Goal: Communication & Community: Participate in discussion

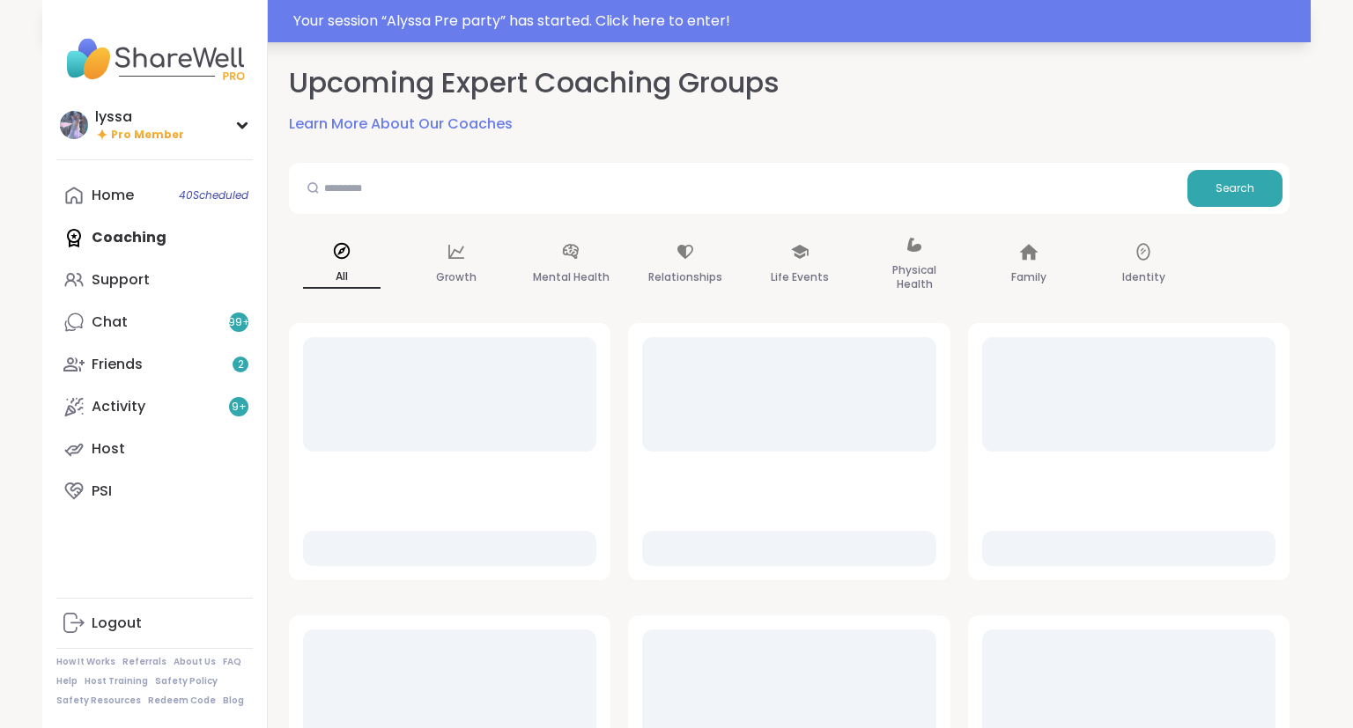
click at [643, 18] on div "Your session “ Alyssa Pre party ” has started. Click here to enter!" at bounding box center [796, 21] width 1007 height 21
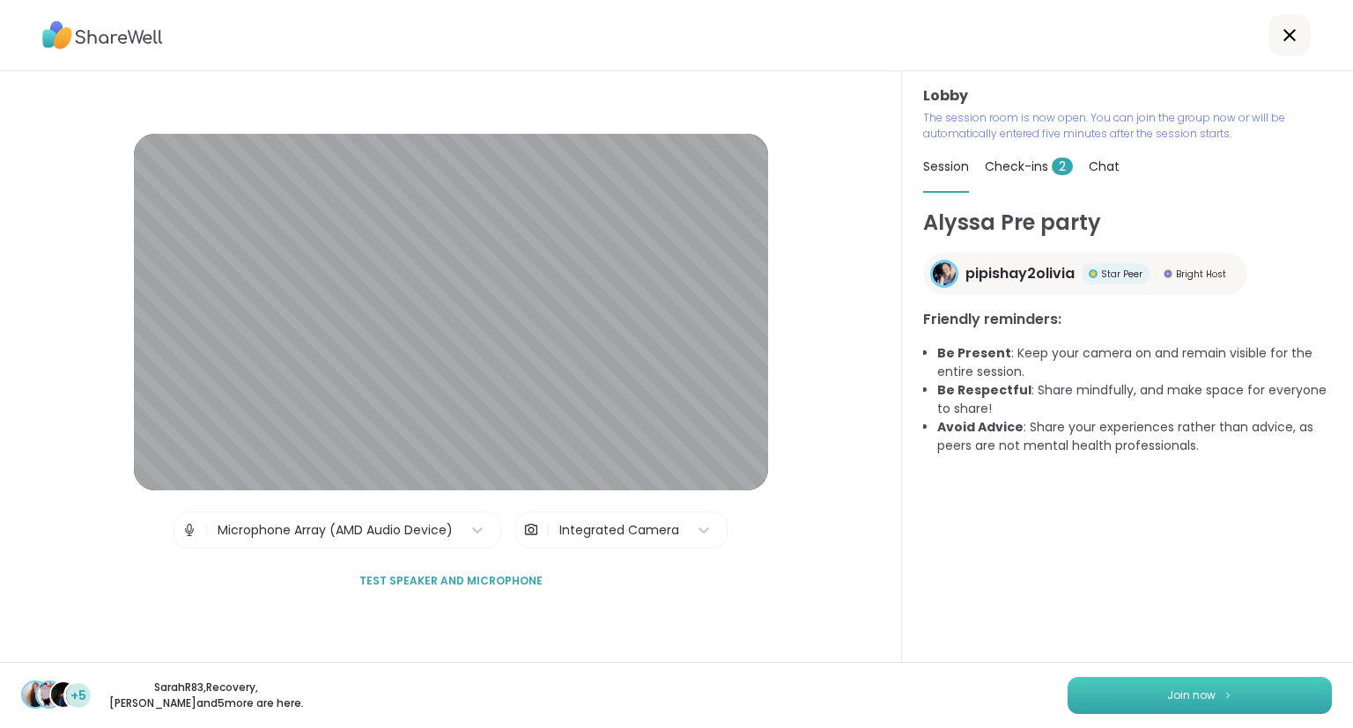
click at [1224, 700] on img at bounding box center [1227, 695] width 11 height 10
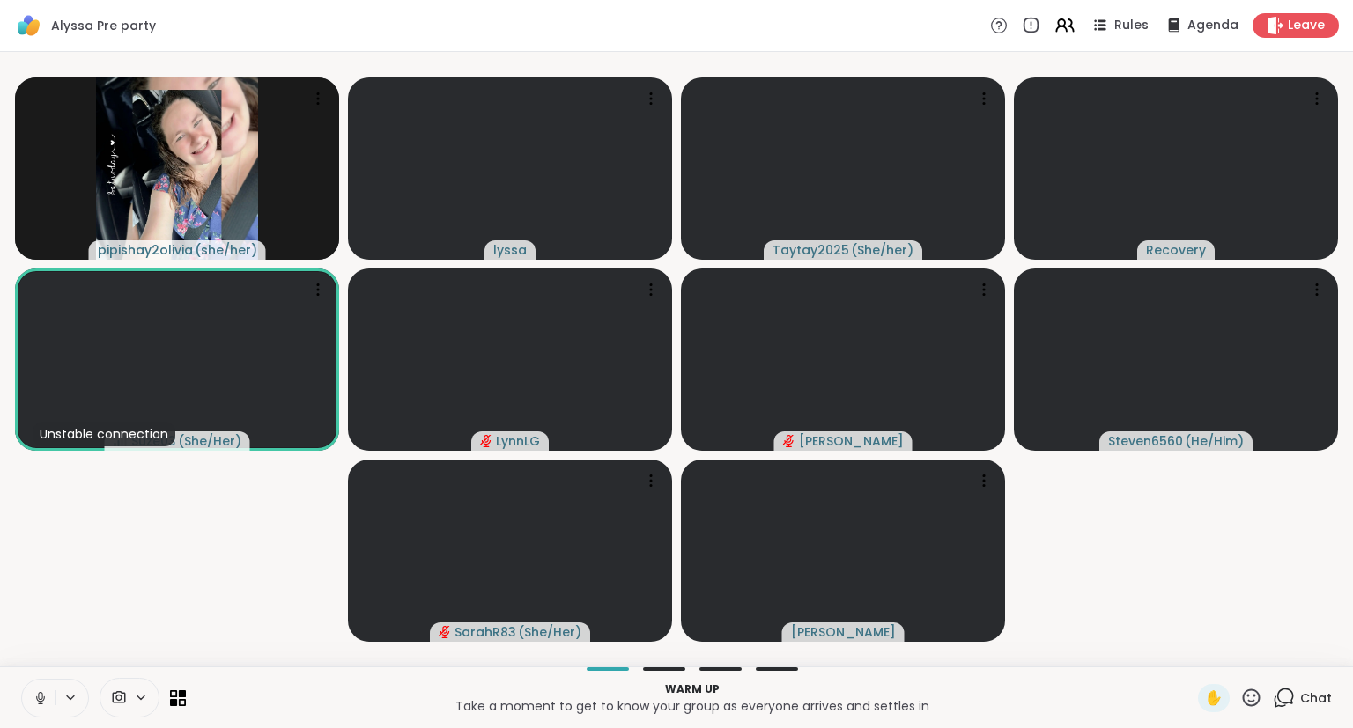
click at [1302, 697] on span "Chat" at bounding box center [1316, 699] width 32 height 18
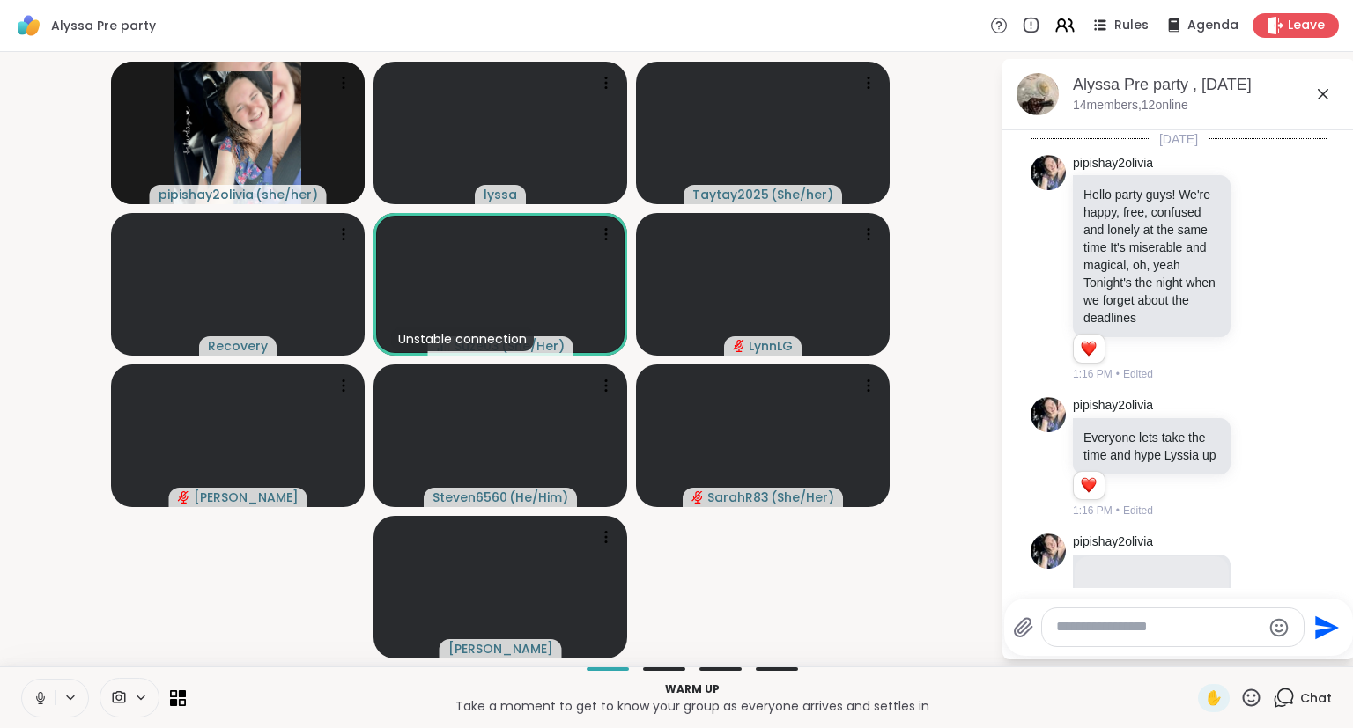
scroll to position [679, 0]
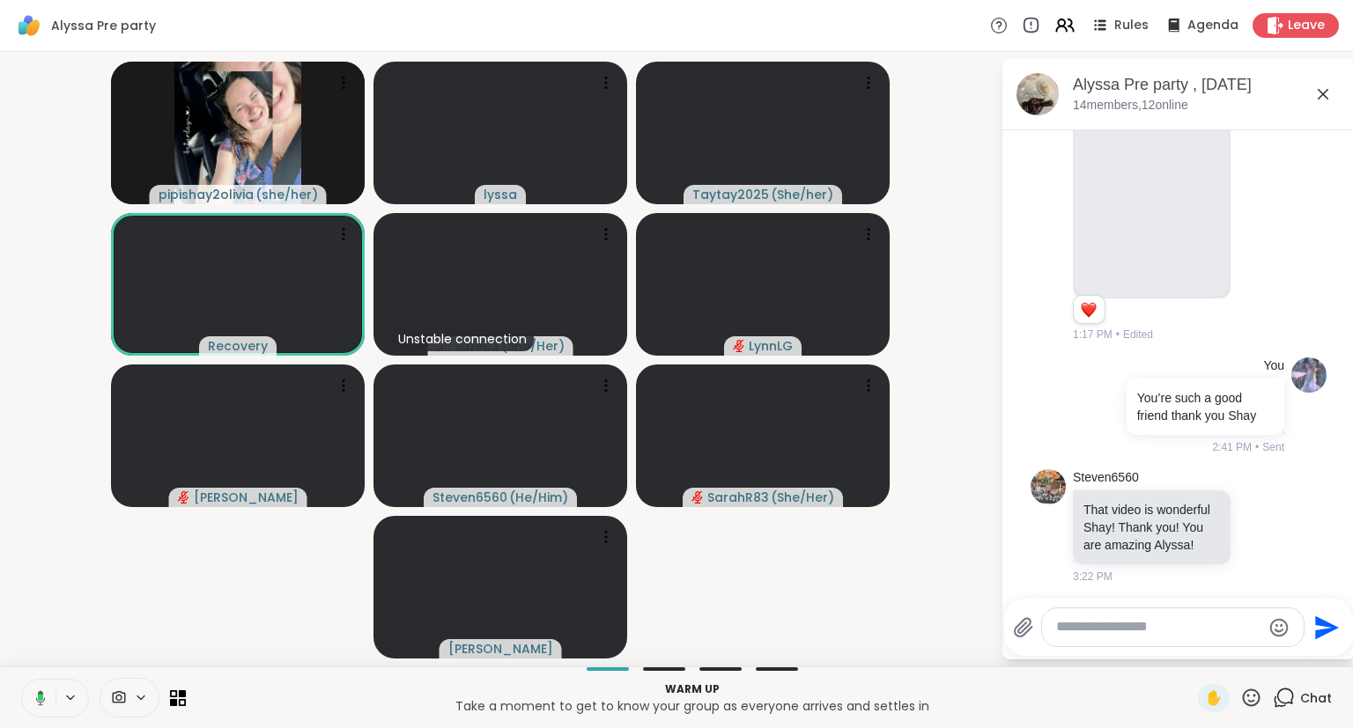
click at [1319, 83] on div "Alyssa Pre party , [DATE]" at bounding box center [1207, 85] width 268 height 22
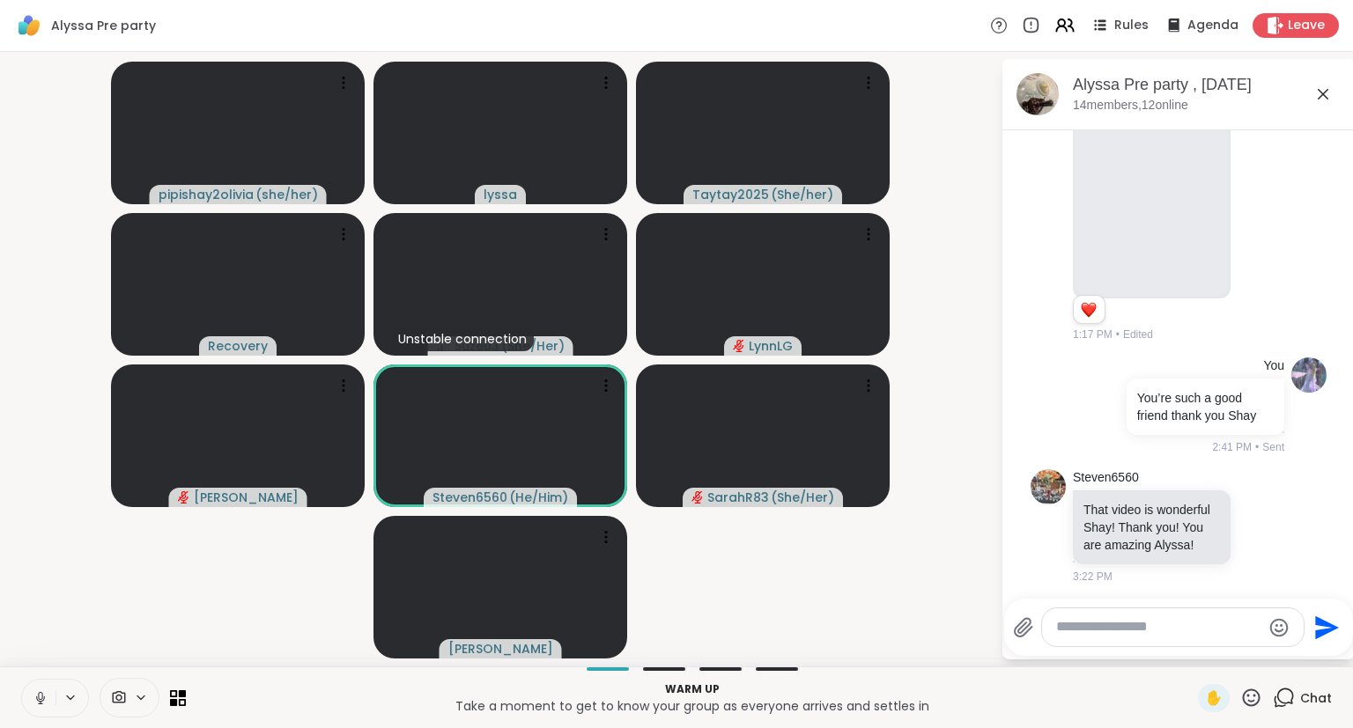
click at [1322, 100] on icon at bounding box center [1322, 94] width 21 height 21
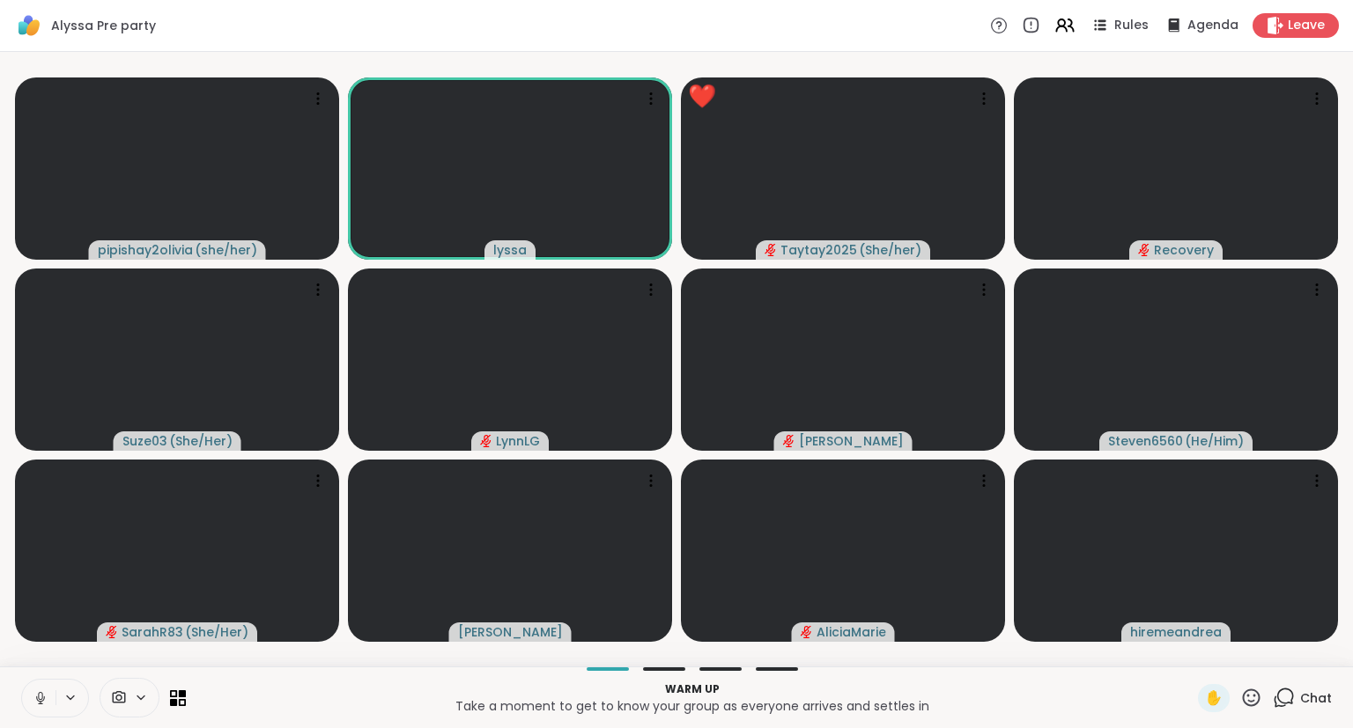
click at [1252, 695] on icon at bounding box center [1251, 698] width 22 height 22
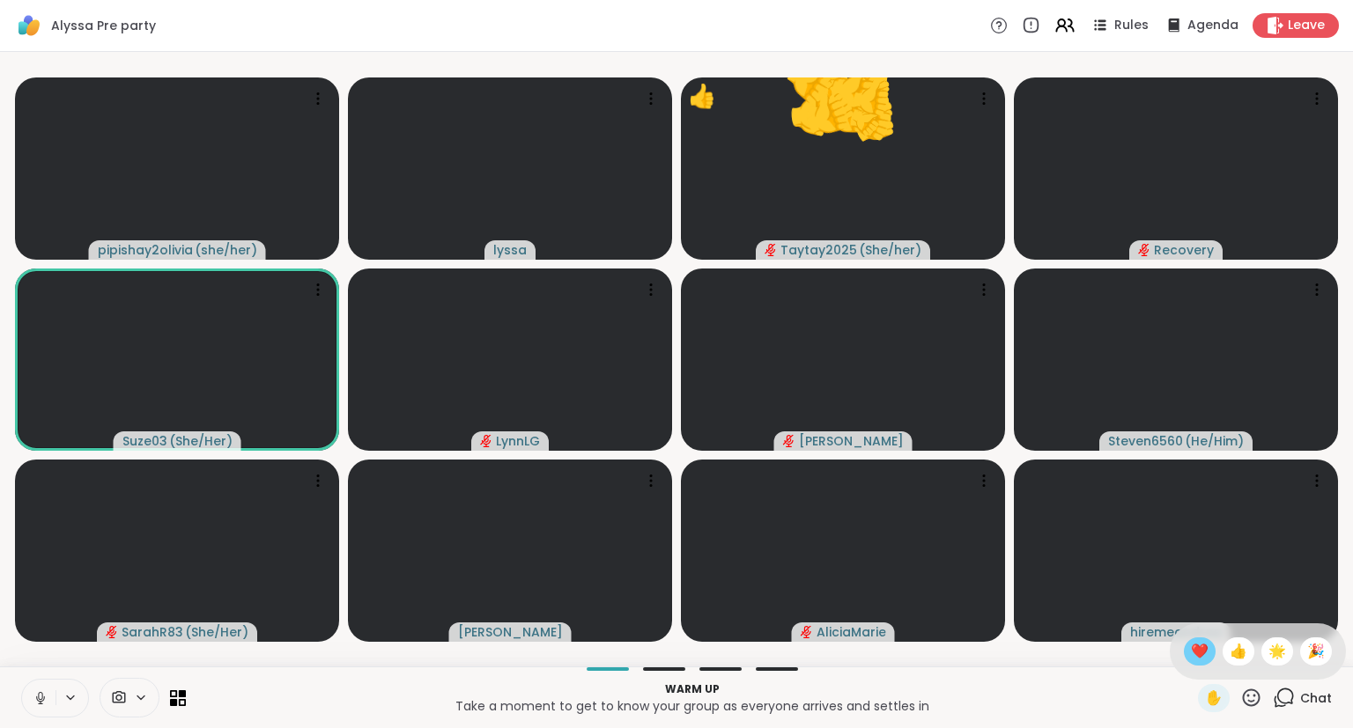
click at [1184, 651] on div "❤️" at bounding box center [1200, 652] width 32 height 28
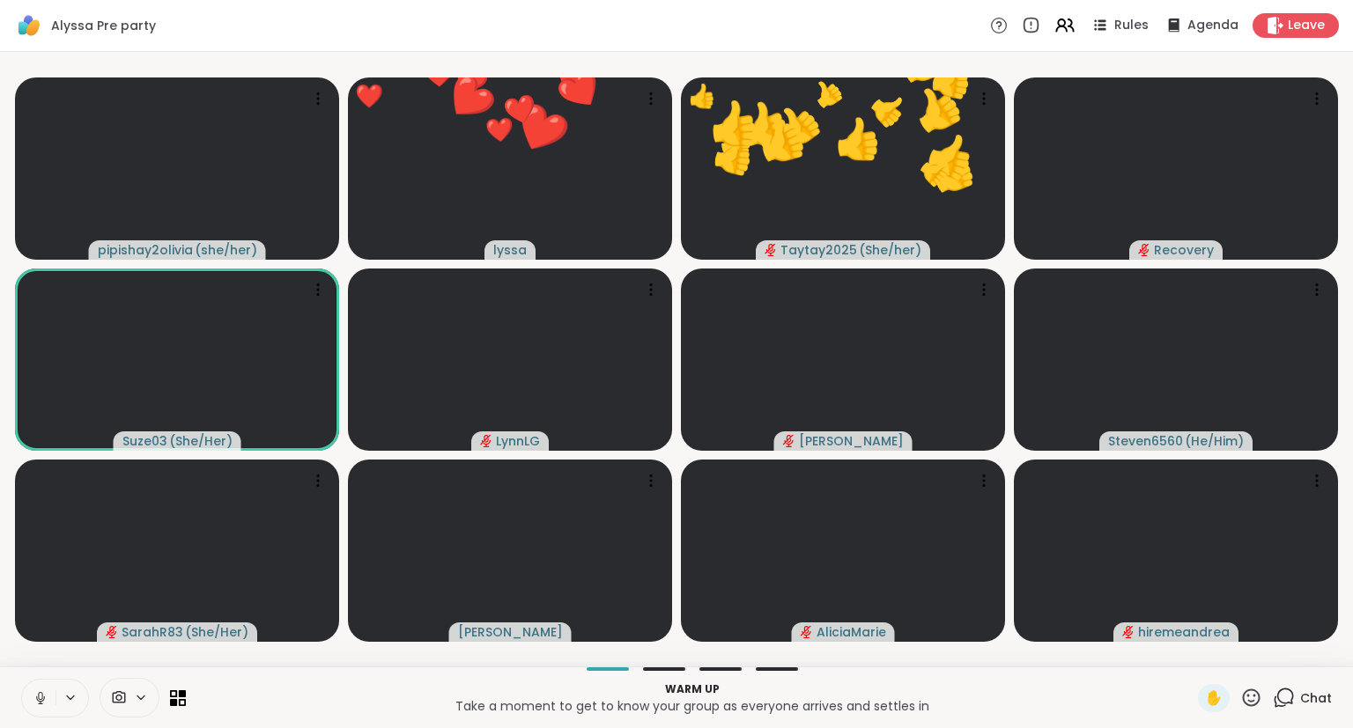
click at [1250, 695] on icon at bounding box center [1251, 698] width 22 height 22
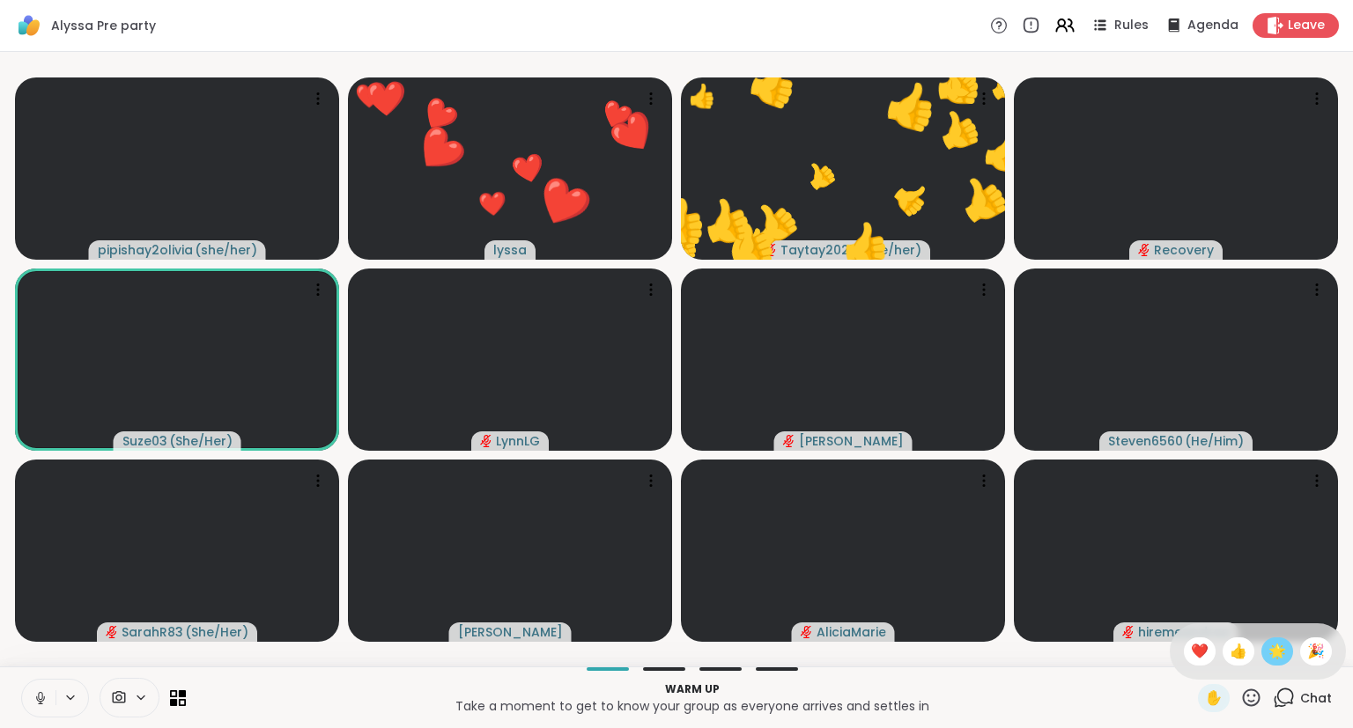
click at [1278, 644] on span "🌟" at bounding box center [1277, 651] width 18 height 21
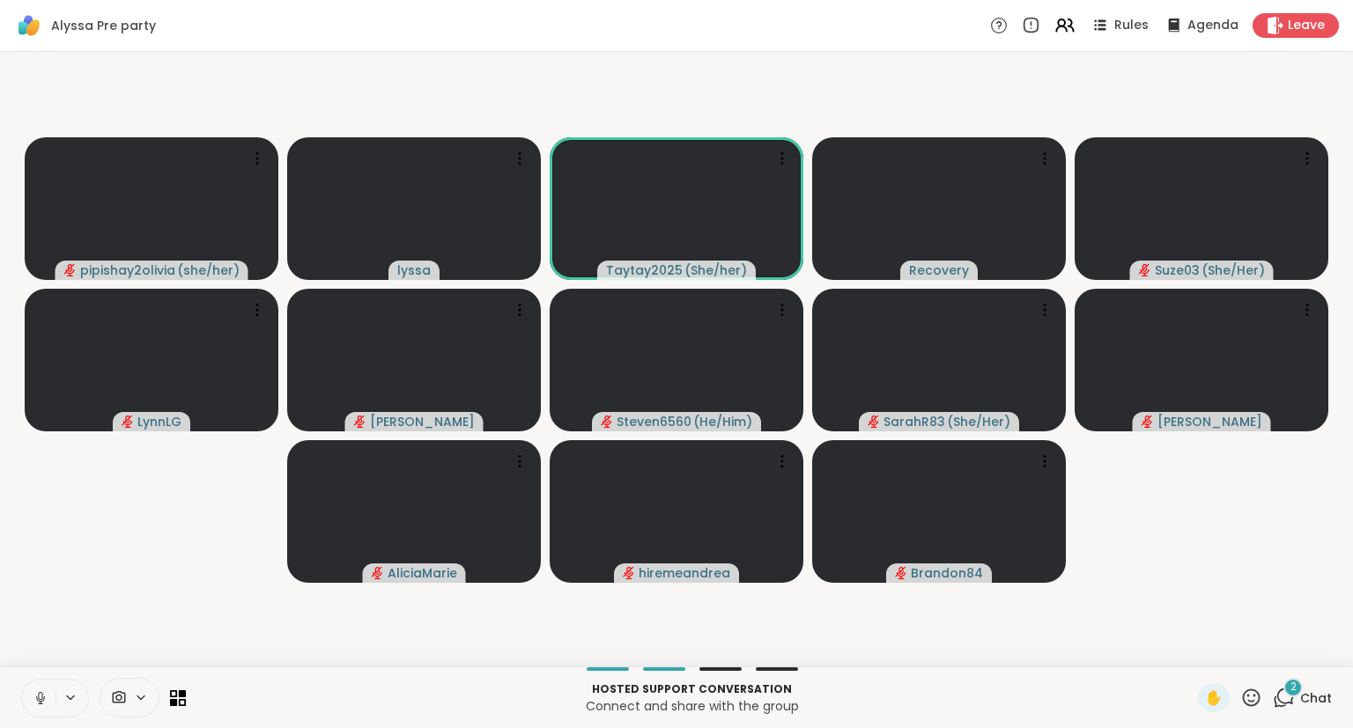
click at [41, 687] on button at bounding box center [38, 698] width 33 height 37
click at [1249, 697] on icon at bounding box center [1251, 698] width 22 height 22
click at [1192, 656] on span "❤️" at bounding box center [1200, 651] width 18 height 21
click at [1250, 694] on icon at bounding box center [1251, 698] width 22 height 22
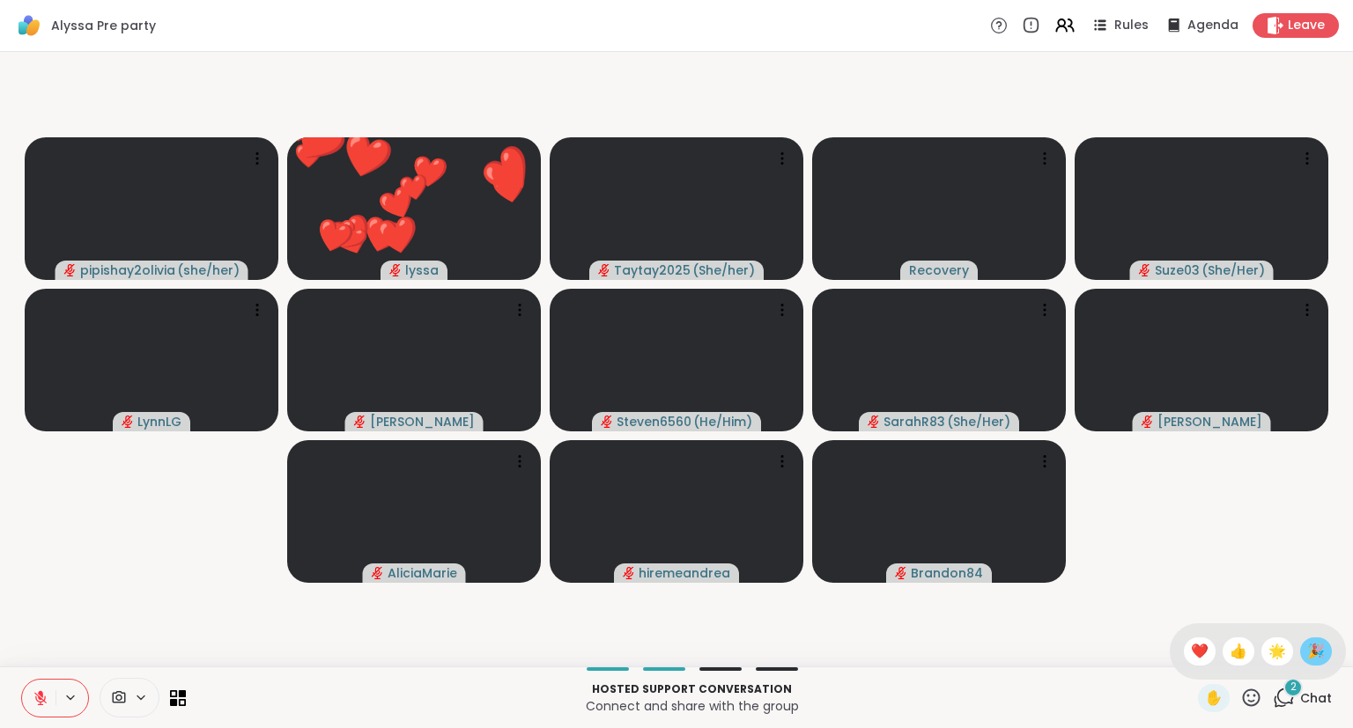
click at [1313, 649] on span "🎉" at bounding box center [1316, 651] width 18 height 21
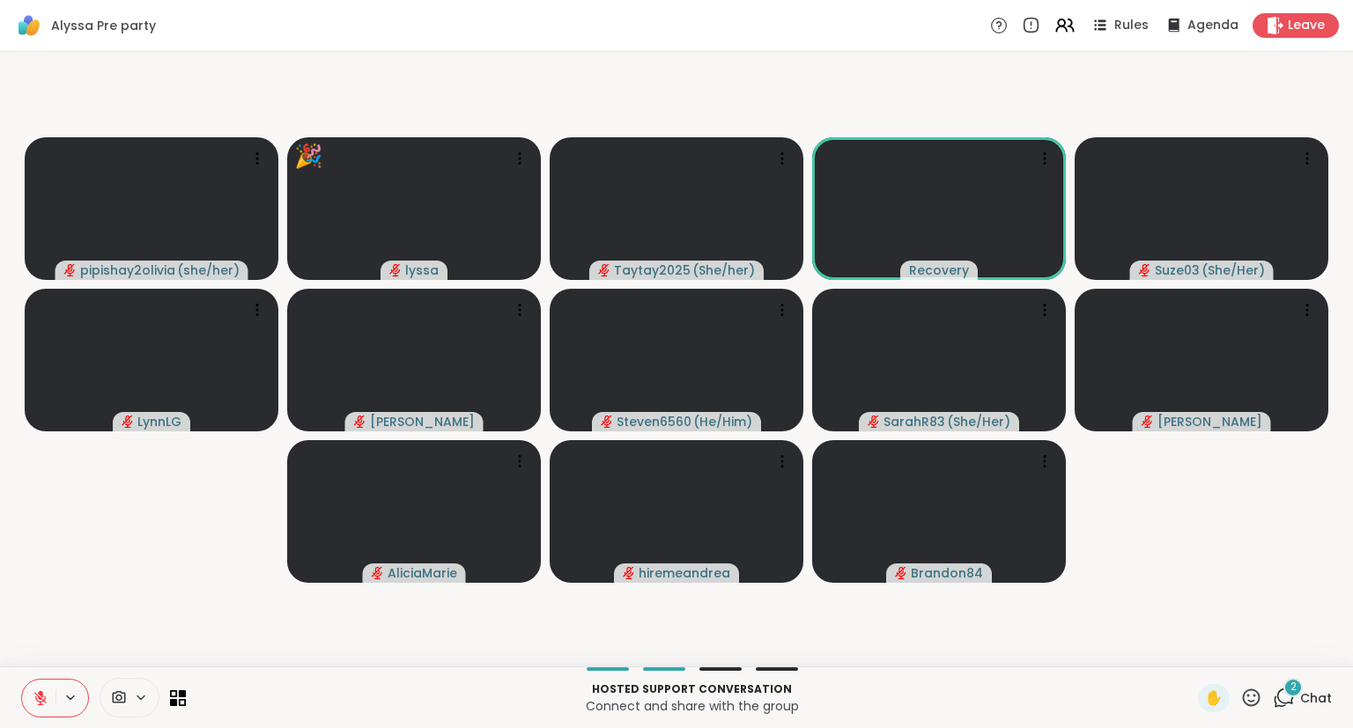
click at [44, 689] on button at bounding box center [38, 698] width 33 height 37
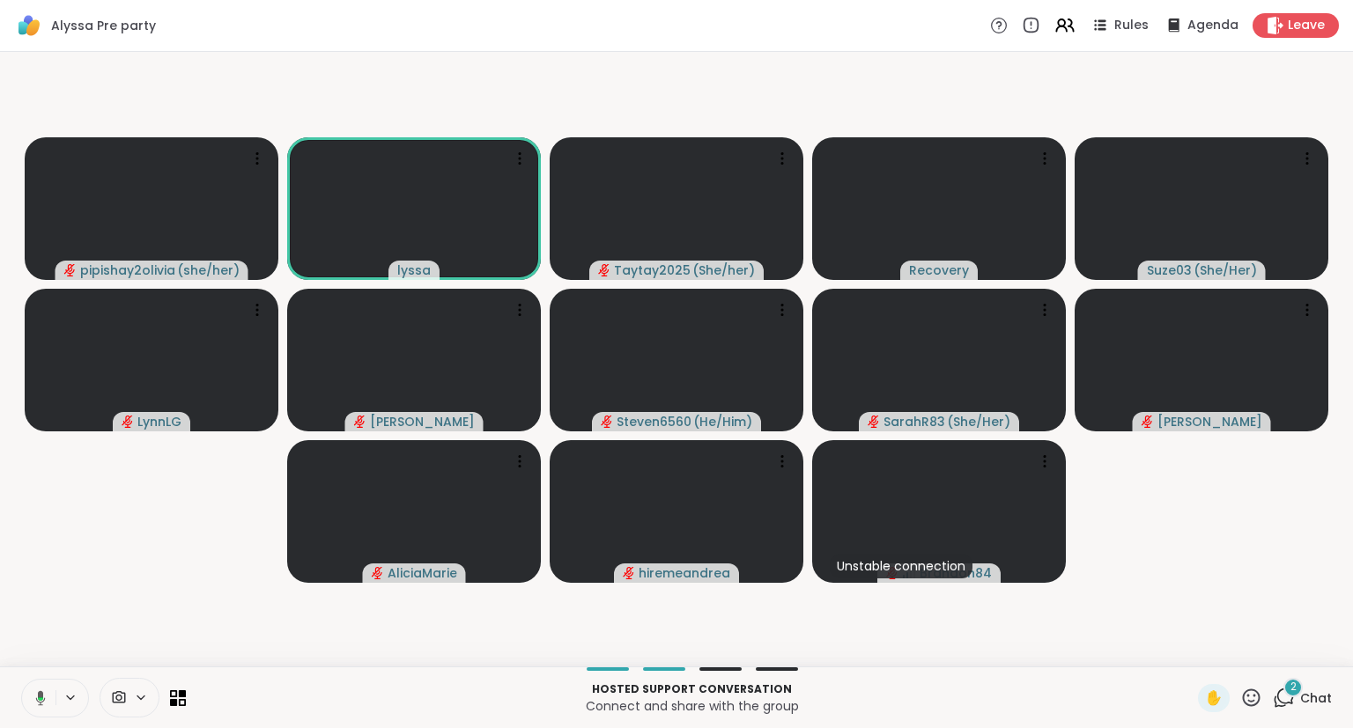
click at [41, 700] on icon at bounding box center [40, 699] width 5 height 4
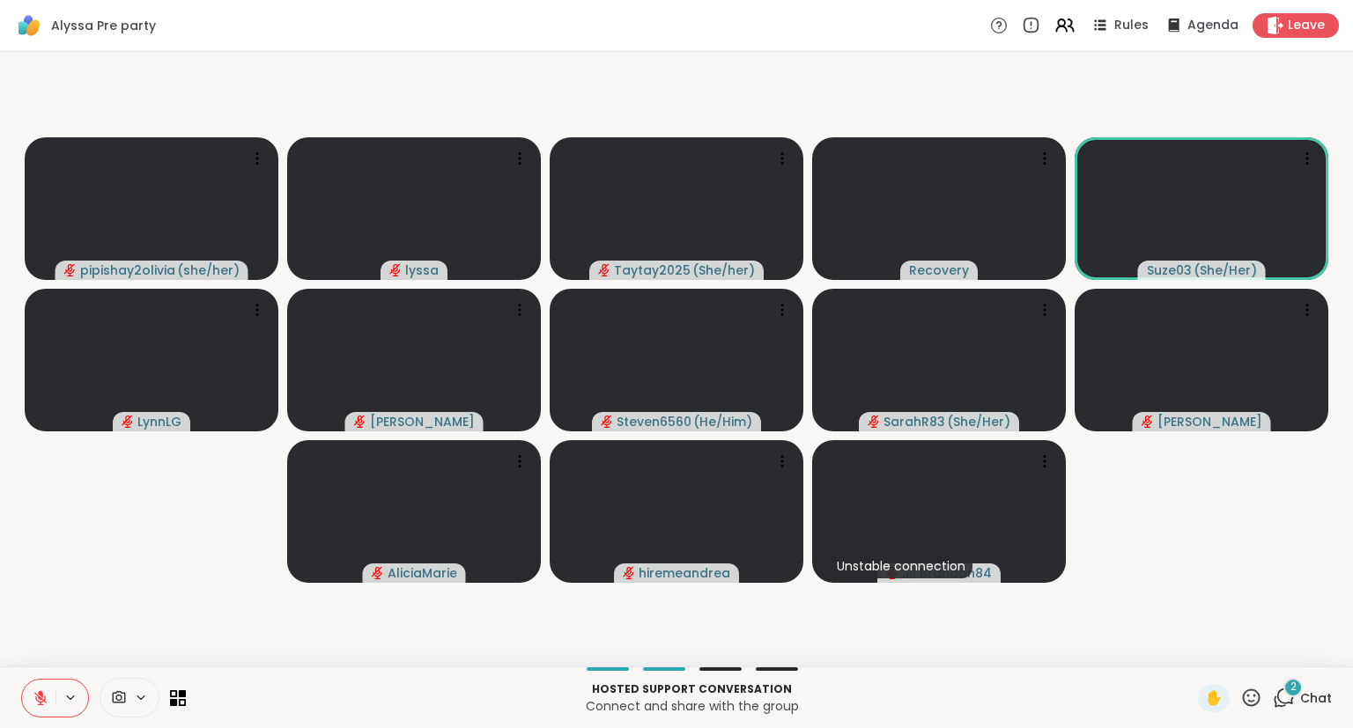
click at [34, 696] on icon at bounding box center [41, 698] width 16 height 16
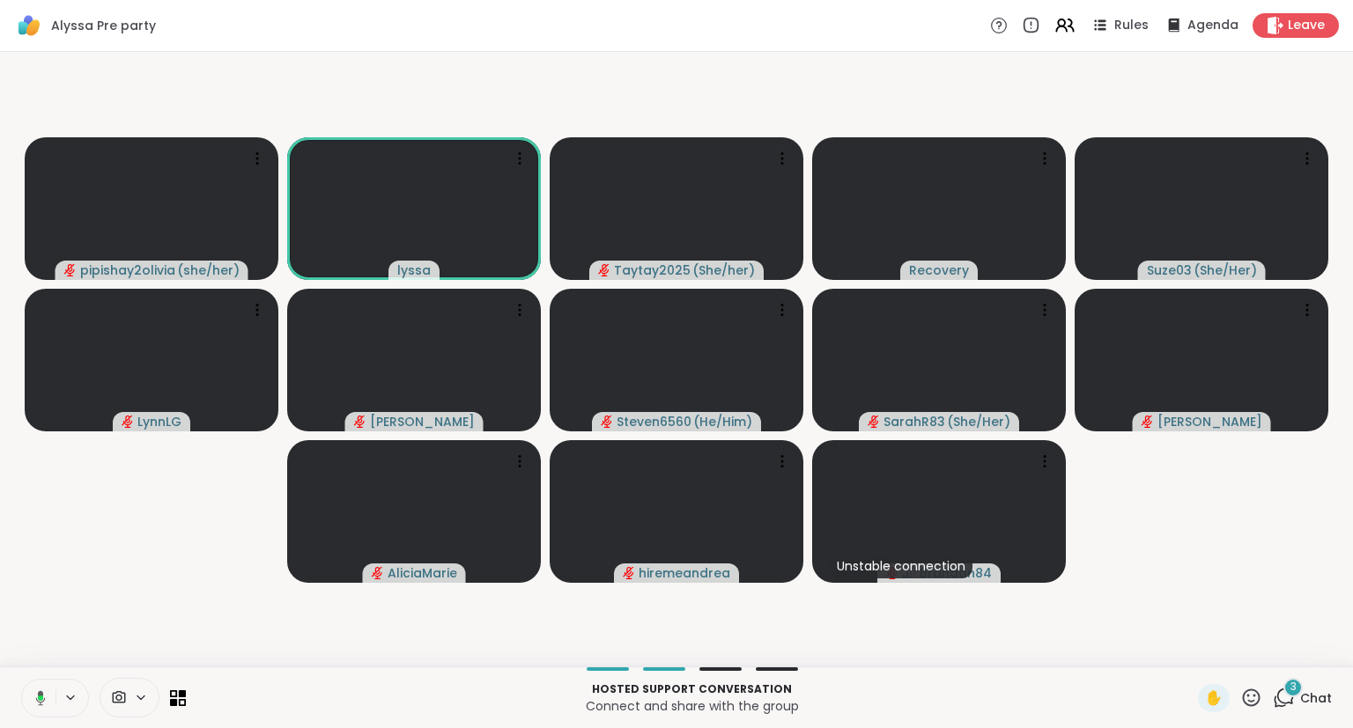
click at [1245, 701] on icon at bounding box center [1252, 698] width 18 height 18
click at [1191, 660] on span "❤️" at bounding box center [1200, 651] width 18 height 21
click at [1249, 709] on icon at bounding box center [1251, 698] width 22 height 22
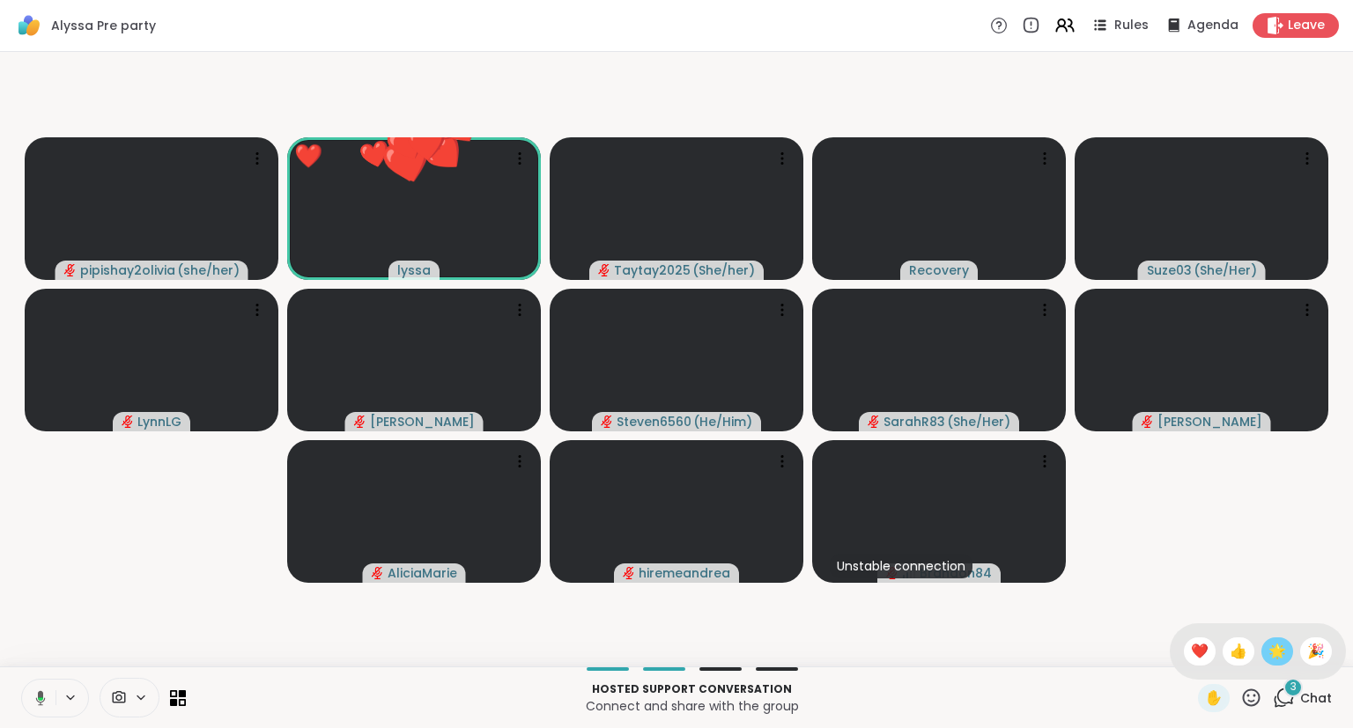
click at [1273, 653] on span "🌟" at bounding box center [1277, 651] width 18 height 21
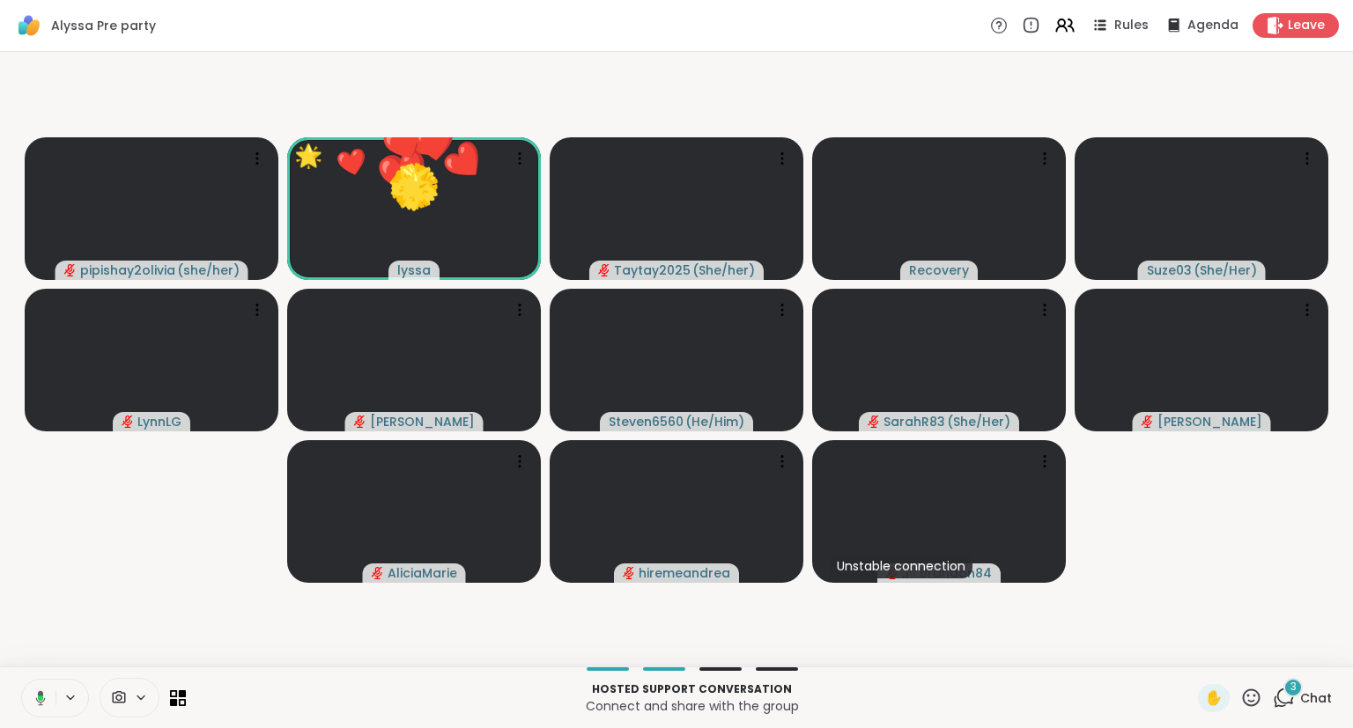
click at [1245, 705] on icon at bounding box center [1251, 698] width 22 height 22
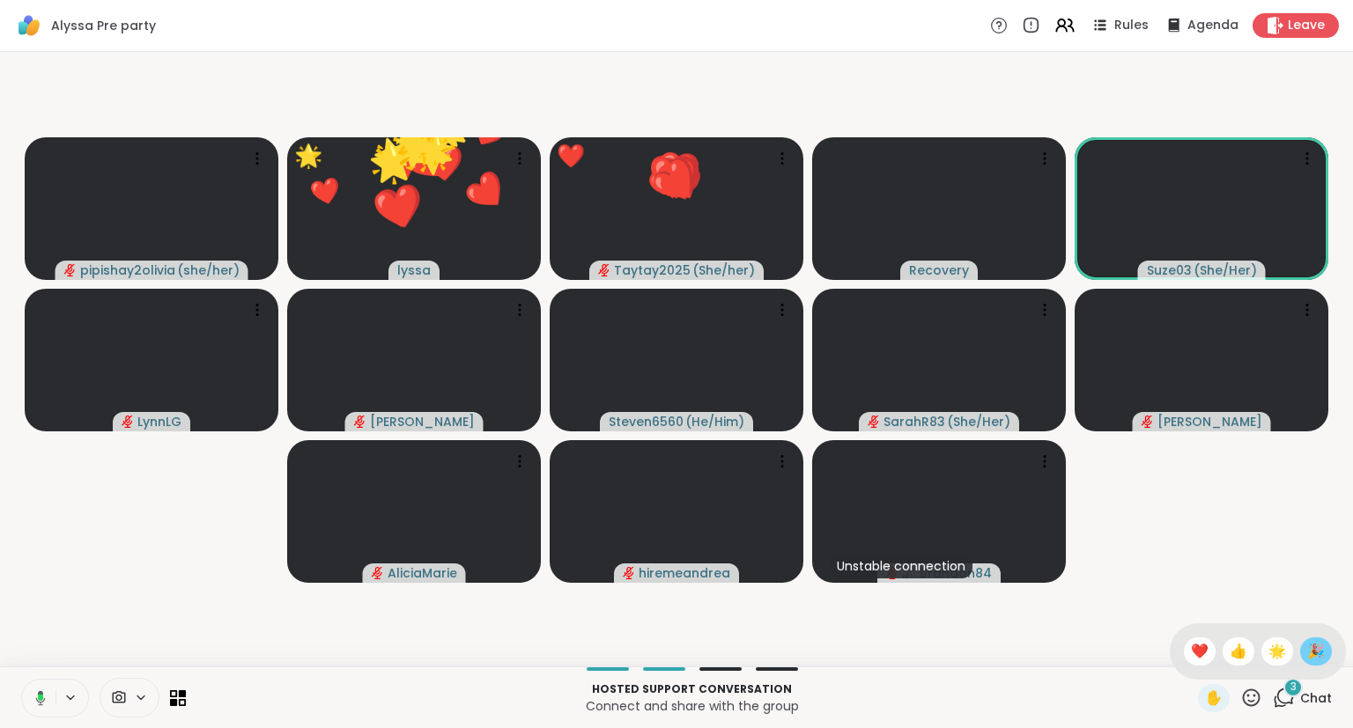
click at [1312, 653] on span "🎉" at bounding box center [1316, 651] width 18 height 21
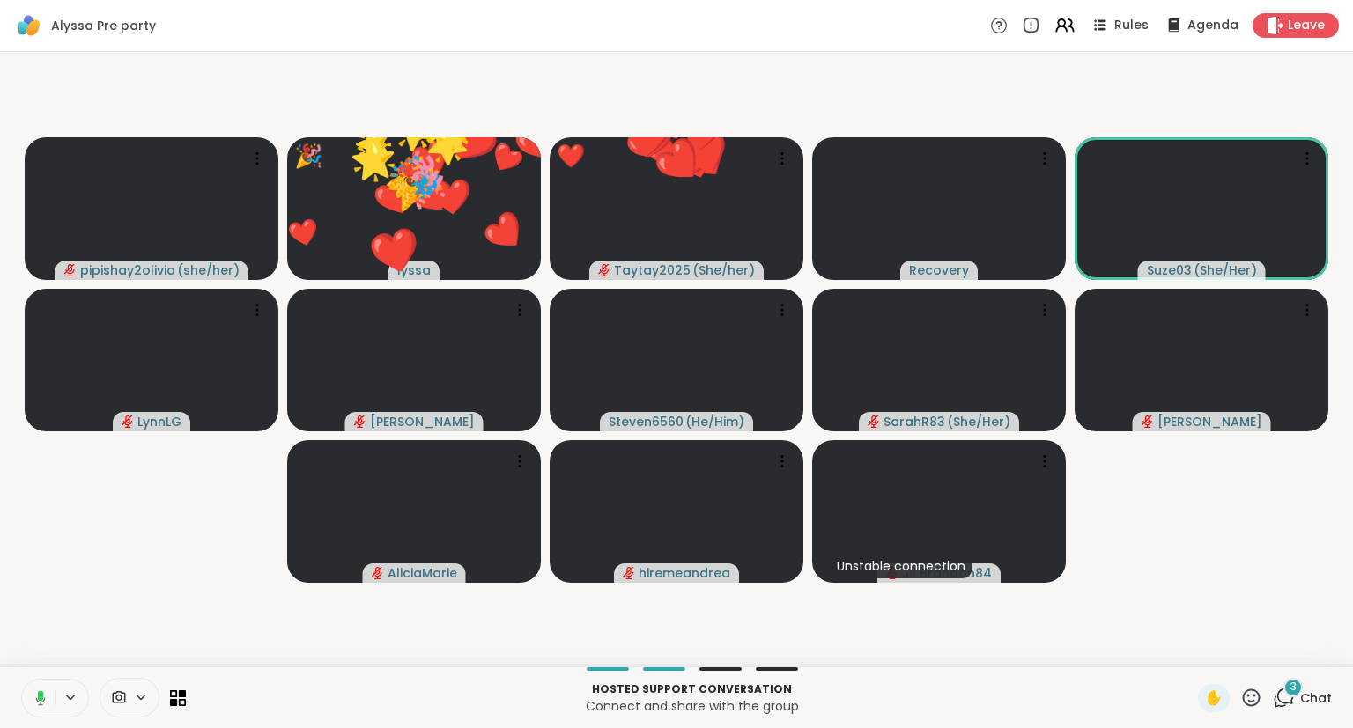
click at [1247, 706] on icon at bounding box center [1251, 698] width 22 height 22
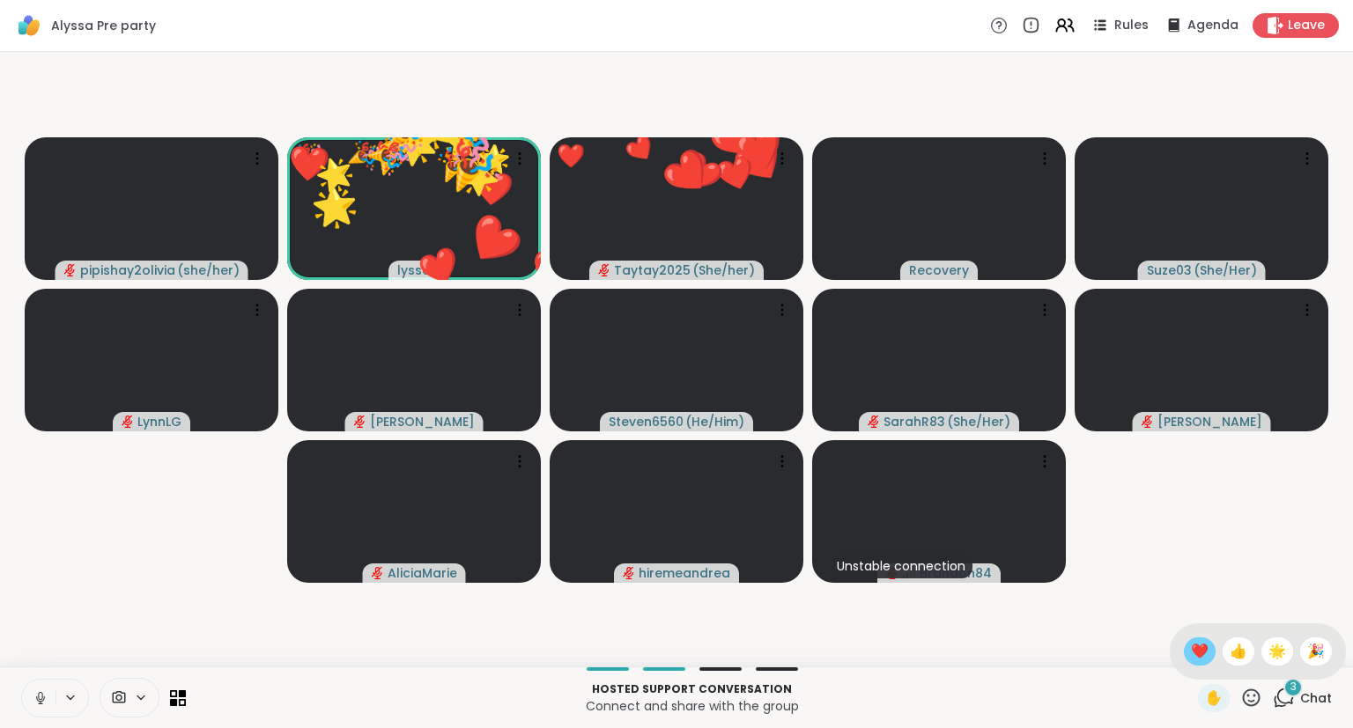
click at [1199, 643] on span "❤️" at bounding box center [1200, 651] width 18 height 21
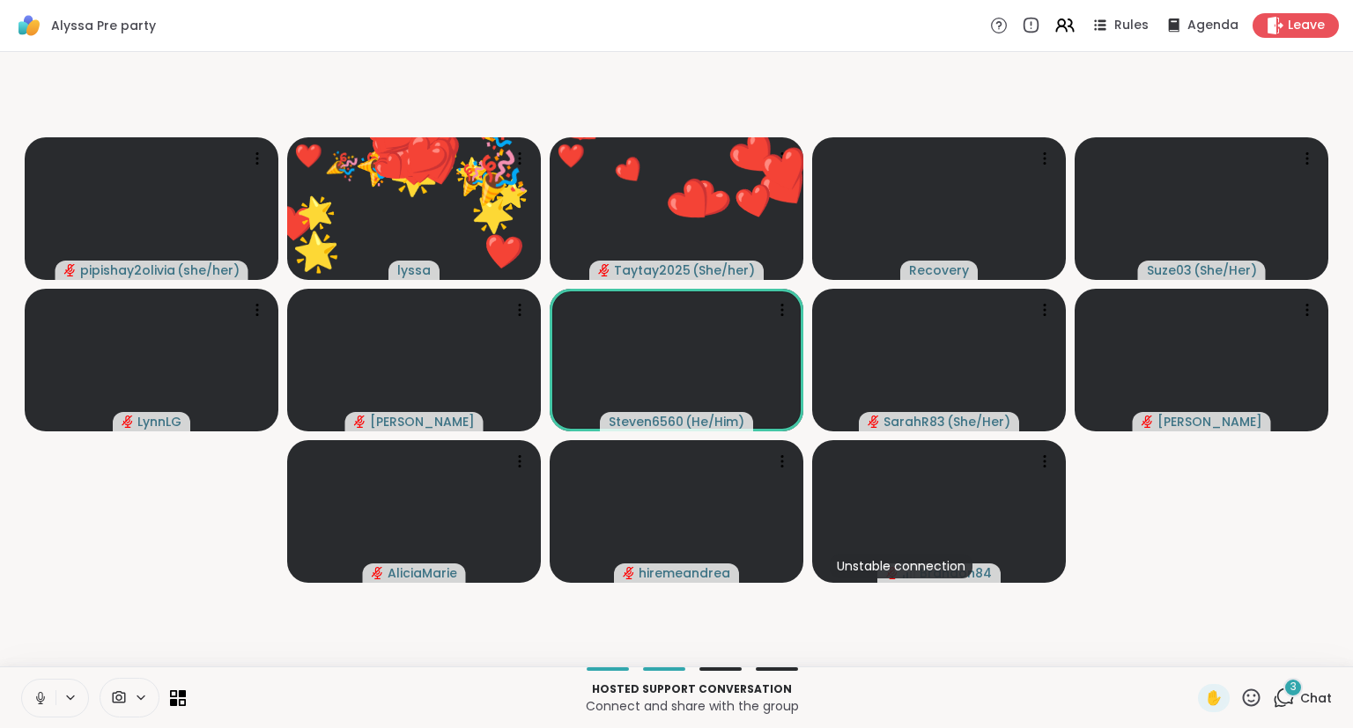
click at [1245, 700] on icon at bounding box center [1251, 698] width 22 height 22
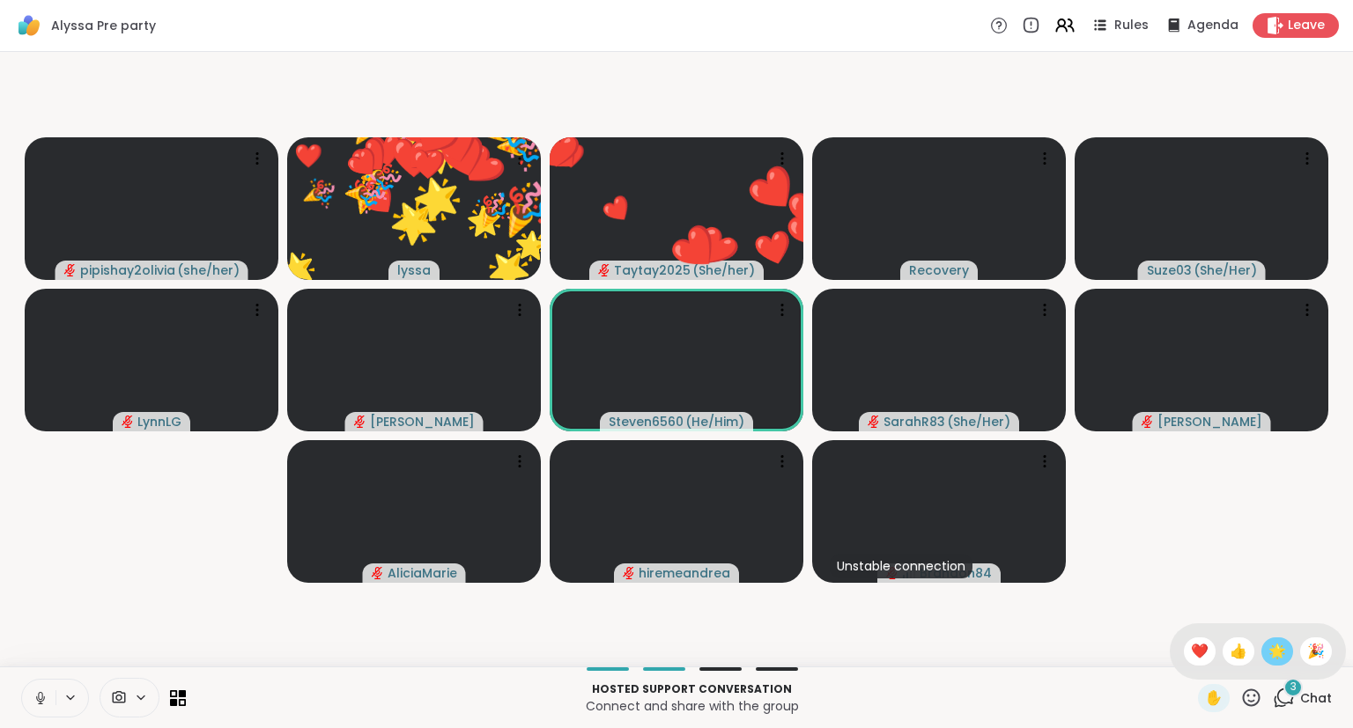
click at [1269, 655] on span "🌟" at bounding box center [1277, 651] width 18 height 21
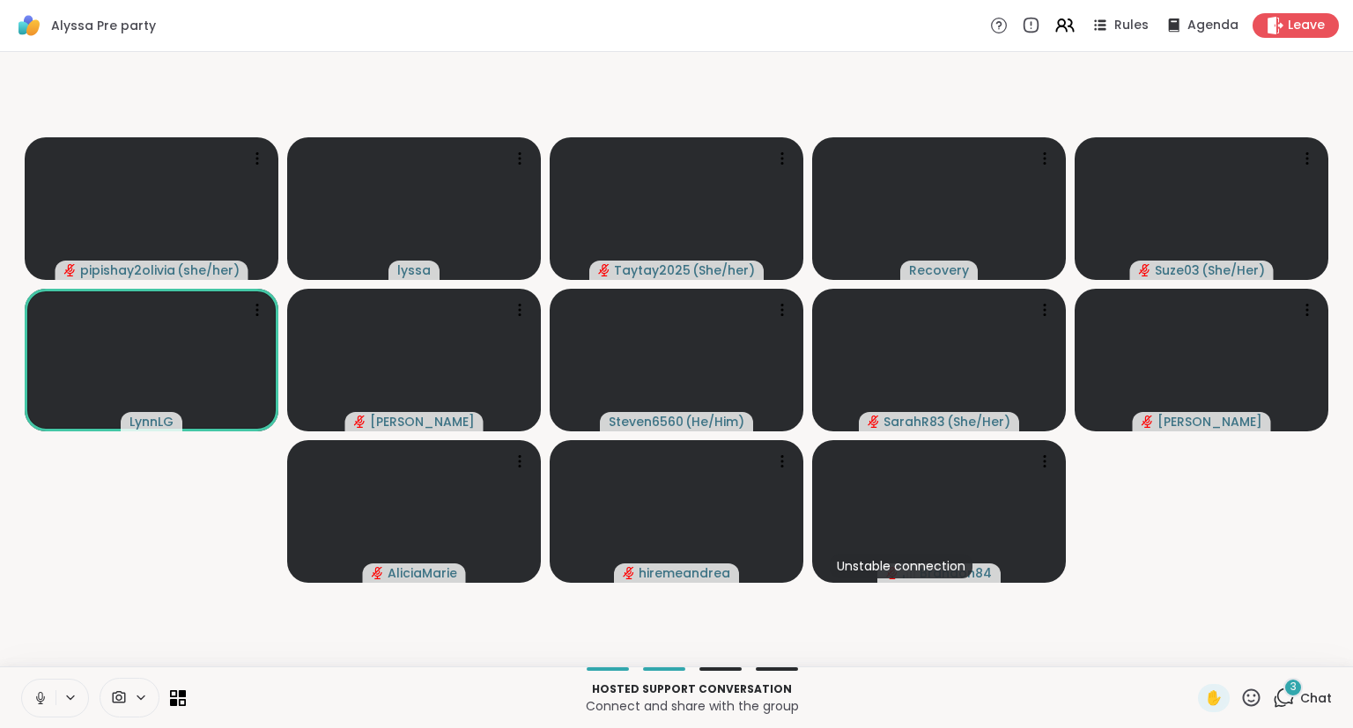
click at [1250, 703] on icon at bounding box center [1251, 698] width 22 height 22
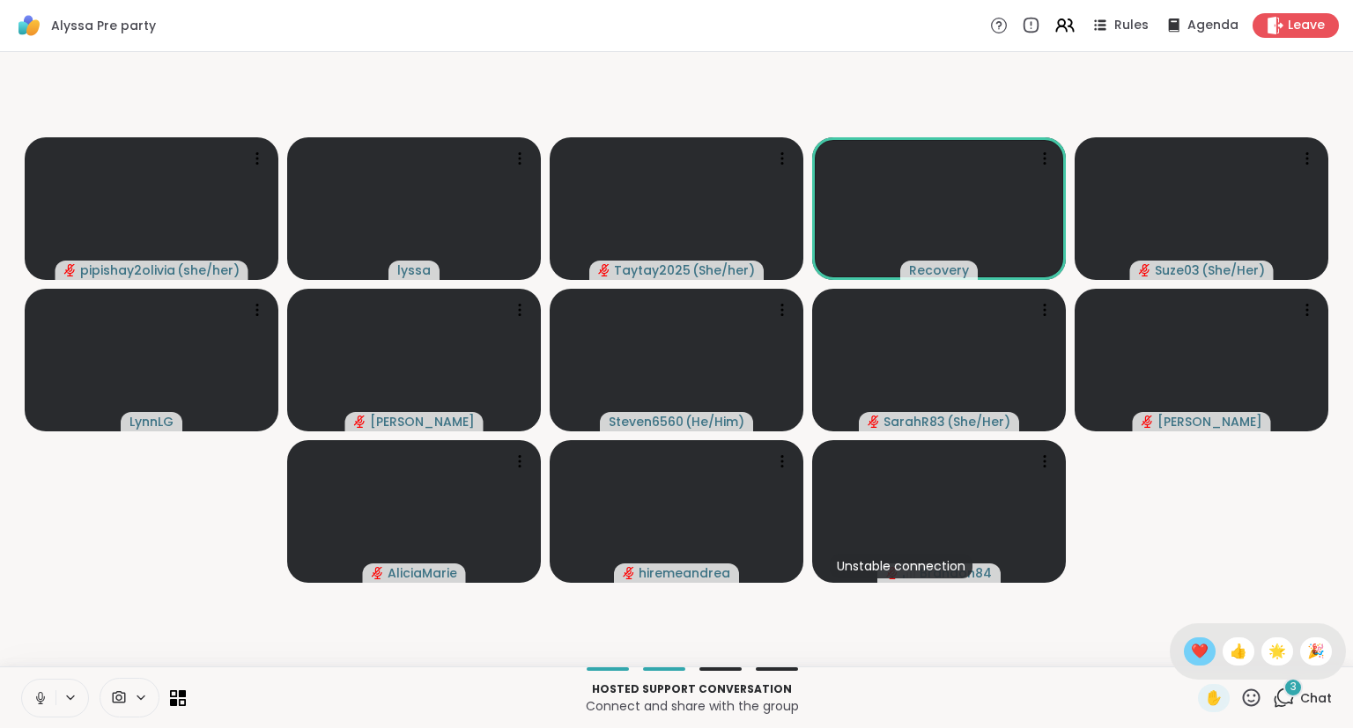
click at [1191, 652] on span "❤️" at bounding box center [1200, 651] width 18 height 21
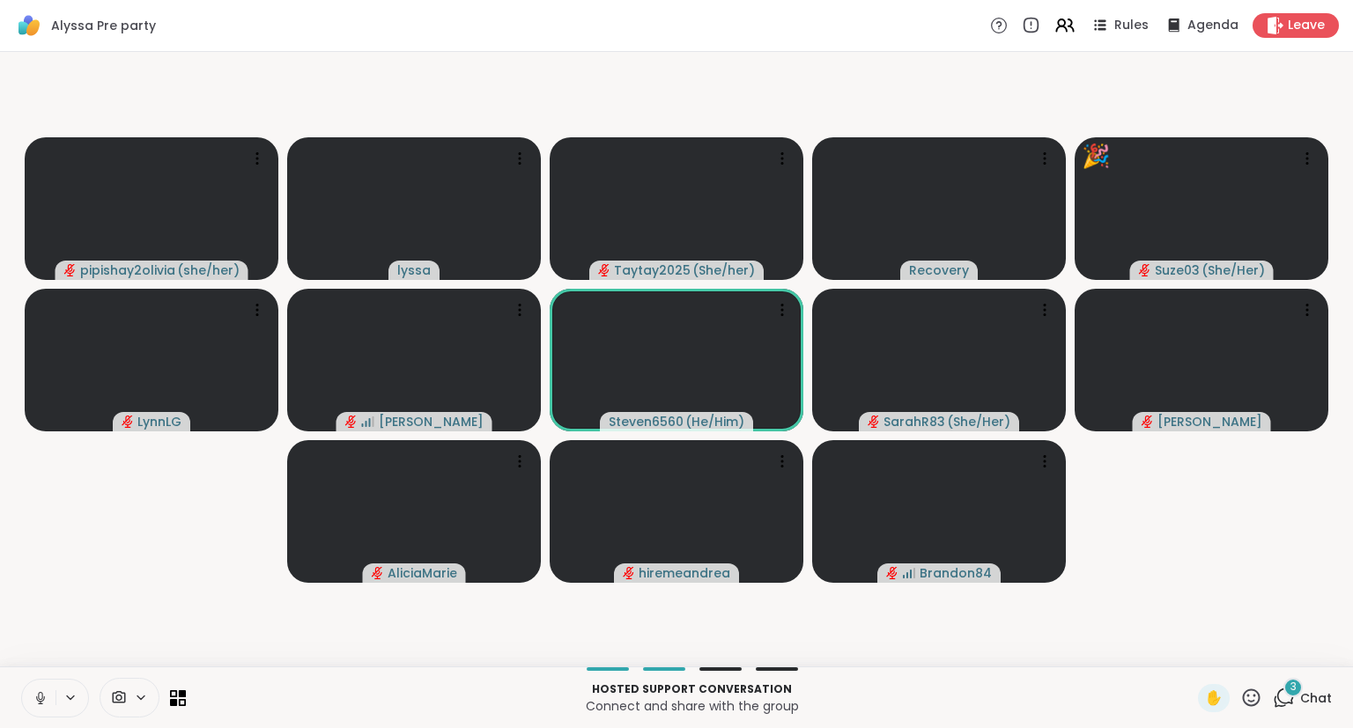
click at [1246, 708] on icon at bounding box center [1251, 698] width 22 height 22
click at [1312, 648] on span "🎉" at bounding box center [1316, 651] width 18 height 21
click at [1245, 706] on icon at bounding box center [1251, 698] width 22 height 22
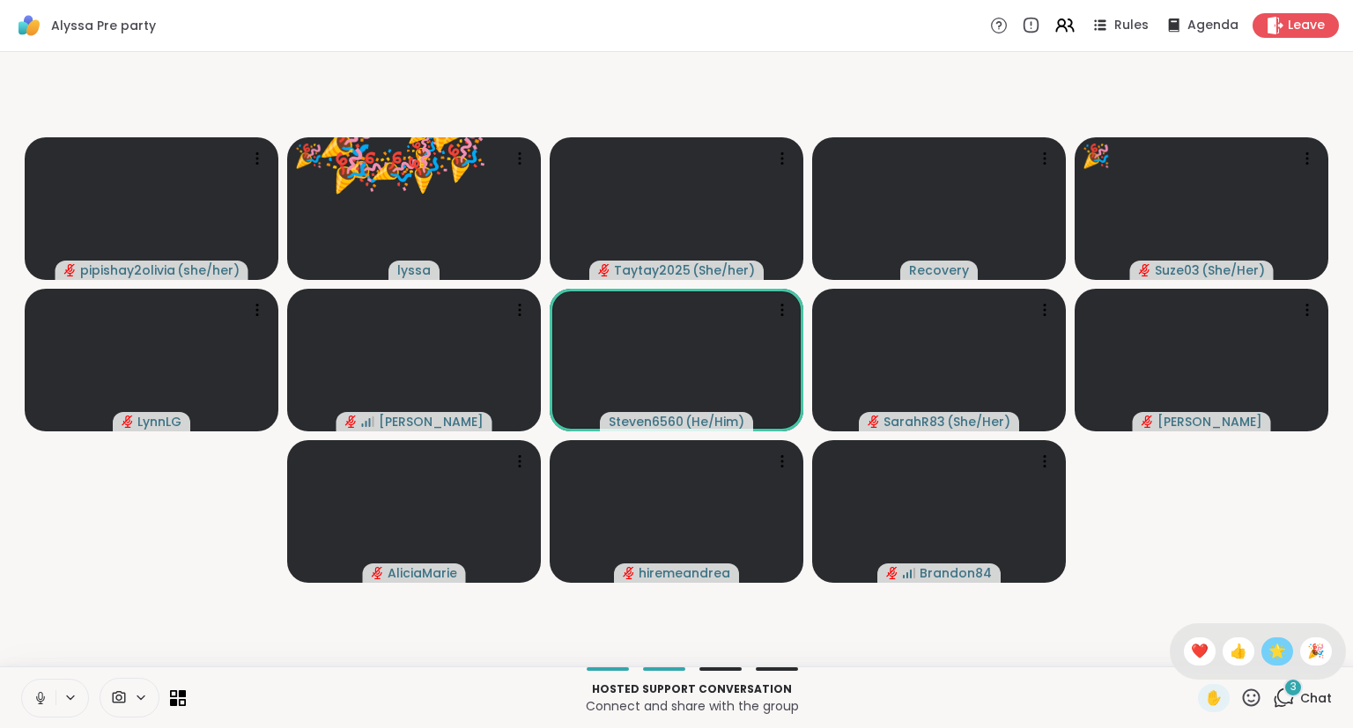
click at [1268, 655] on span "🌟" at bounding box center [1277, 651] width 18 height 21
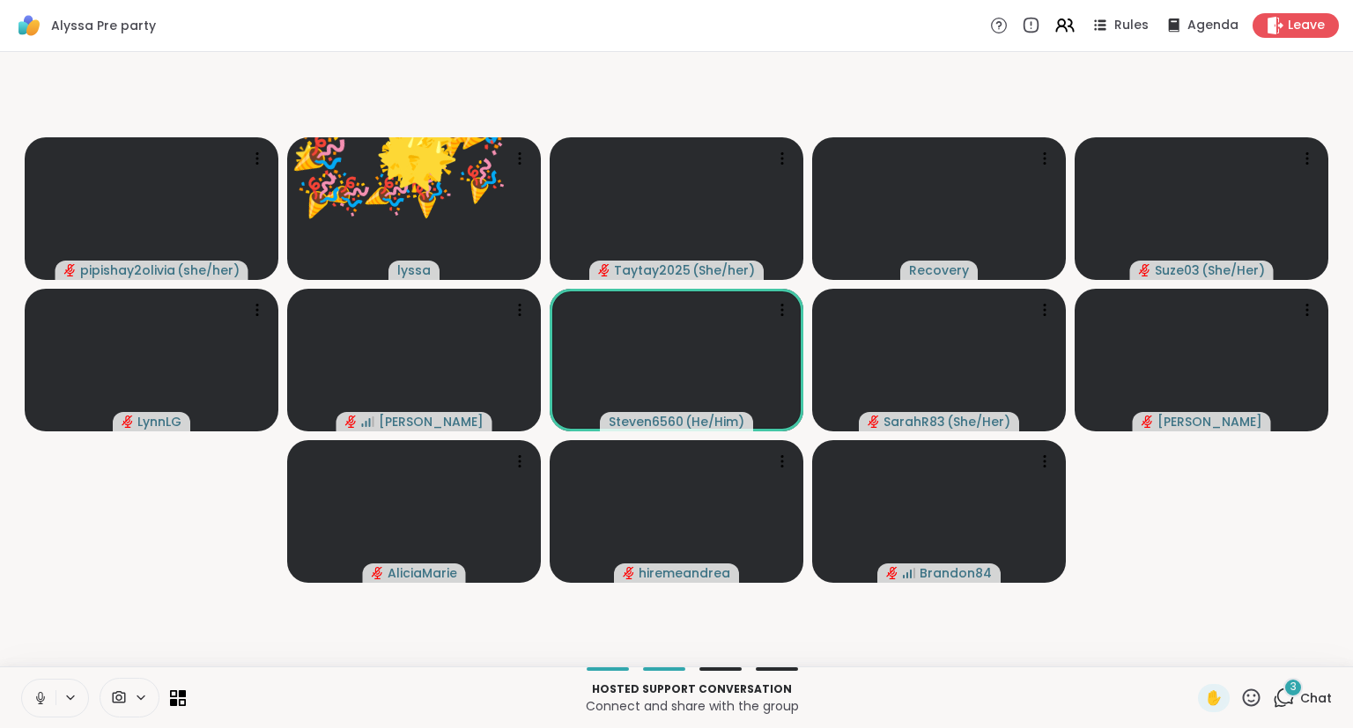
click at [1249, 696] on icon at bounding box center [1252, 698] width 18 height 18
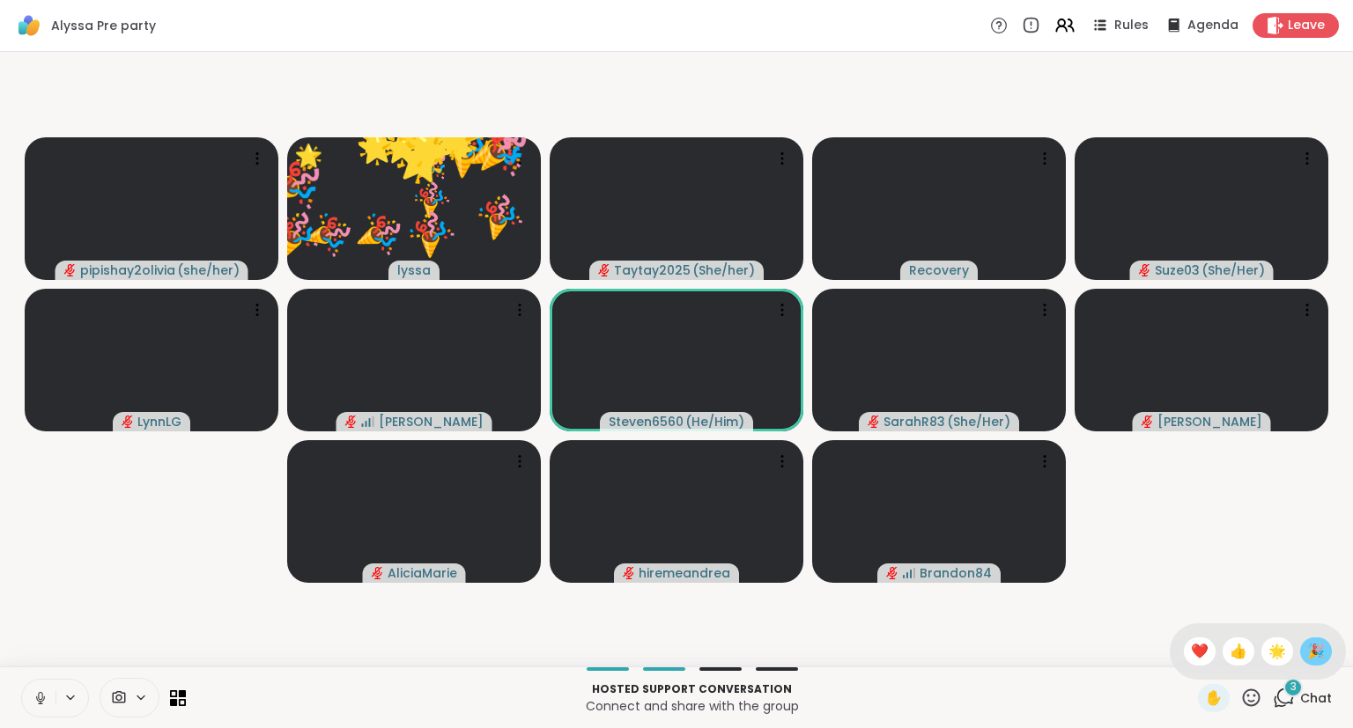
click at [1319, 646] on span "🎉" at bounding box center [1316, 651] width 18 height 21
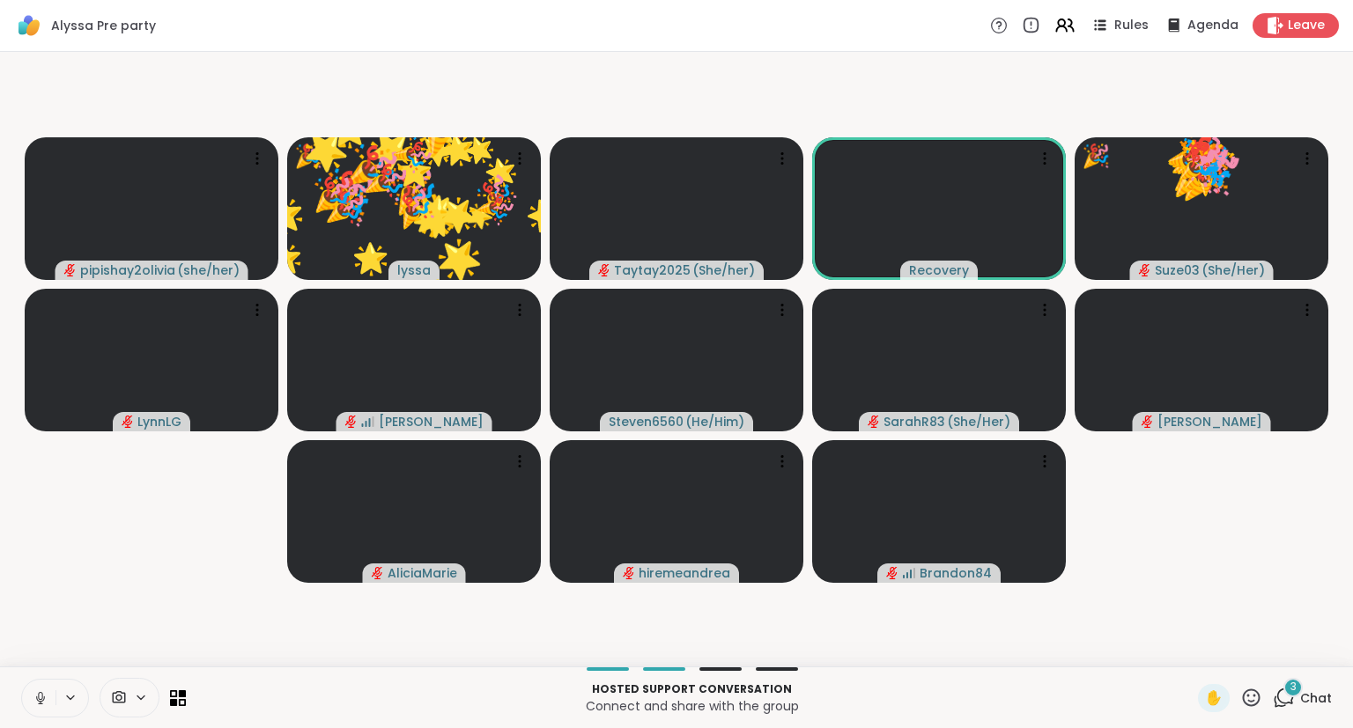
click at [1244, 704] on icon at bounding box center [1251, 698] width 22 height 22
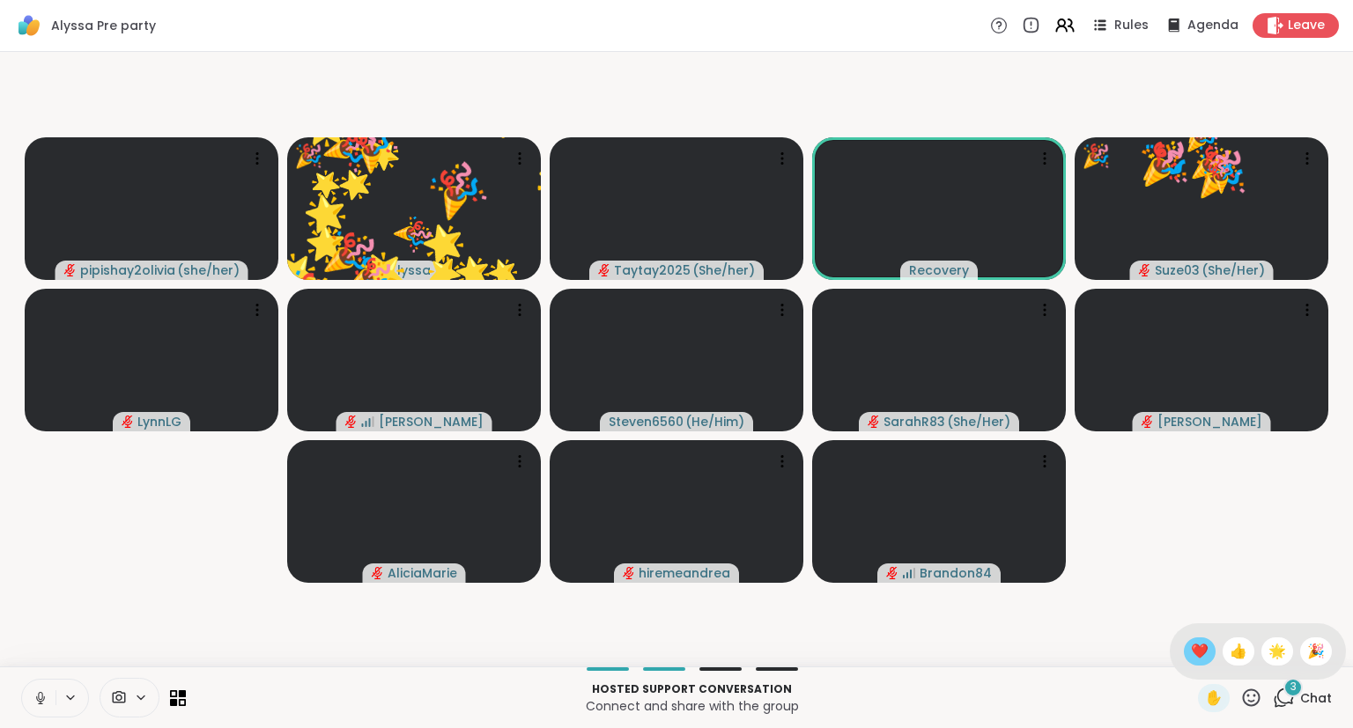
click at [1192, 653] on span "❤️" at bounding box center [1200, 651] width 18 height 21
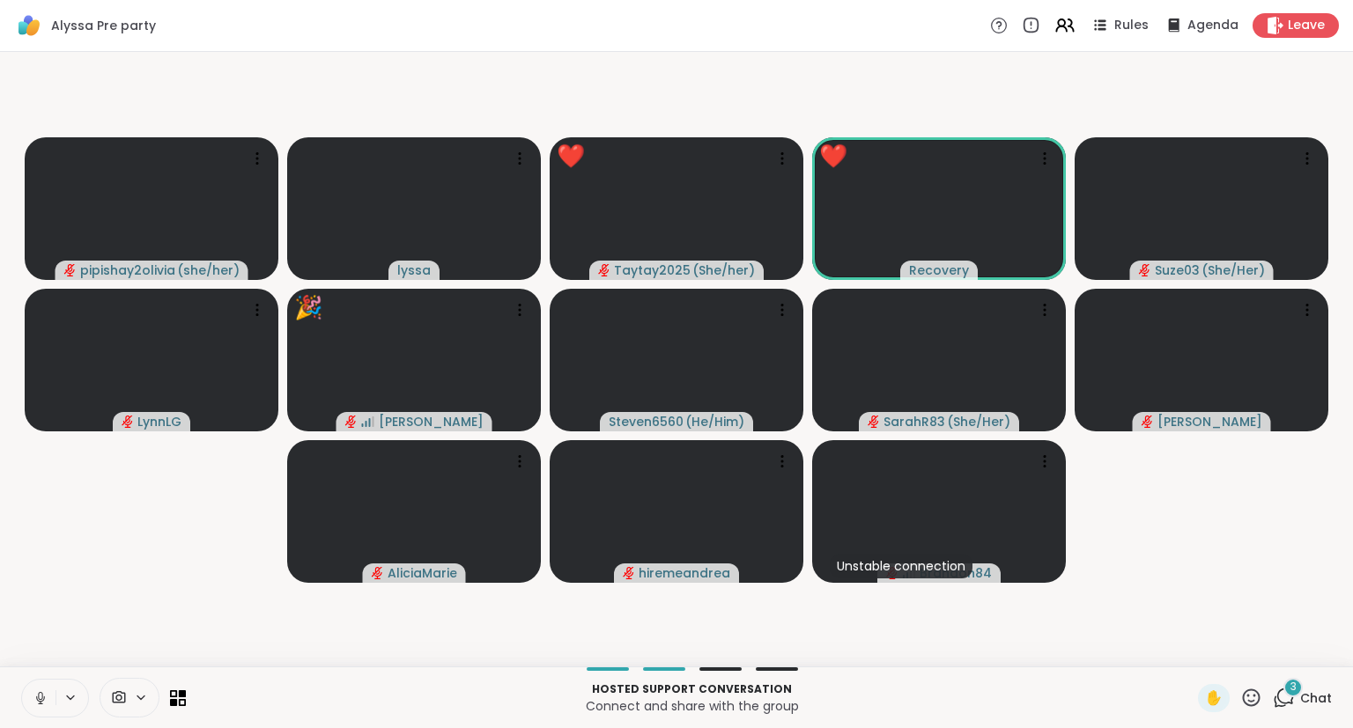
click at [1251, 691] on icon at bounding box center [1252, 698] width 18 height 18
click at [1305, 646] on div "🎉" at bounding box center [1316, 652] width 32 height 28
click at [1246, 694] on icon at bounding box center [1252, 698] width 18 height 18
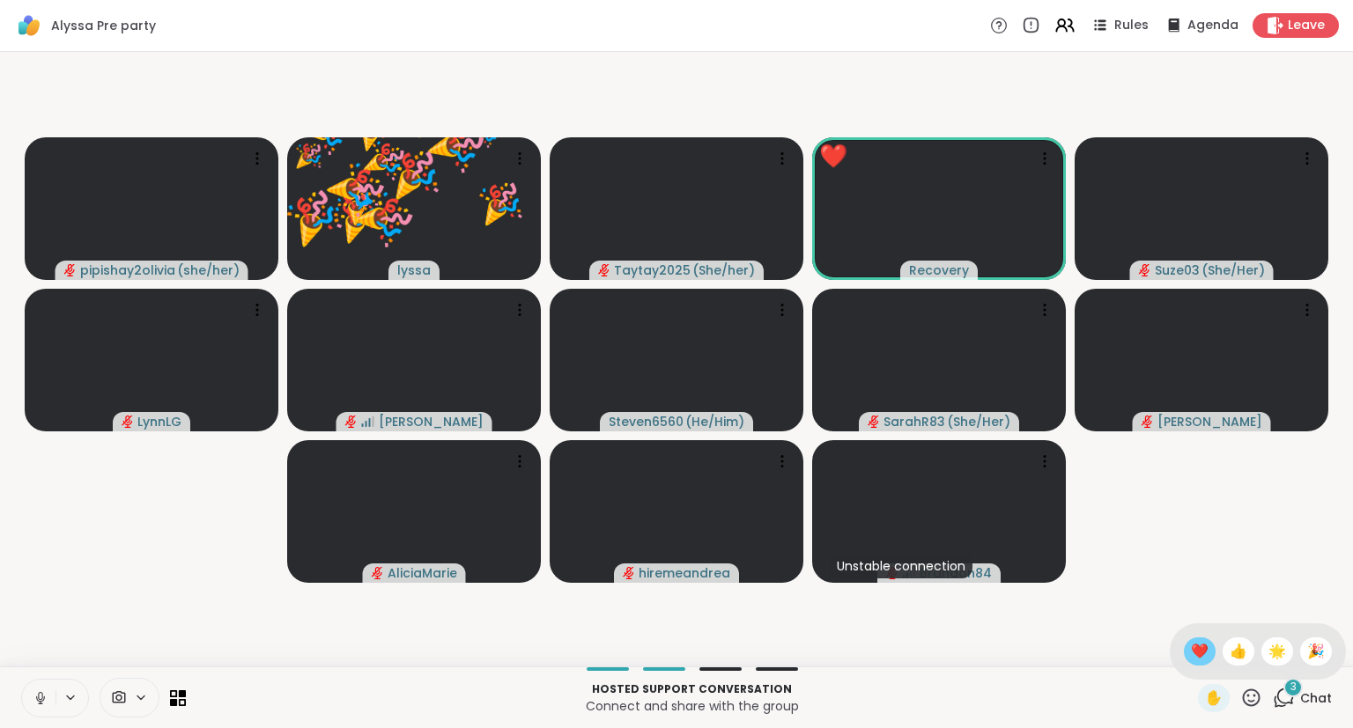
click at [1196, 651] on span "❤️" at bounding box center [1200, 651] width 18 height 21
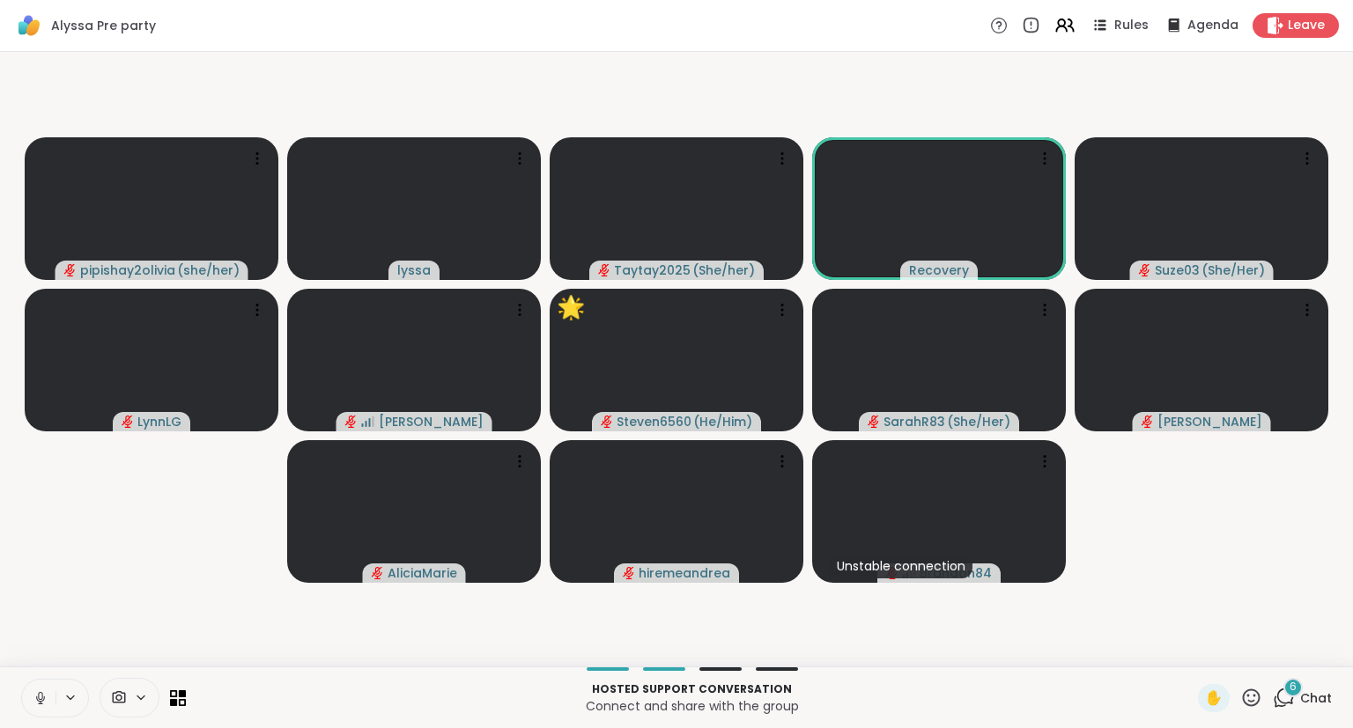
click at [36, 700] on icon at bounding box center [41, 698] width 16 height 16
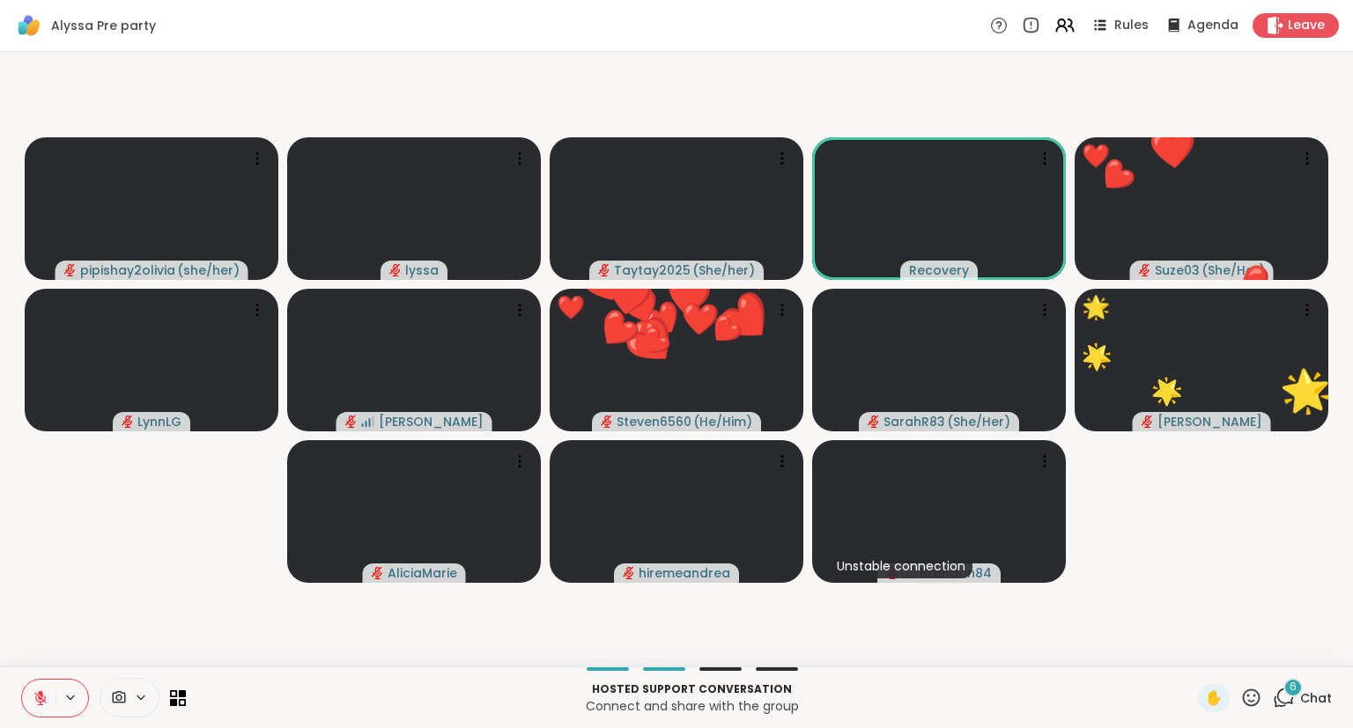
click at [1253, 710] on div "✋" at bounding box center [1230, 698] width 64 height 28
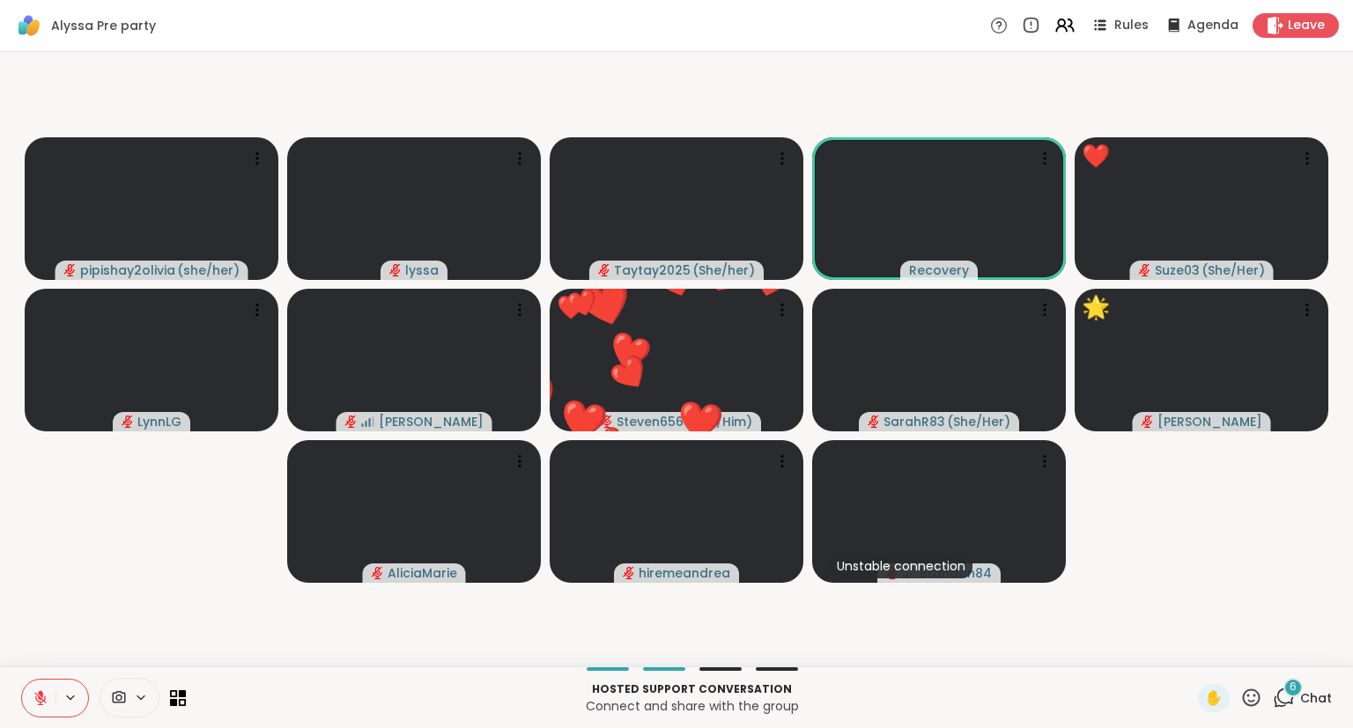
click at [1249, 699] on icon at bounding box center [1251, 698] width 22 height 22
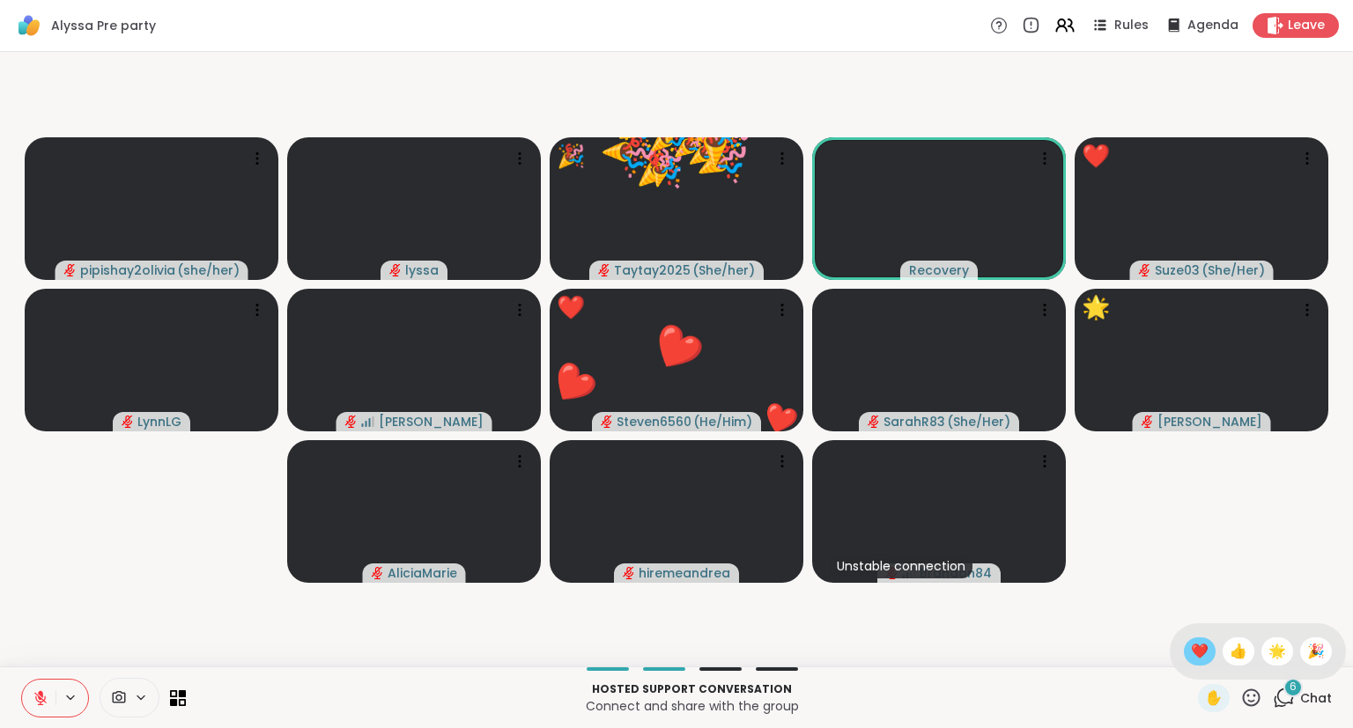
click at [1191, 649] on span "❤️" at bounding box center [1200, 651] width 18 height 21
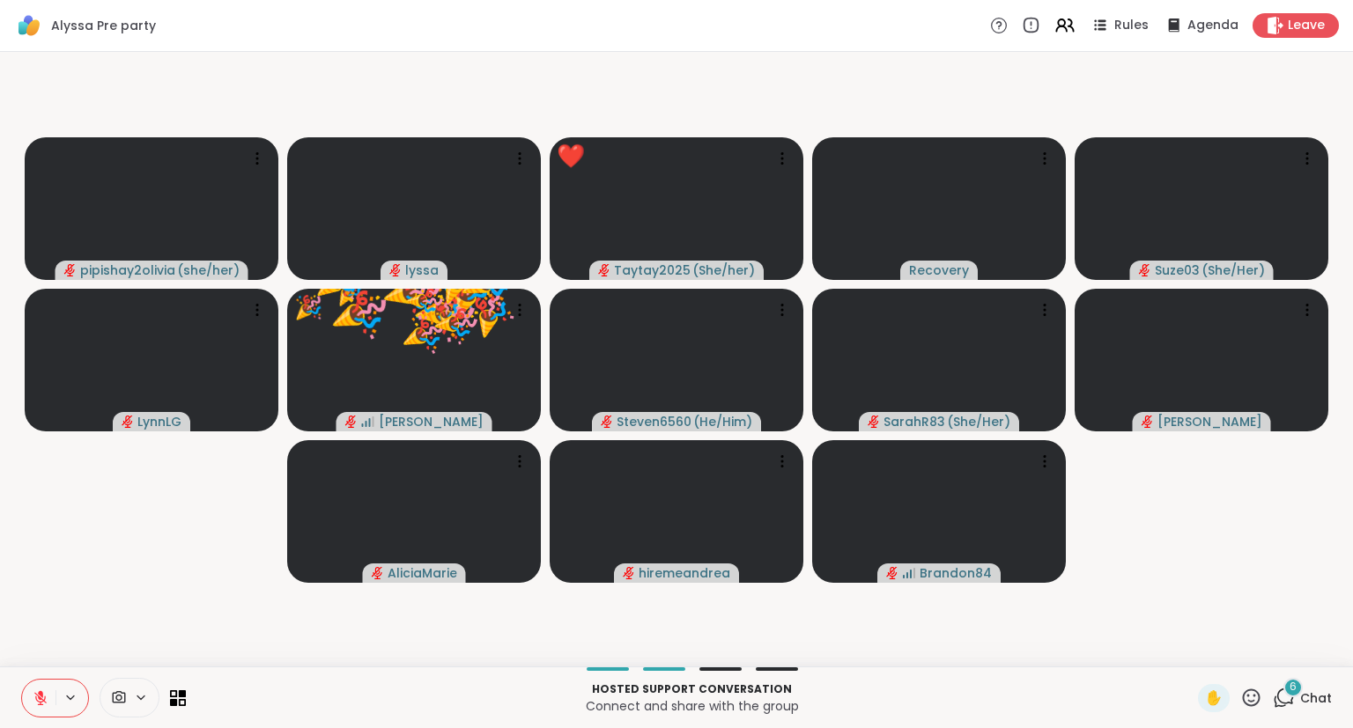
click at [48, 694] on icon at bounding box center [41, 698] width 16 height 16
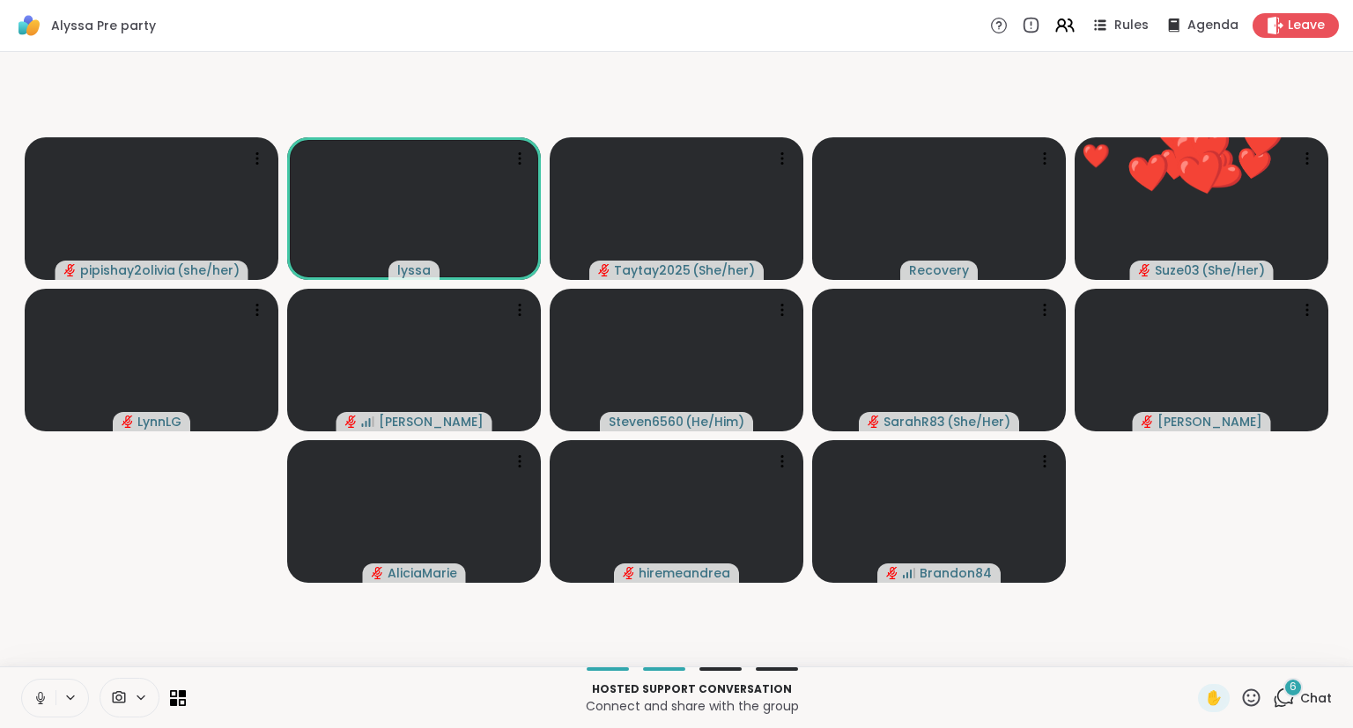
click at [43, 696] on icon at bounding box center [41, 698] width 16 height 16
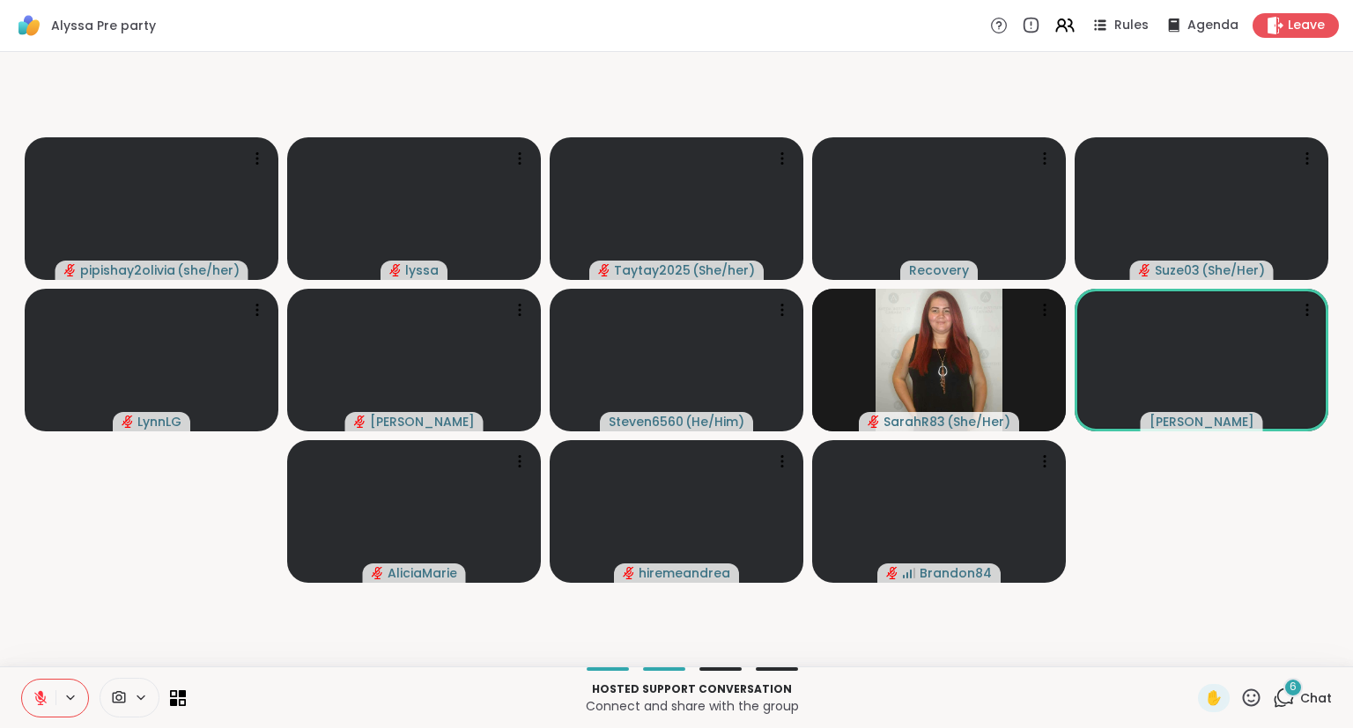
click at [1255, 699] on icon at bounding box center [1251, 698] width 22 height 22
click at [1198, 652] on span "❤️" at bounding box center [1200, 651] width 18 height 21
click at [1245, 699] on icon at bounding box center [1251, 698] width 22 height 22
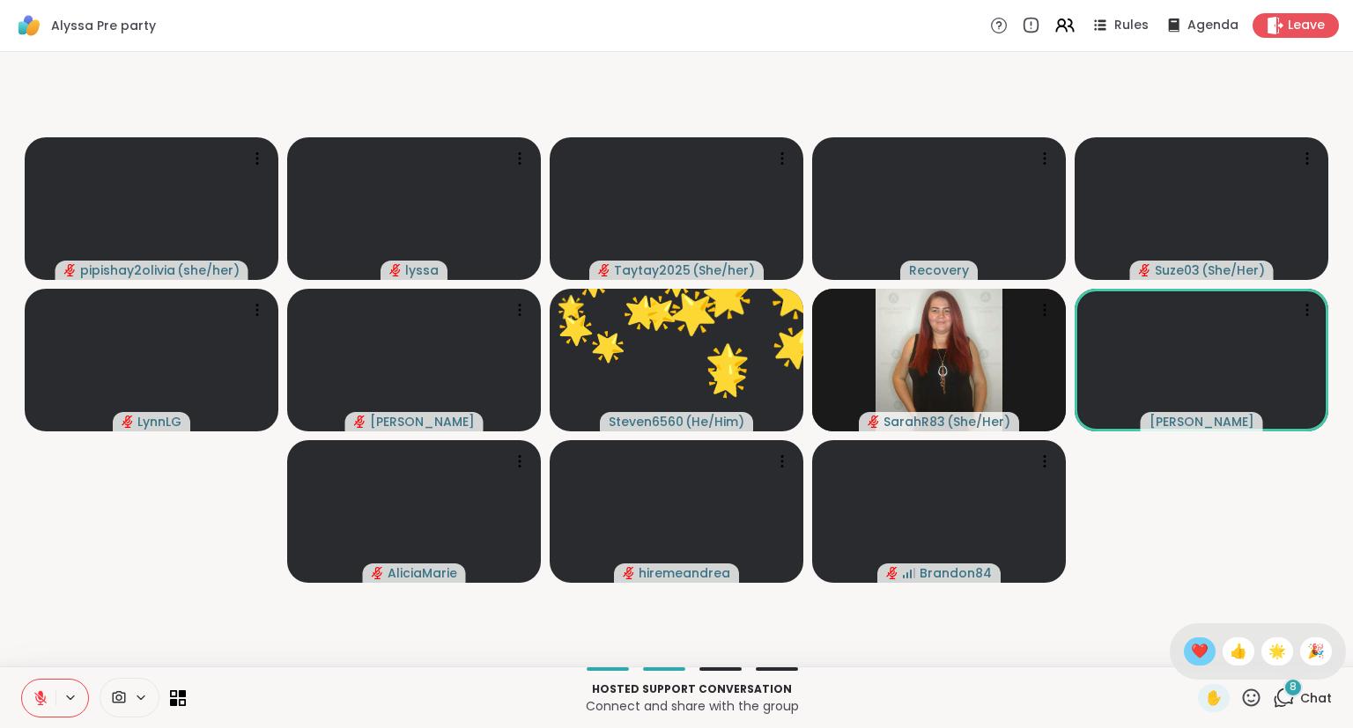
click at [1192, 655] on span "❤️" at bounding box center [1200, 651] width 18 height 21
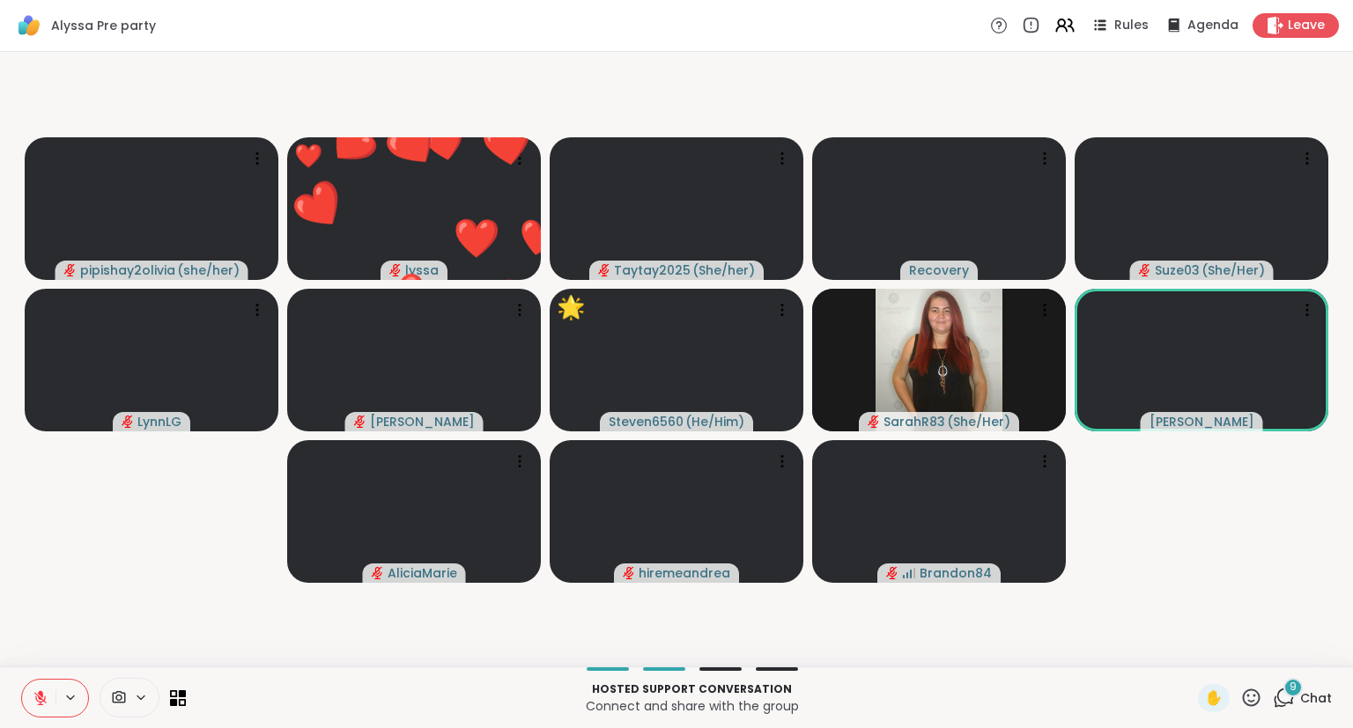
click at [45, 683] on button at bounding box center [38, 698] width 33 height 37
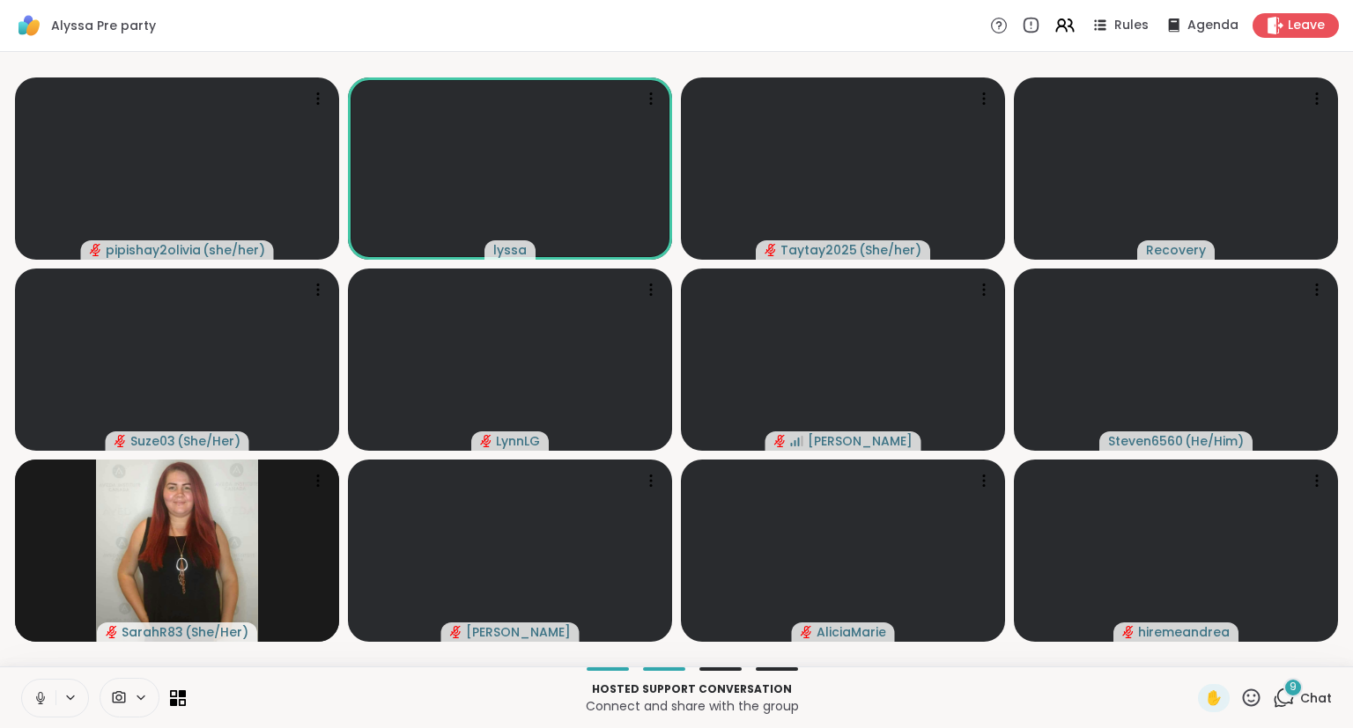
click at [44, 701] on icon at bounding box center [41, 698] width 16 height 16
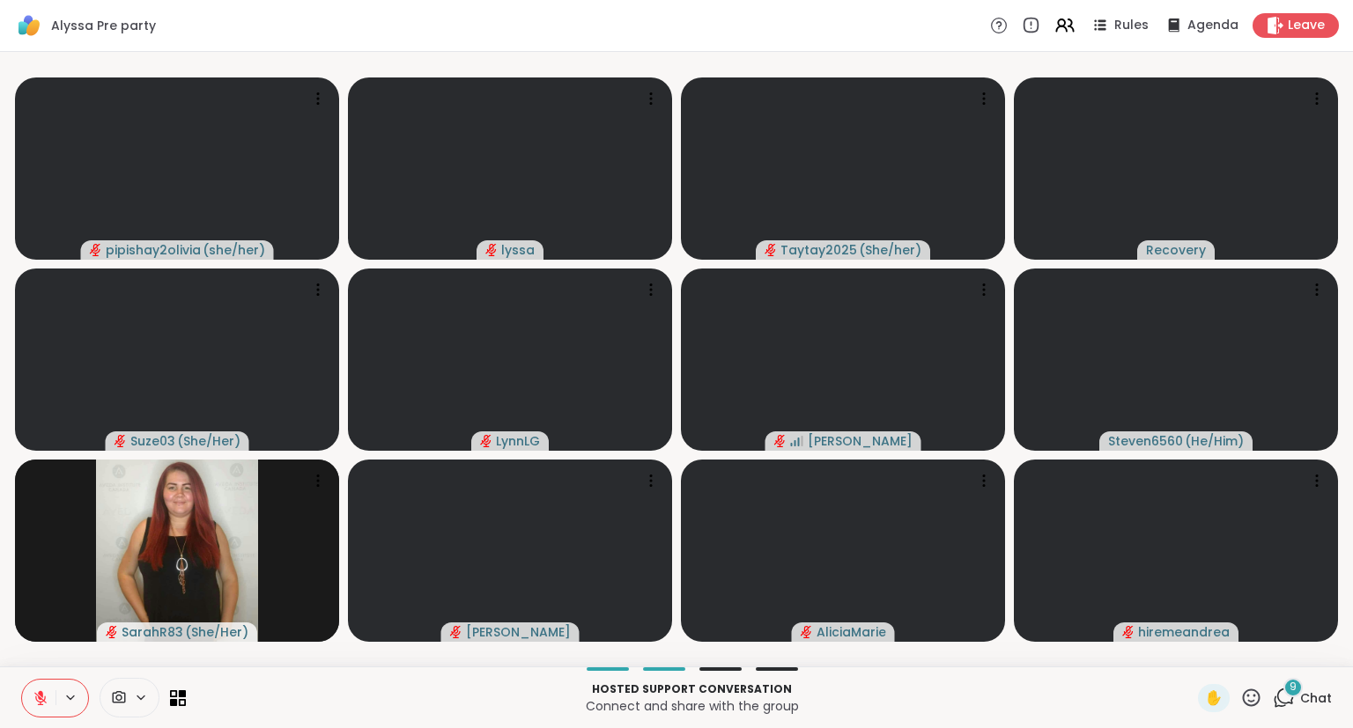
click at [65, 692] on icon at bounding box center [70, 697] width 14 height 15
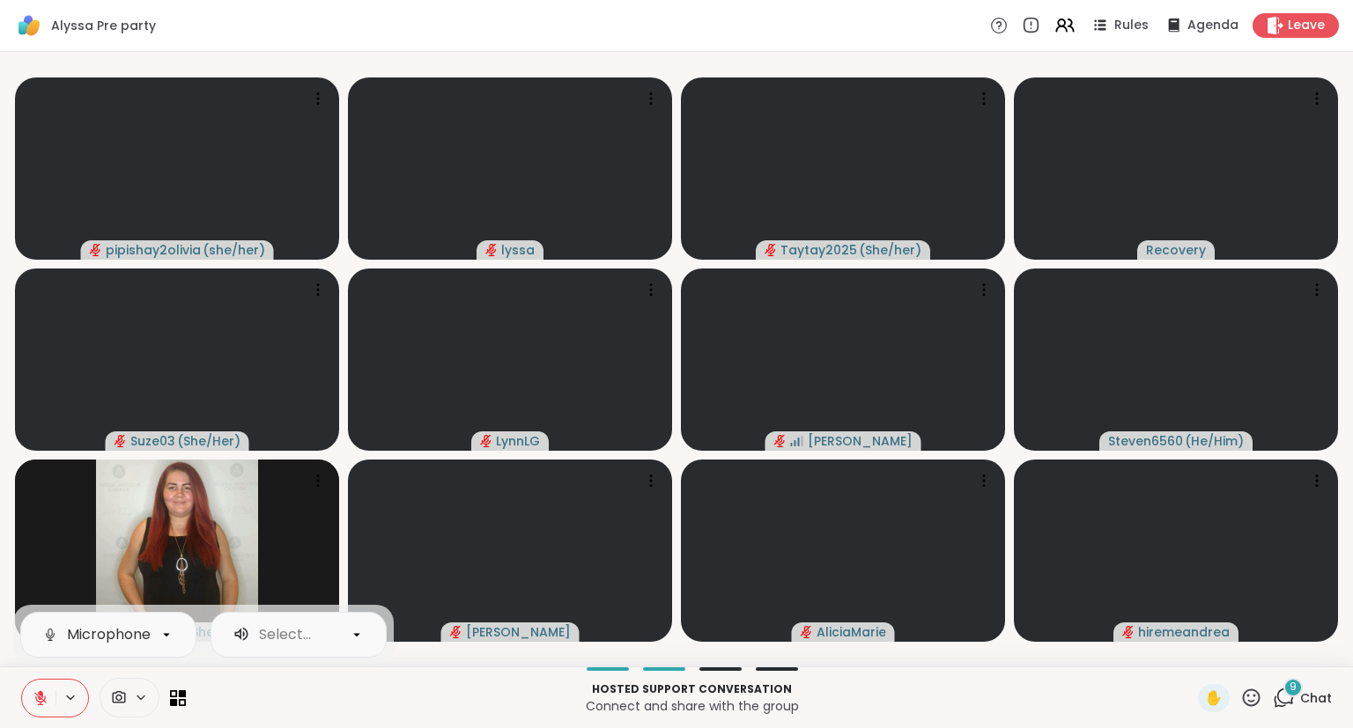
click at [42, 689] on button at bounding box center [38, 698] width 33 height 37
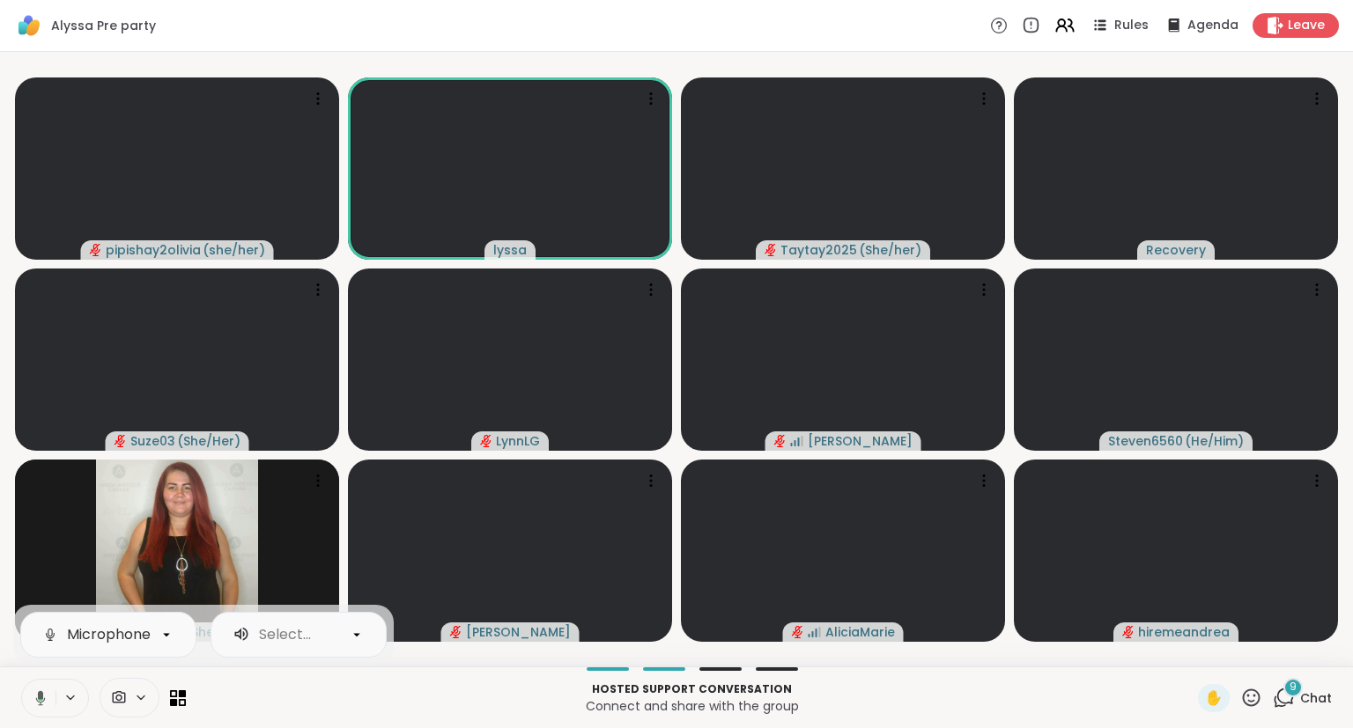
click at [38, 699] on icon at bounding box center [41, 697] width 10 height 15
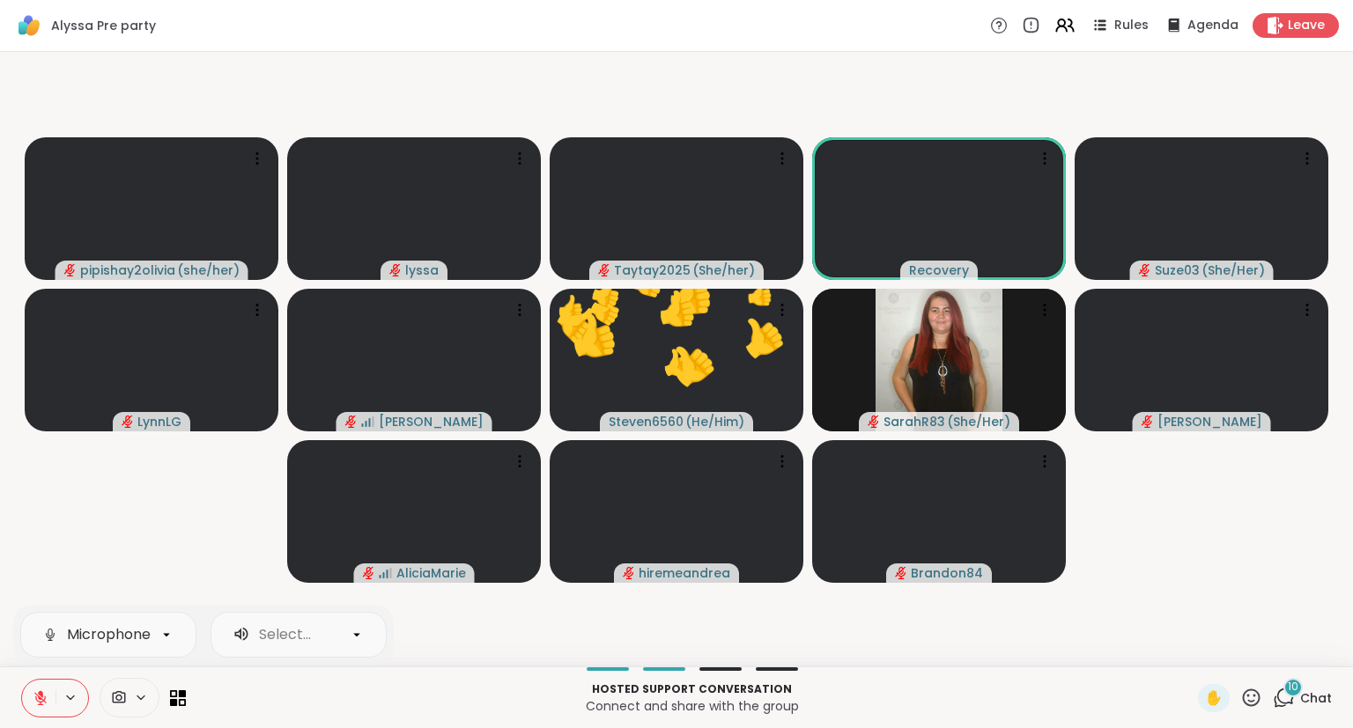
click at [54, 709] on button at bounding box center [38, 698] width 33 height 37
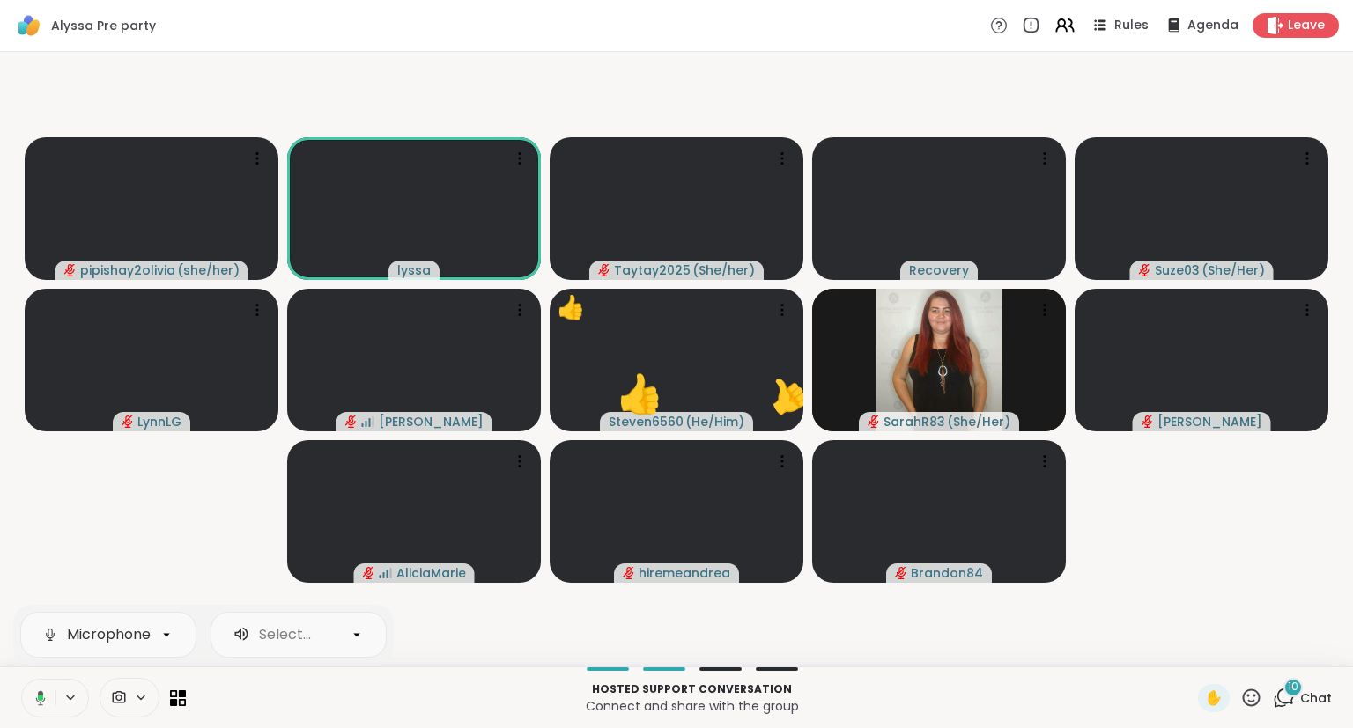
click at [39, 699] on icon at bounding box center [40, 698] width 5 height 6
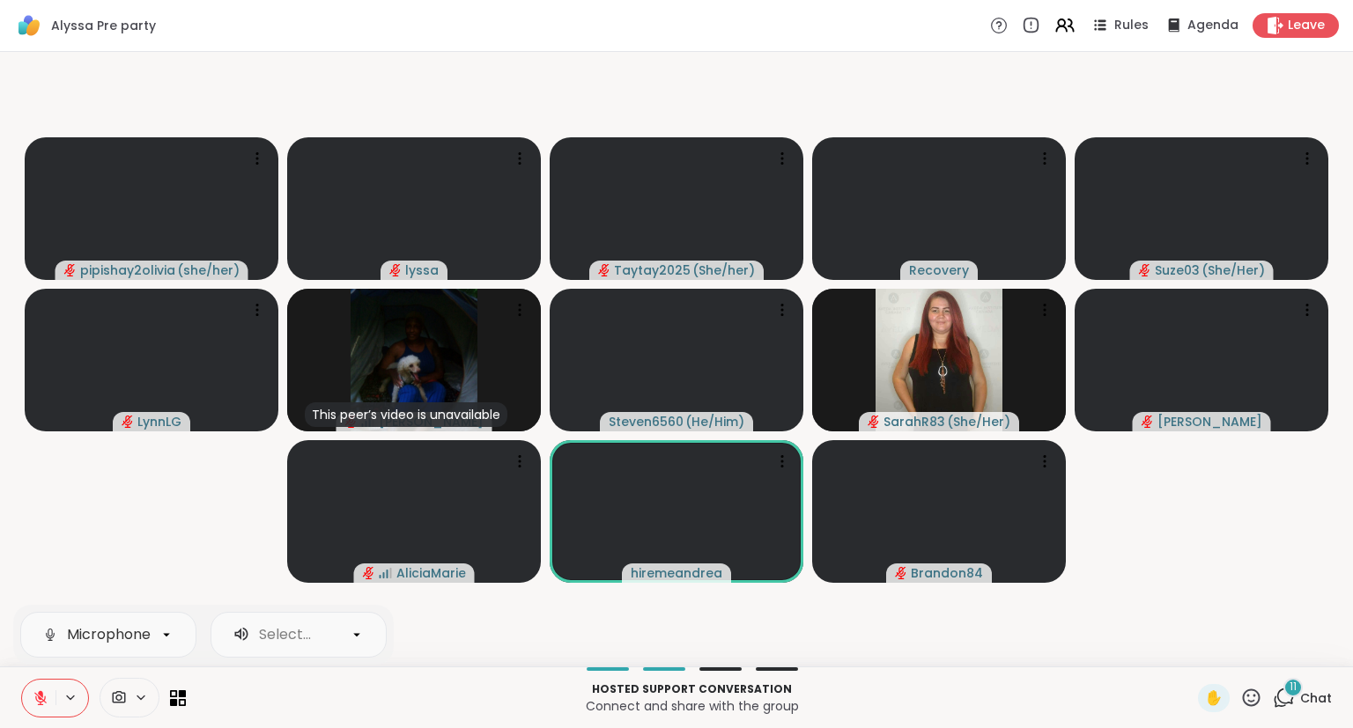
click at [1242, 702] on icon at bounding box center [1251, 698] width 22 height 22
click at [1191, 647] on span "❤️" at bounding box center [1200, 651] width 18 height 21
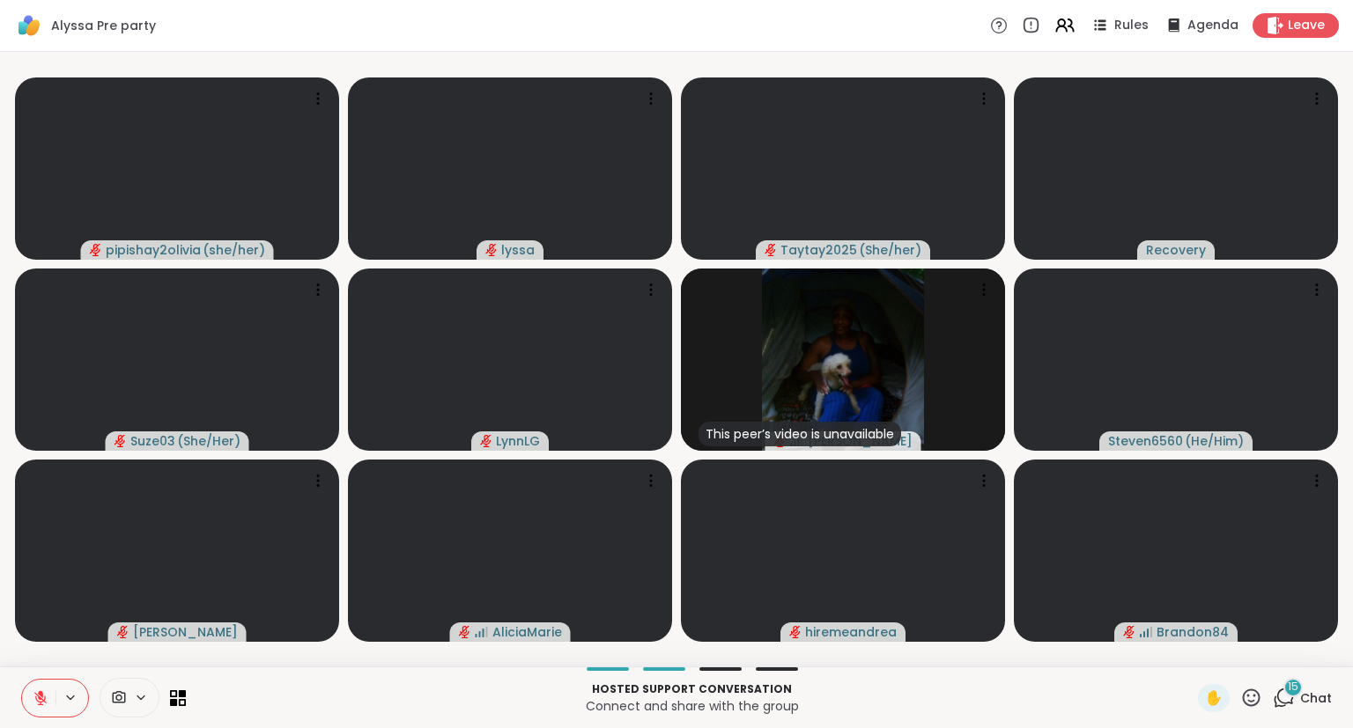
click at [41, 691] on icon at bounding box center [41, 698] width 16 height 16
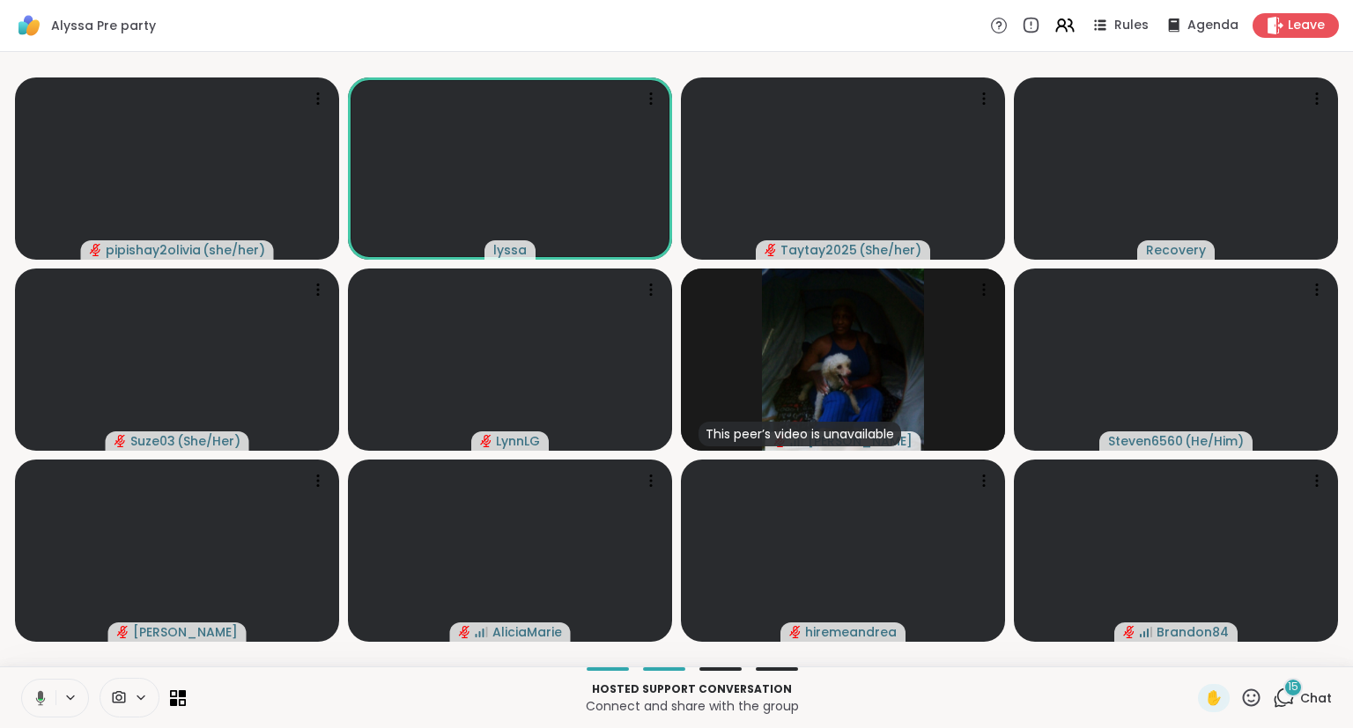
click at [44, 690] on icon at bounding box center [38, 698] width 16 height 16
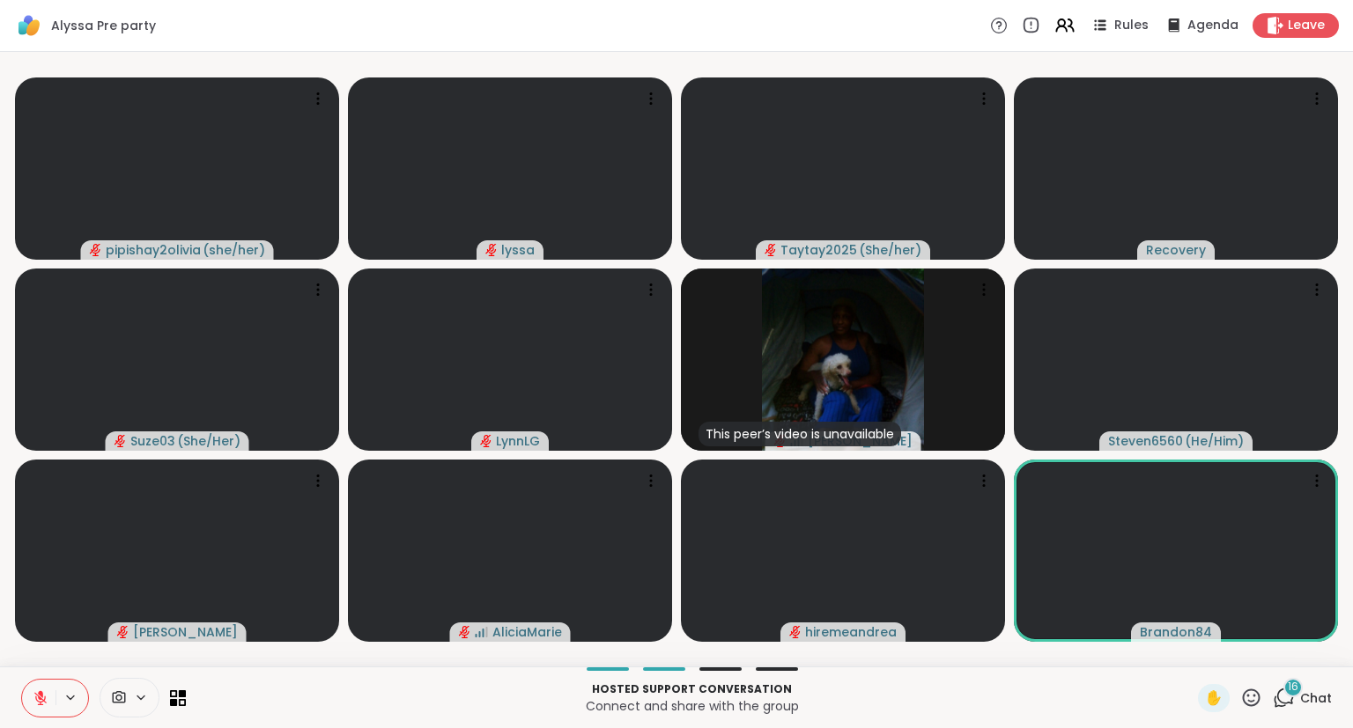
click at [1252, 699] on icon at bounding box center [1251, 698] width 22 height 22
click at [1191, 654] on span "❤️" at bounding box center [1200, 651] width 18 height 21
click at [1245, 698] on icon at bounding box center [1252, 698] width 18 height 18
click at [1191, 660] on span "❤️" at bounding box center [1200, 651] width 18 height 21
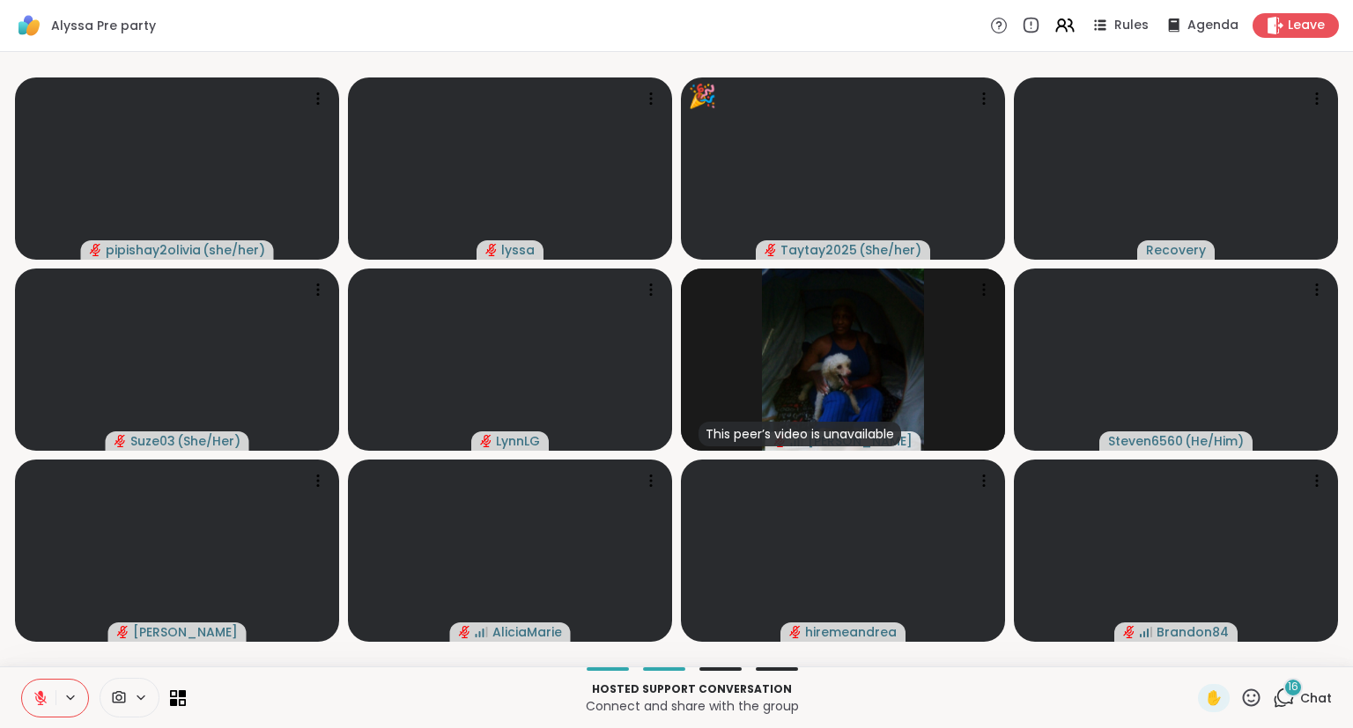
click at [52, 690] on button at bounding box center [38, 698] width 33 height 37
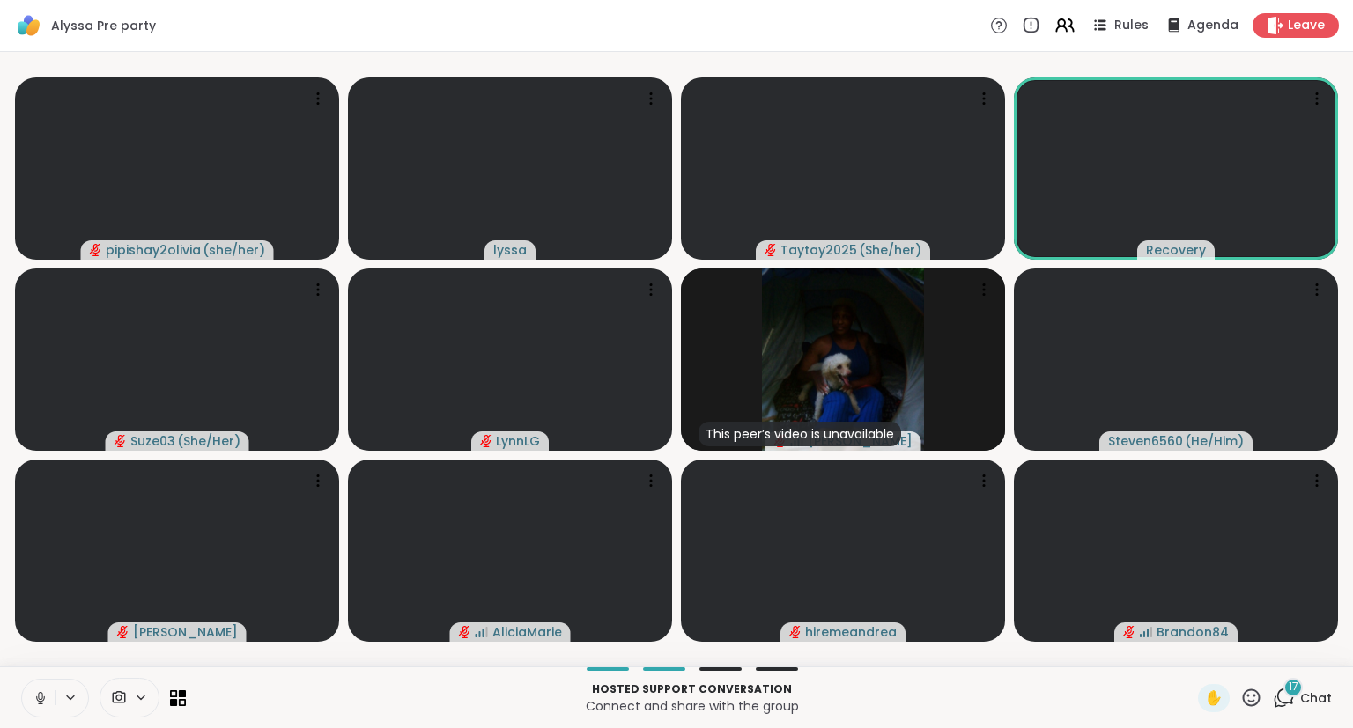
click at [35, 696] on icon at bounding box center [41, 698] width 16 height 16
click at [1254, 692] on icon at bounding box center [1251, 698] width 22 height 22
click at [1199, 648] on span "❤️" at bounding box center [1200, 651] width 18 height 21
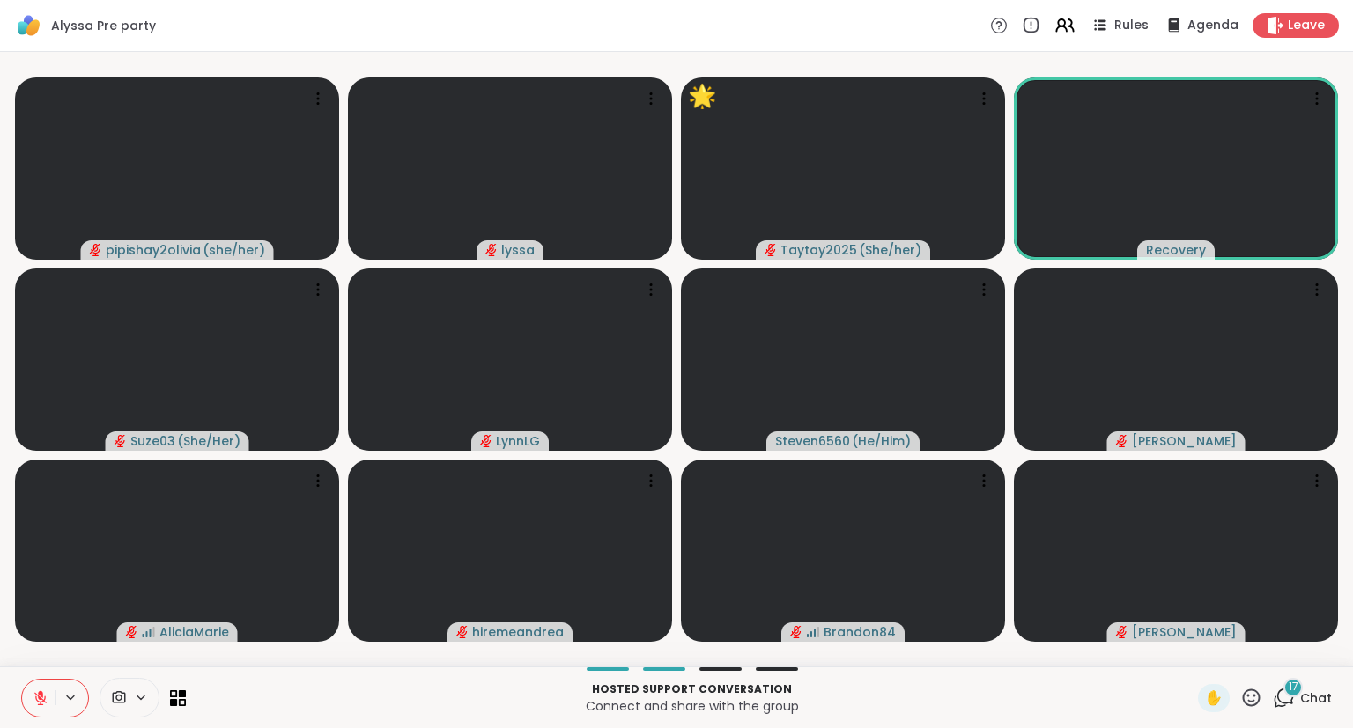
click at [1242, 697] on icon at bounding box center [1251, 698] width 22 height 22
click at [1191, 656] on span "❤️" at bounding box center [1200, 651] width 18 height 21
click at [40, 697] on icon at bounding box center [40, 698] width 12 height 12
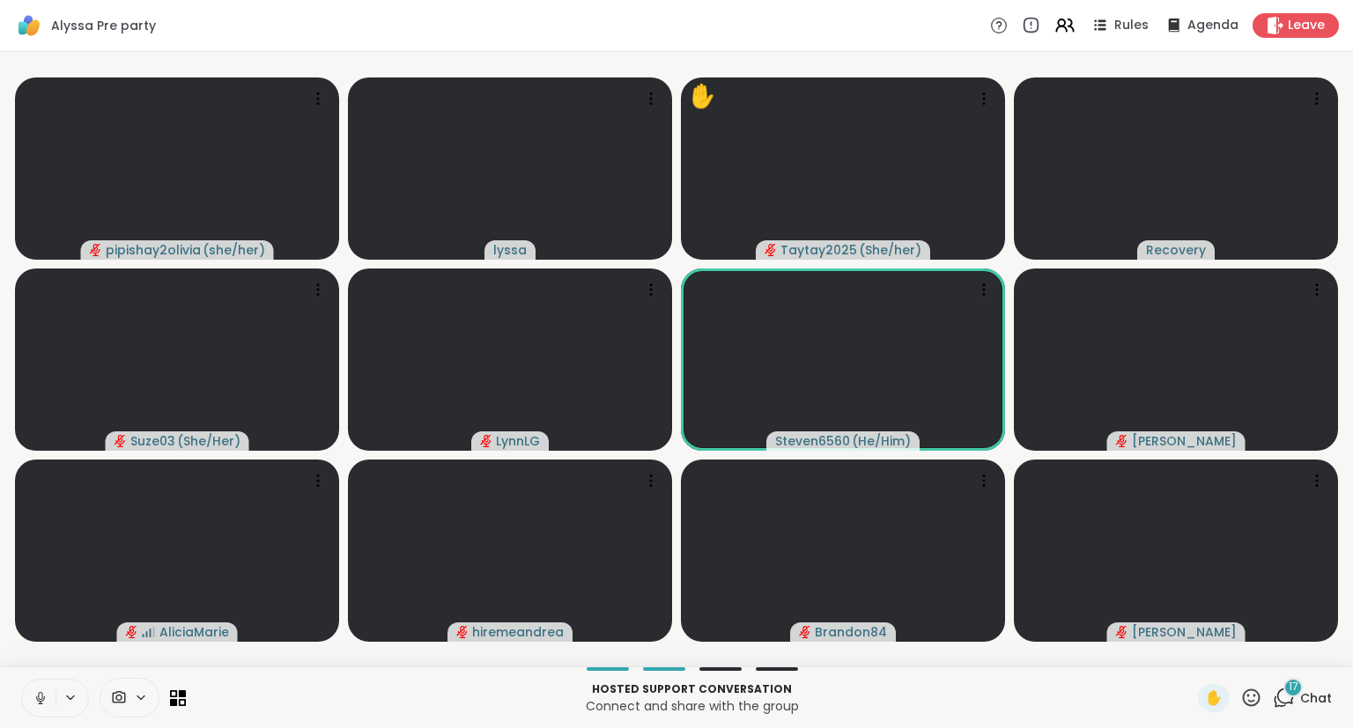
click at [1246, 696] on icon at bounding box center [1251, 698] width 22 height 22
click at [1192, 653] on span "❤️" at bounding box center [1200, 651] width 18 height 21
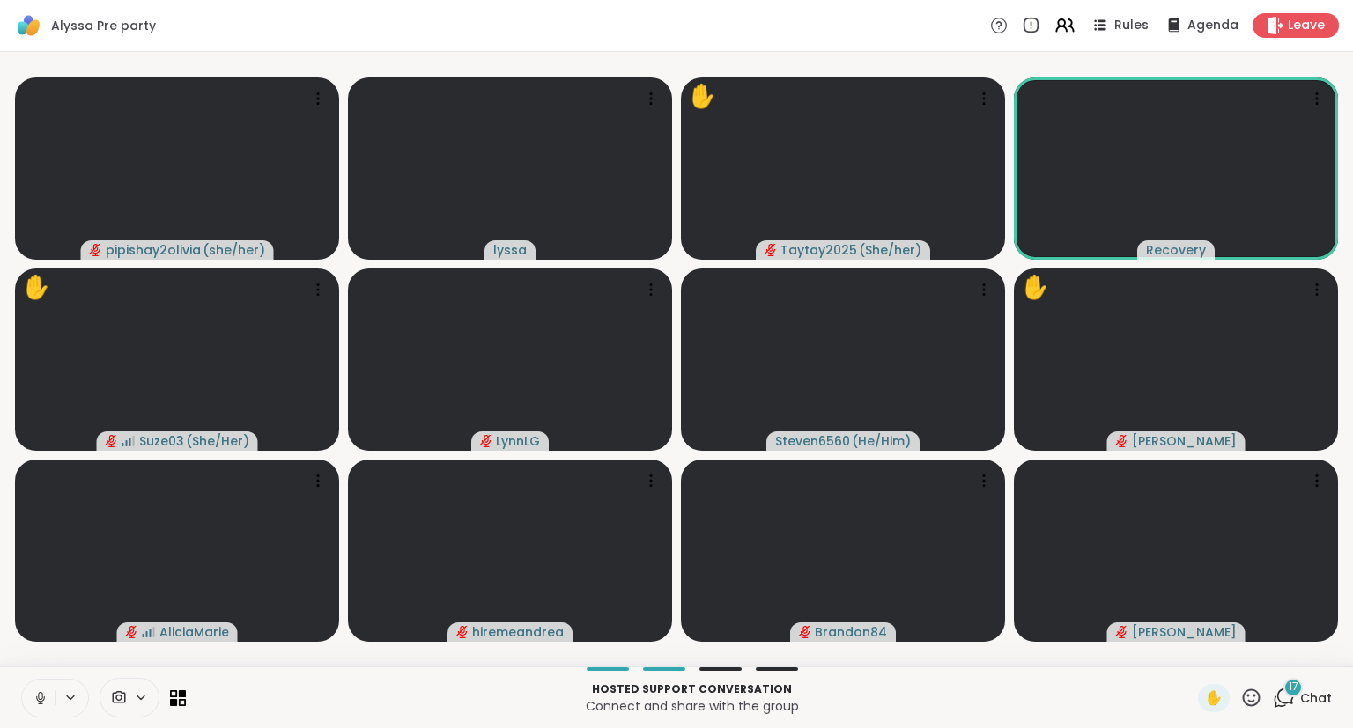
click at [1252, 699] on icon at bounding box center [1251, 698] width 22 height 22
click at [1268, 649] on span "🌟" at bounding box center [1277, 651] width 18 height 21
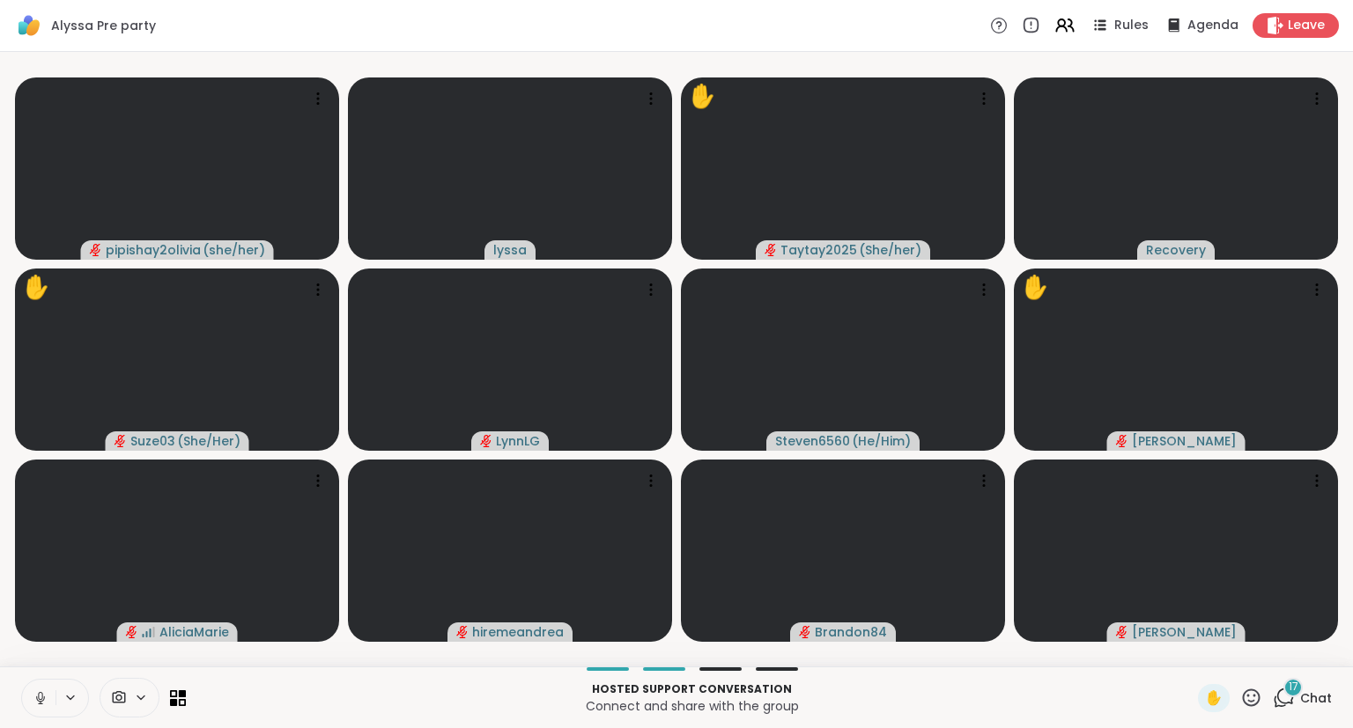
click at [1245, 704] on icon at bounding box center [1252, 698] width 18 height 18
click at [1191, 653] on span "❤️" at bounding box center [1200, 651] width 18 height 21
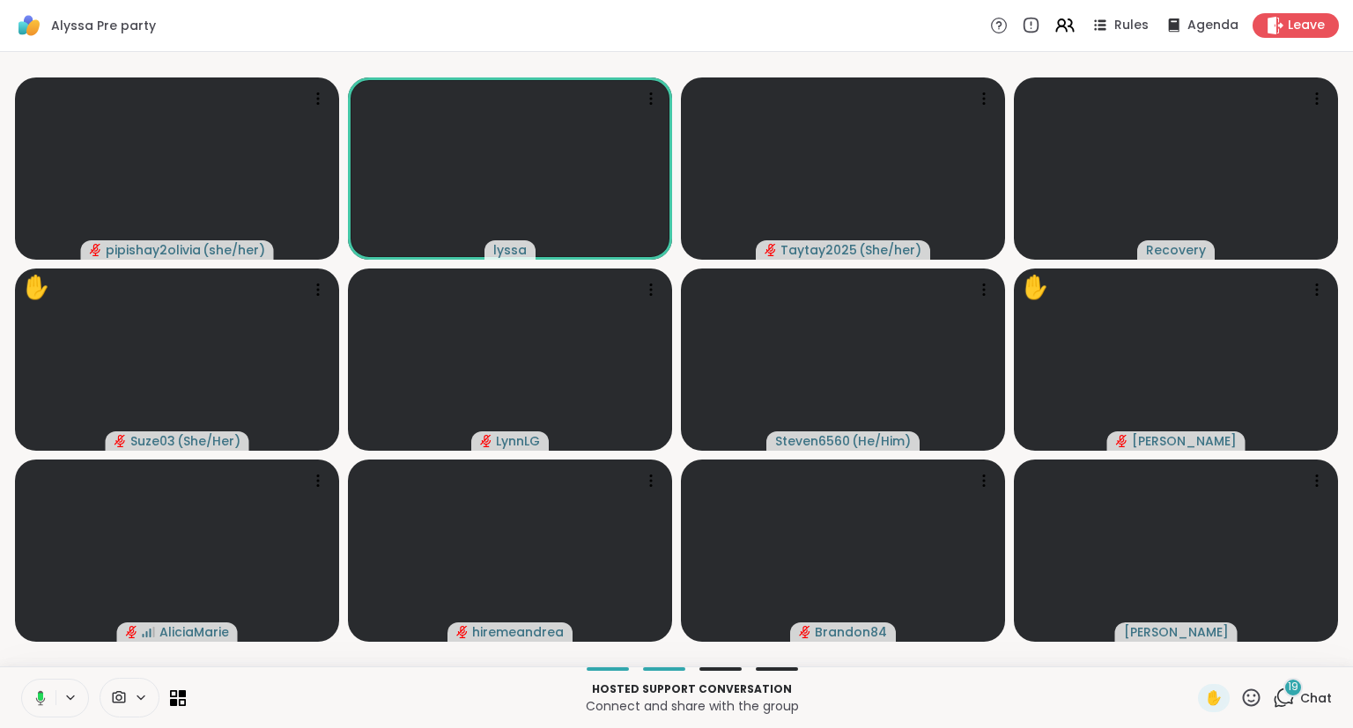
click at [1252, 698] on icon at bounding box center [1251, 698] width 22 height 22
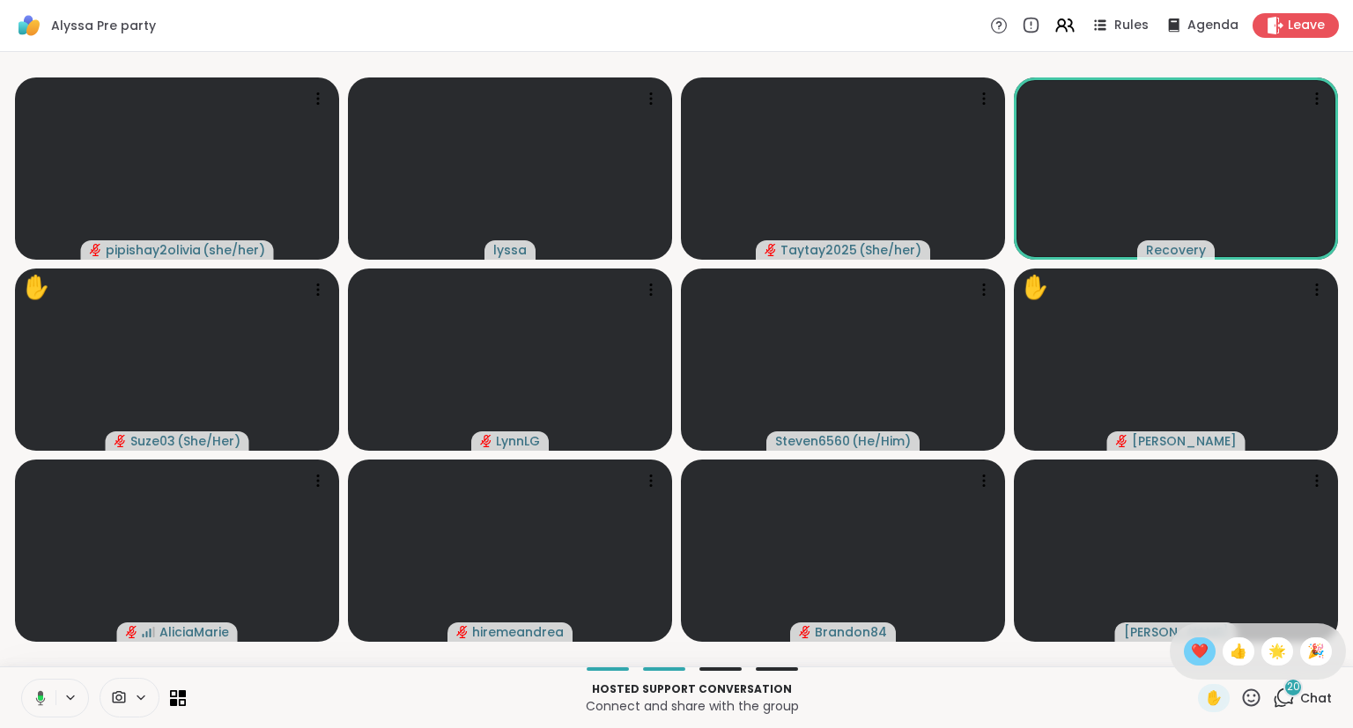
click at [1191, 643] on span "❤️" at bounding box center [1200, 651] width 18 height 21
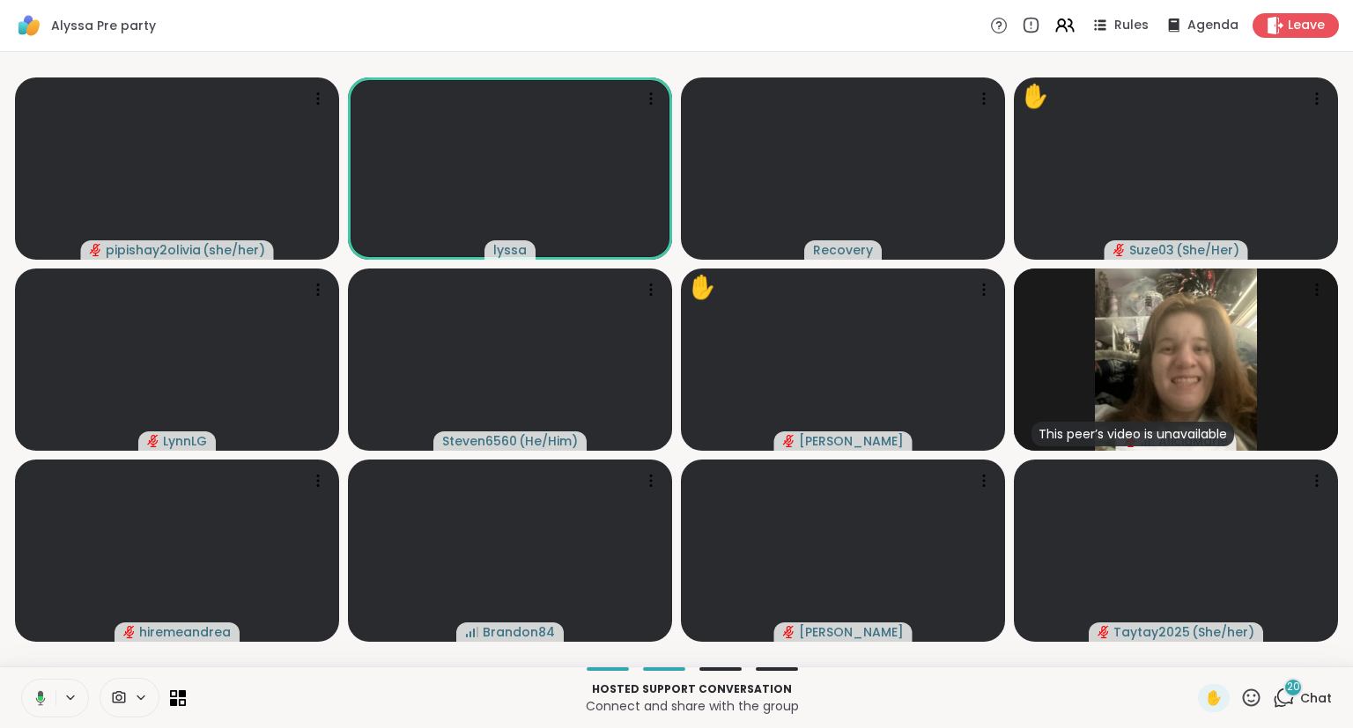
click at [21, 707] on button at bounding box center [37, 698] width 36 height 37
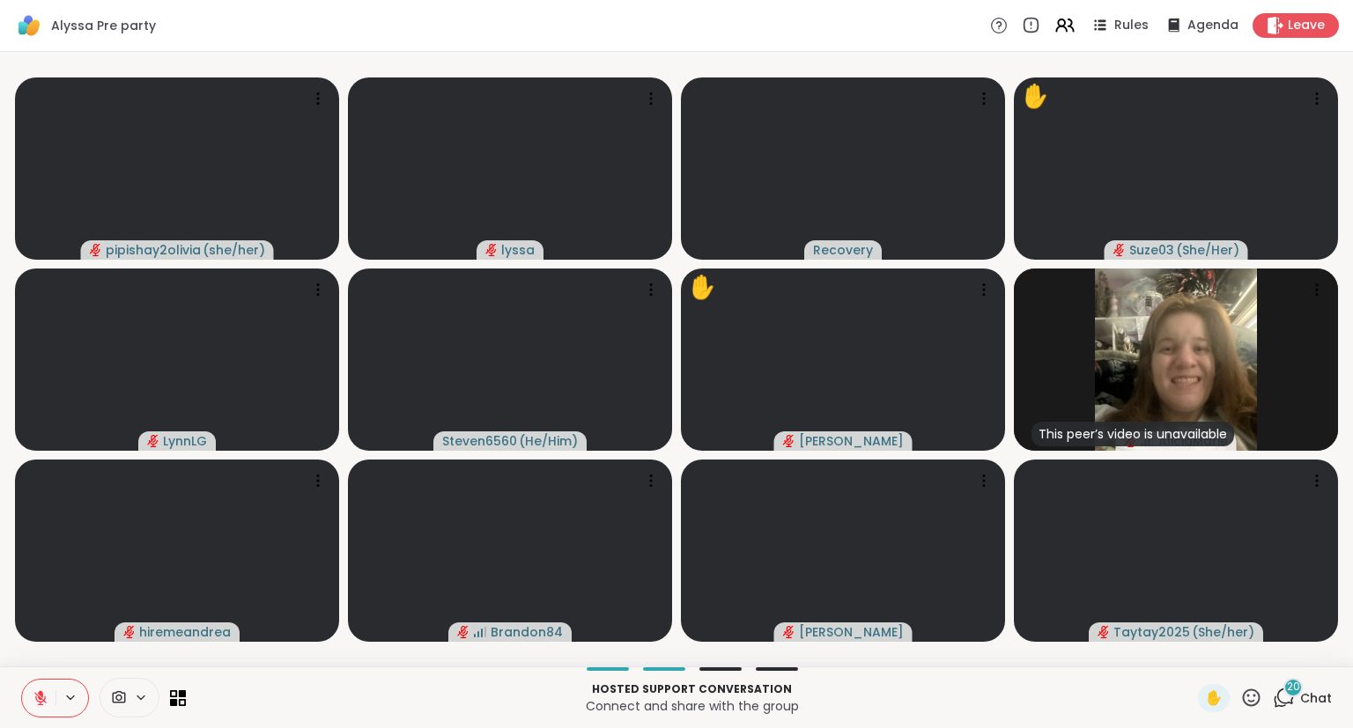
click at [1250, 713] on div "Hosted support conversation Connect and share with the group ✋ 20 Chat" at bounding box center [676, 698] width 1353 height 62
click at [1252, 694] on icon at bounding box center [1251, 698] width 22 height 22
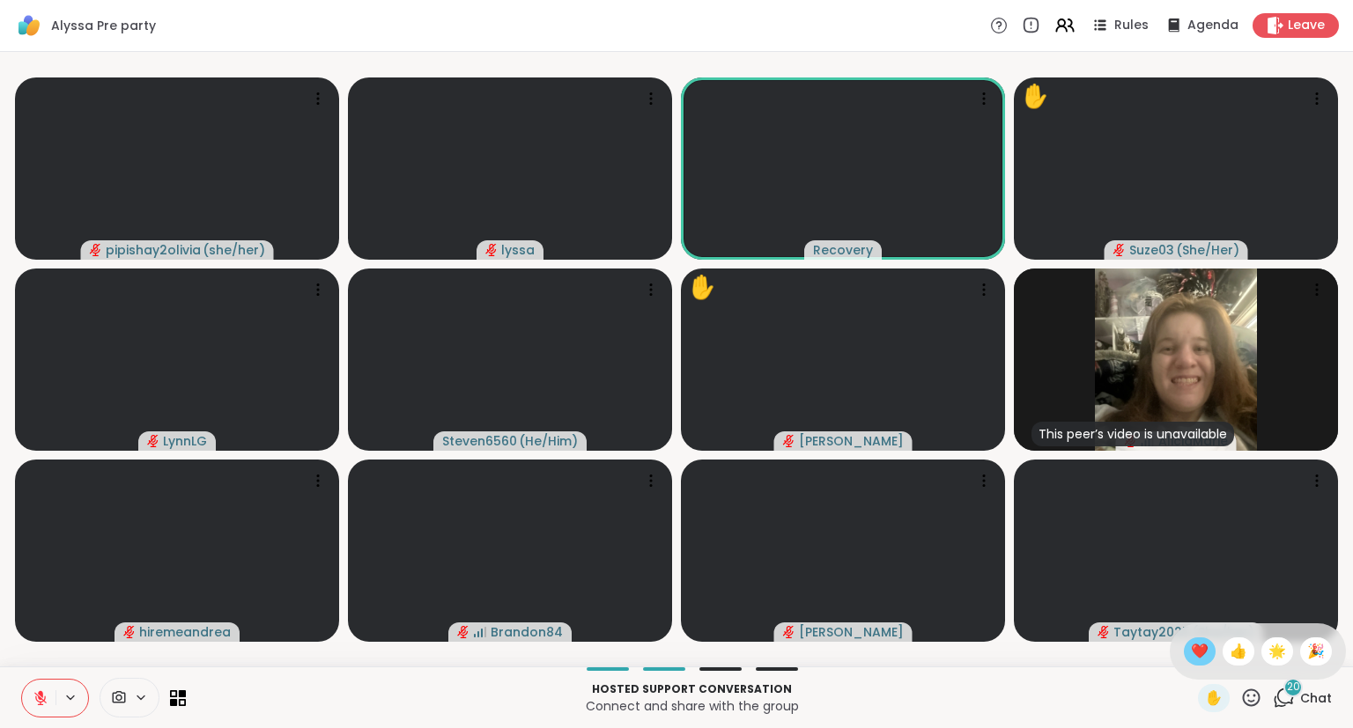
click at [1191, 655] on span "❤️" at bounding box center [1200, 651] width 18 height 21
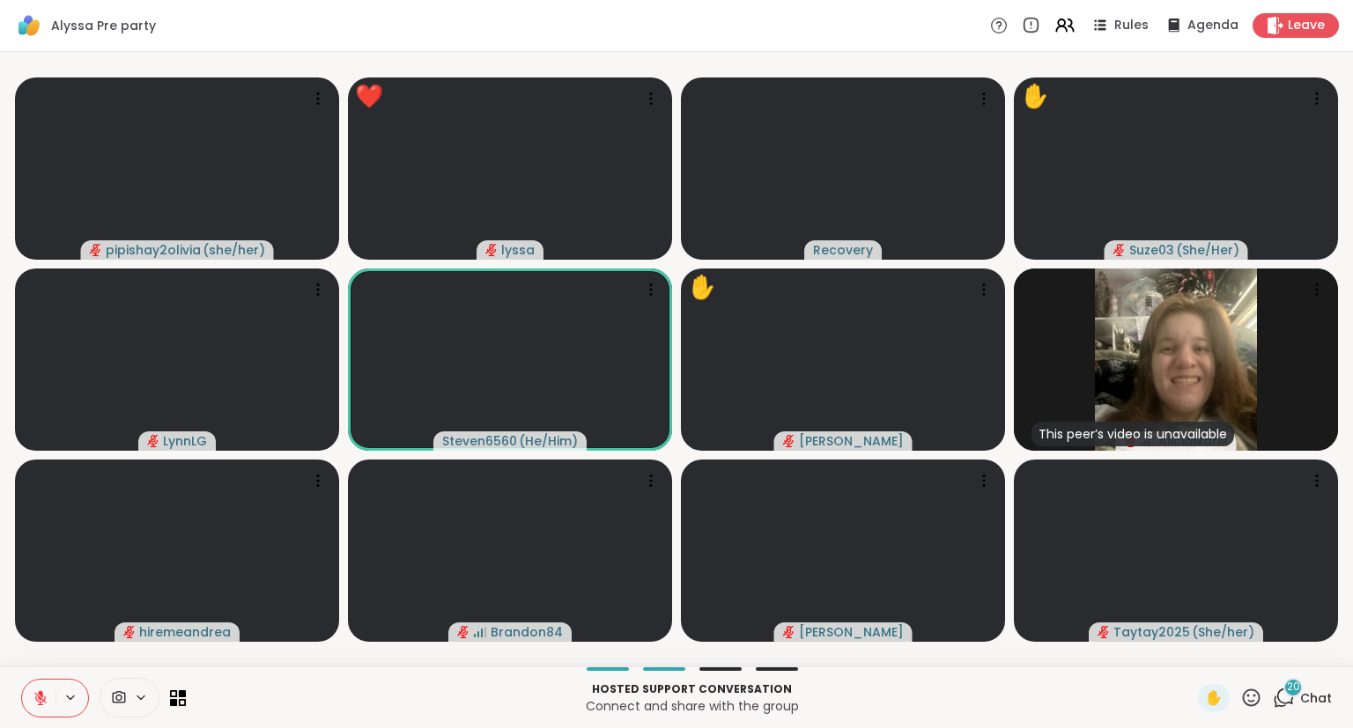
click at [37, 697] on icon at bounding box center [41, 698] width 16 height 16
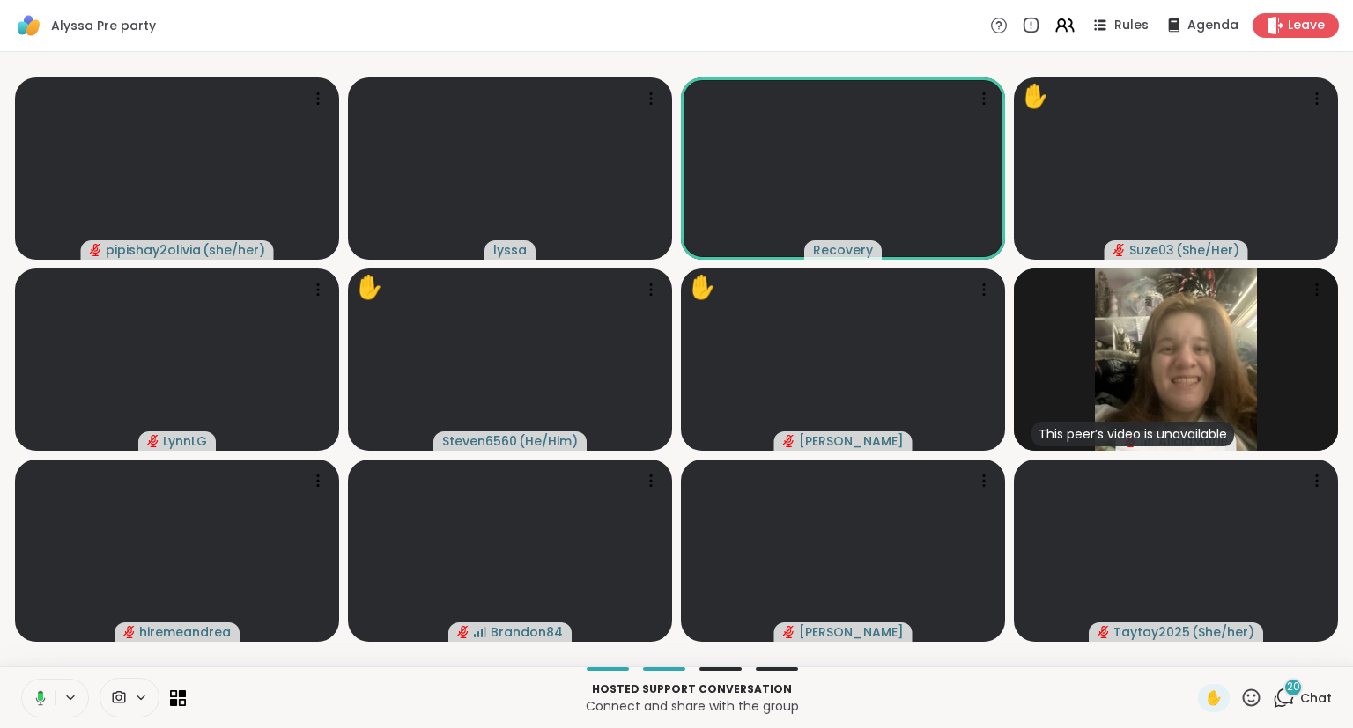
click at [44, 694] on icon at bounding box center [38, 698] width 16 height 16
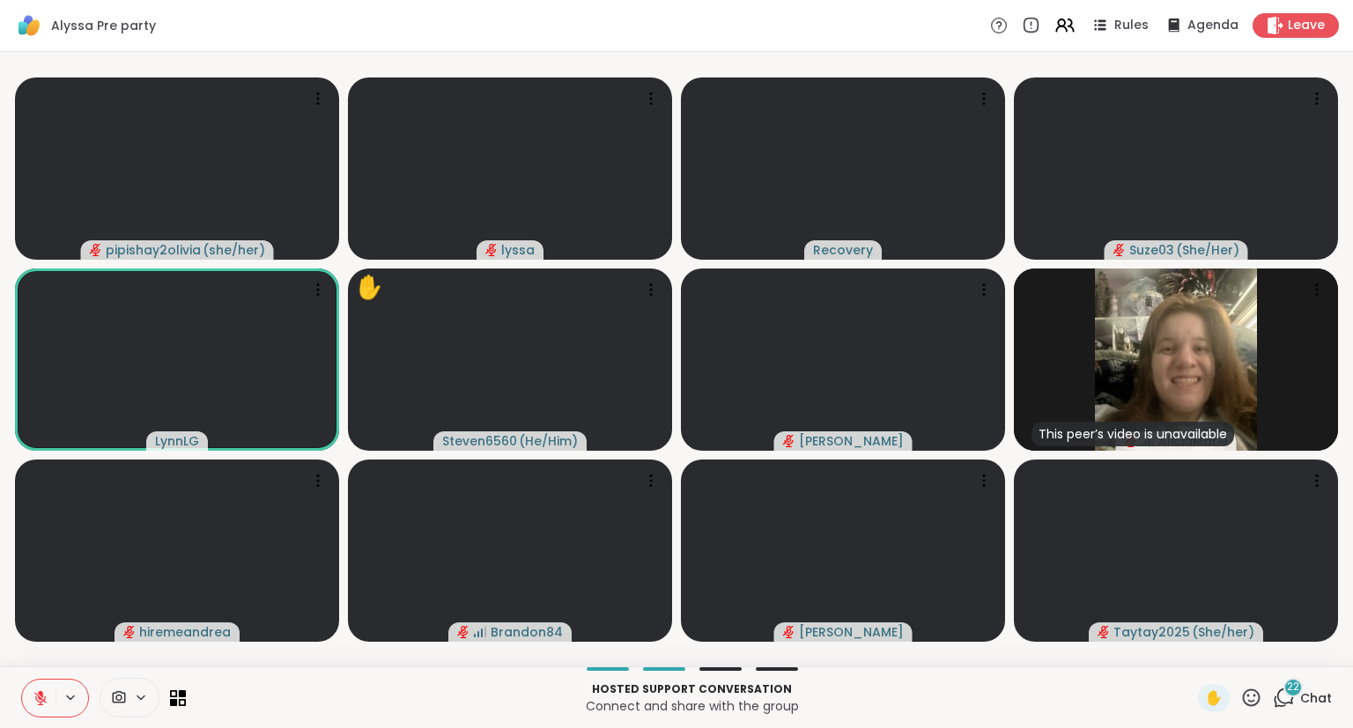
click at [1238, 706] on div "✋" at bounding box center [1230, 698] width 64 height 28
click at [1249, 699] on icon at bounding box center [1251, 698] width 22 height 22
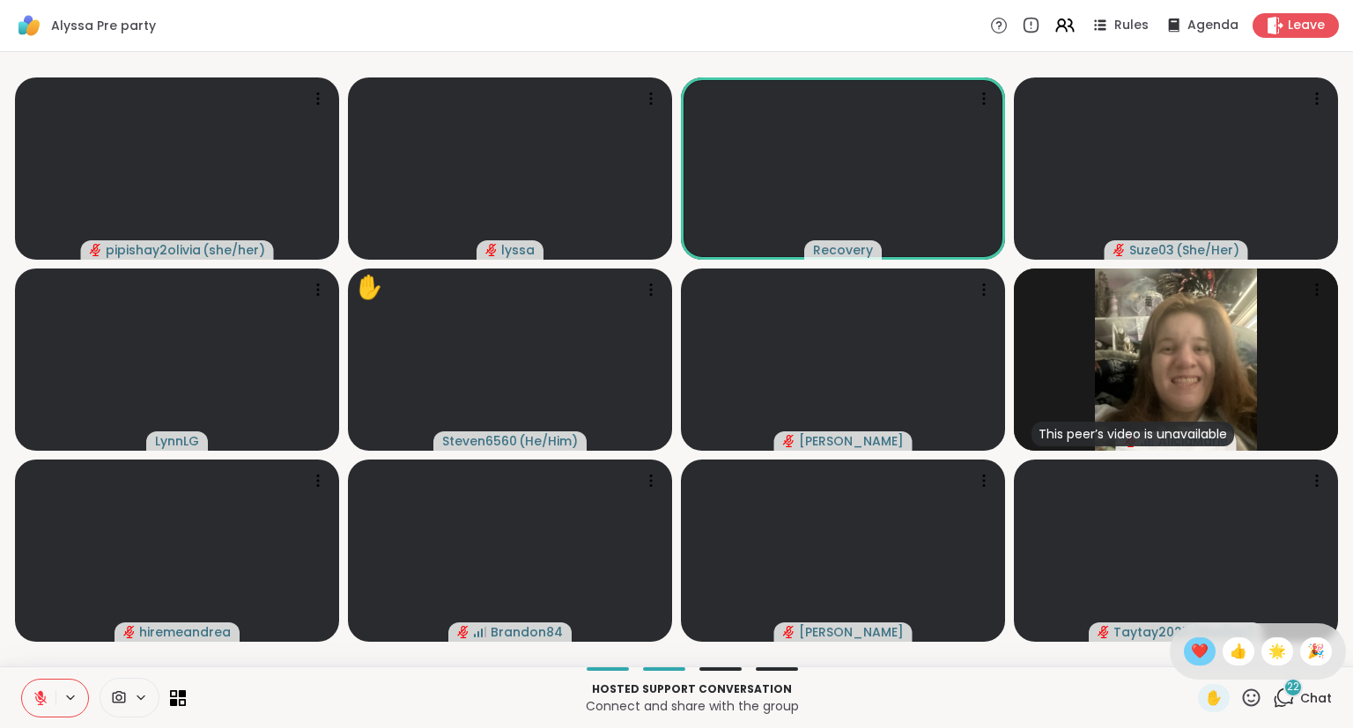
click at [1191, 648] on span "❤️" at bounding box center [1200, 651] width 18 height 21
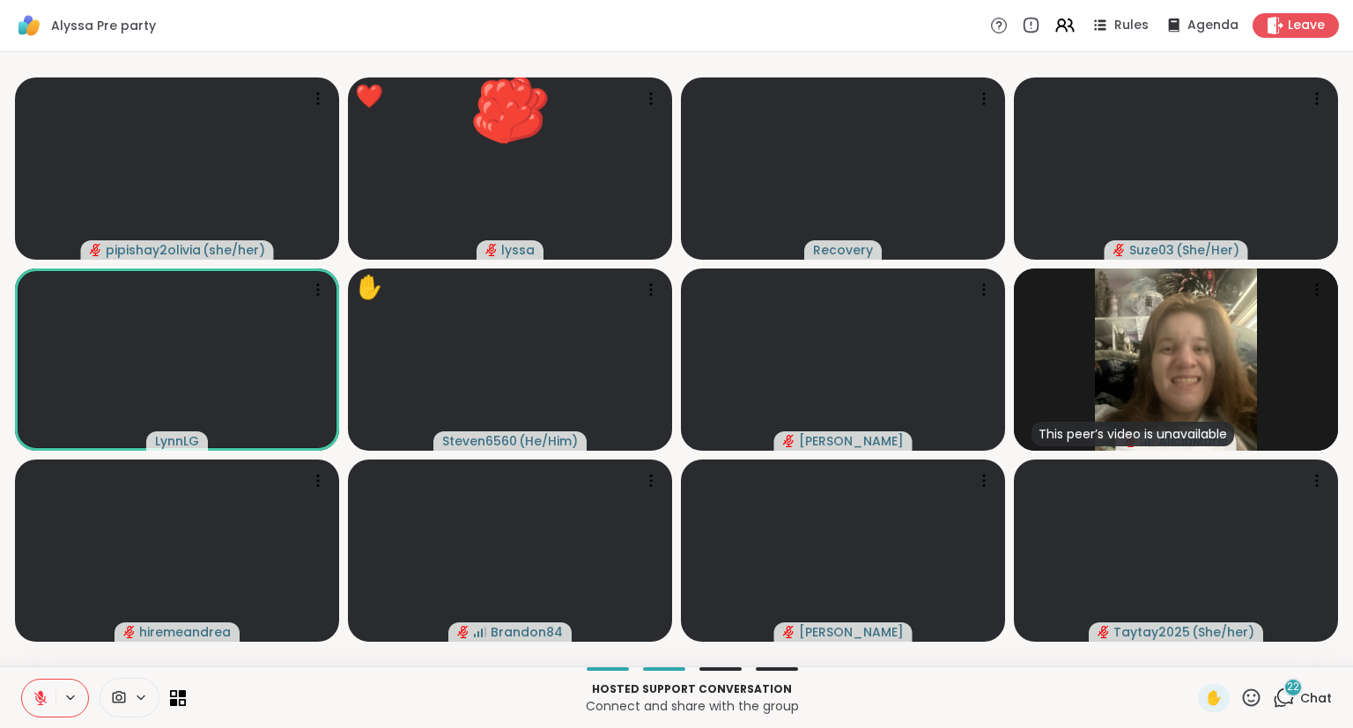
click at [1243, 699] on icon at bounding box center [1251, 698] width 22 height 22
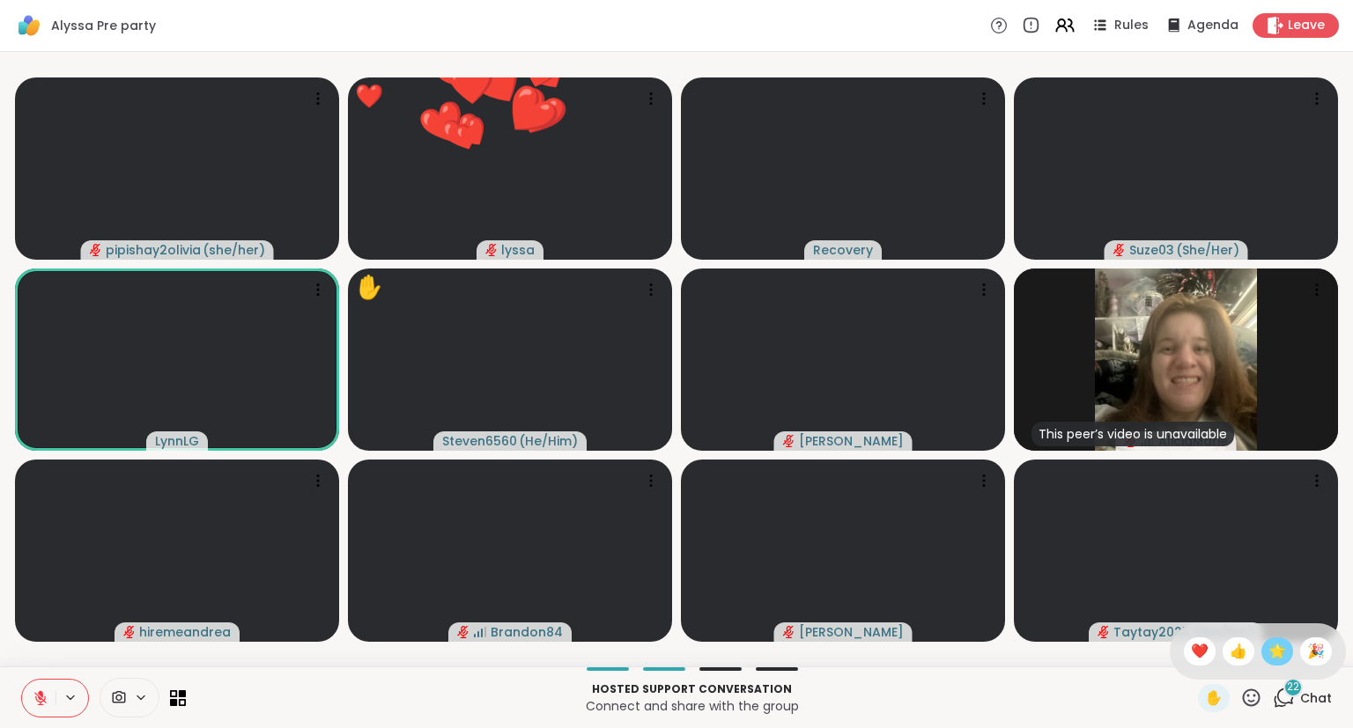
click at [1268, 657] on span "🌟" at bounding box center [1277, 651] width 18 height 21
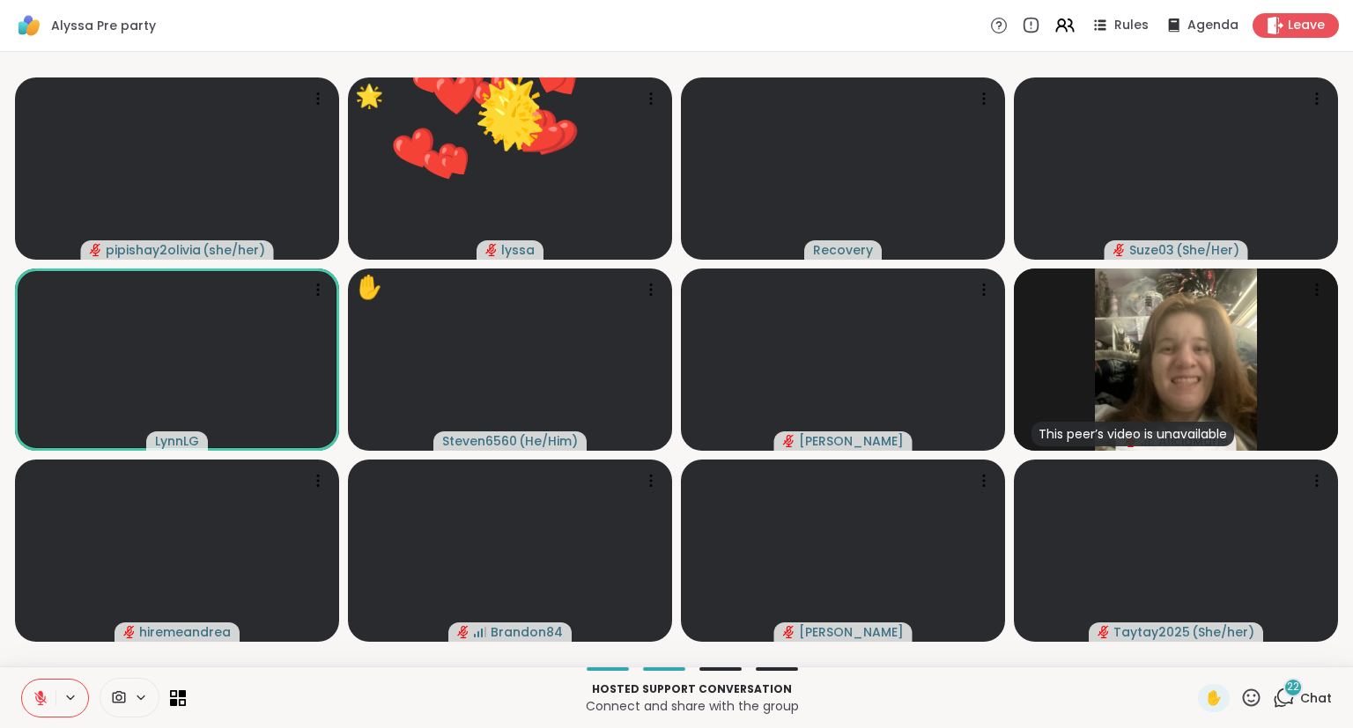
click at [1243, 703] on icon at bounding box center [1251, 698] width 22 height 22
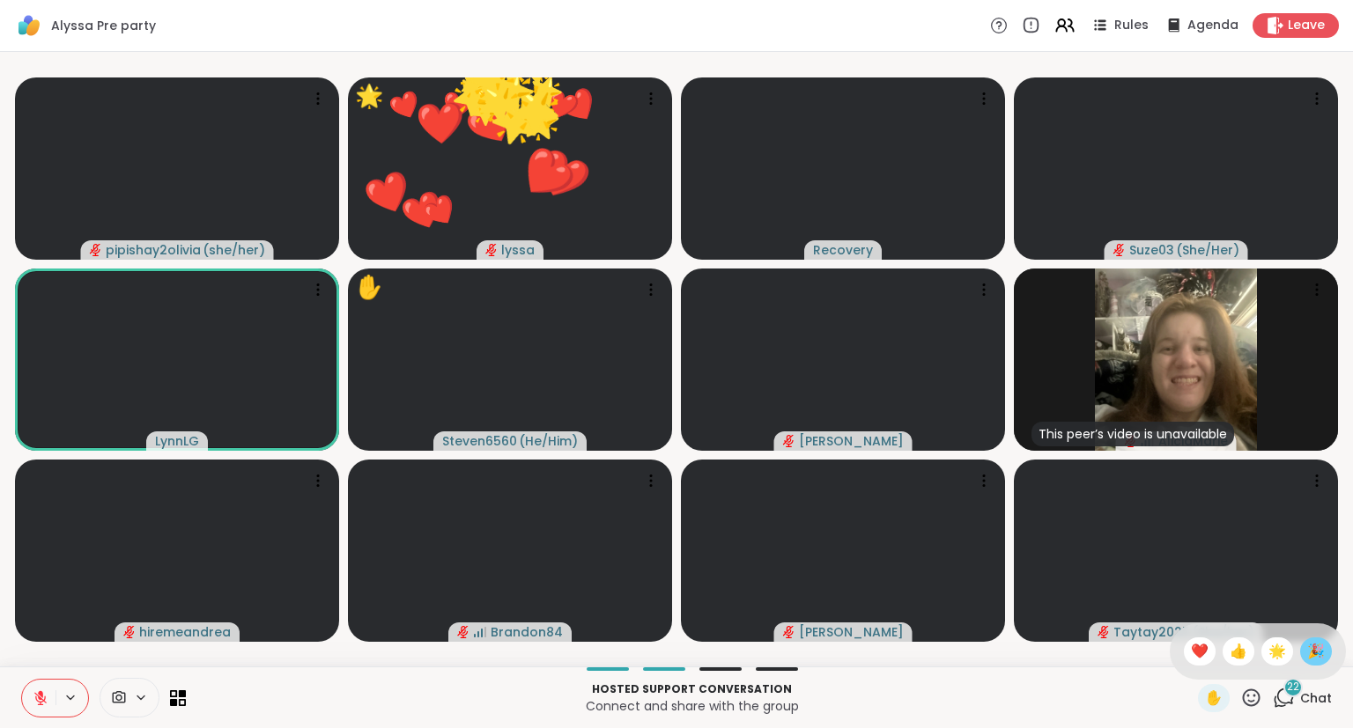
click at [1307, 650] on span "🎉" at bounding box center [1316, 651] width 18 height 21
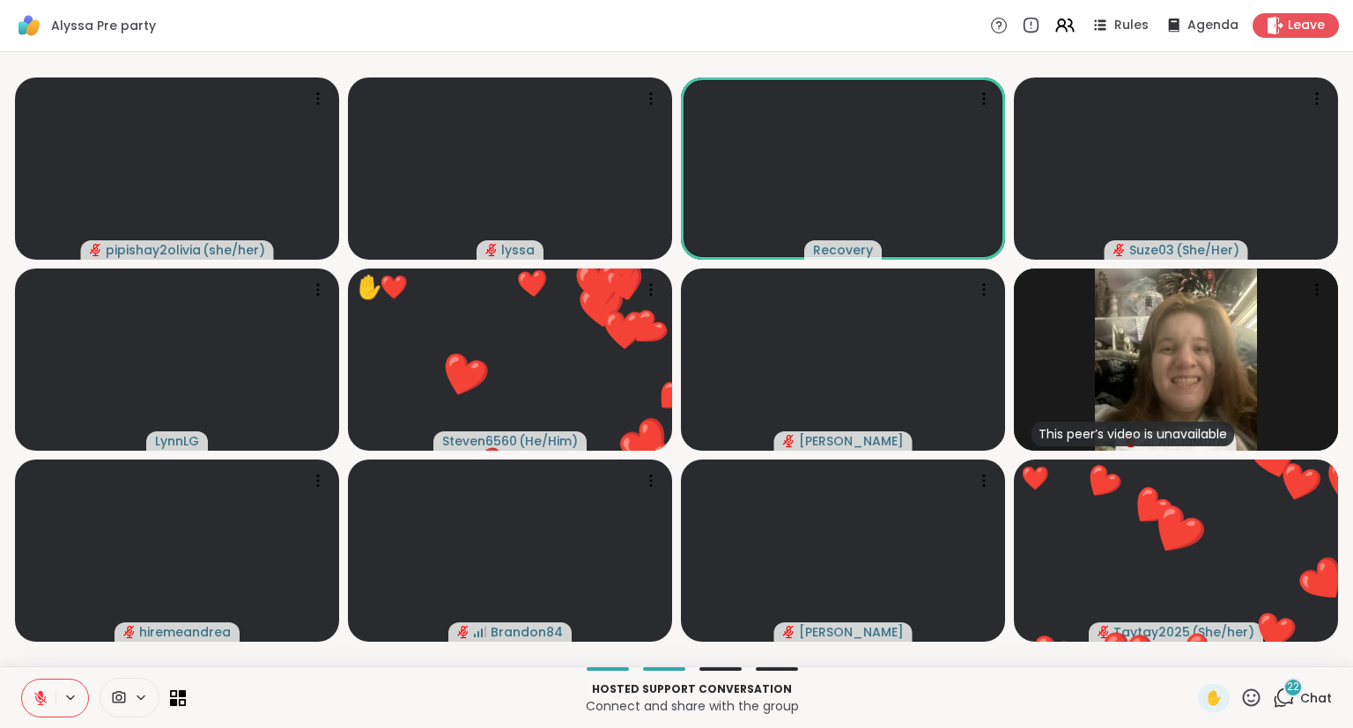
click at [1251, 700] on icon at bounding box center [1251, 698] width 22 height 22
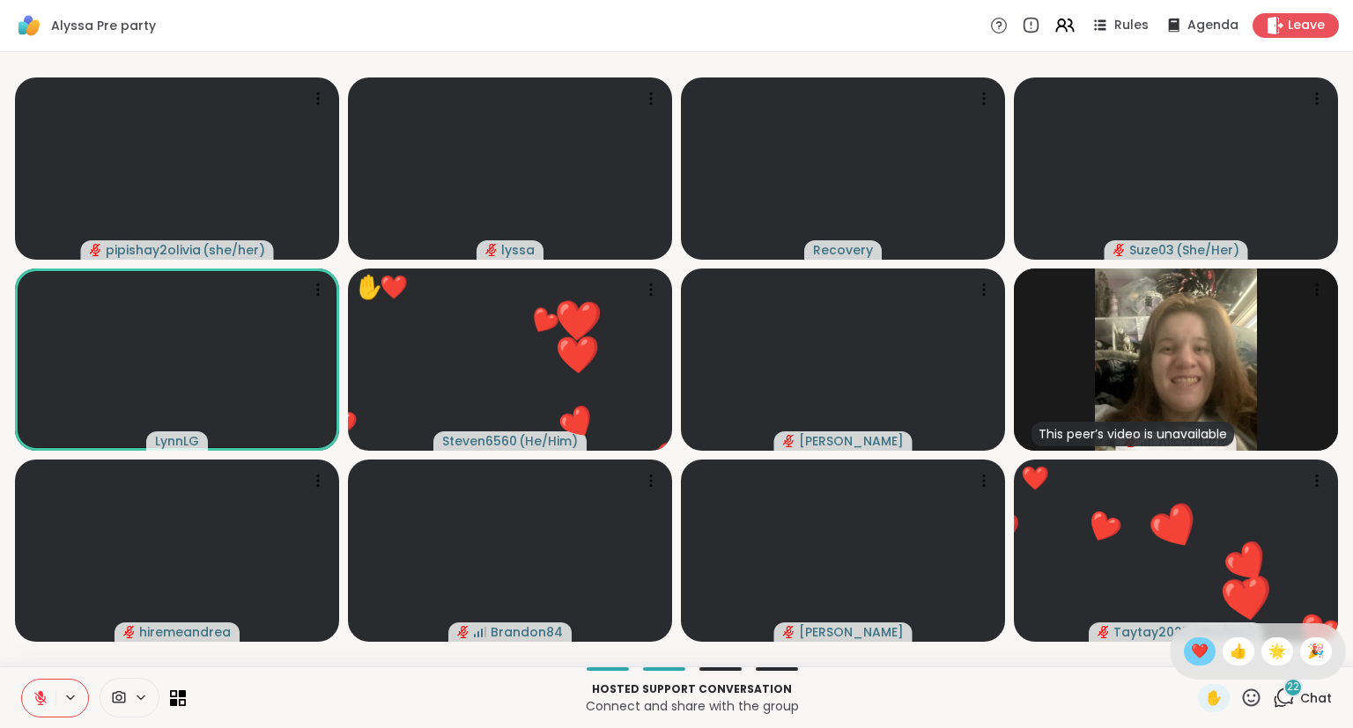
click at [1192, 651] on span "❤️" at bounding box center [1200, 651] width 18 height 21
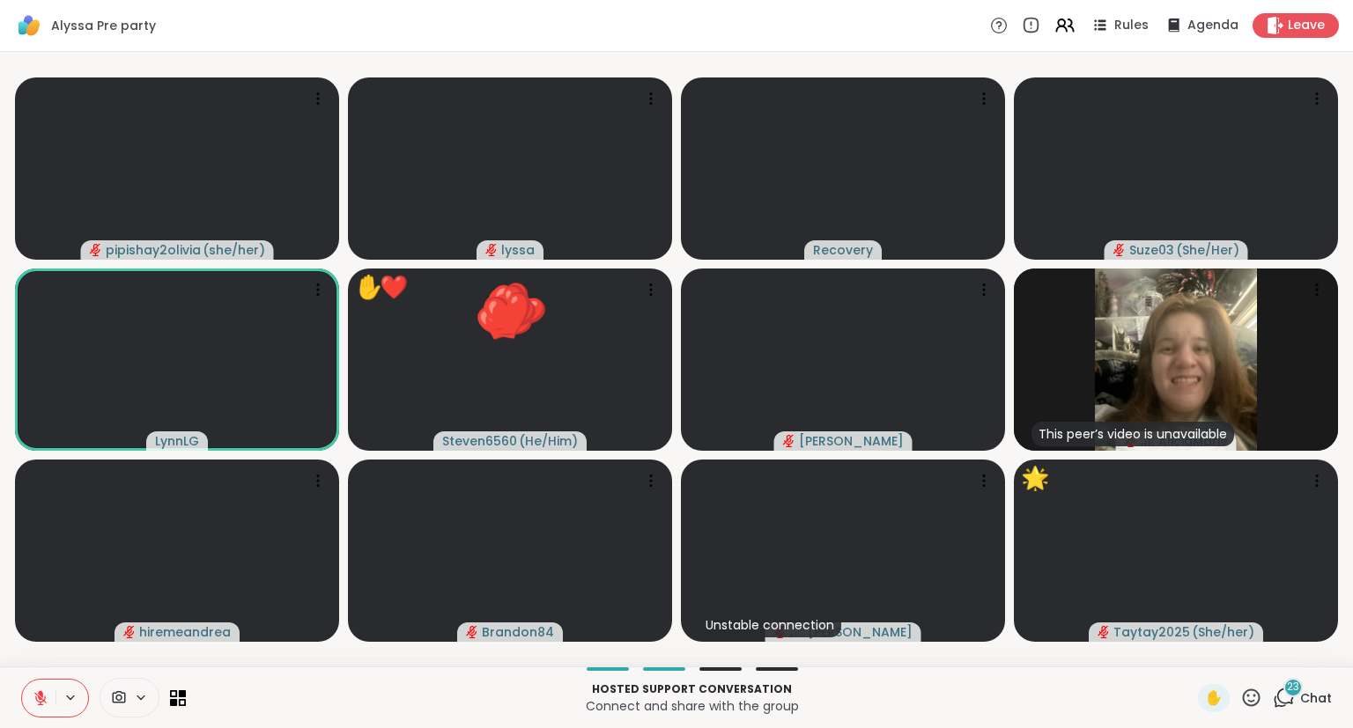
click at [1258, 705] on icon at bounding box center [1252, 698] width 18 height 18
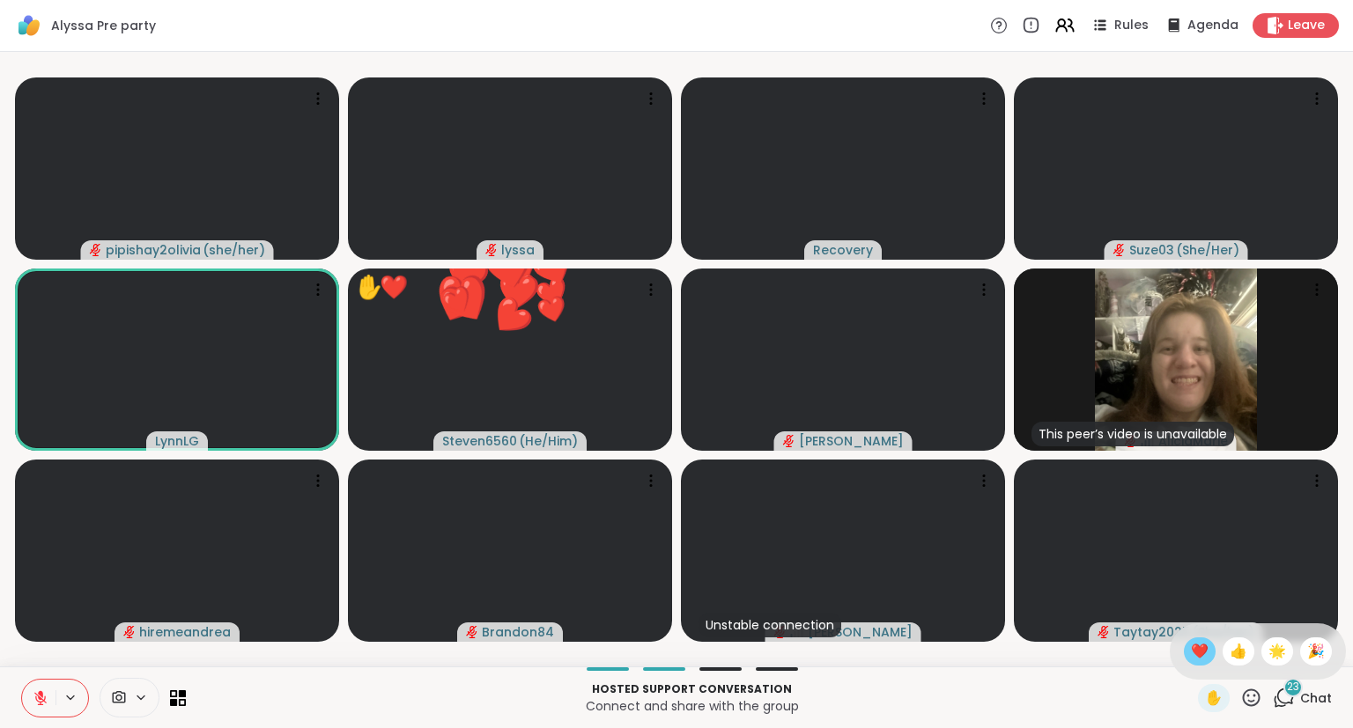
click at [1195, 657] on span "❤️" at bounding box center [1200, 651] width 18 height 21
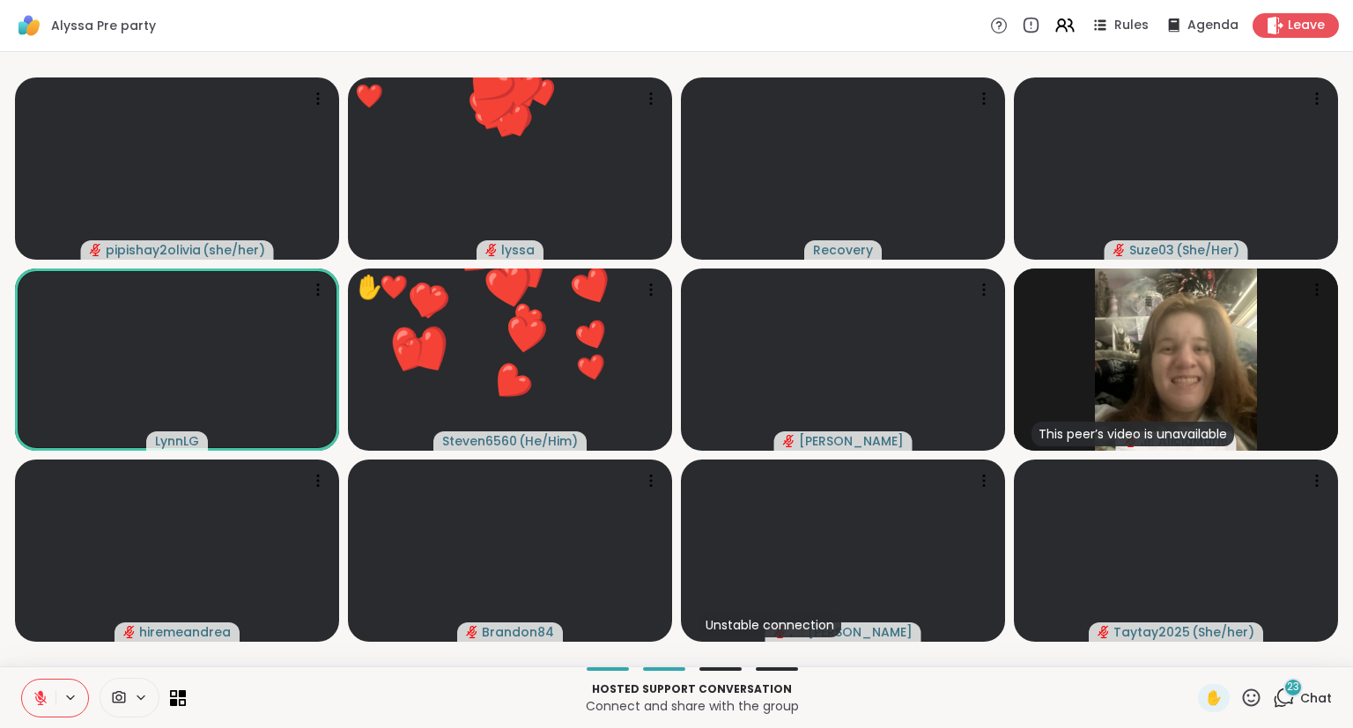
click at [1258, 696] on icon at bounding box center [1251, 698] width 22 height 22
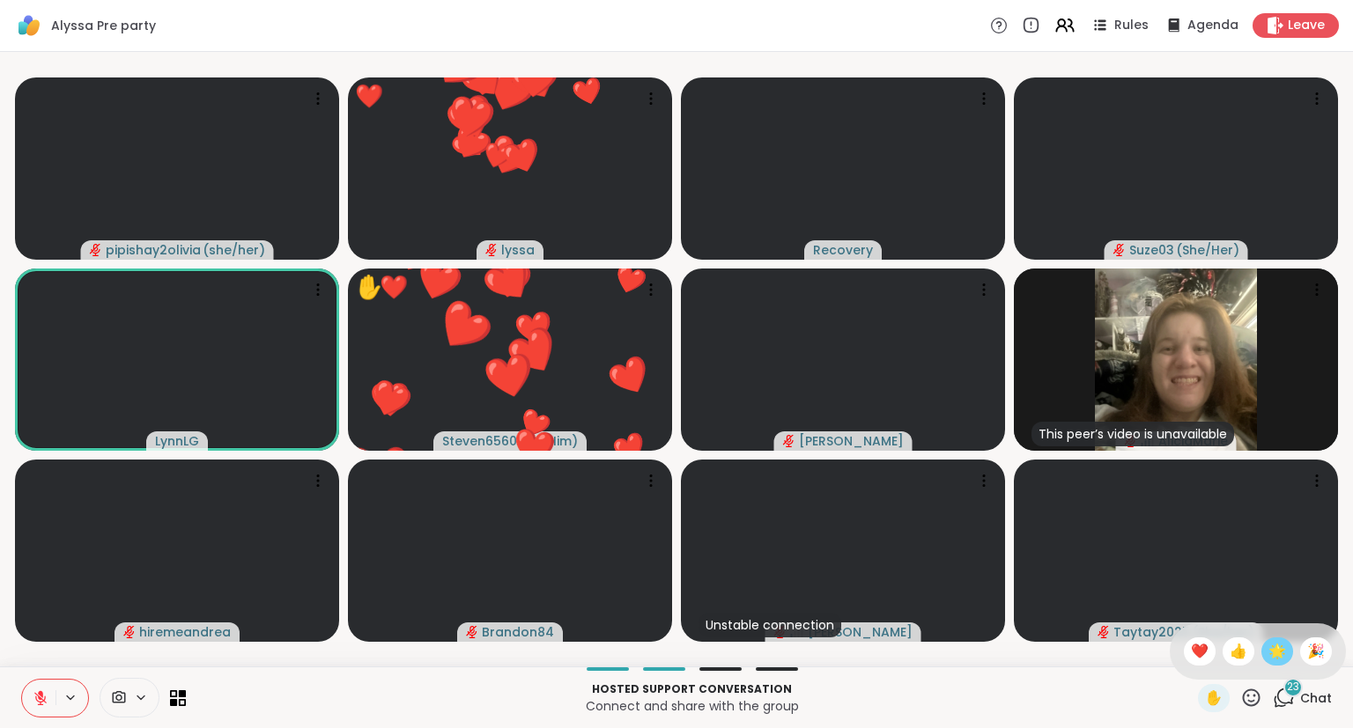
click at [1275, 648] on span "🌟" at bounding box center [1277, 651] width 18 height 21
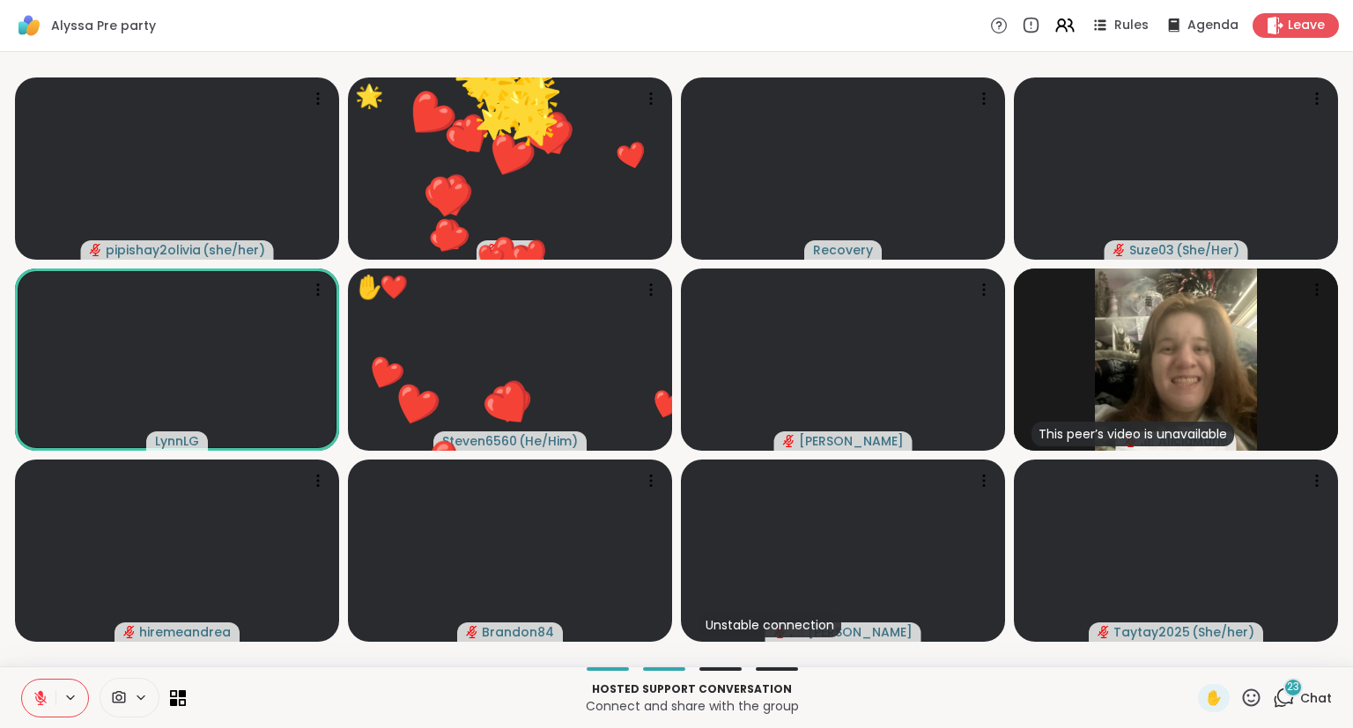
click at [1249, 697] on icon at bounding box center [1252, 698] width 18 height 18
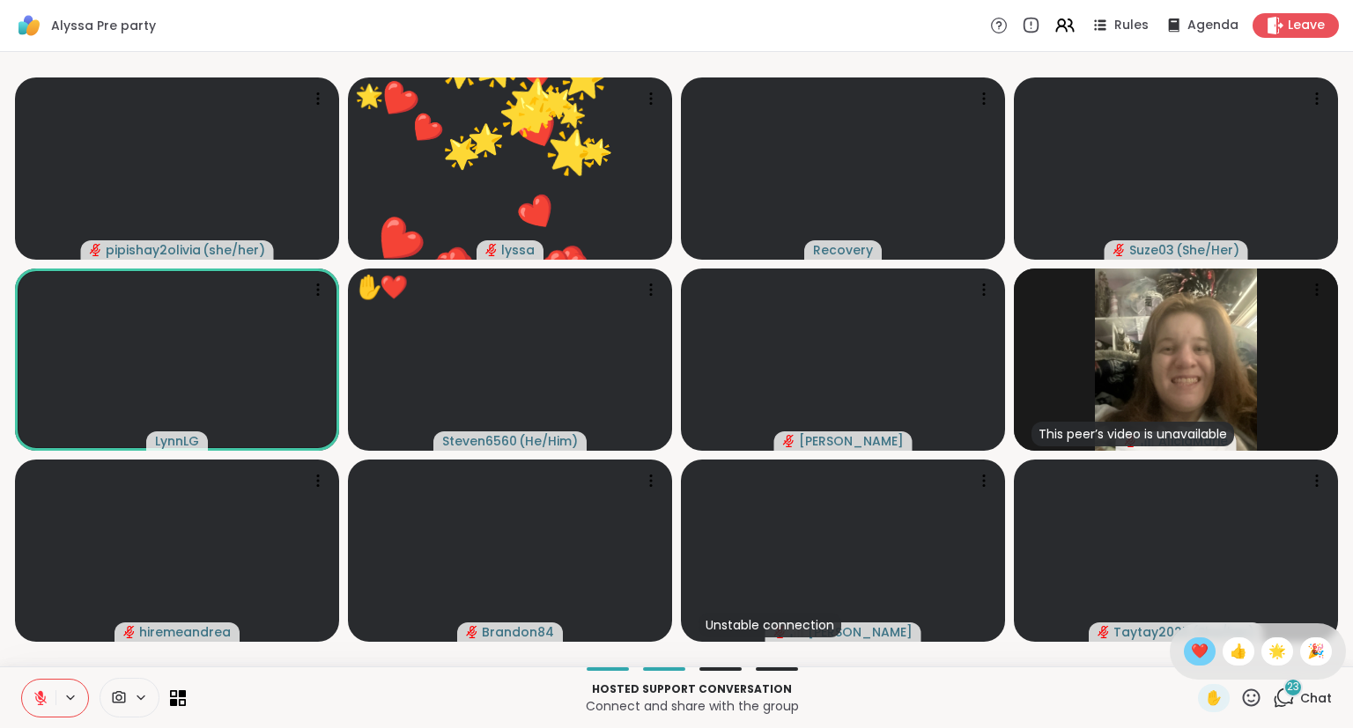
click at [1191, 646] on span "❤️" at bounding box center [1200, 651] width 18 height 21
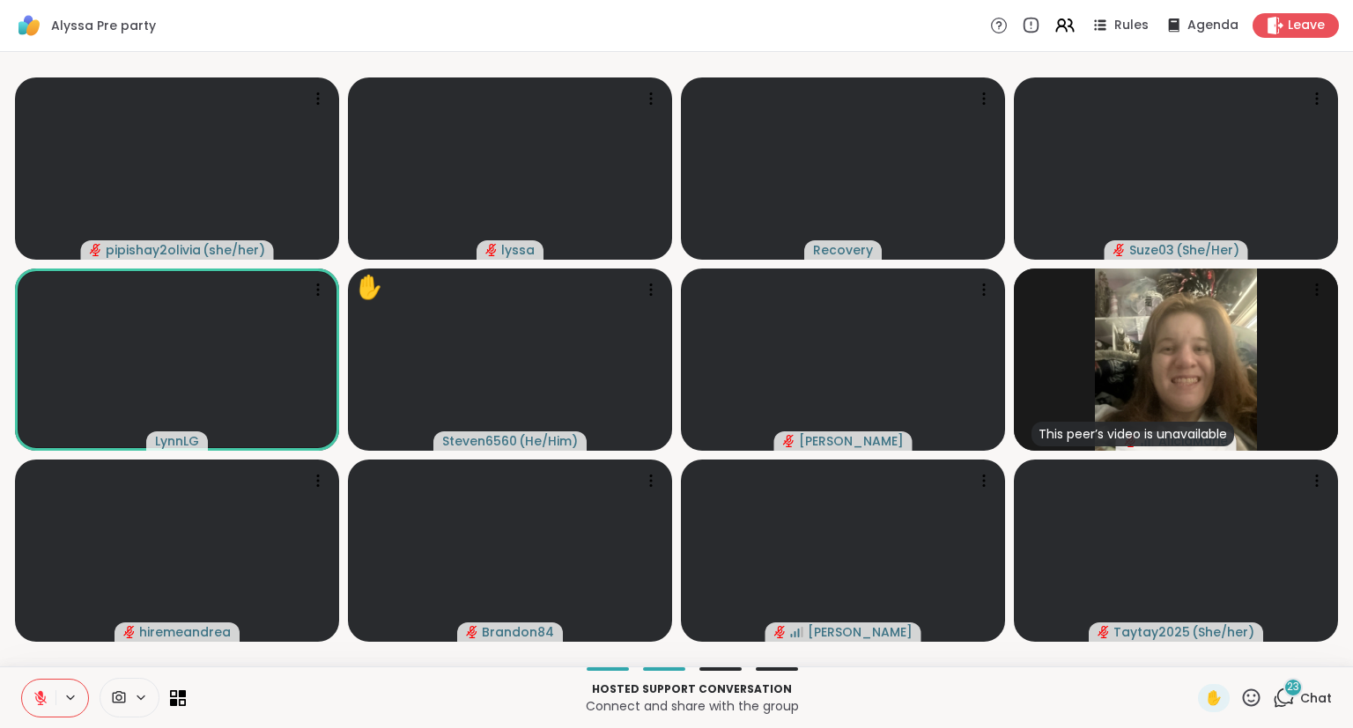
click at [37, 697] on icon at bounding box center [41, 698] width 16 height 16
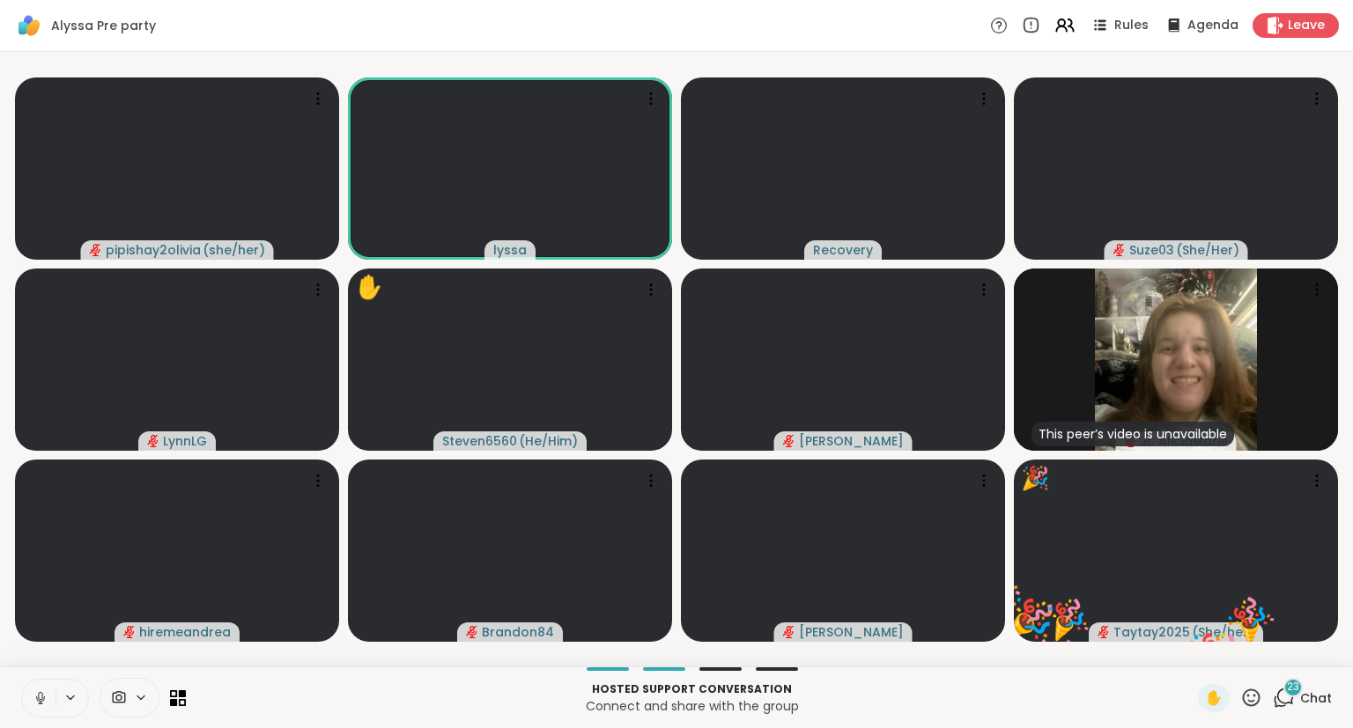
click at [37, 698] on icon at bounding box center [41, 698] width 16 height 16
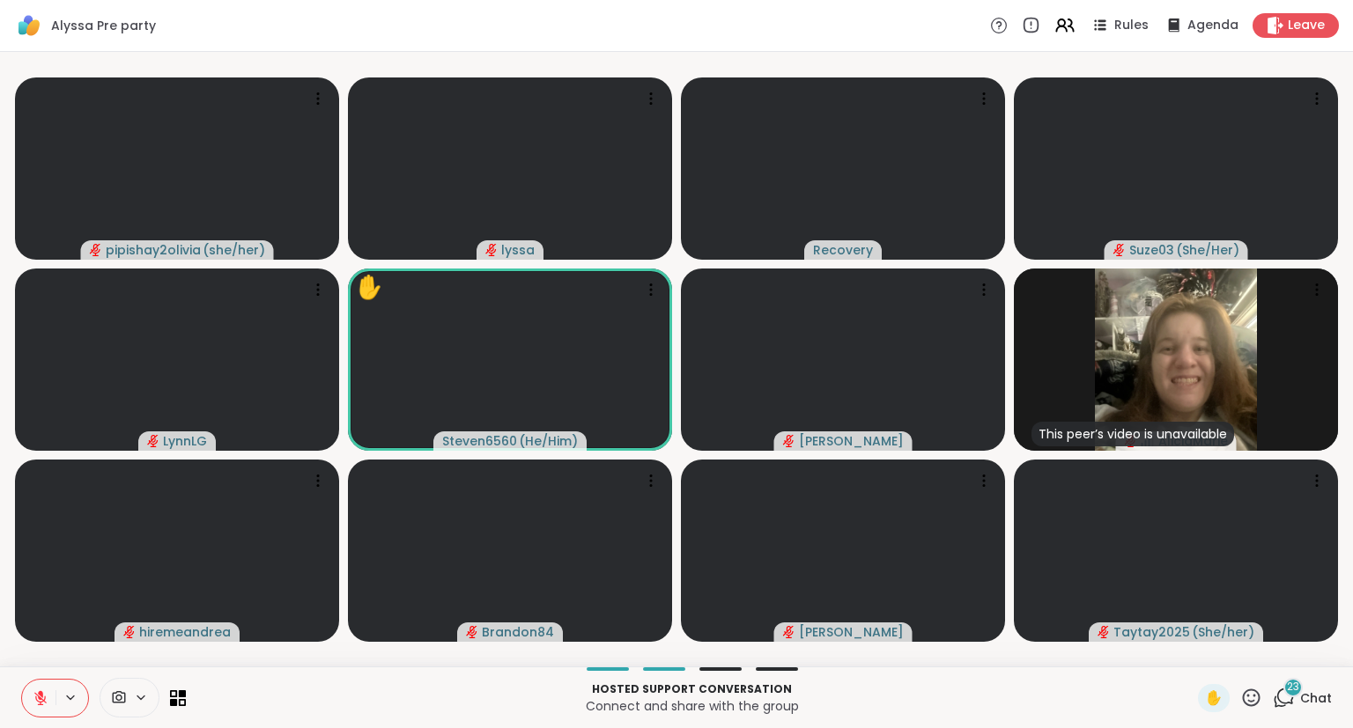
click at [1246, 701] on icon at bounding box center [1251, 698] width 22 height 22
click at [1191, 648] on span "❤️" at bounding box center [1200, 651] width 18 height 21
click at [1256, 696] on icon at bounding box center [1252, 698] width 18 height 18
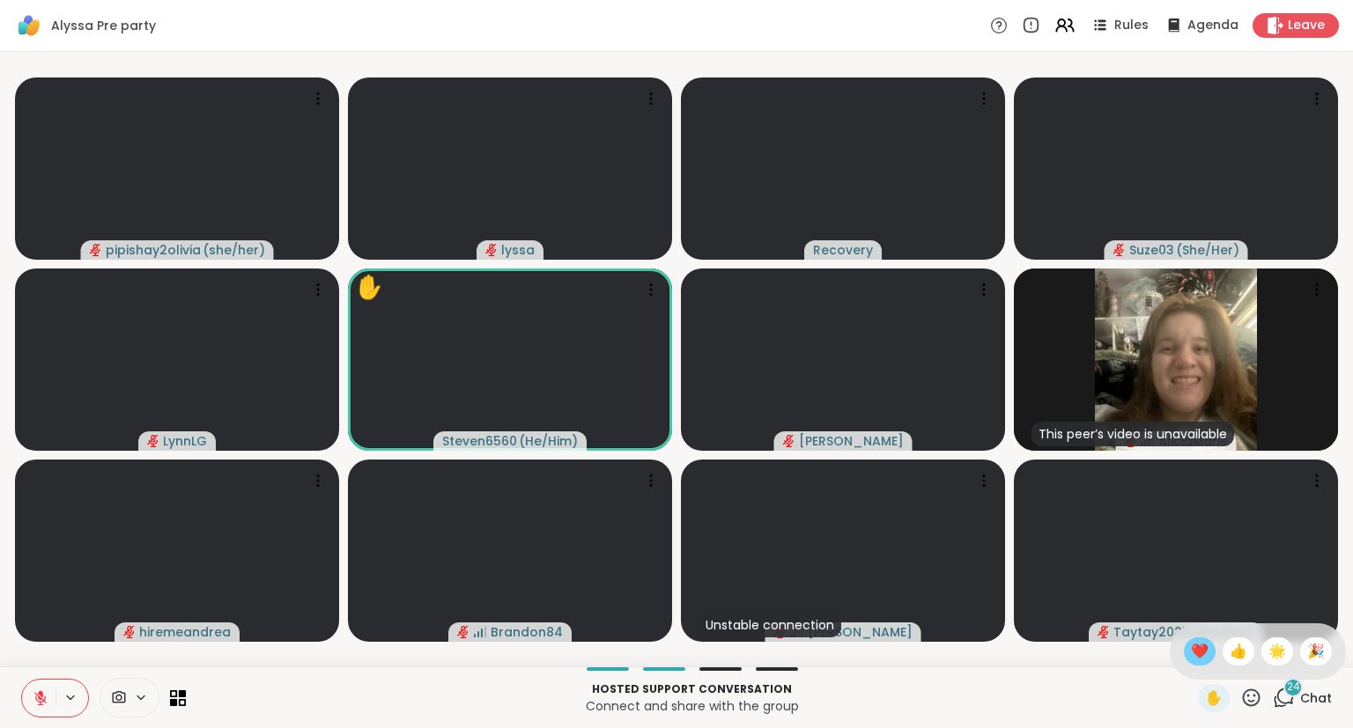
click at [1191, 649] on span "❤️" at bounding box center [1200, 651] width 18 height 21
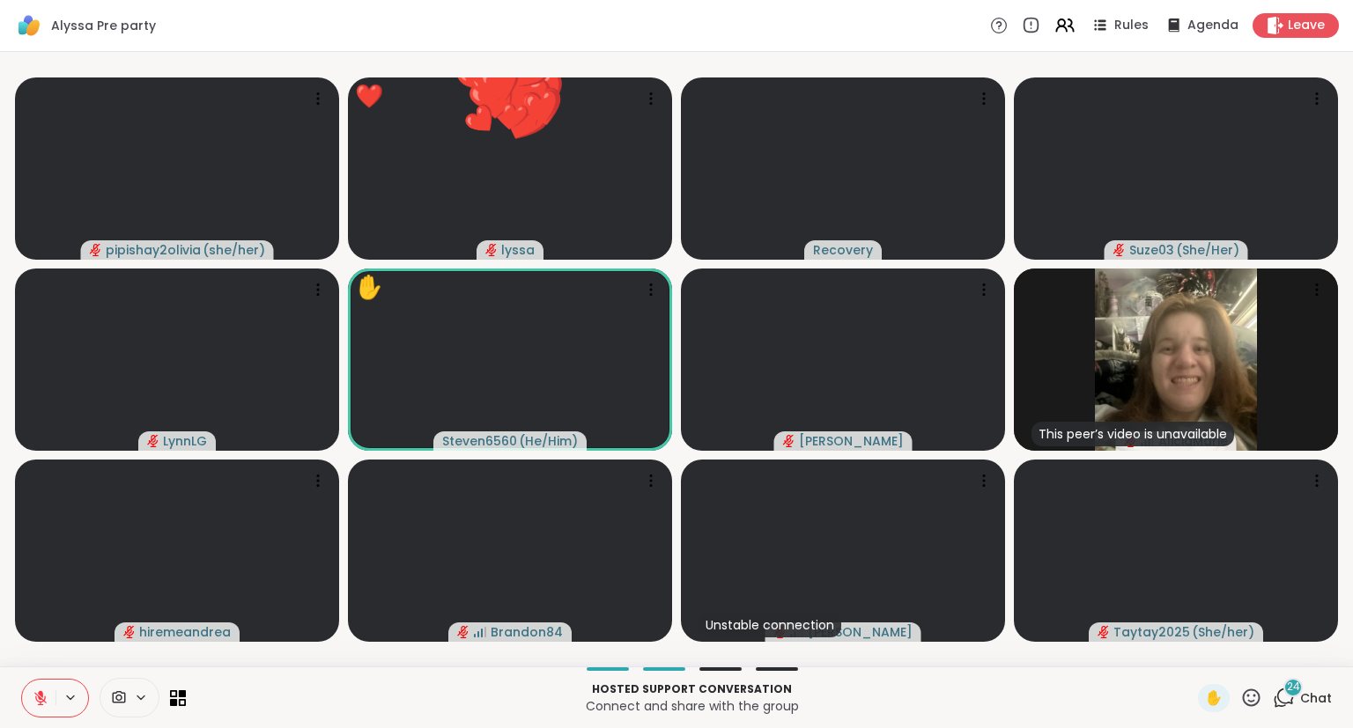
click at [1247, 696] on icon at bounding box center [1251, 698] width 22 height 22
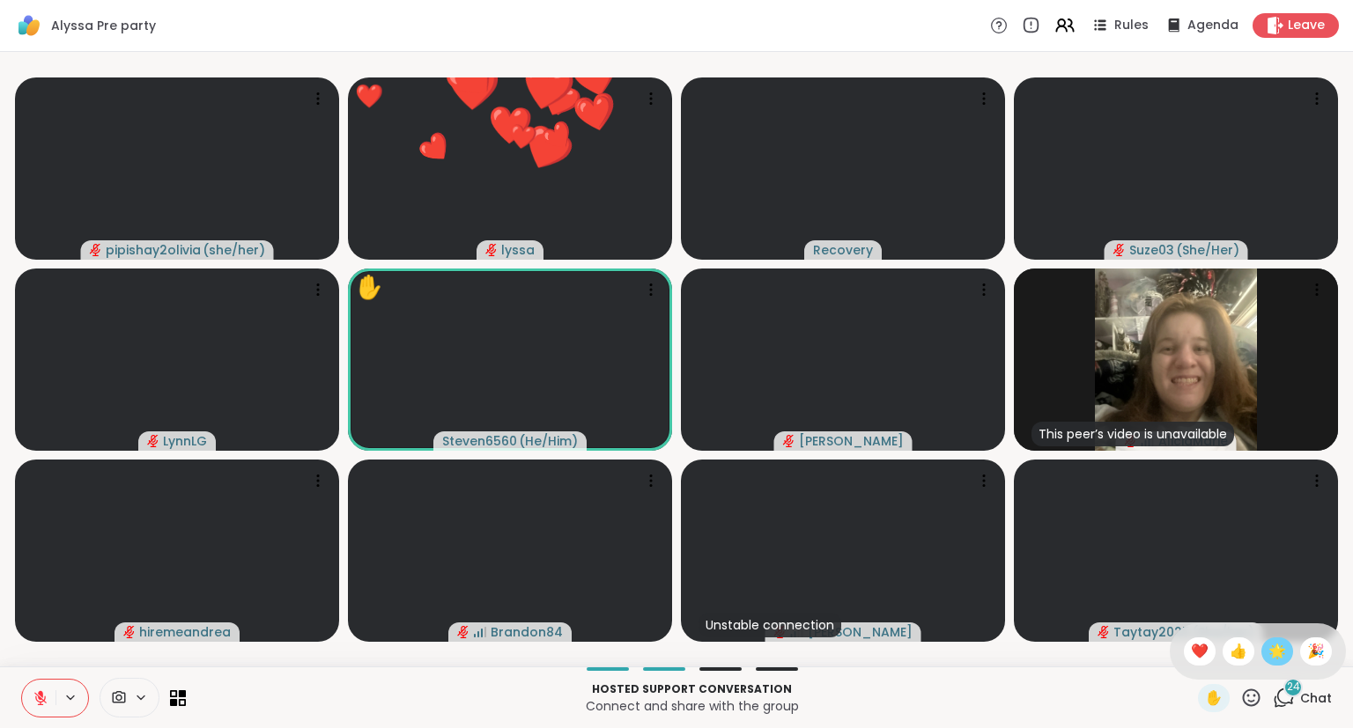
click at [1280, 653] on span "🌟" at bounding box center [1277, 651] width 18 height 21
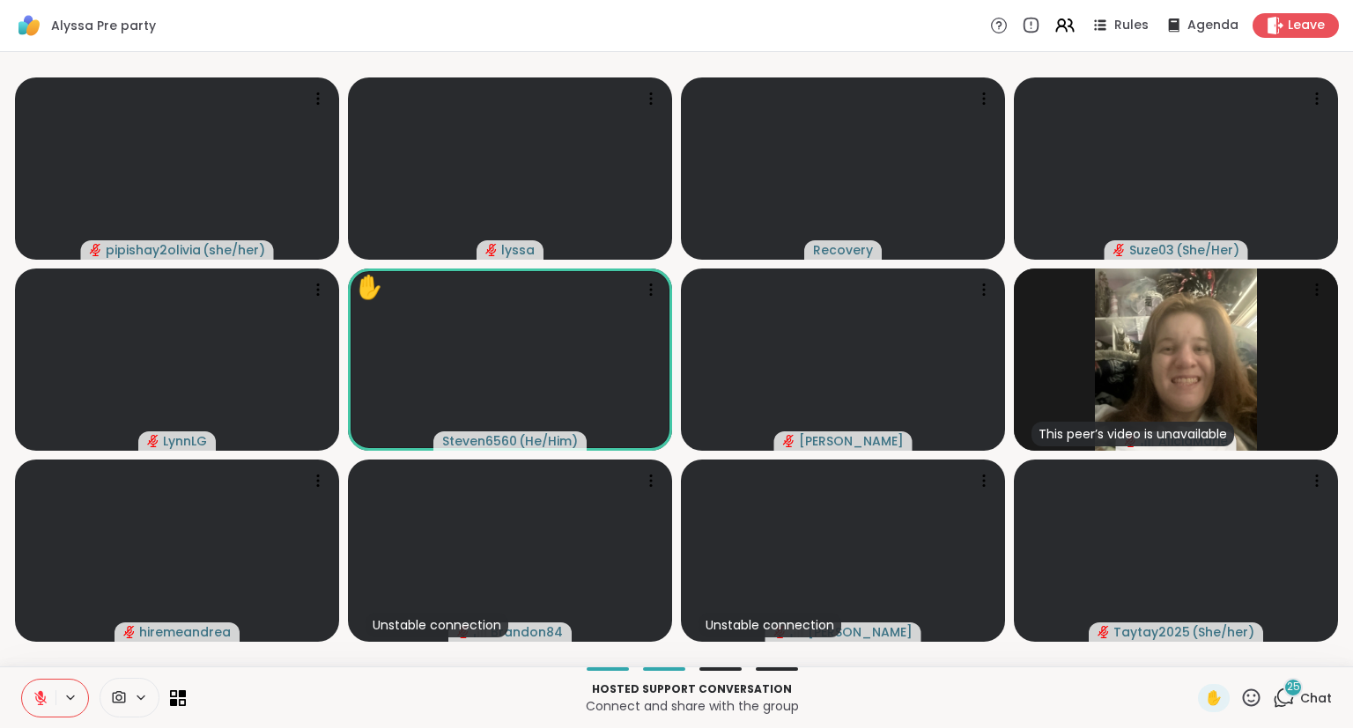
click at [32, 692] on button at bounding box center [38, 698] width 33 height 37
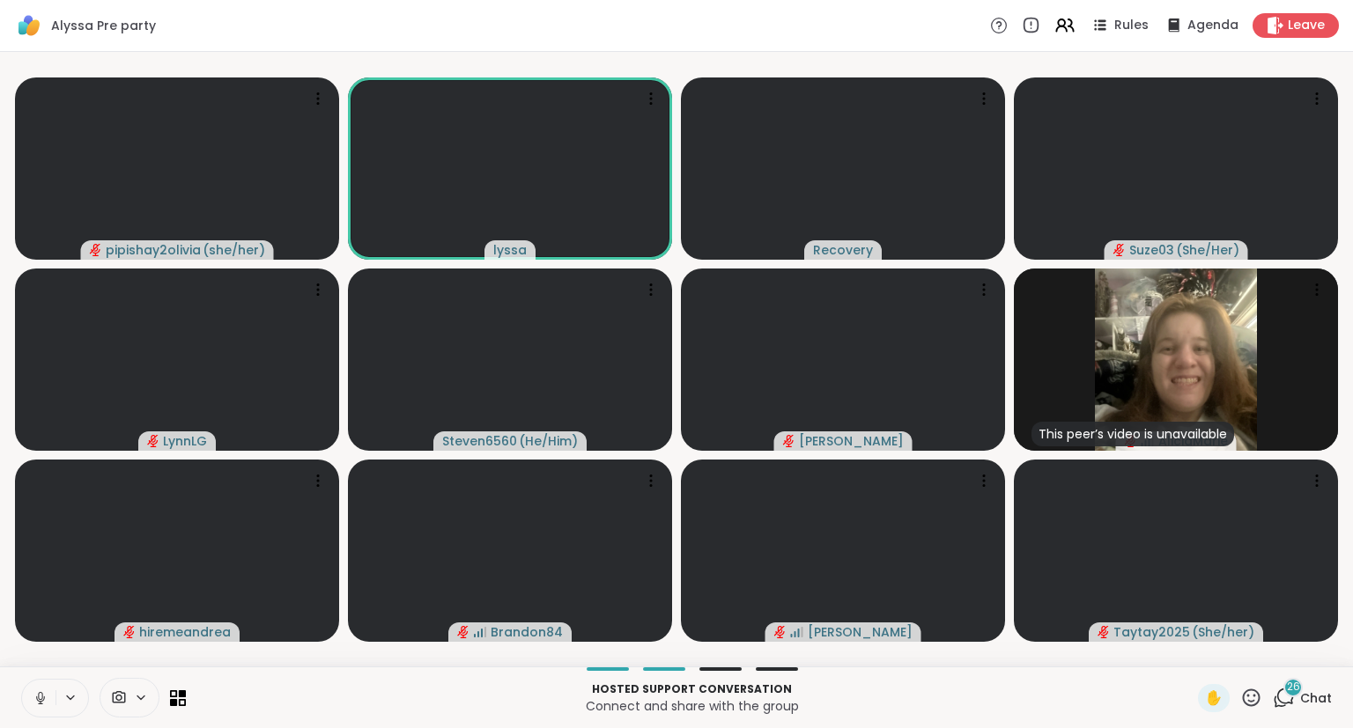
click at [40, 695] on icon at bounding box center [41, 698] width 16 height 16
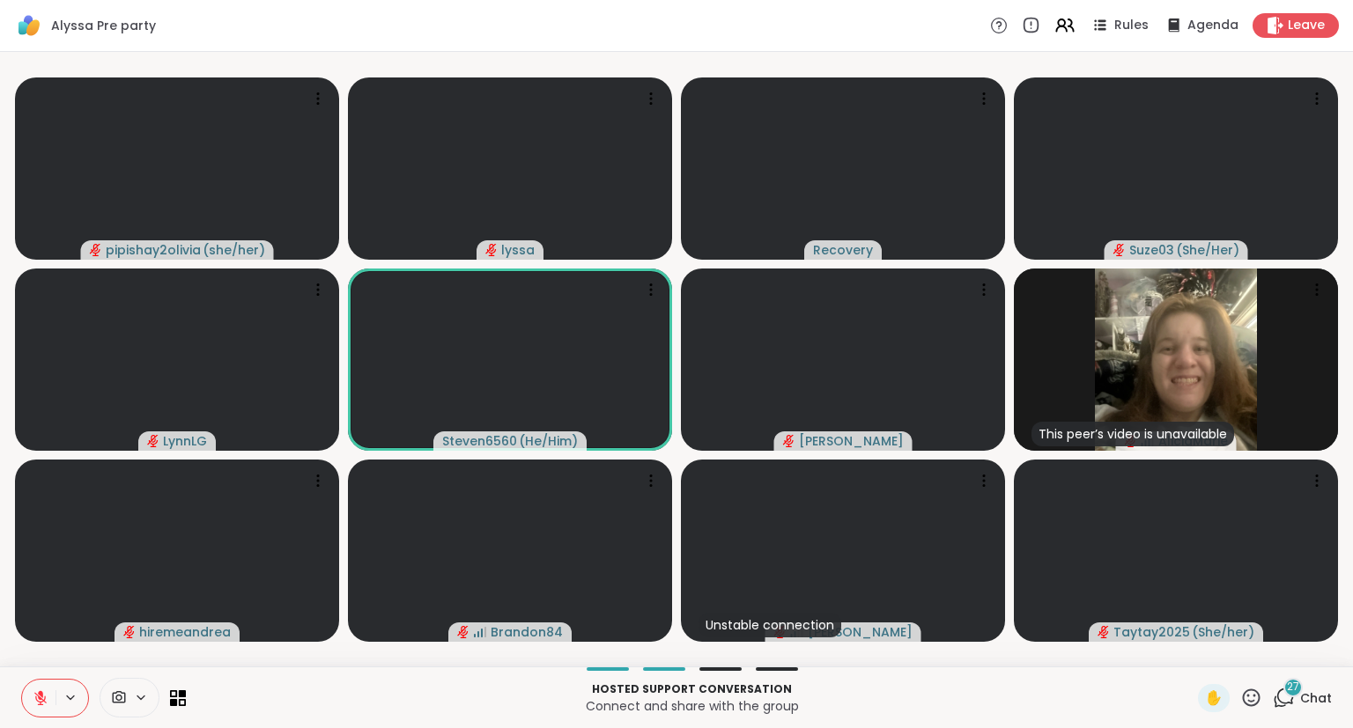
click at [1252, 706] on icon at bounding box center [1252, 698] width 18 height 18
click at [1192, 652] on span "❤️" at bounding box center [1200, 651] width 18 height 21
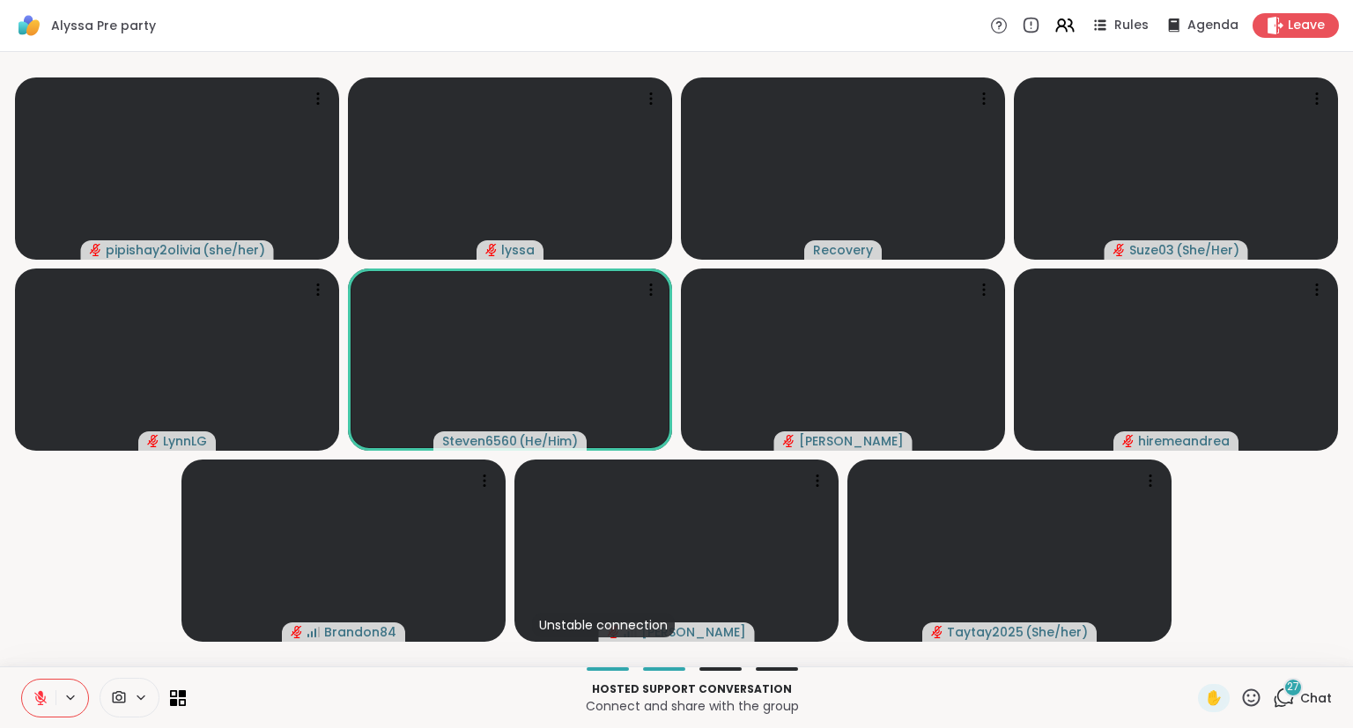
click at [1256, 699] on icon at bounding box center [1251, 698] width 22 height 22
click at [1192, 646] on span "❤️" at bounding box center [1200, 651] width 18 height 21
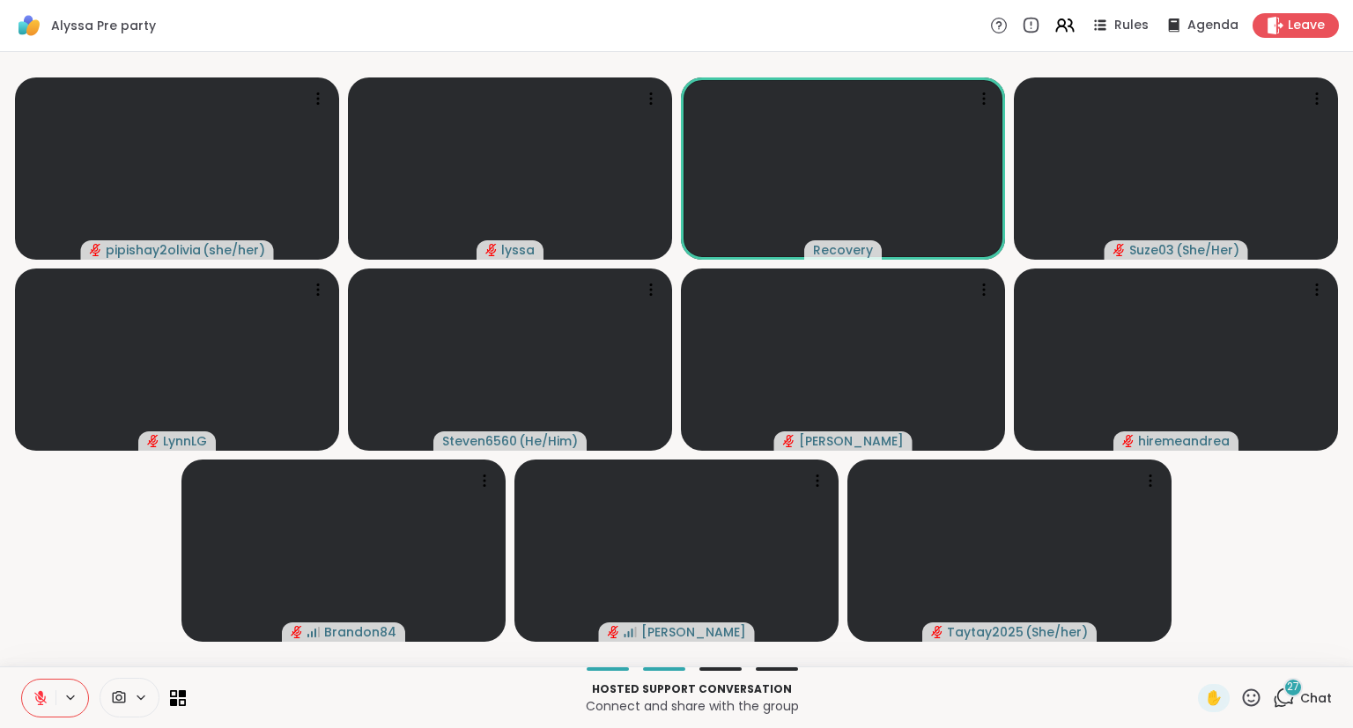
click at [1260, 696] on icon at bounding box center [1252, 698] width 18 height 18
click at [1199, 652] on span "❤️" at bounding box center [1200, 651] width 18 height 21
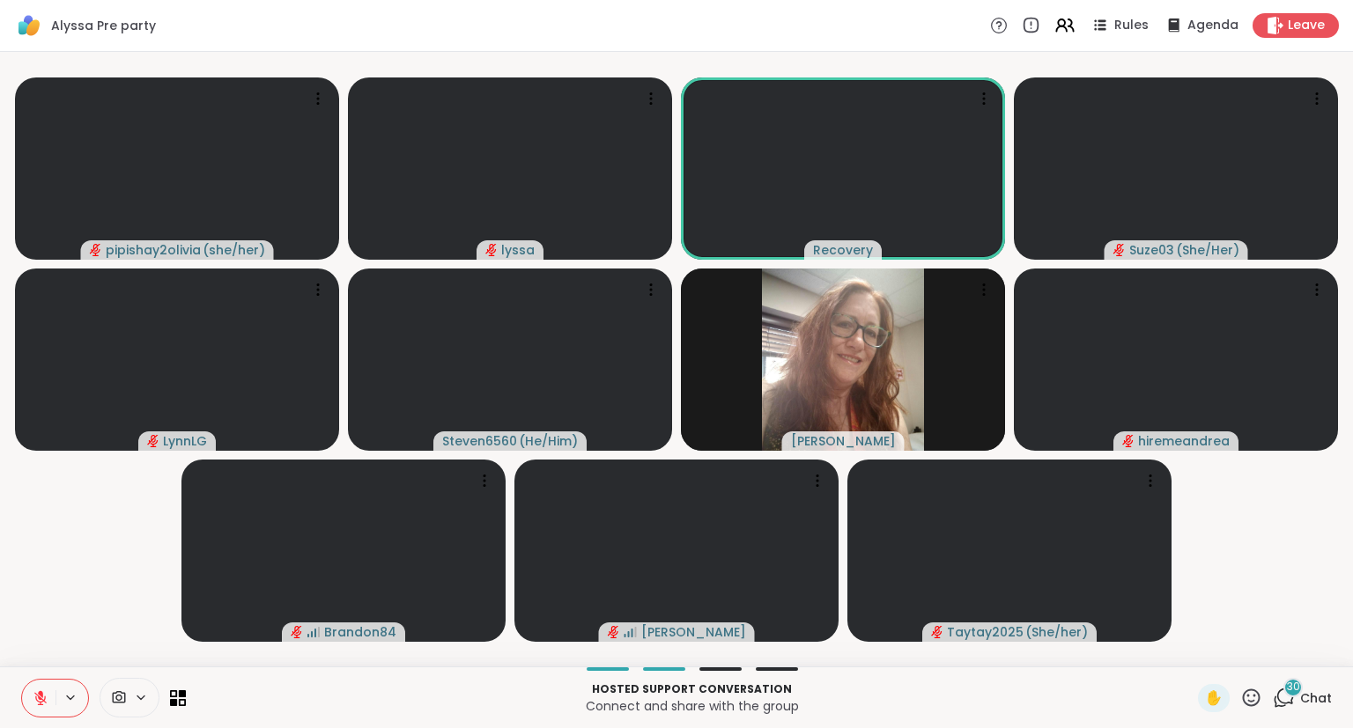
click at [44, 692] on icon at bounding box center [41, 698] width 16 height 16
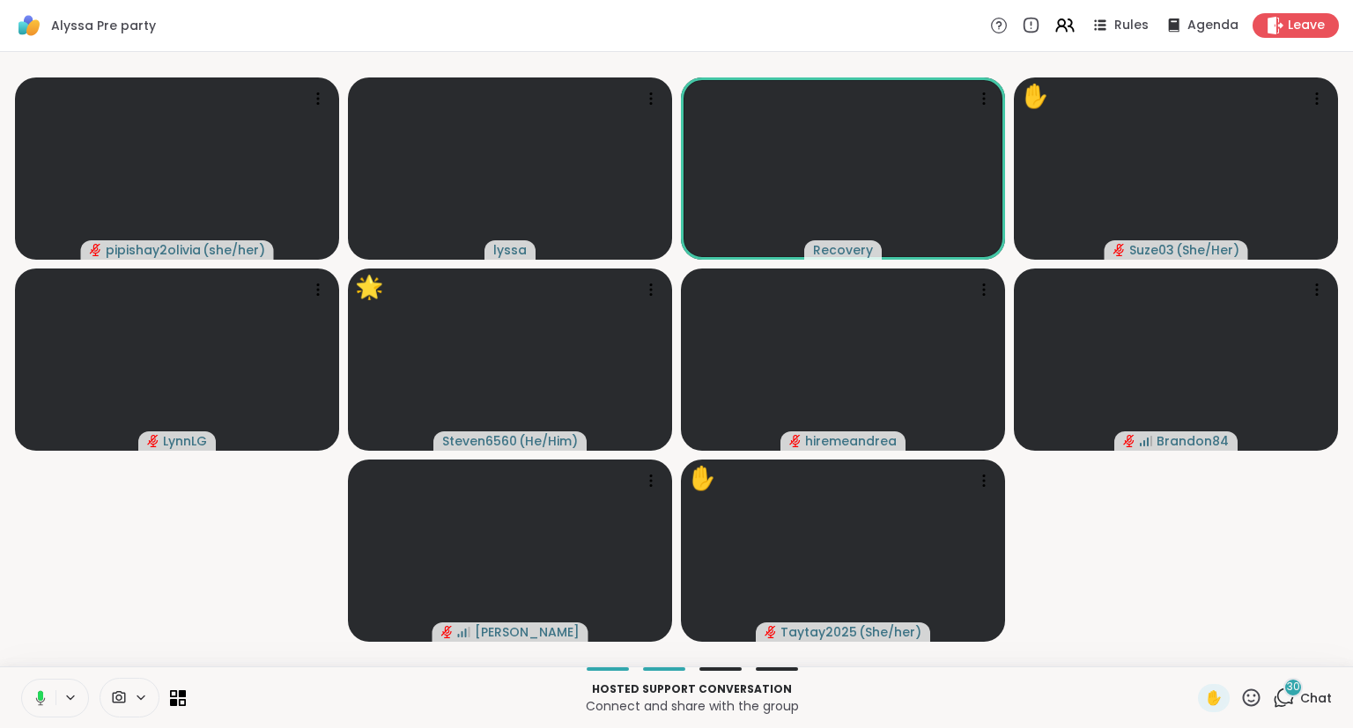
click at [33, 686] on button at bounding box center [37, 698] width 36 height 37
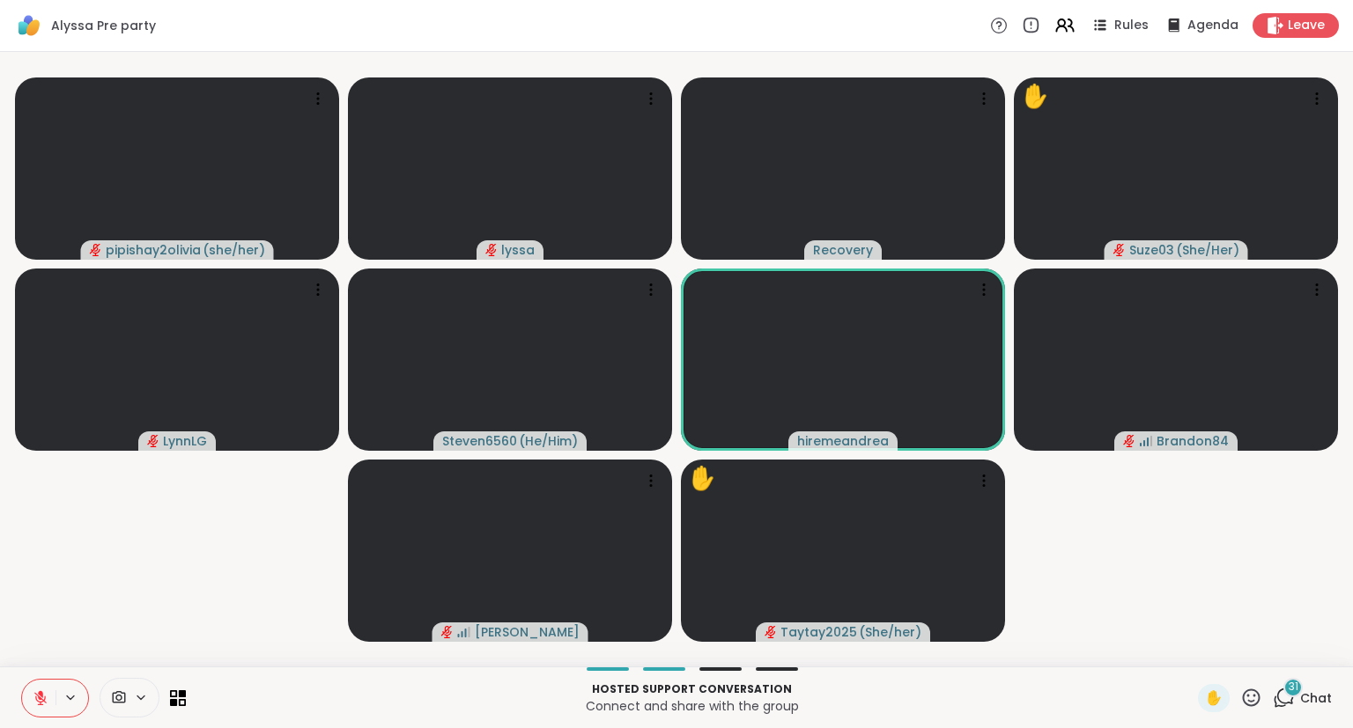
click at [1244, 705] on icon at bounding box center [1251, 698] width 22 height 22
click at [1199, 657] on span "❤️" at bounding box center [1200, 651] width 18 height 21
click at [1246, 697] on icon at bounding box center [1251, 698] width 22 height 22
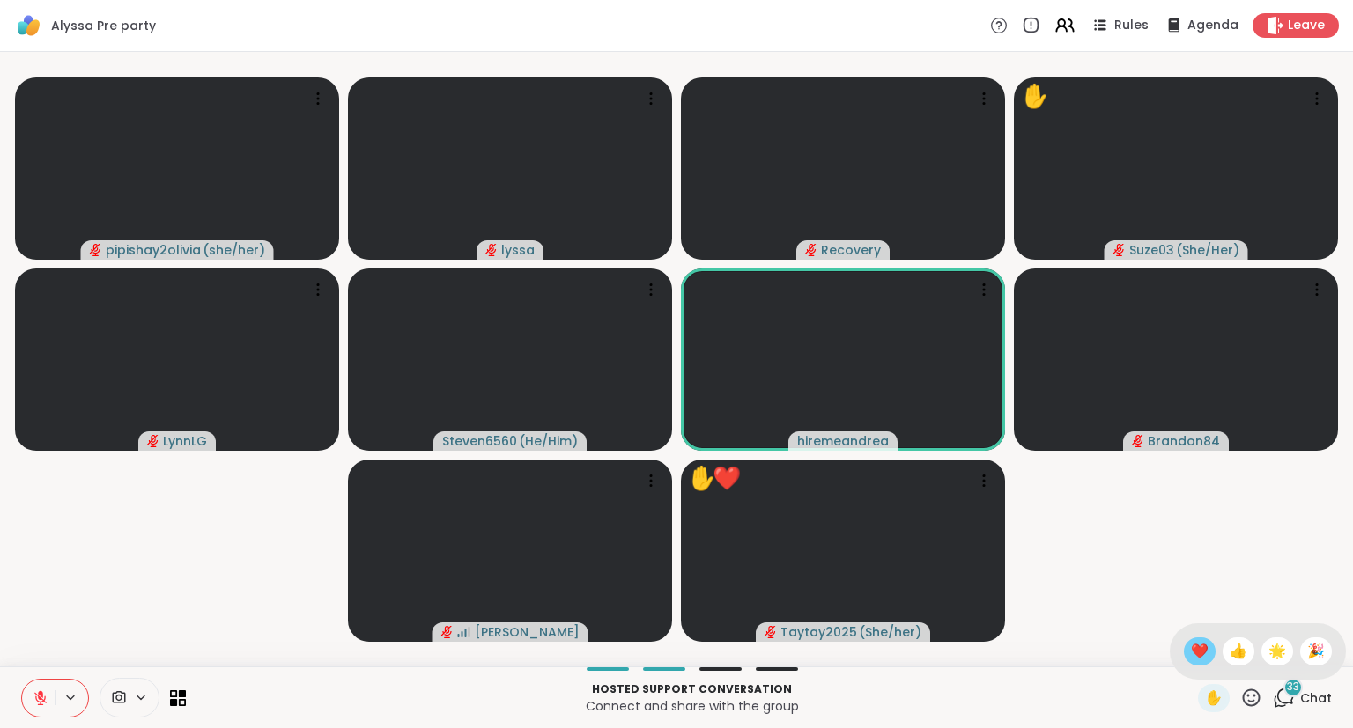
click at [1191, 651] on span "❤️" at bounding box center [1200, 651] width 18 height 21
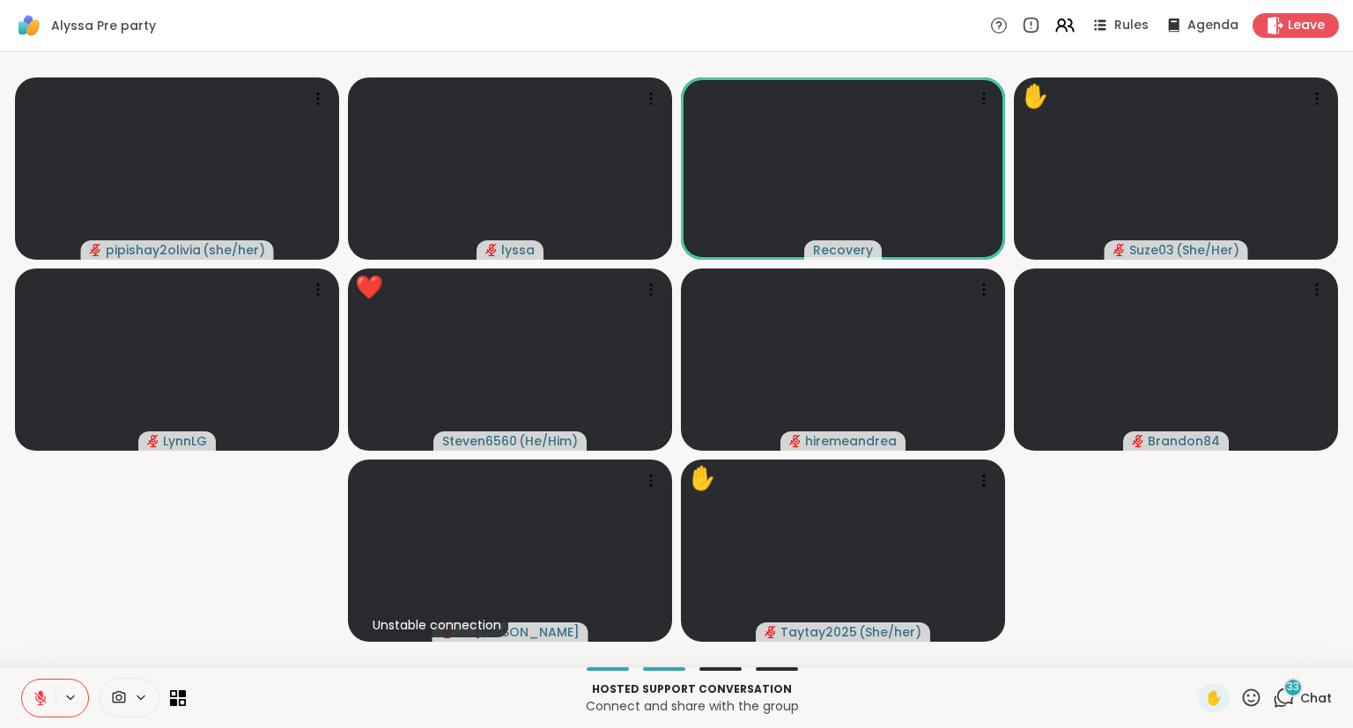
click at [1248, 706] on icon at bounding box center [1252, 698] width 18 height 18
click at [1191, 646] on span "❤️" at bounding box center [1200, 651] width 18 height 21
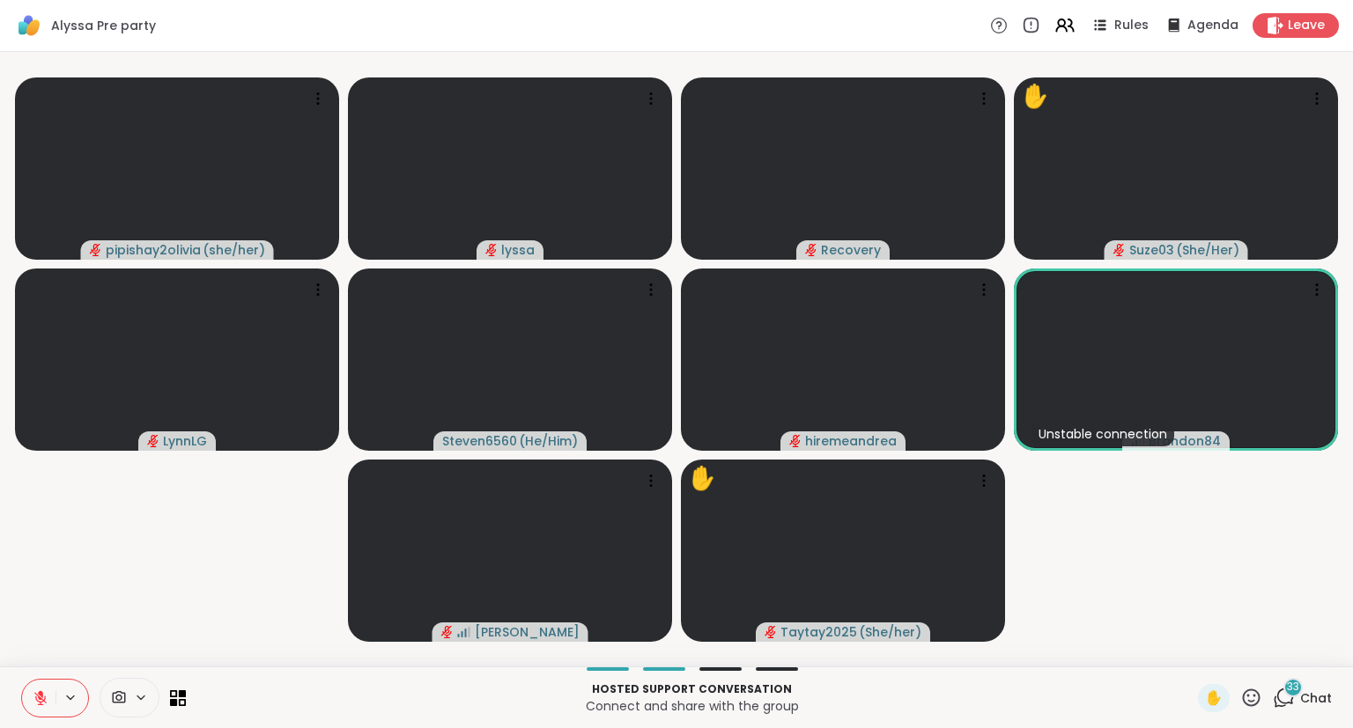
click at [1259, 692] on icon at bounding box center [1251, 698] width 22 height 22
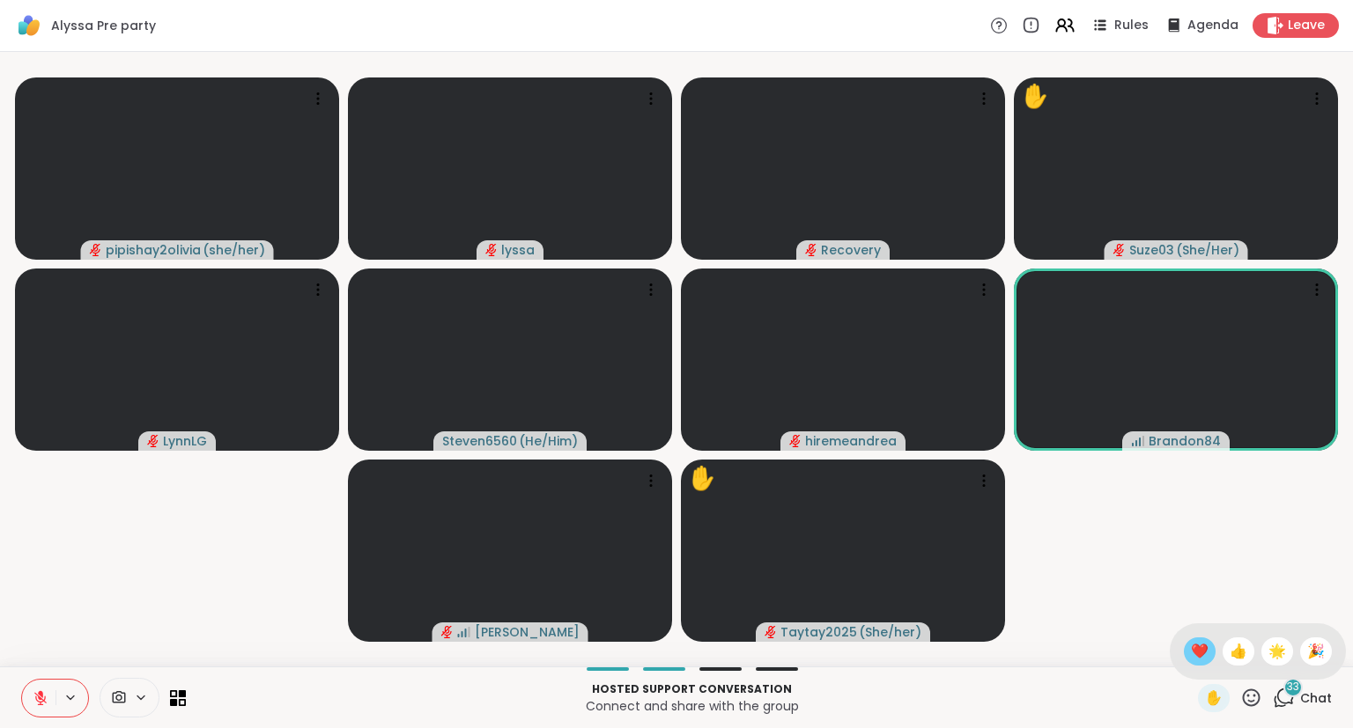
click at [1195, 645] on span "❤️" at bounding box center [1200, 651] width 18 height 21
click at [1259, 698] on icon at bounding box center [1251, 698] width 22 height 22
click at [1191, 646] on span "❤️" at bounding box center [1200, 651] width 18 height 21
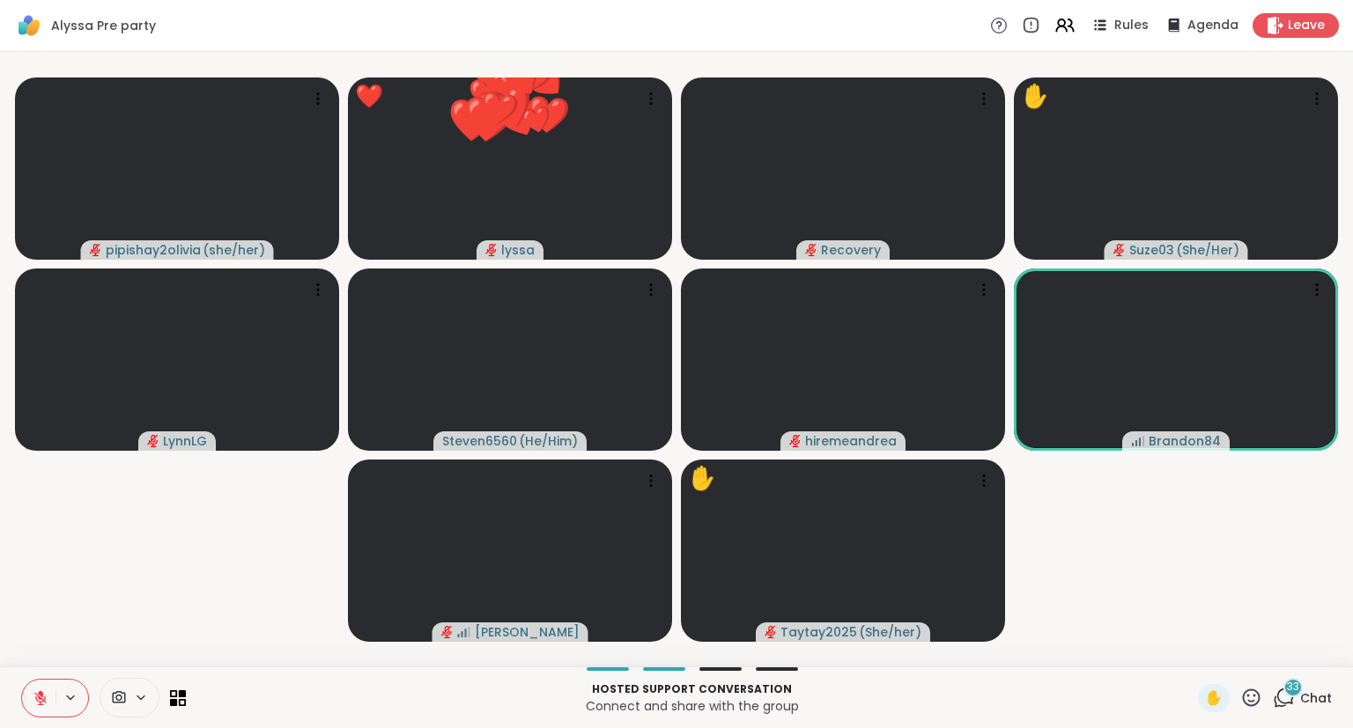
click at [1250, 697] on icon at bounding box center [1252, 698] width 18 height 18
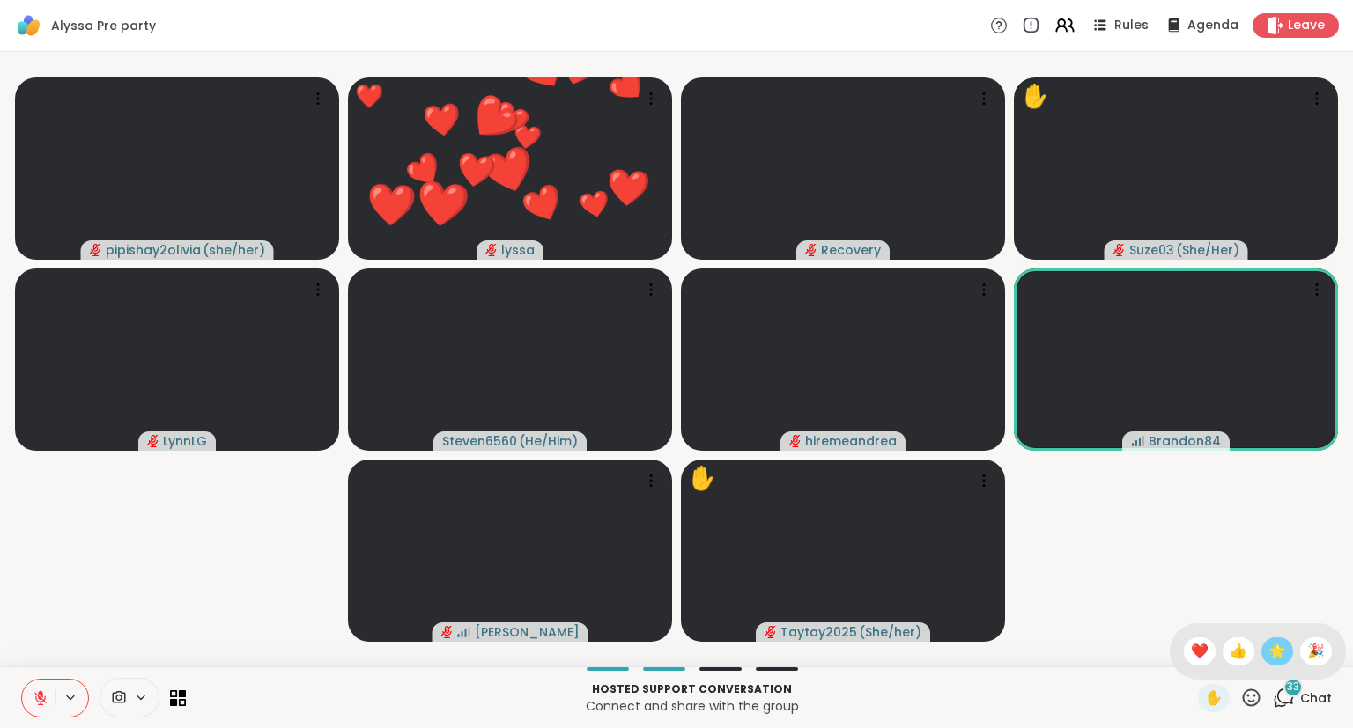
click at [1273, 647] on span "🌟" at bounding box center [1277, 651] width 18 height 21
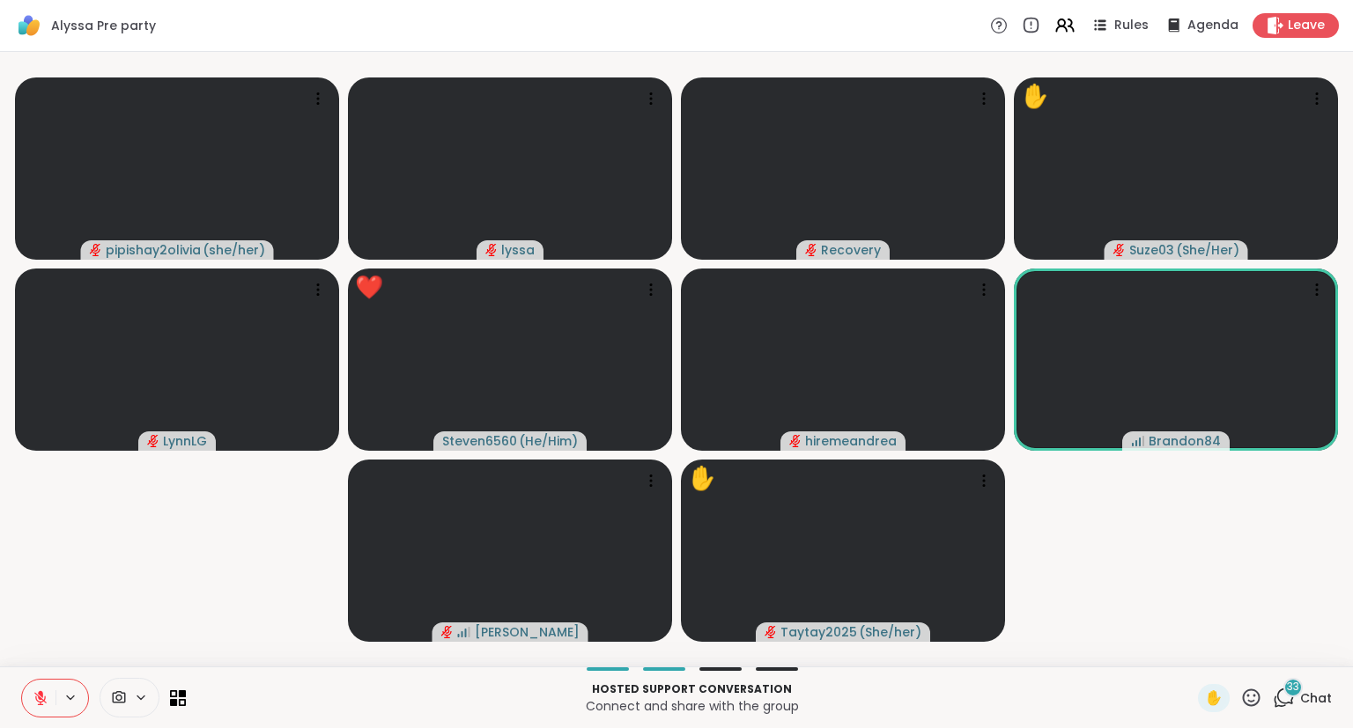
click at [1319, 702] on span "Chat" at bounding box center [1316, 699] width 32 height 18
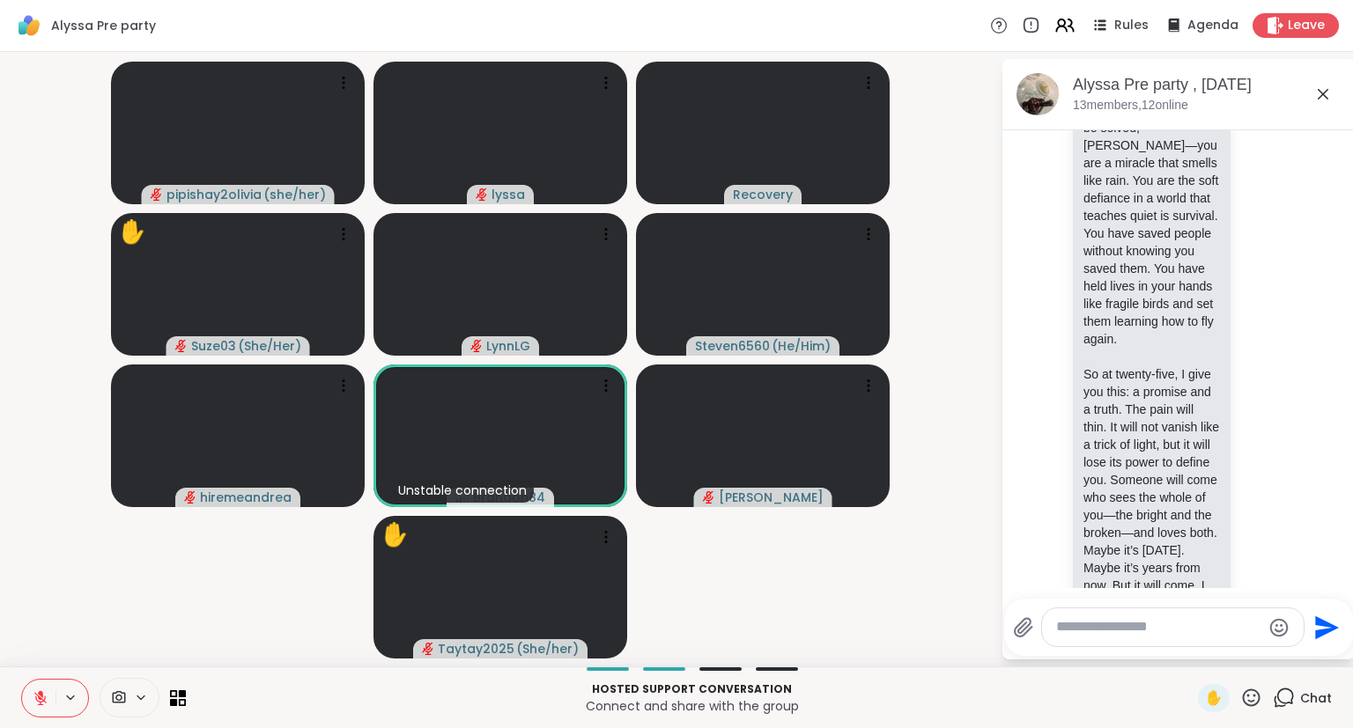
scroll to position [8772, 0]
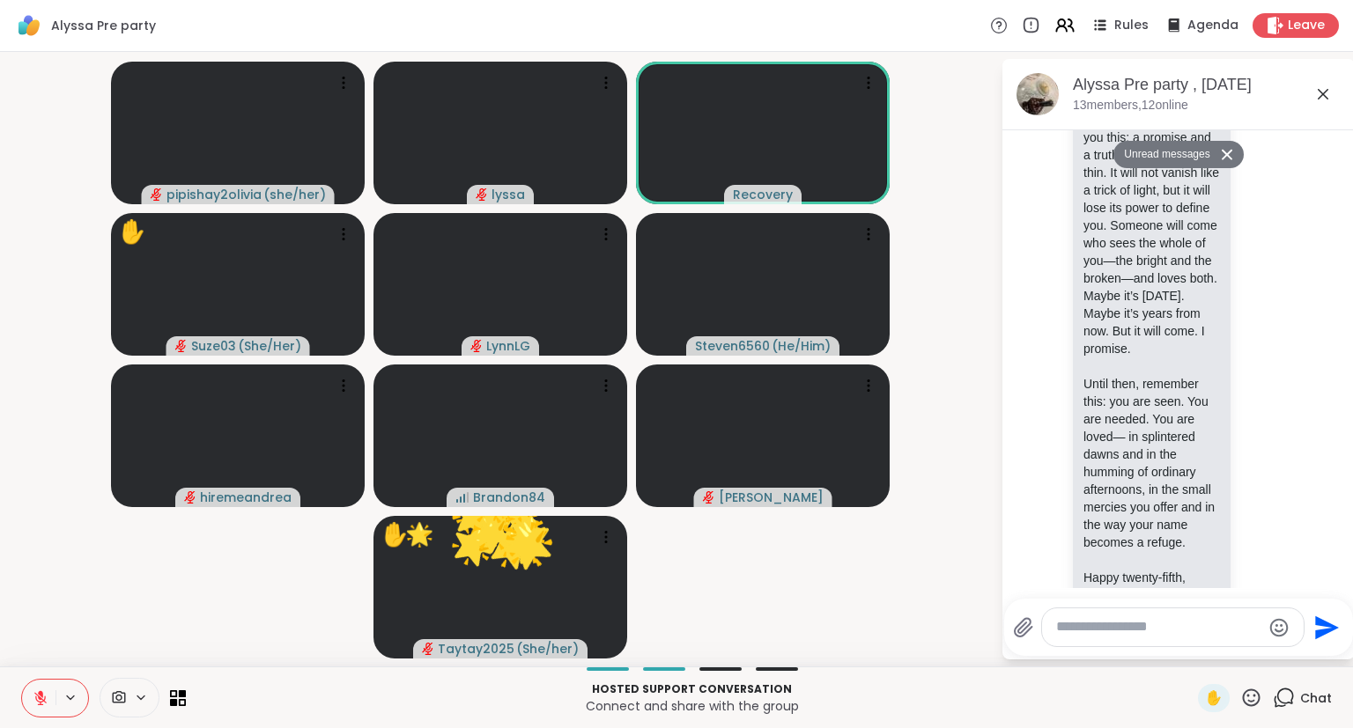
click at [38, 689] on button at bounding box center [38, 698] width 33 height 37
click at [41, 694] on icon at bounding box center [41, 698] width 16 height 16
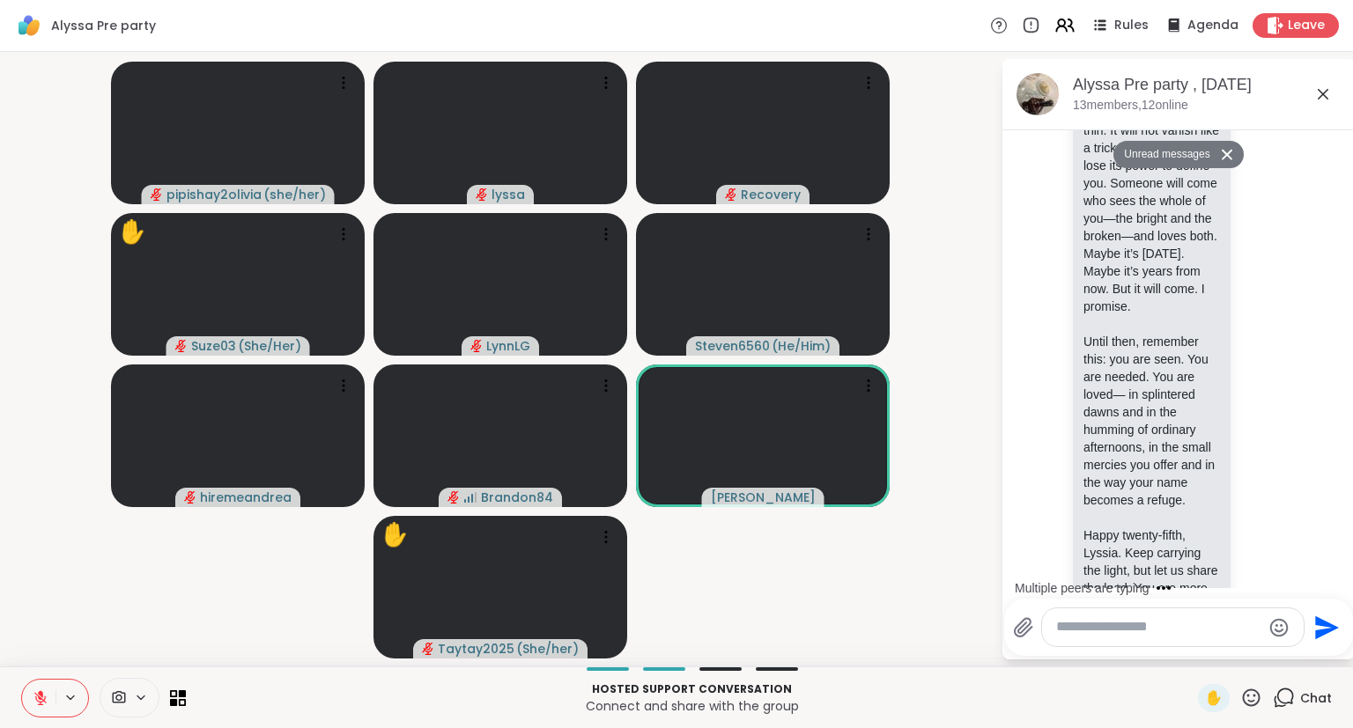
scroll to position [8842, 0]
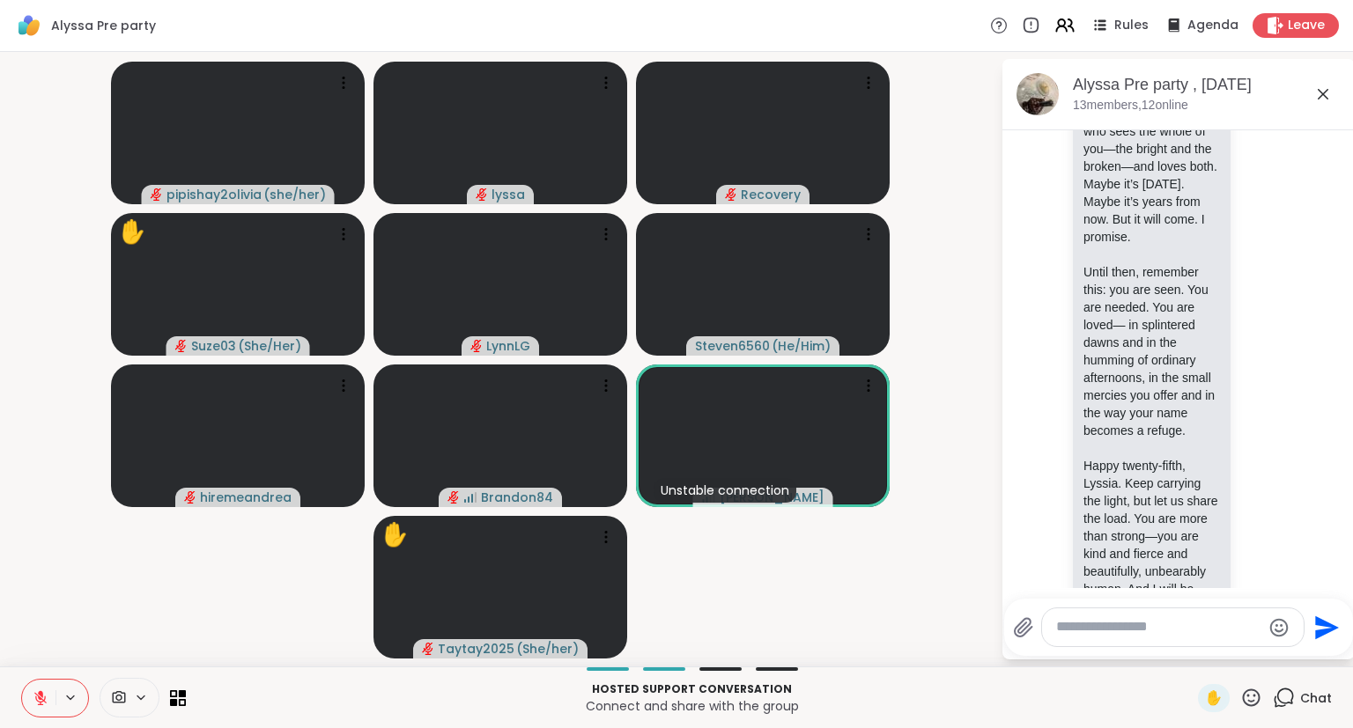
click at [1252, 697] on icon at bounding box center [1251, 698] width 22 height 22
click at [1184, 648] on div "❤️" at bounding box center [1200, 652] width 32 height 28
click at [36, 686] on button at bounding box center [38, 698] width 33 height 37
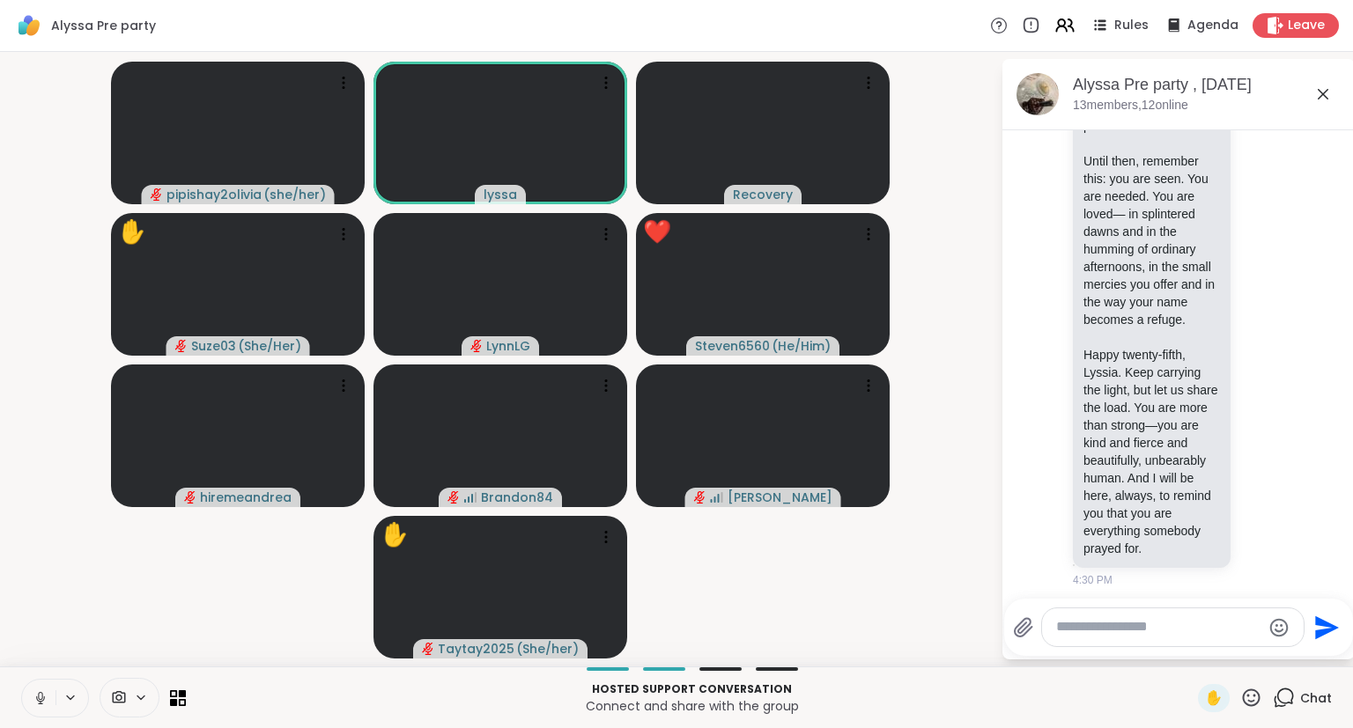
scroll to position [9004, 0]
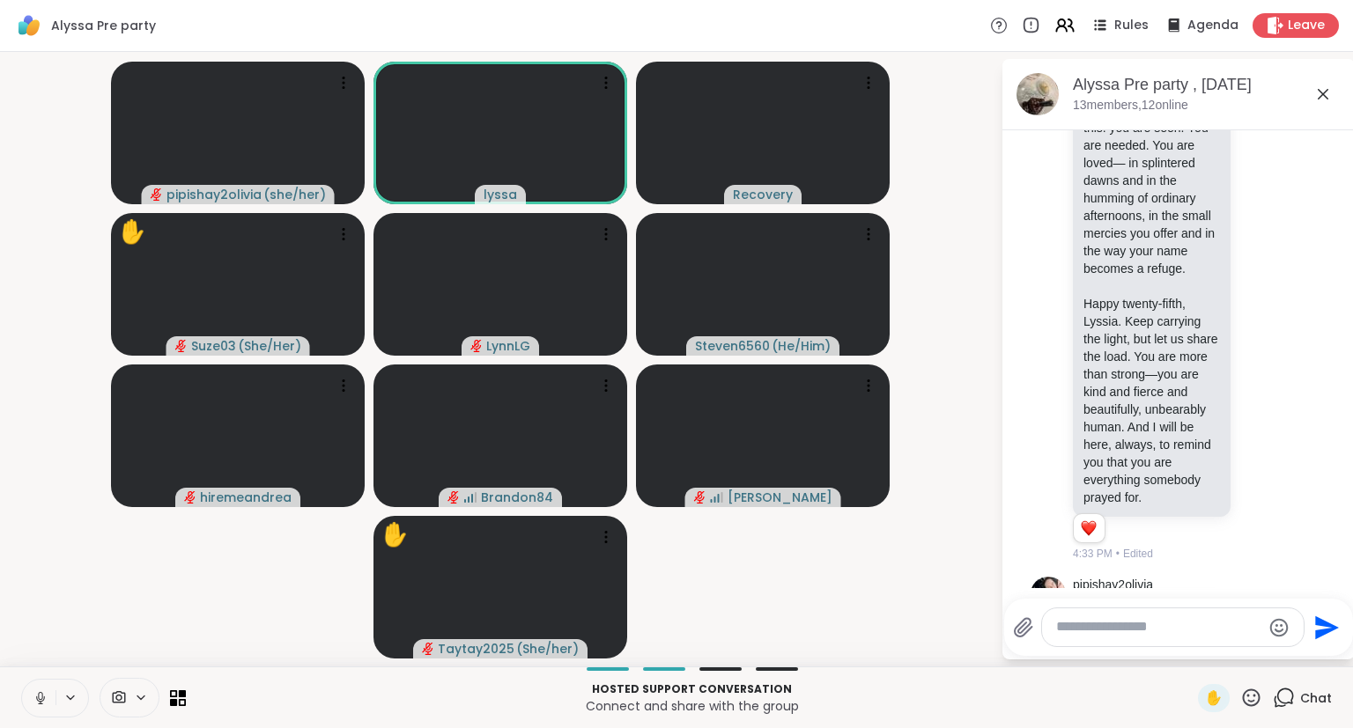
click at [39, 692] on icon at bounding box center [41, 698] width 16 height 16
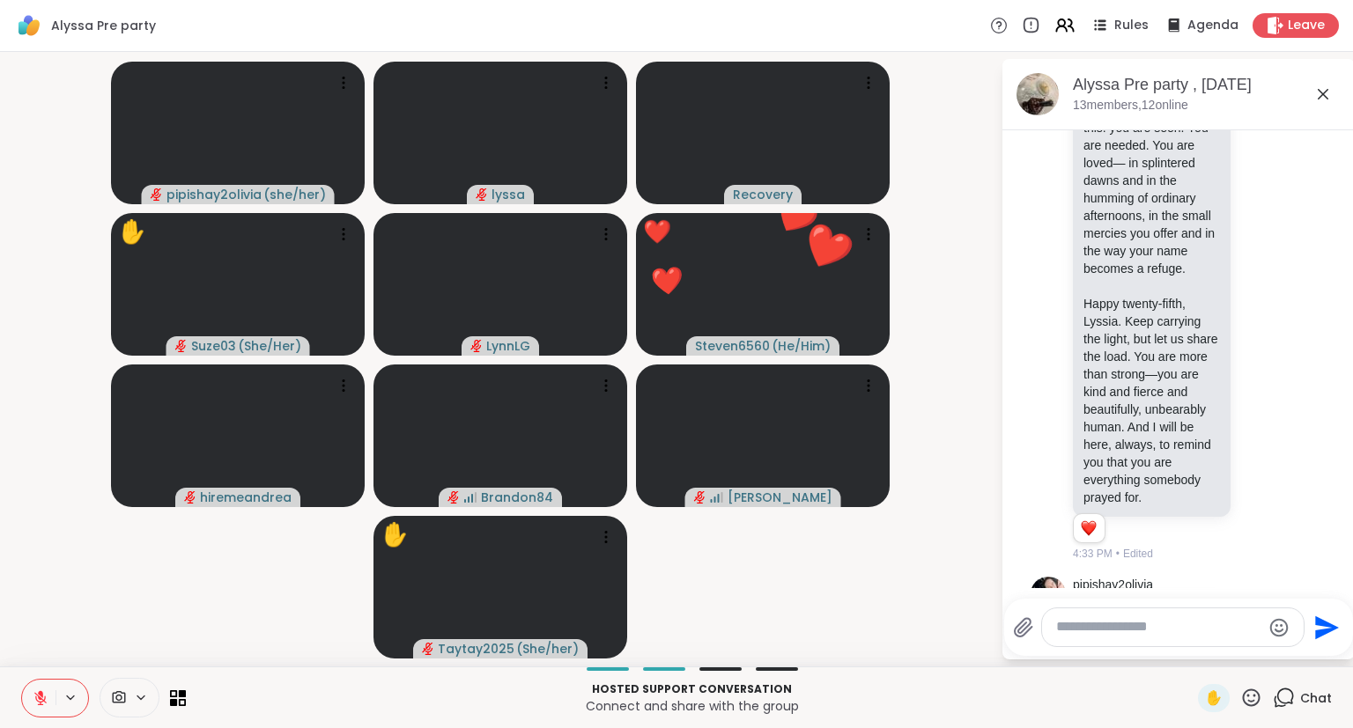
click at [1249, 699] on icon at bounding box center [1251, 698] width 22 height 22
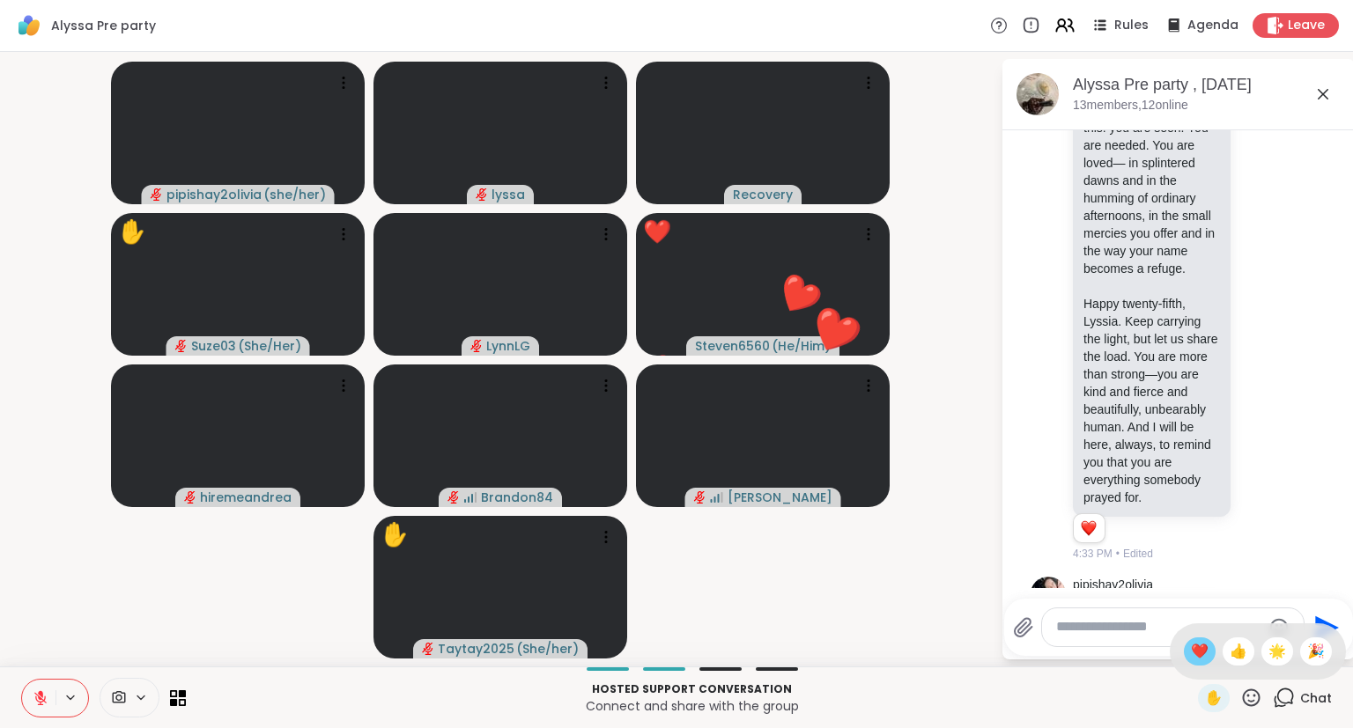
click at [1194, 650] on span "❤️" at bounding box center [1200, 651] width 18 height 21
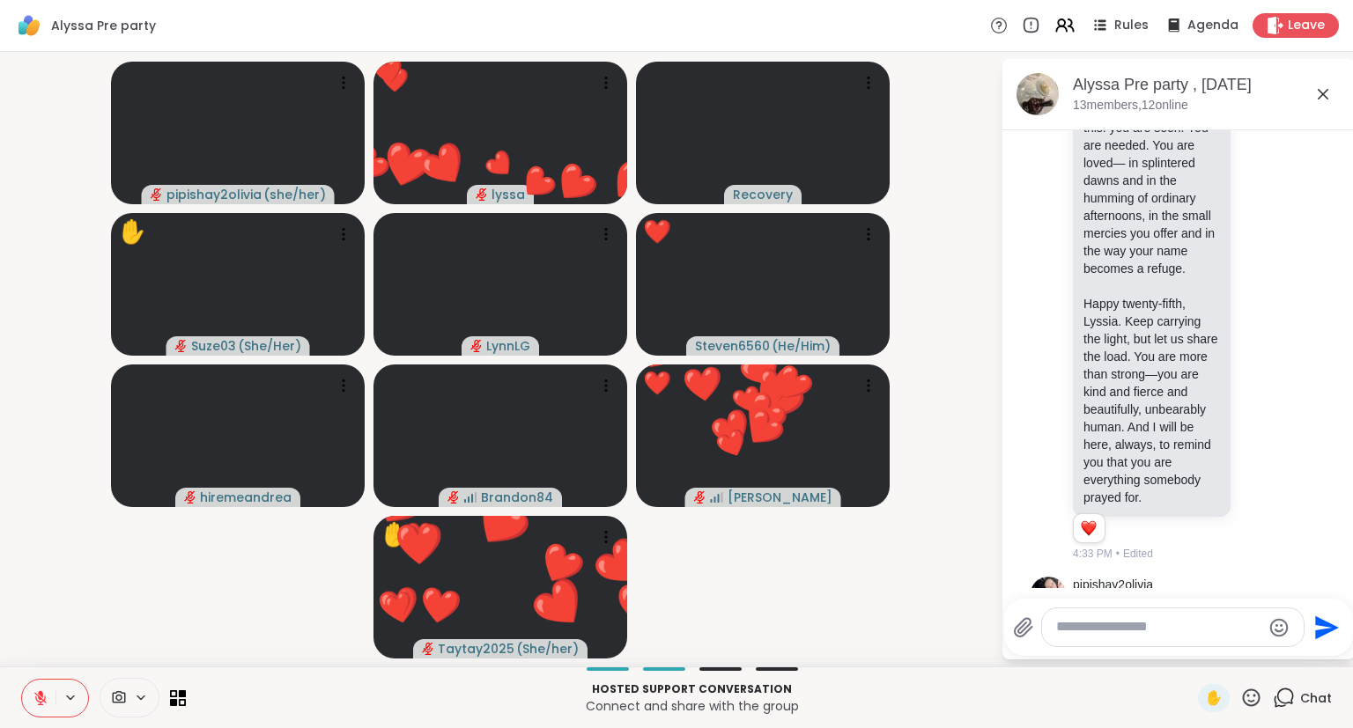
click at [1323, 96] on icon at bounding box center [1322, 94] width 21 height 21
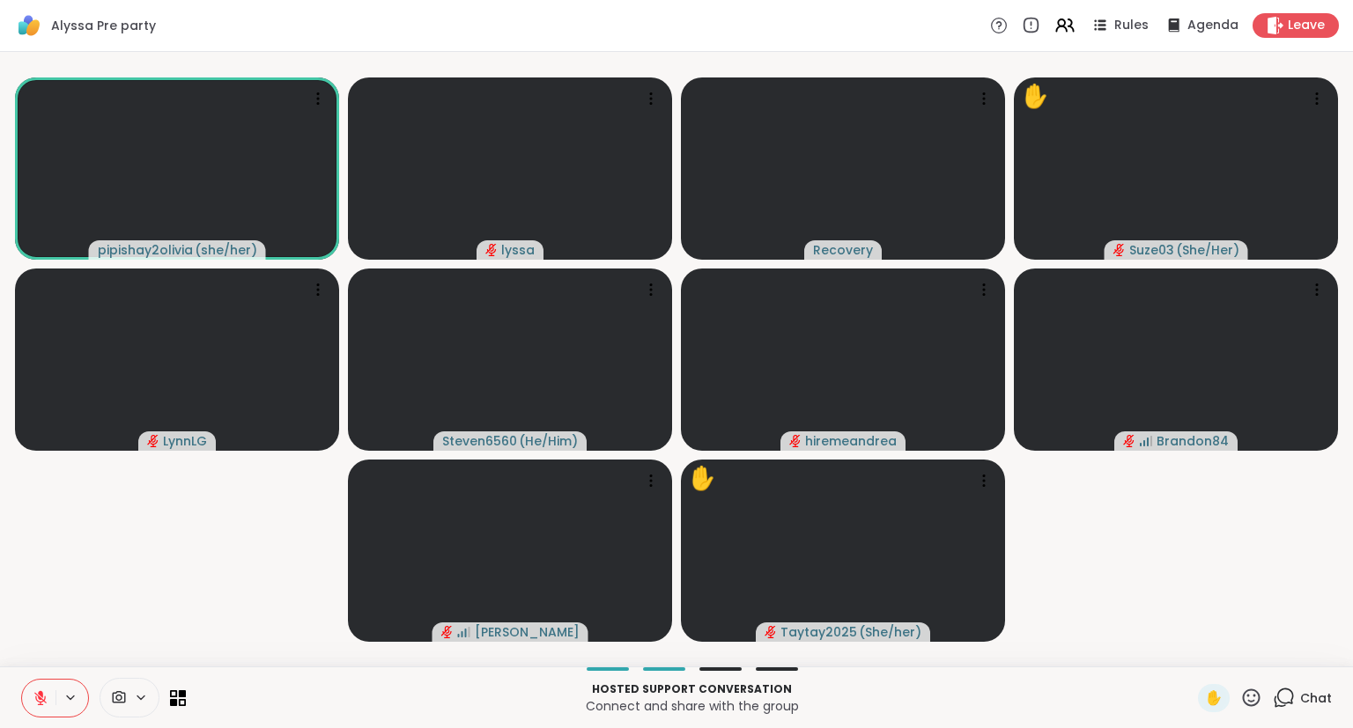
click at [36, 698] on icon at bounding box center [40, 698] width 12 height 12
click at [41, 695] on icon at bounding box center [41, 697] width 10 height 15
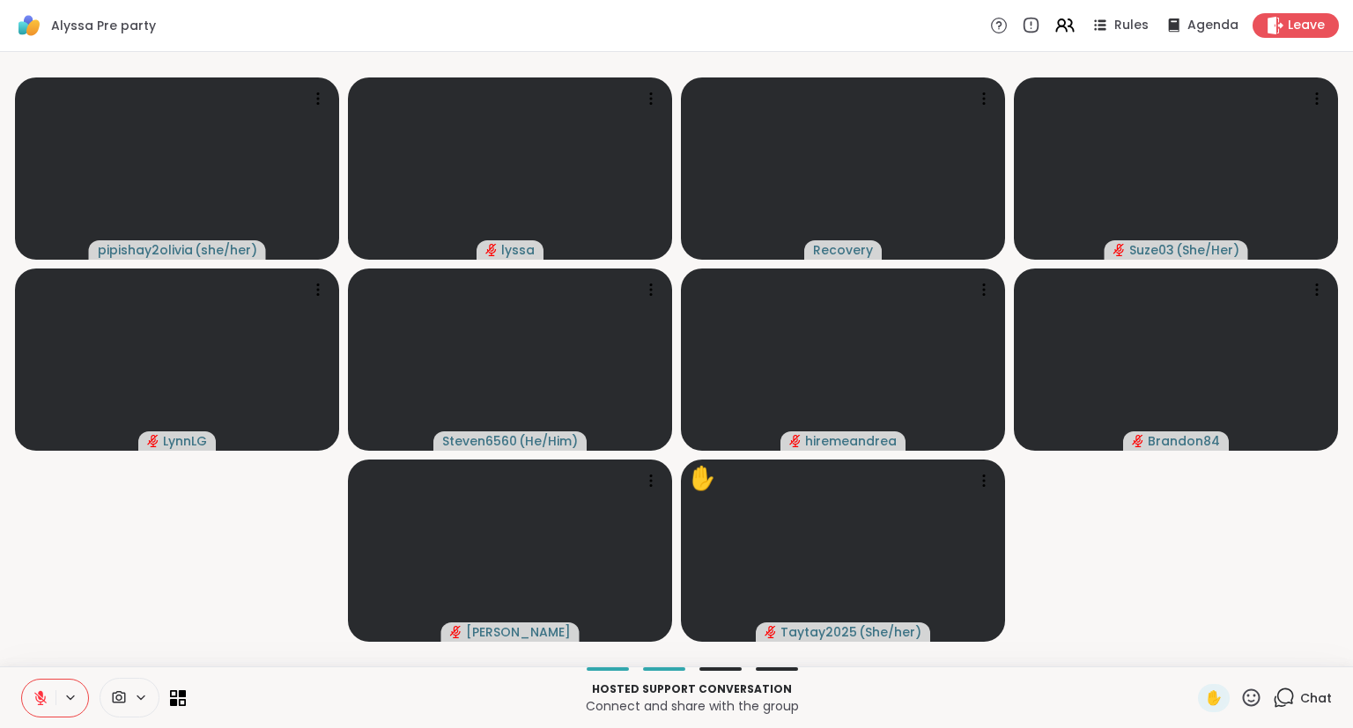
click at [37, 690] on icon at bounding box center [41, 698] width 16 height 16
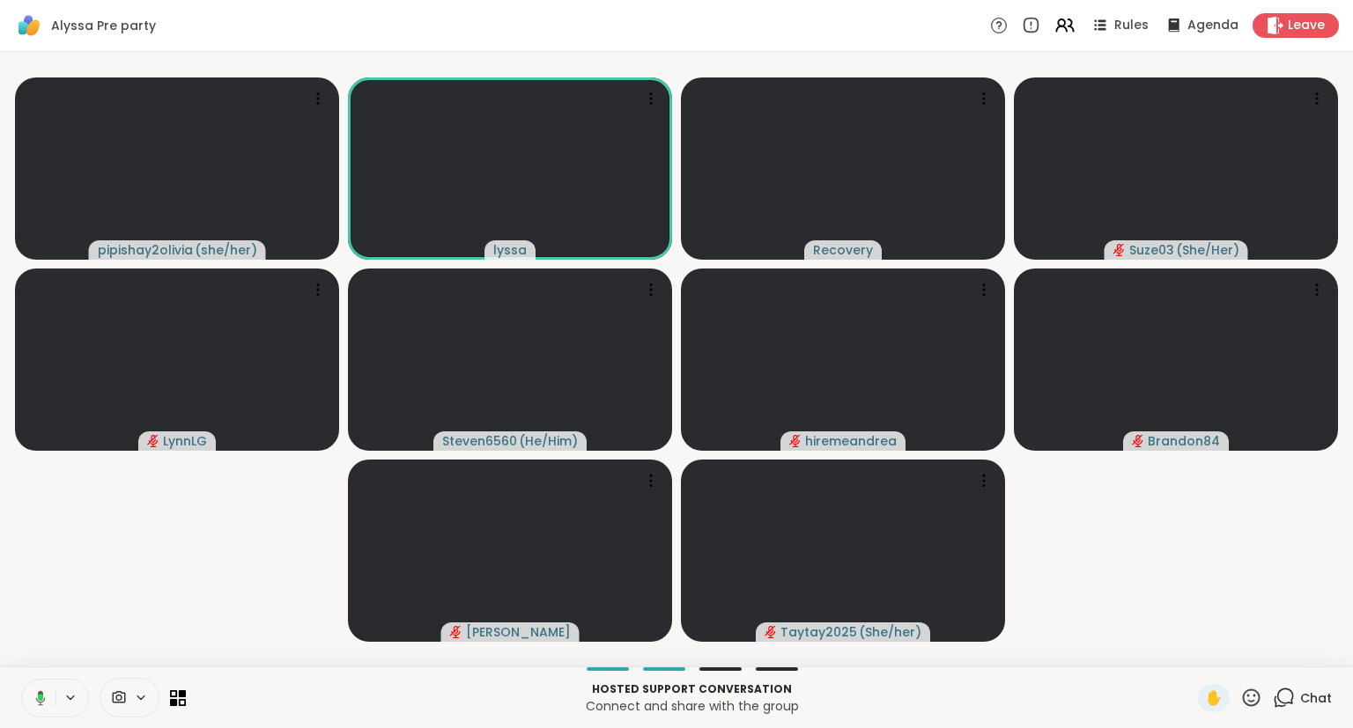
click at [44, 701] on icon at bounding box center [38, 698] width 16 height 16
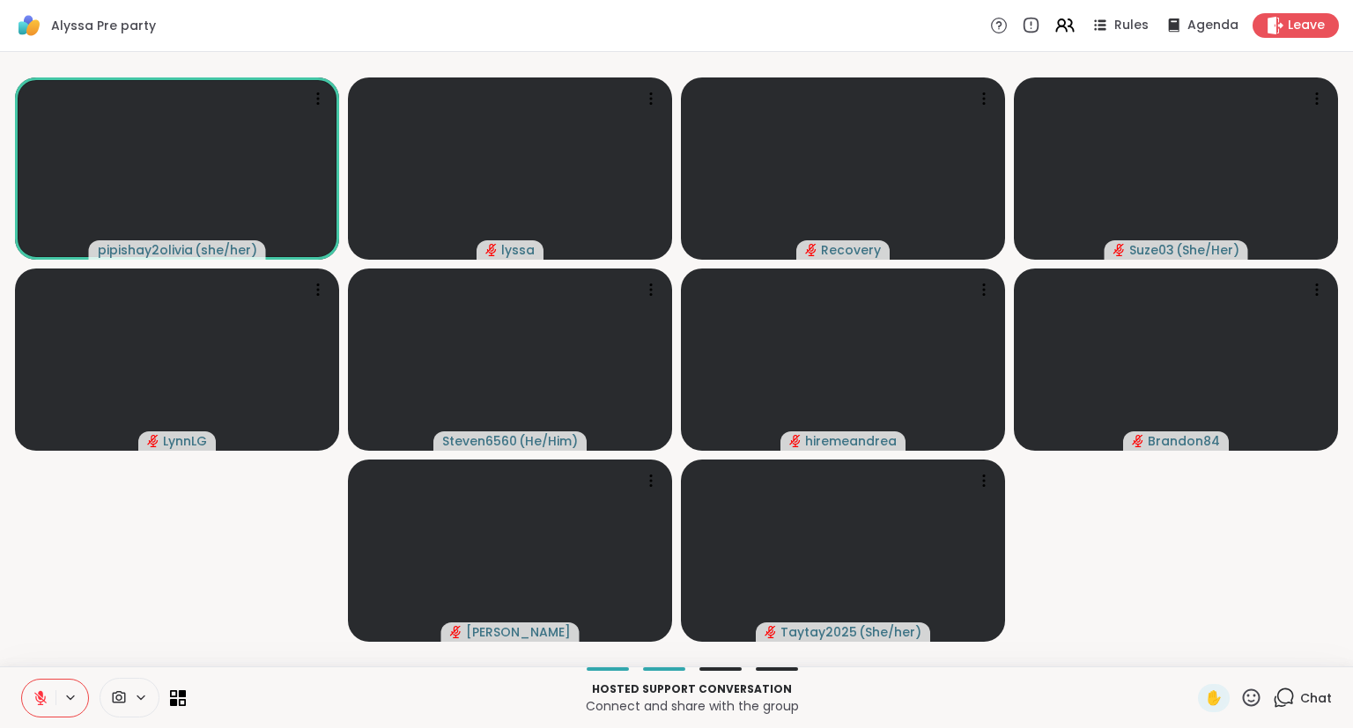
click at [42, 692] on icon at bounding box center [40, 693] width 5 height 7
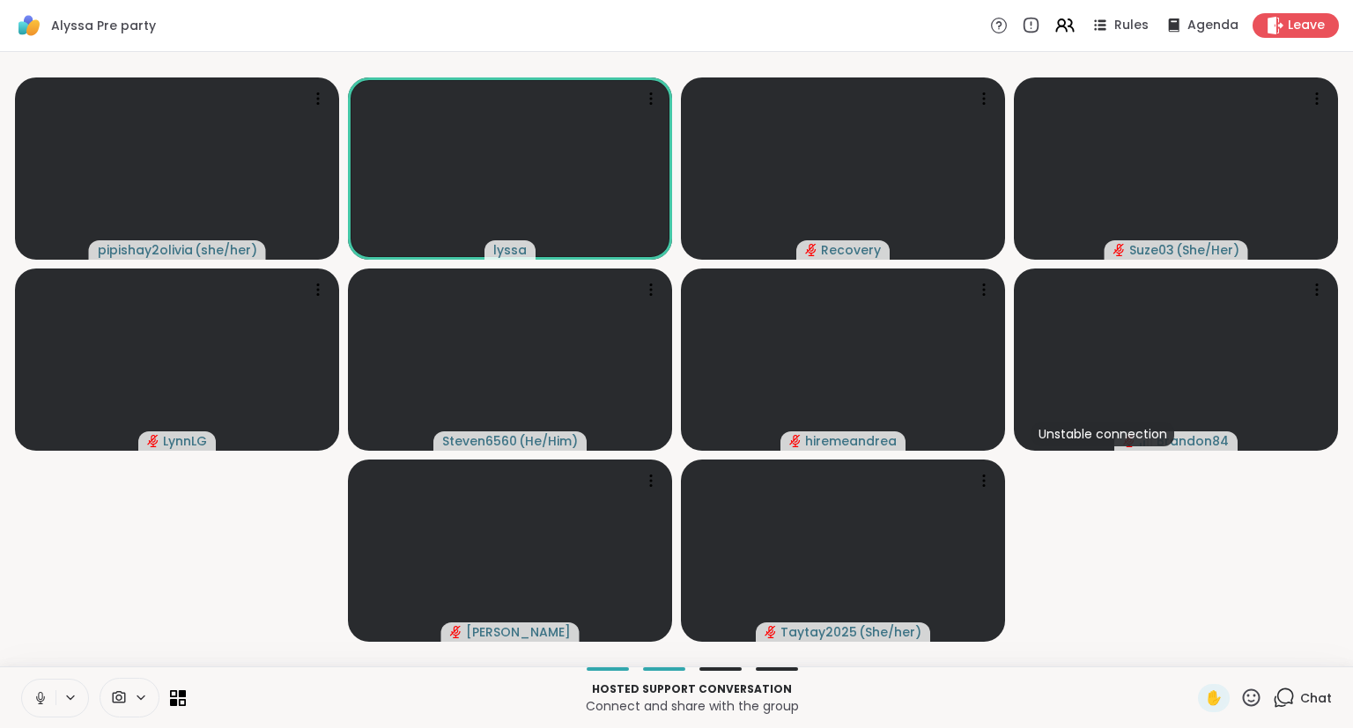
click at [42, 687] on button at bounding box center [38, 698] width 33 height 37
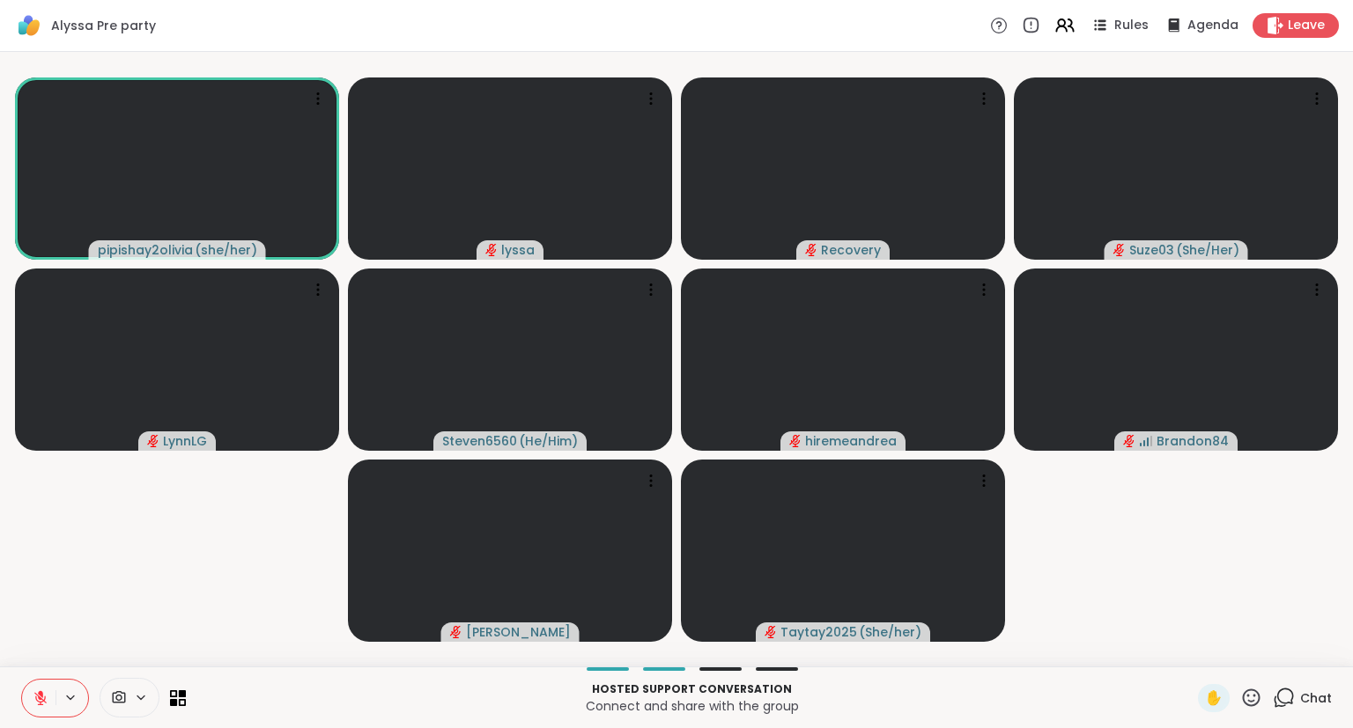
click at [1241, 697] on div "✋" at bounding box center [1230, 698] width 64 height 28
click at [1249, 698] on icon at bounding box center [1251, 698] width 22 height 22
click at [1193, 660] on span "❤️" at bounding box center [1200, 651] width 18 height 21
click at [1255, 712] on div "✋" at bounding box center [1230, 698] width 64 height 28
click at [1239, 699] on div "✋" at bounding box center [1230, 698] width 64 height 28
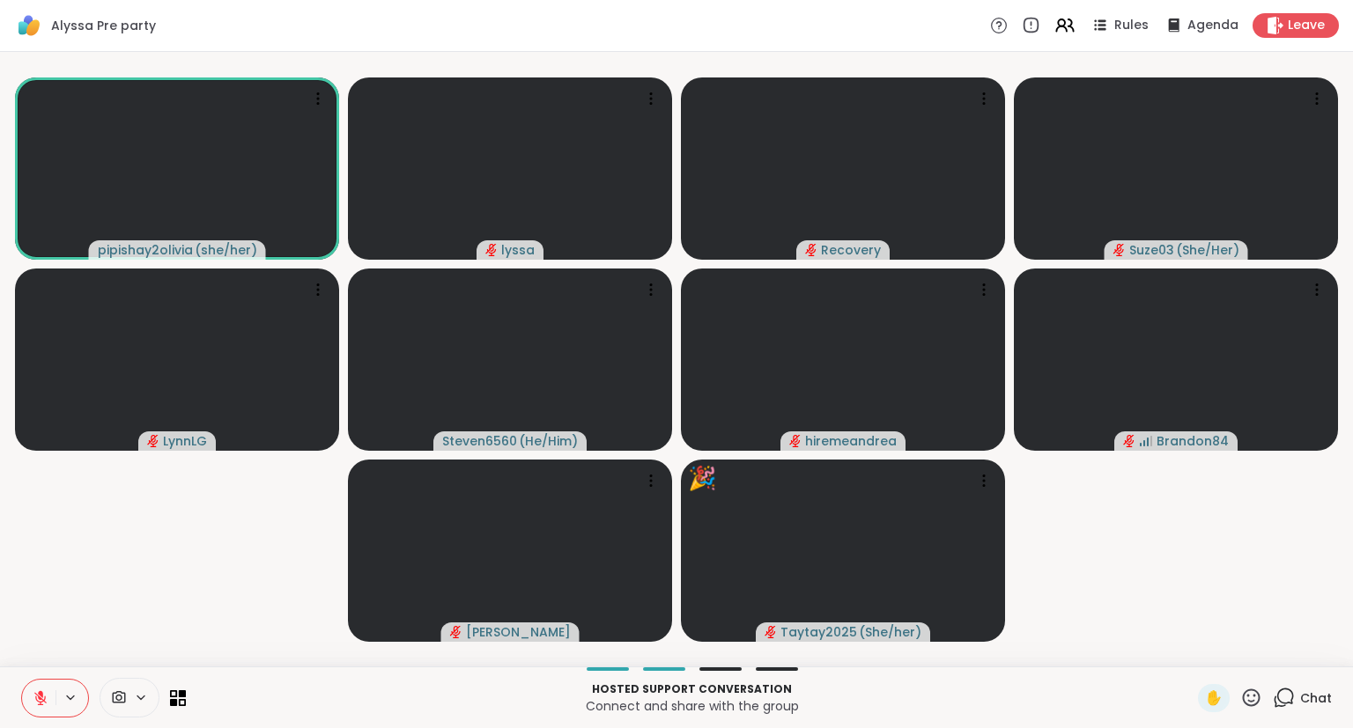
click at [1247, 703] on icon at bounding box center [1251, 698] width 22 height 22
click at [1196, 656] on span "❤️" at bounding box center [1200, 651] width 18 height 21
click at [1249, 691] on icon at bounding box center [1252, 698] width 18 height 18
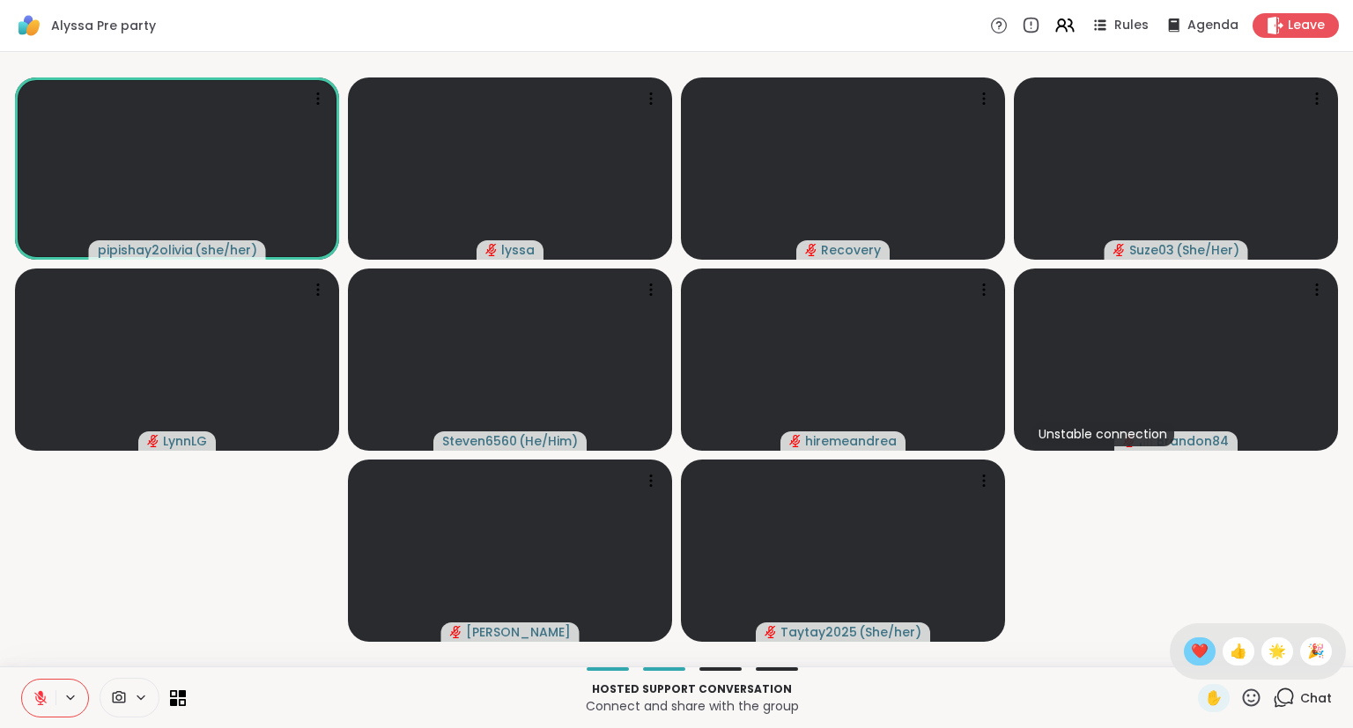
click at [1192, 642] on span "❤️" at bounding box center [1200, 651] width 18 height 21
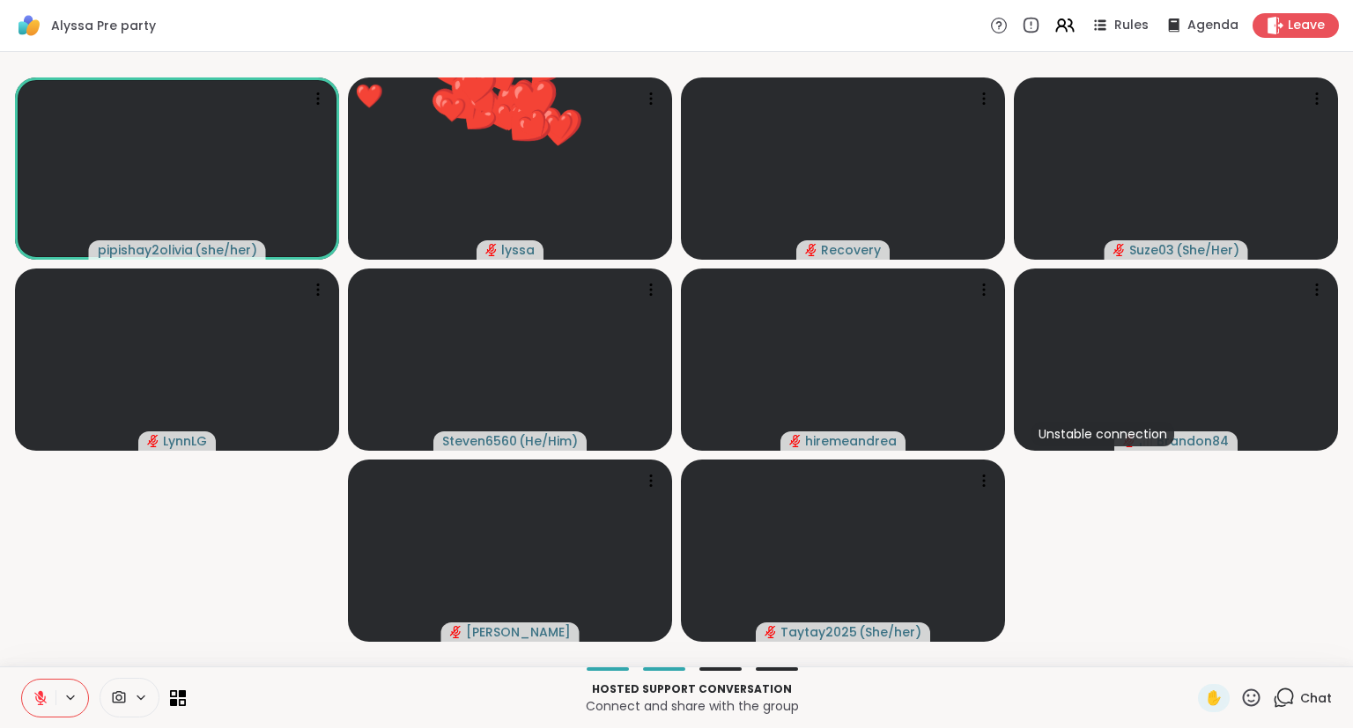
click at [1249, 692] on icon at bounding box center [1252, 698] width 18 height 18
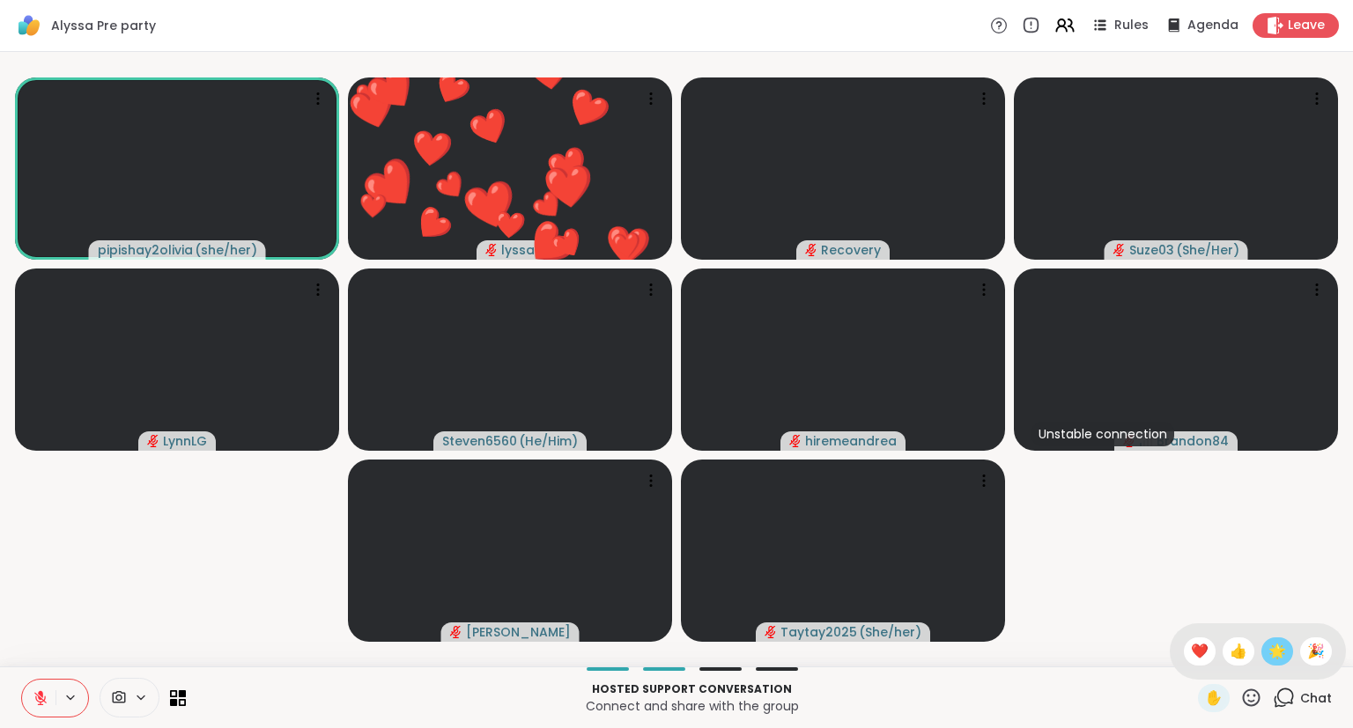
click at [1269, 655] on span "🌟" at bounding box center [1277, 651] width 18 height 21
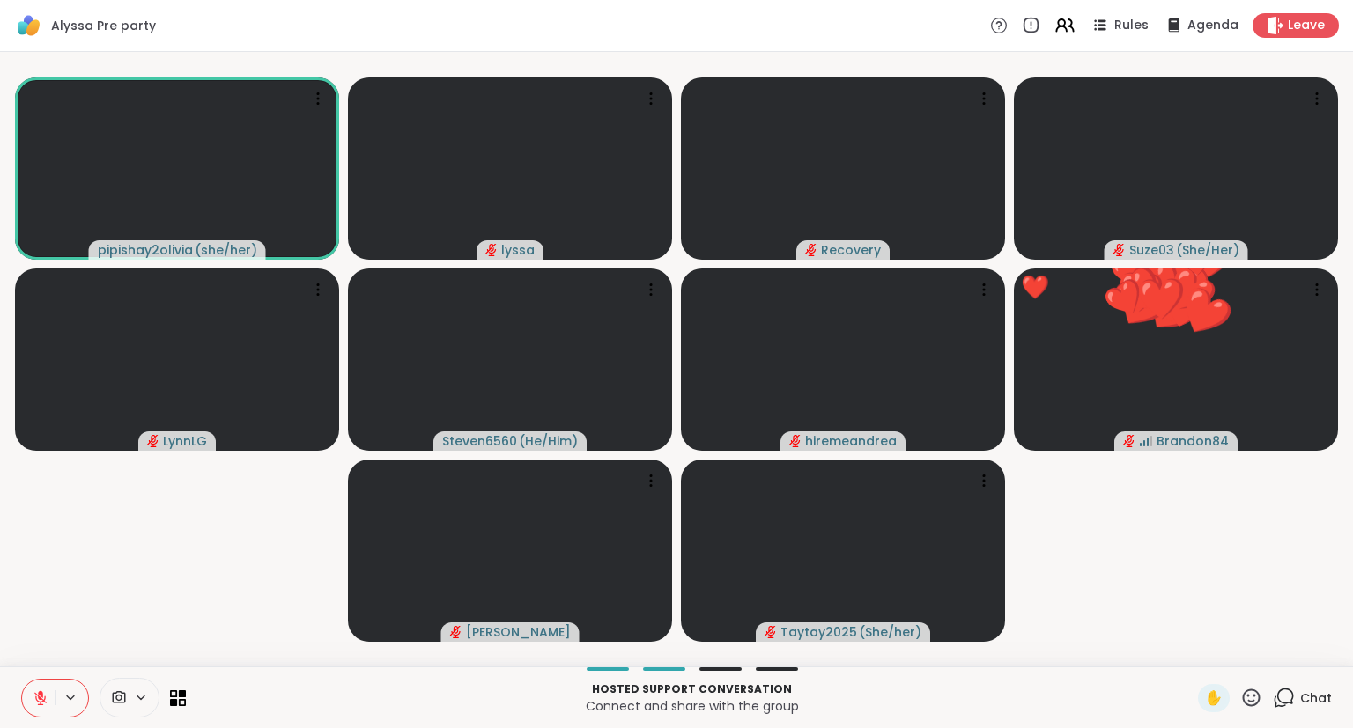
click at [1252, 697] on icon at bounding box center [1251, 698] width 22 height 22
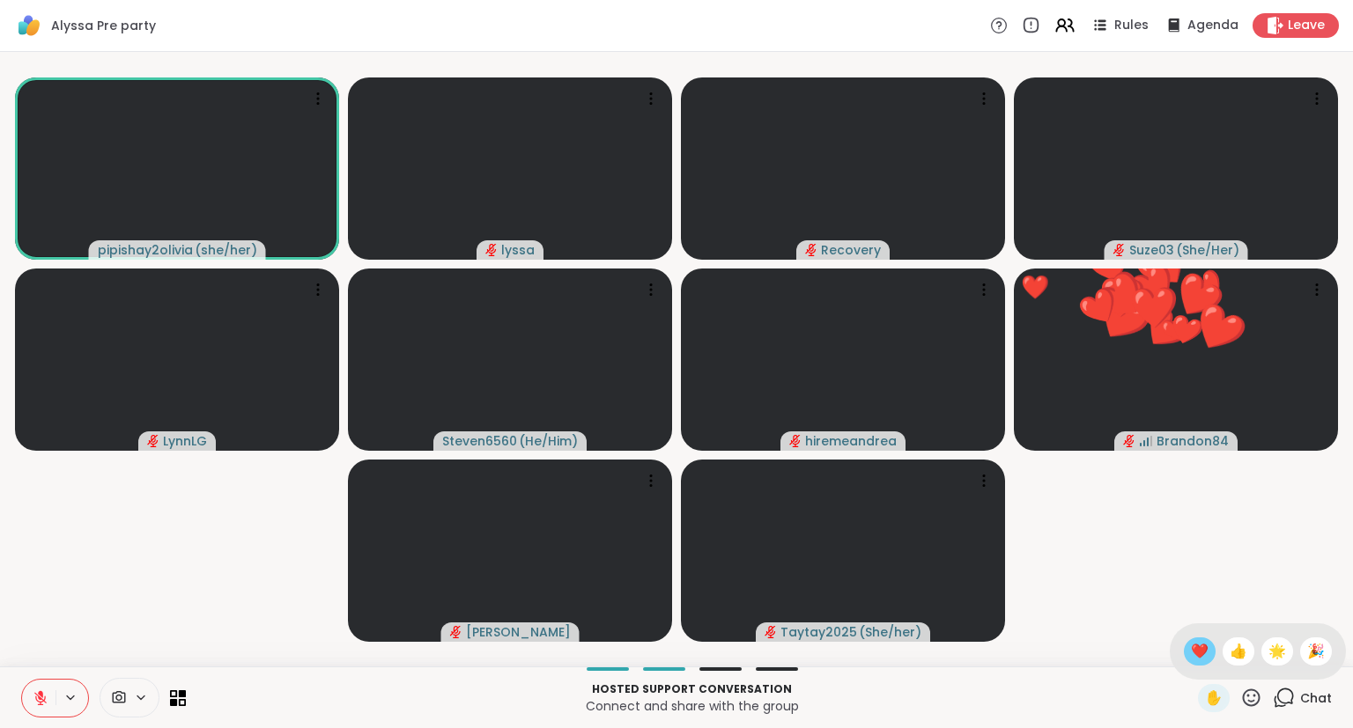
click at [1194, 647] on span "❤️" at bounding box center [1200, 651] width 18 height 21
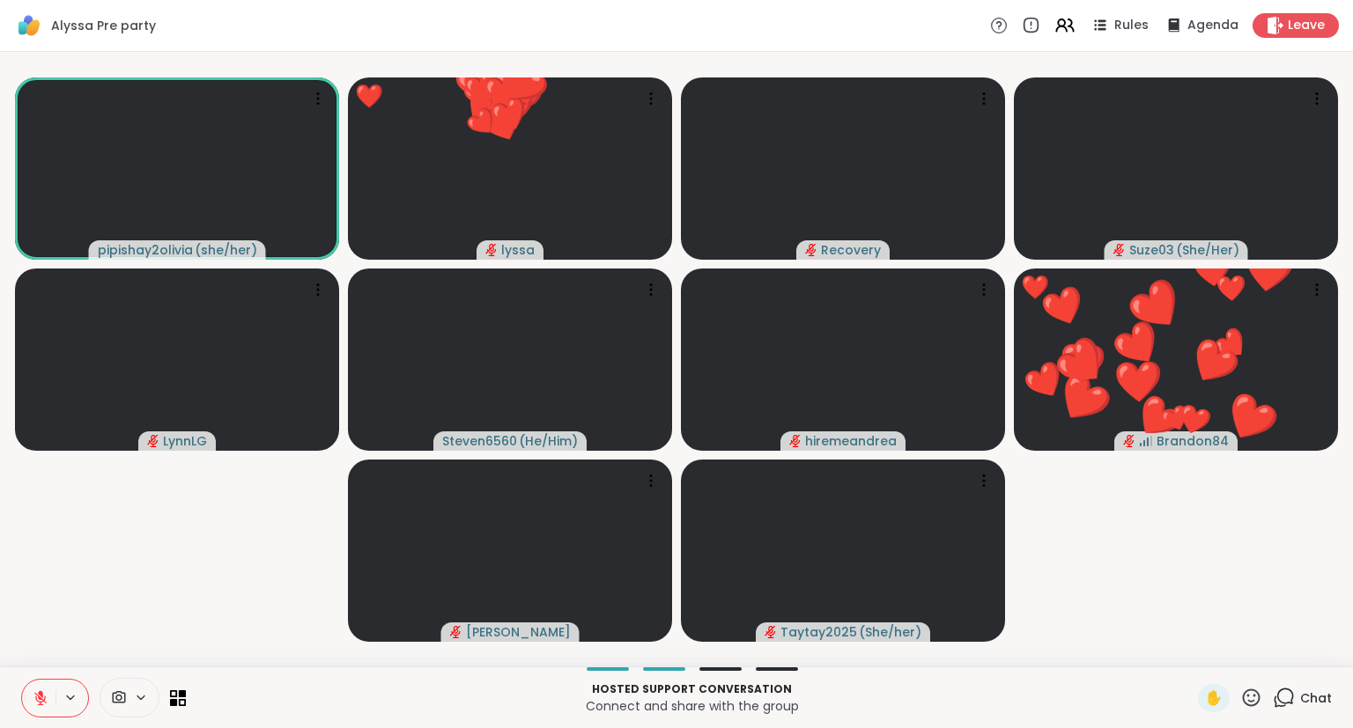
click at [1258, 705] on icon at bounding box center [1252, 698] width 18 height 18
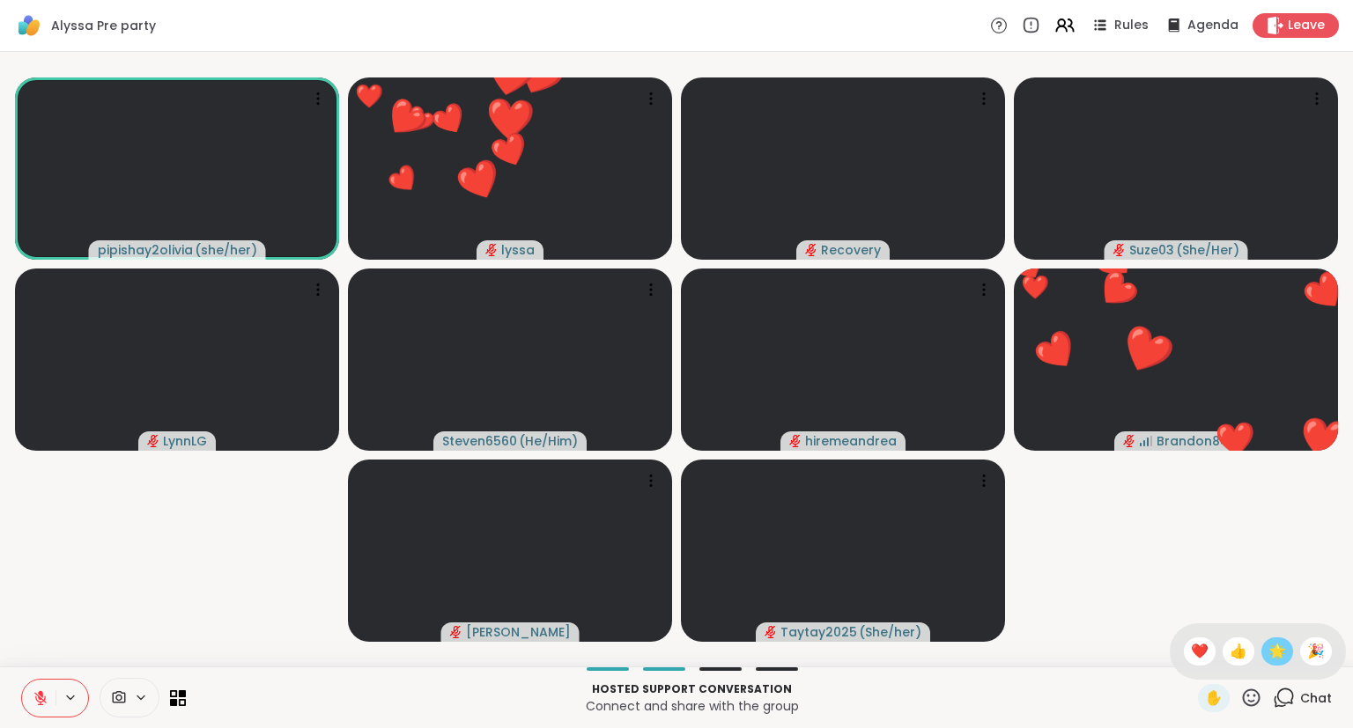
click at [1279, 647] on span "🌟" at bounding box center [1277, 651] width 18 height 21
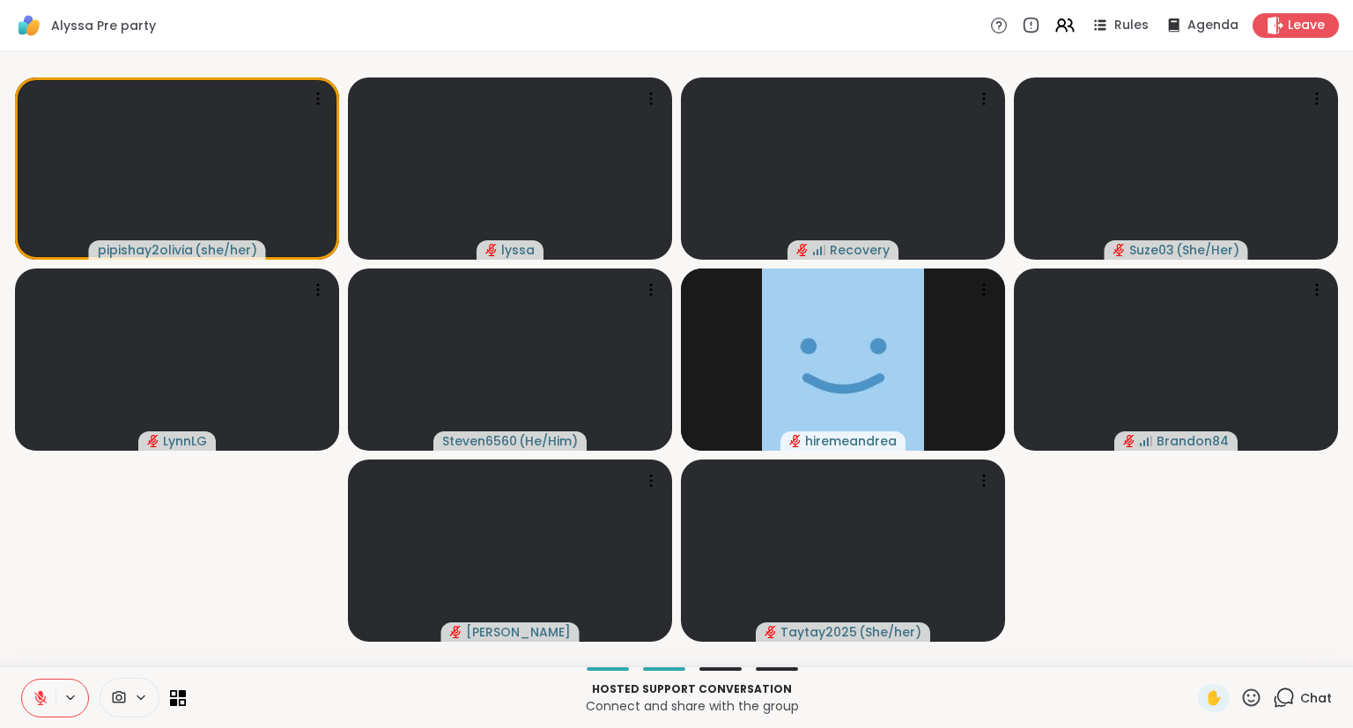
click at [1252, 703] on icon at bounding box center [1252, 698] width 18 height 18
click at [1183, 639] on div "✋ ❤️ 👍 🌟 🎉" at bounding box center [1258, 651] width 176 height 56
click at [41, 685] on button at bounding box center [38, 698] width 33 height 37
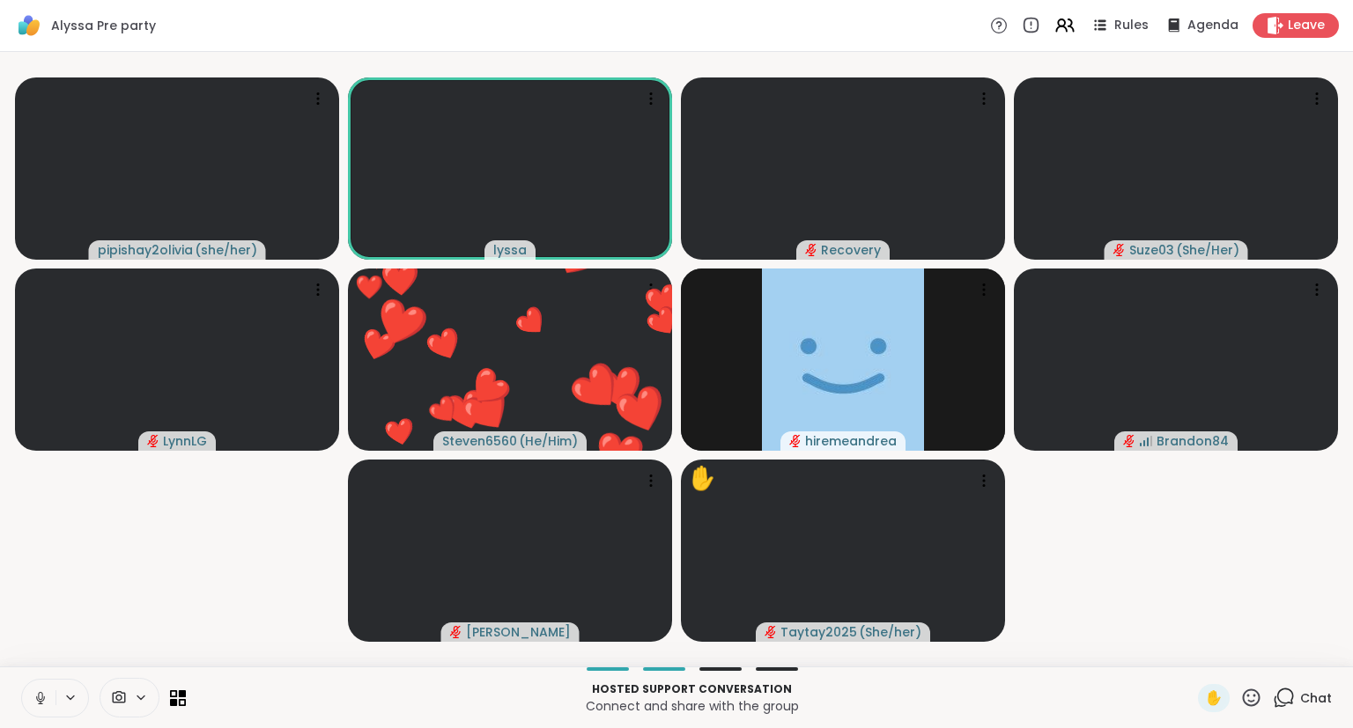
click at [1279, 693] on icon at bounding box center [1284, 698] width 22 height 22
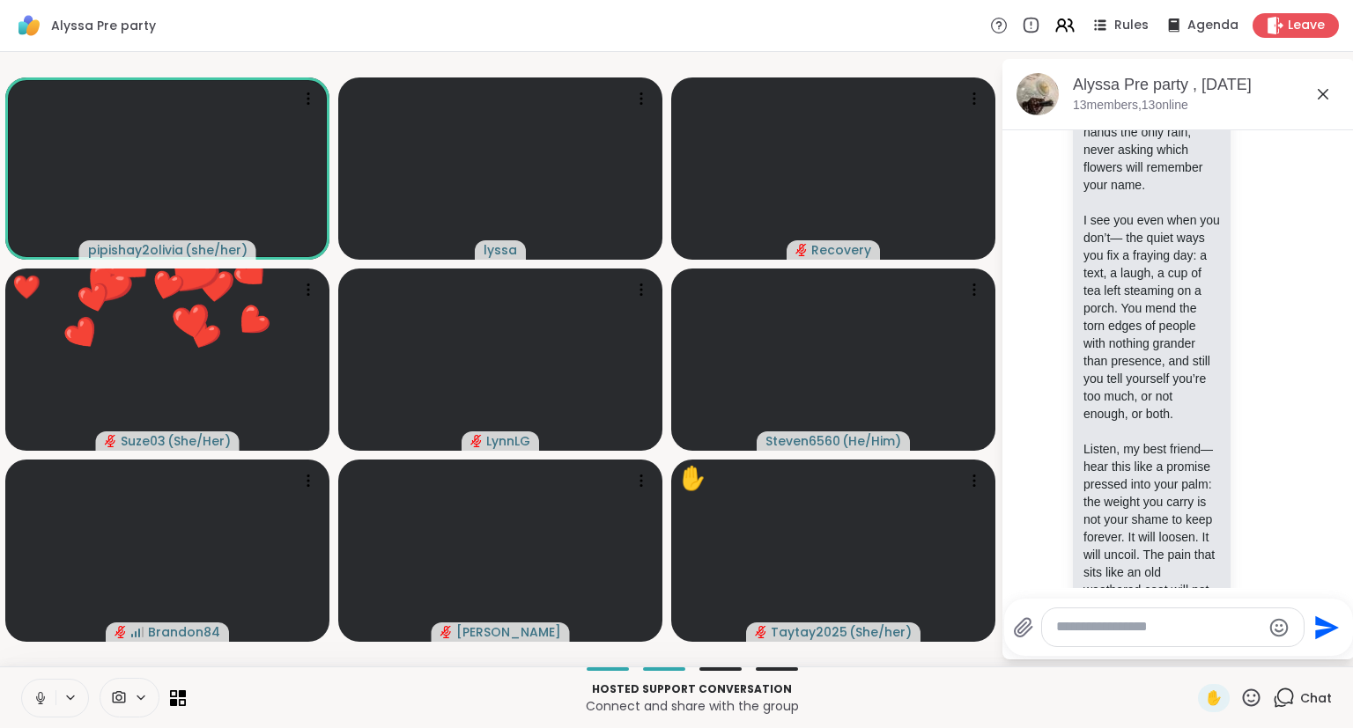
scroll to position [6697, 0]
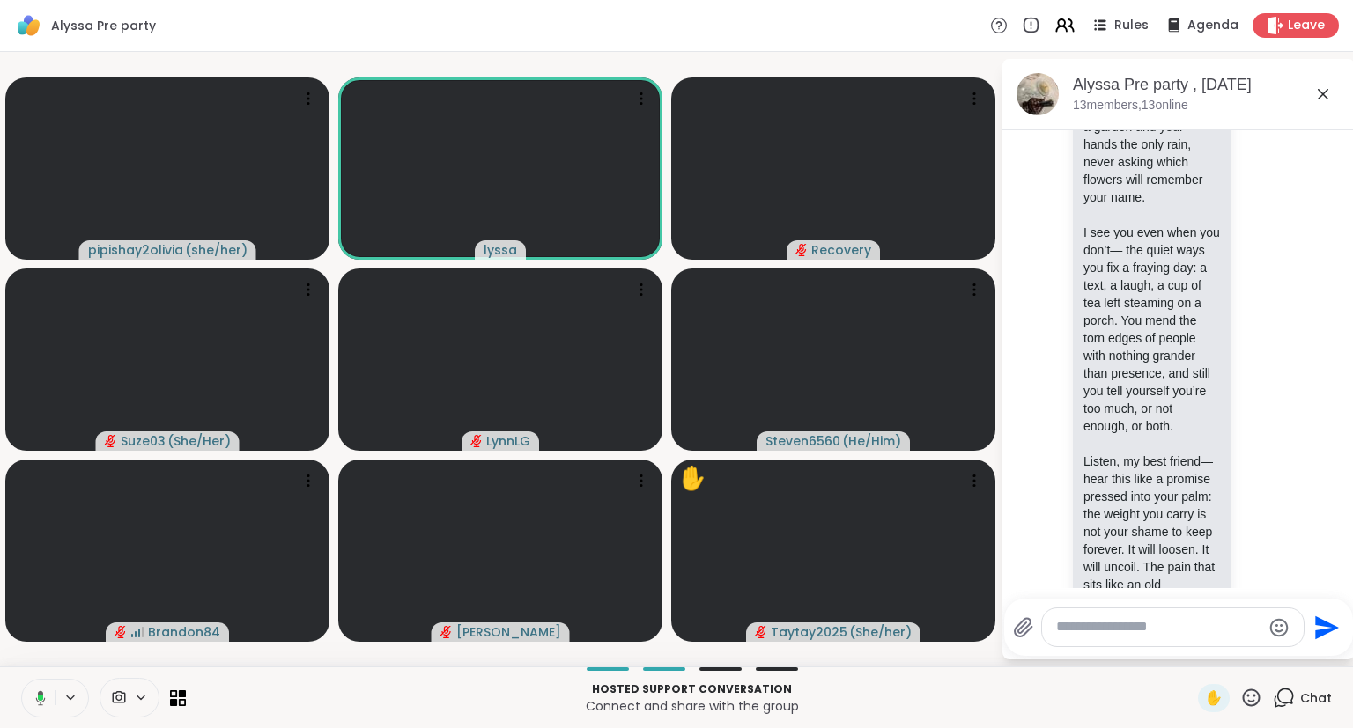
click at [1325, 87] on icon at bounding box center [1322, 94] width 21 height 21
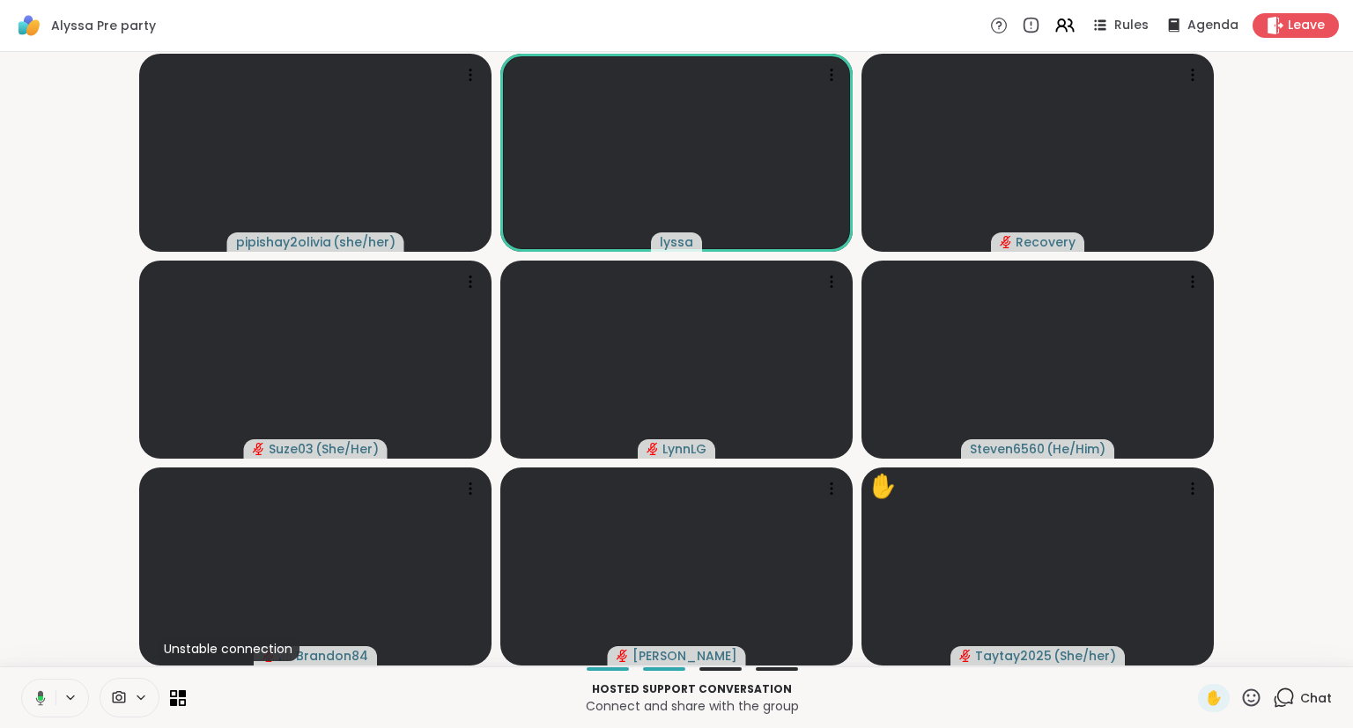
click at [33, 692] on icon at bounding box center [38, 698] width 16 height 16
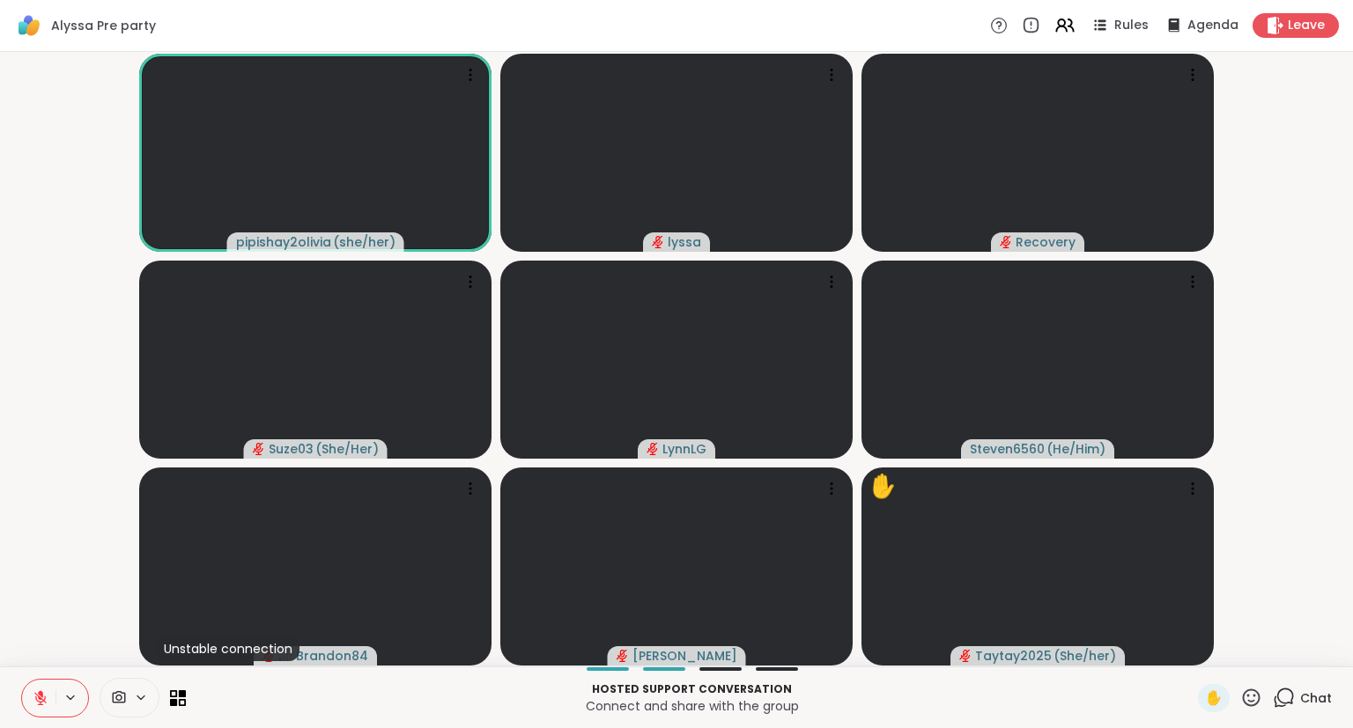
click at [1251, 712] on div "✋" at bounding box center [1230, 698] width 64 height 28
click at [1247, 703] on icon at bounding box center [1251, 698] width 22 height 22
click at [1191, 653] on span "❤️" at bounding box center [1200, 651] width 18 height 21
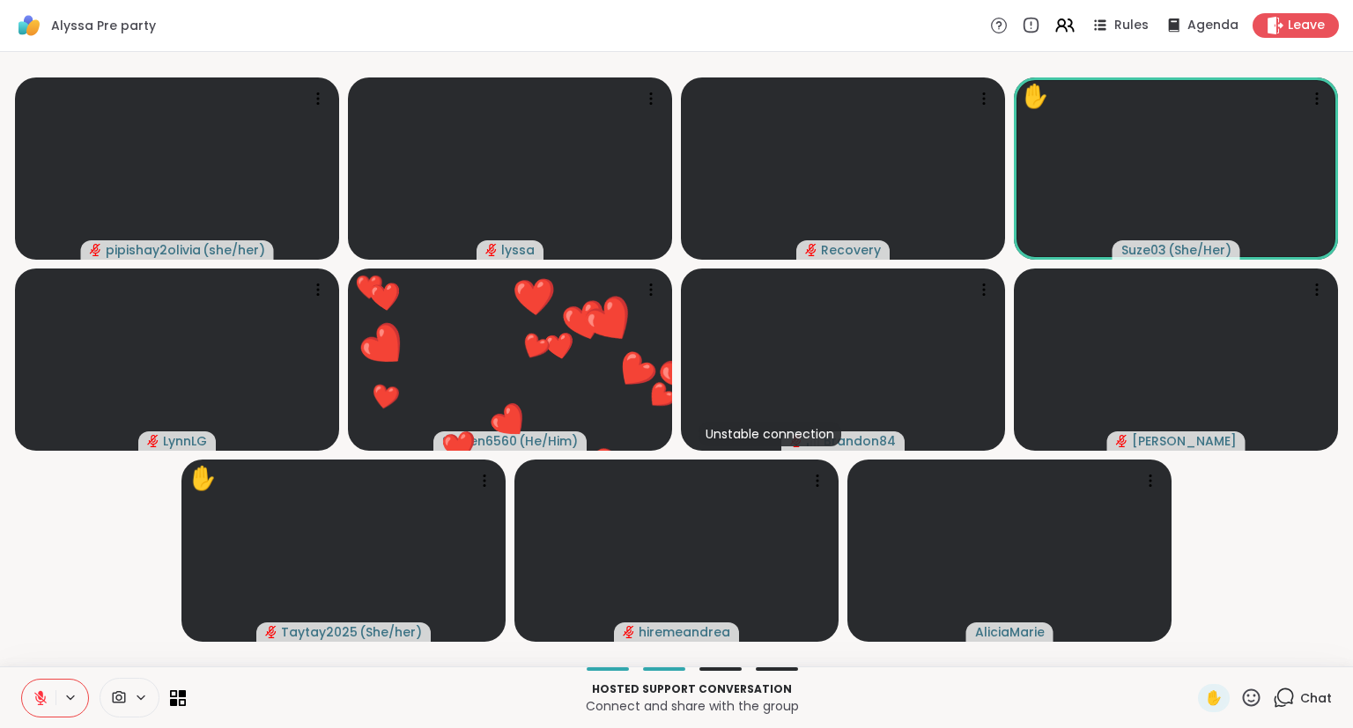
click at [1253, 696] on icon at bounding box center [1251, 698] width 22 height 22
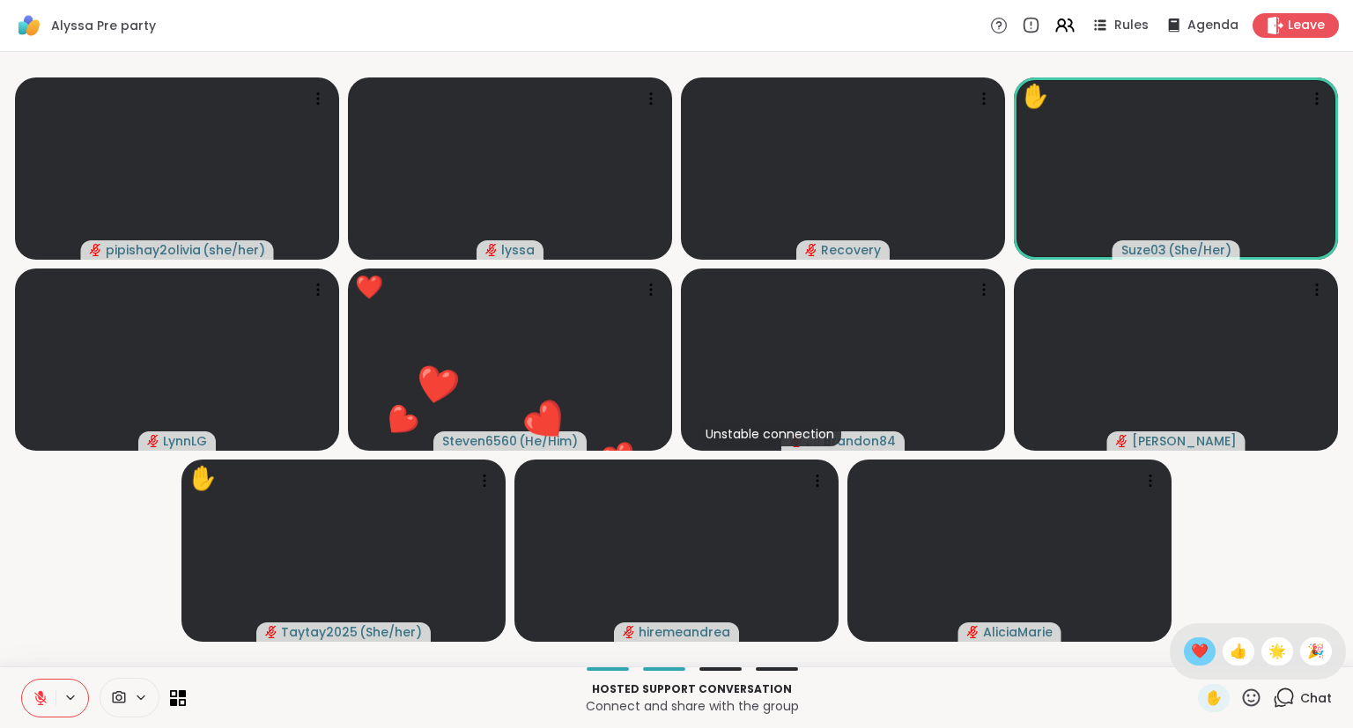
click at [1191, 646] on span "❤️" at bounding box center [1200, 651] width 18 height 21
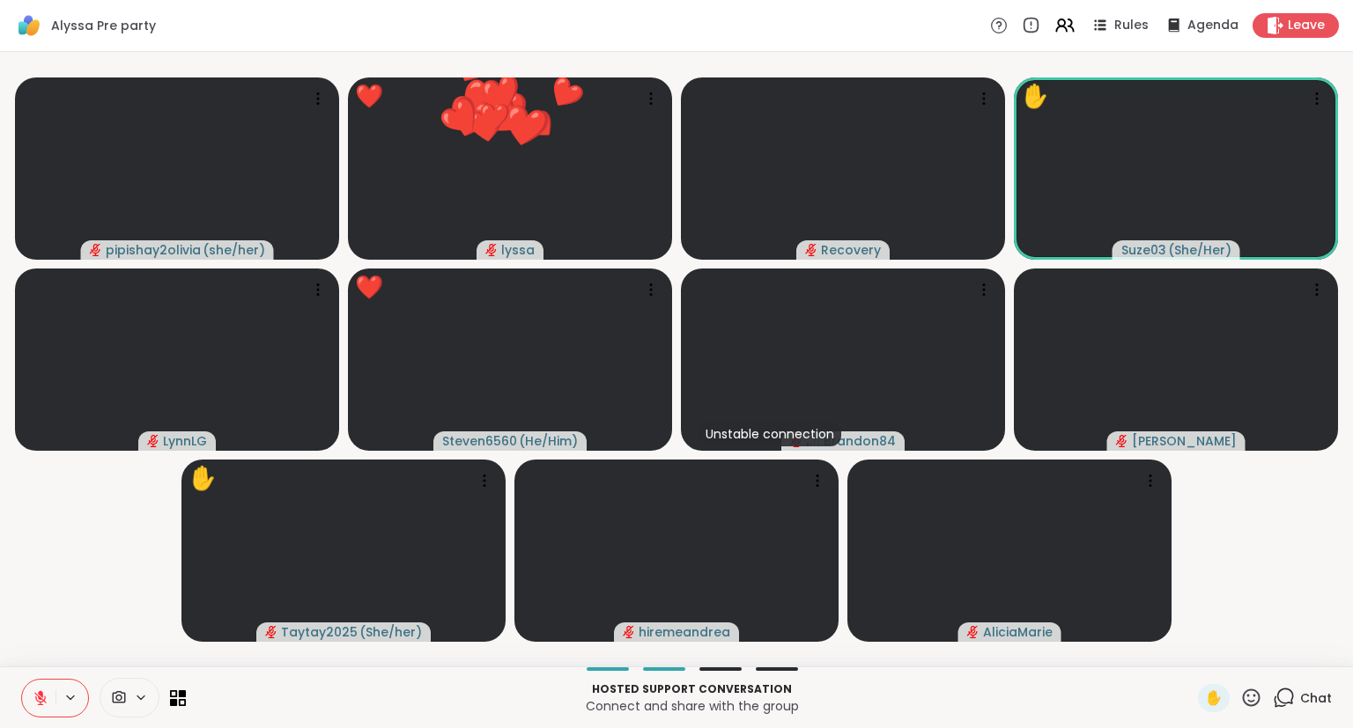
click at [1254, 696] on icon at bounding box center [1251, 698] width 22 height 22
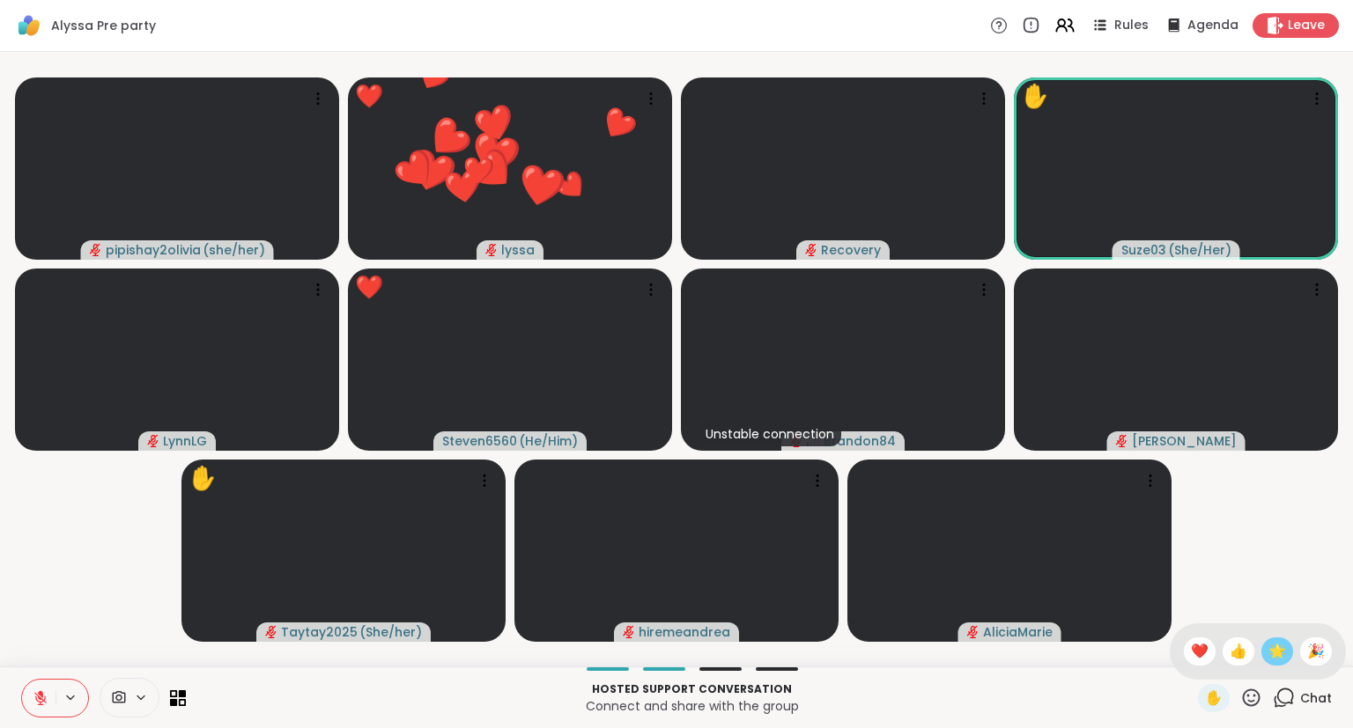
click at [1274, 644] on span "🌟" at bounding box center [1277, 651] width 18 height 21
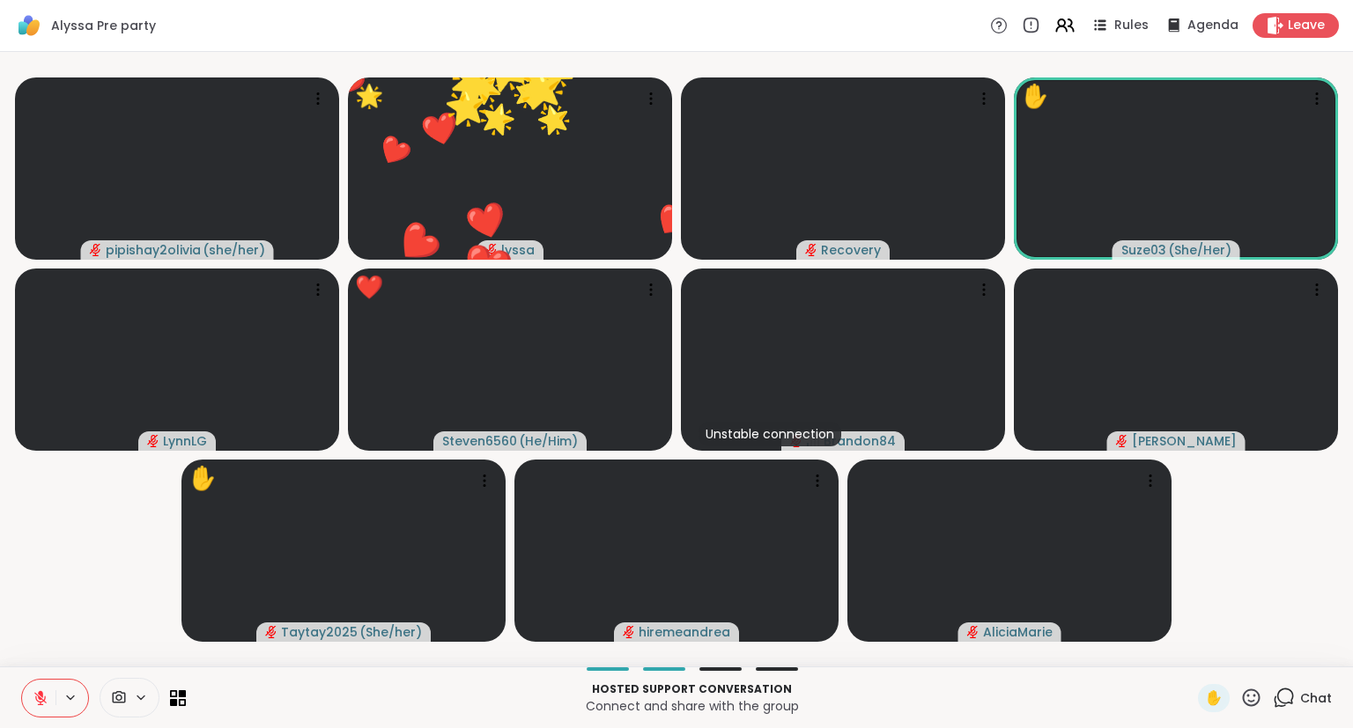
click at [1252, 692] on icon at bounding box center [1251, 698] width 22 height 22
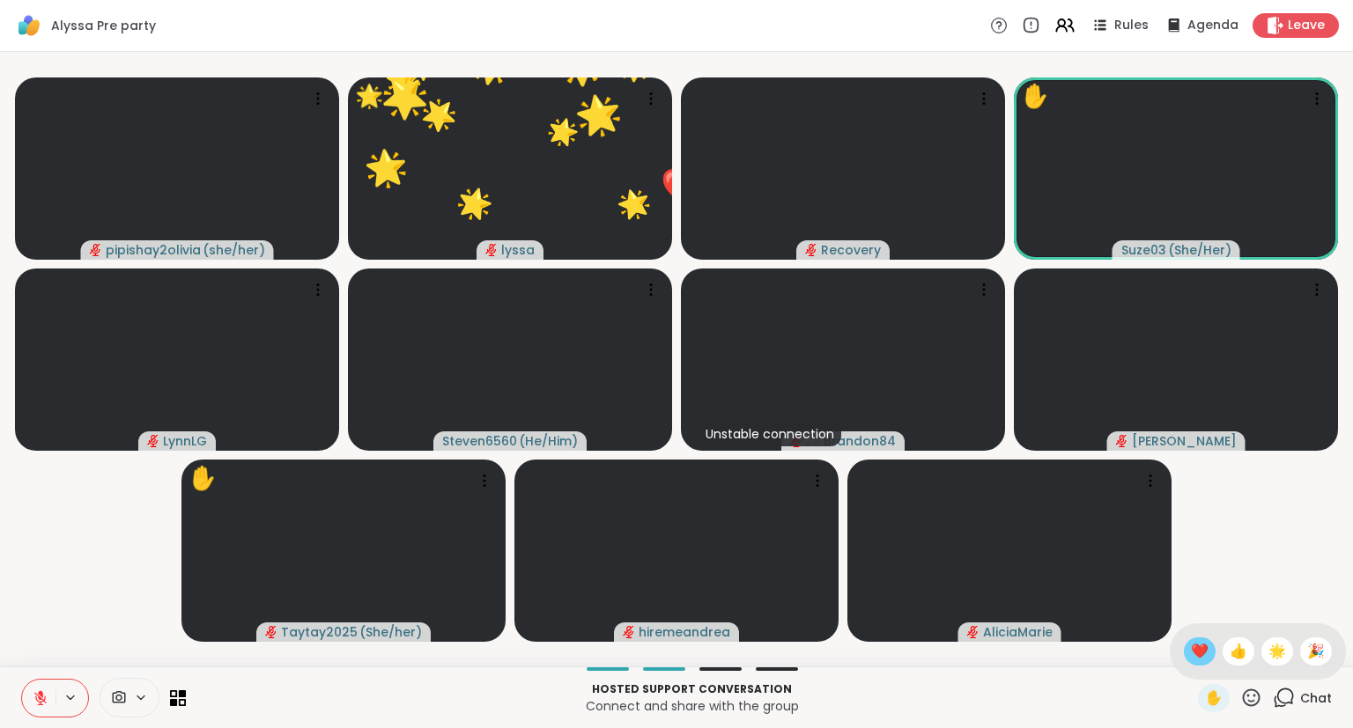
click at [1192, 642] on span "❤️" at bounding box center [1200, 651] width 18 height 21
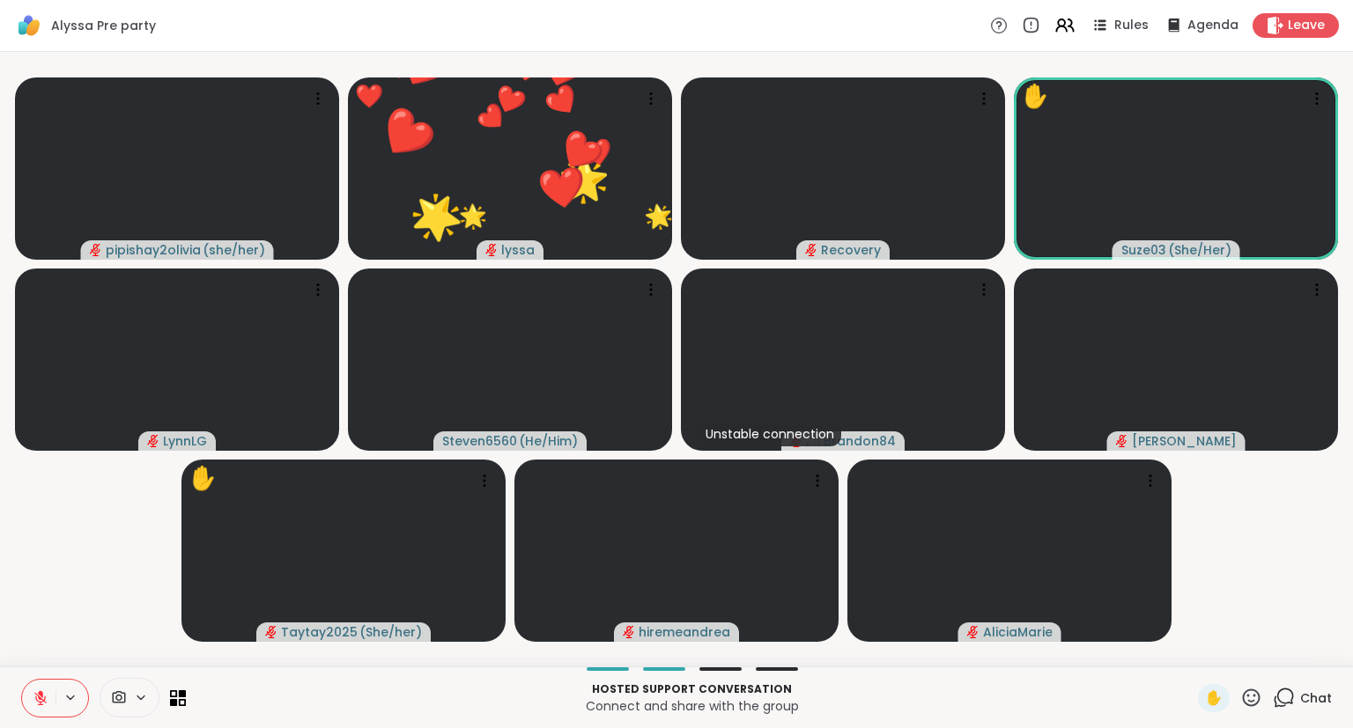
click at [1256, 692] on icon at bounding box center [1252, 698] width 18 height 18
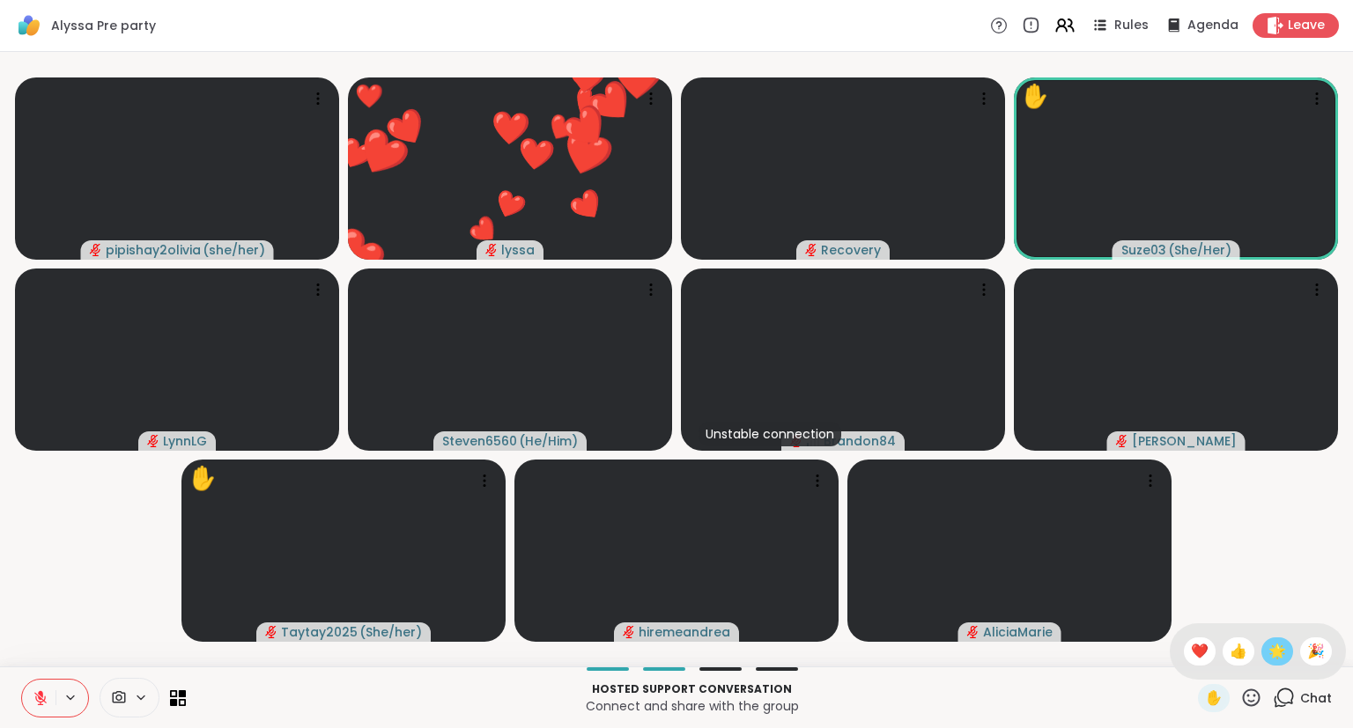
click at [1281, 642] on span "🌟" at bounding box center [1277, 651] width 18 height 21
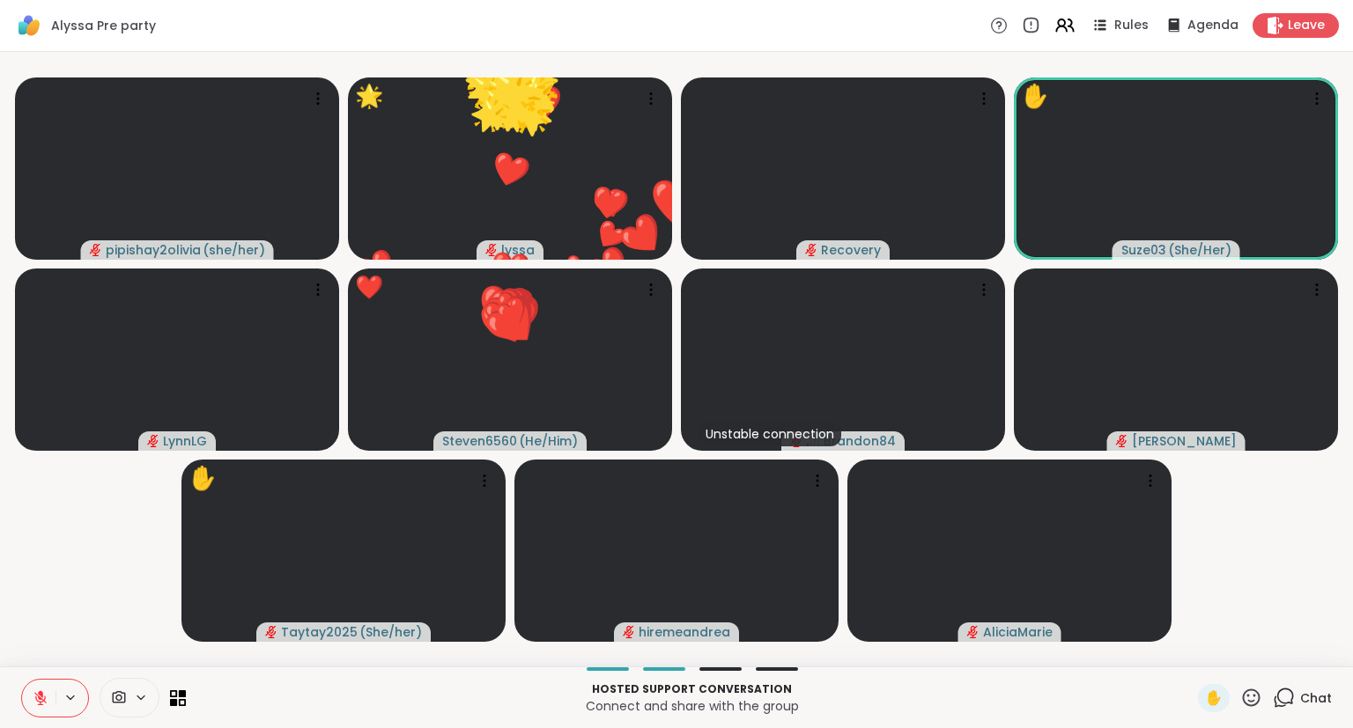
click at [1252, 692] on icon at bounding box center [1251, 698] width 22 height 22
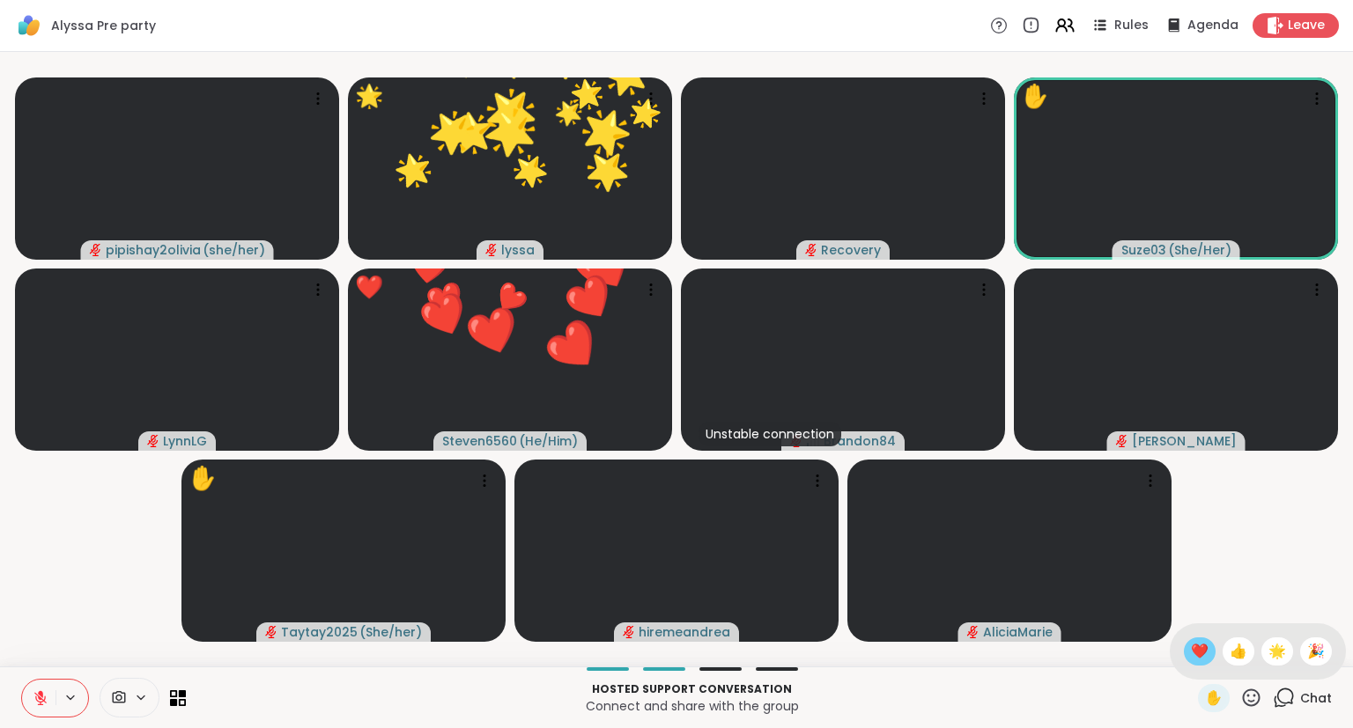
click at [1186, 640] on div "❤️" at bounding box center [1200, 652] width 32 height 28
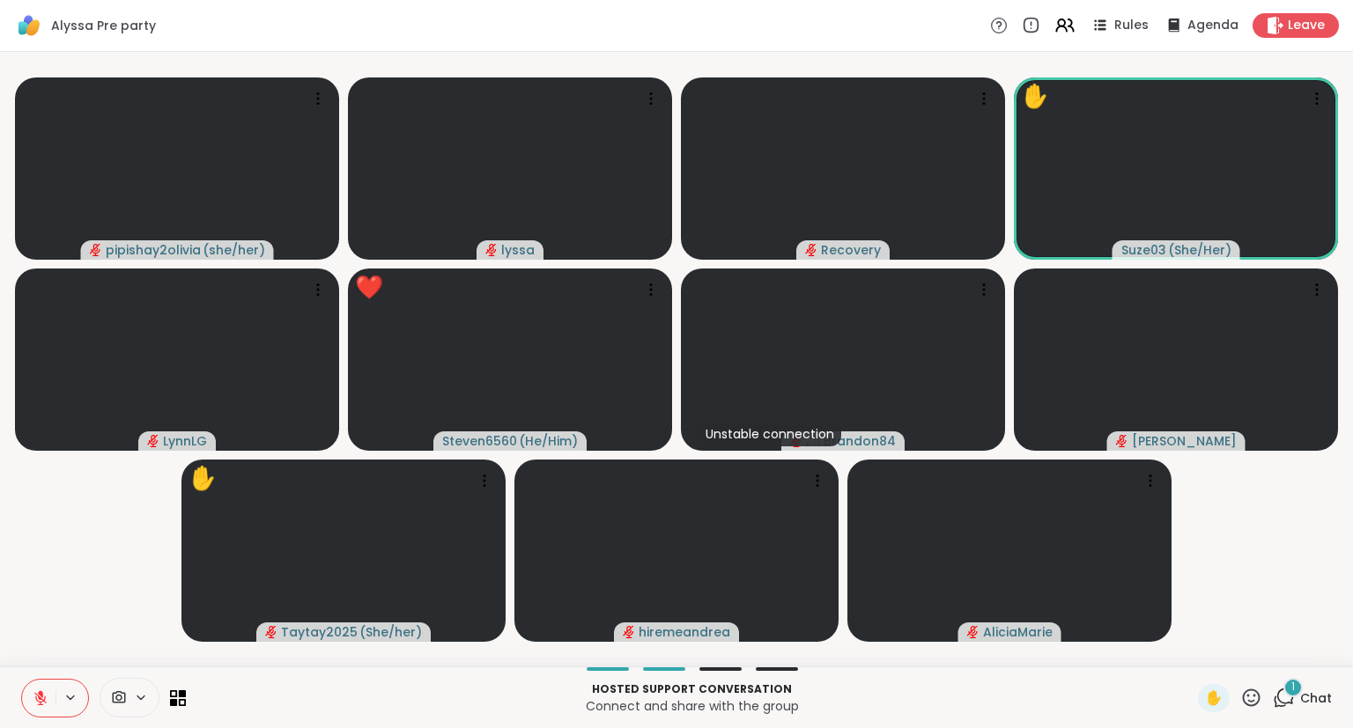
click at [36, 692] on icon at bounding box center [41, 698] width 16 height 16
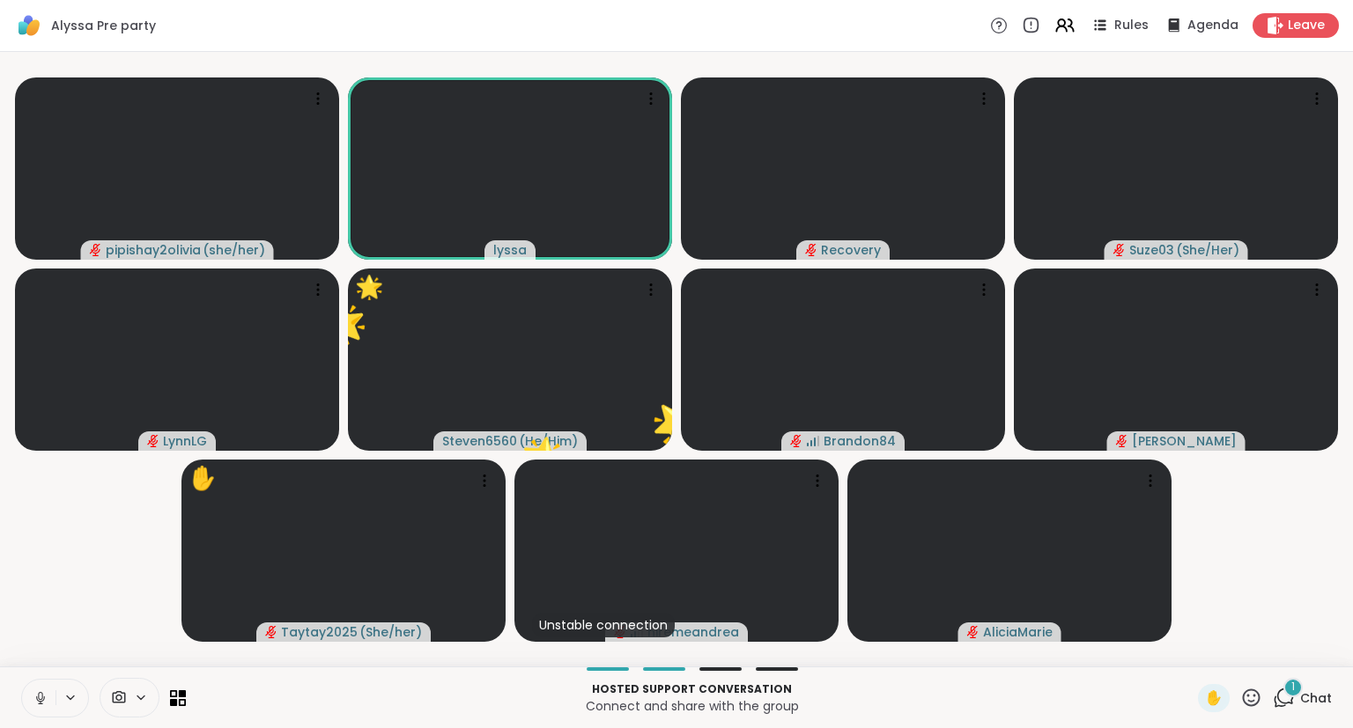
click at [24, 685] on button at bounding box center [38, 698] width 33 height 37
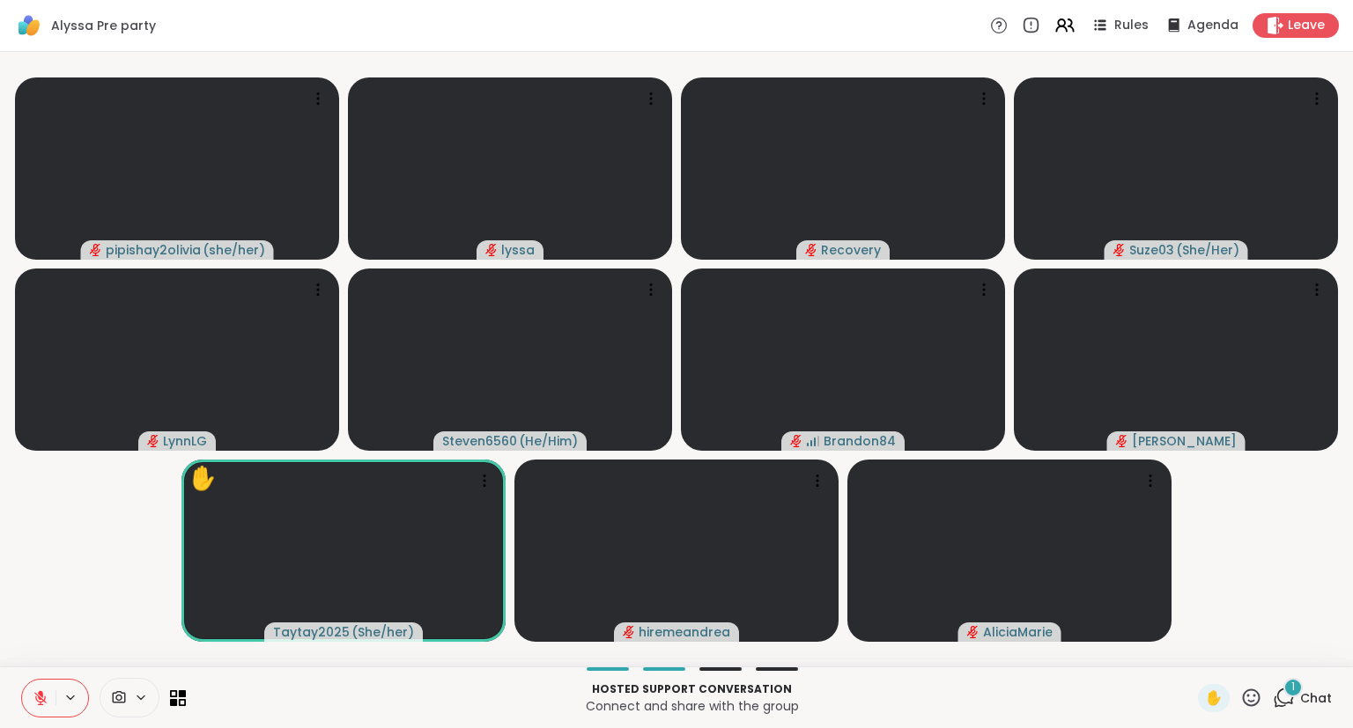
click at [1243, 703] on icon at bounding box center [1251, 698] width 22 height 22
click at [1184, 647] on div "❤️" at bounding box center [1200, 652] width 32 height 28
click at [1255, 695] on icon at bounding box center [1251, 698] width 22 height 22
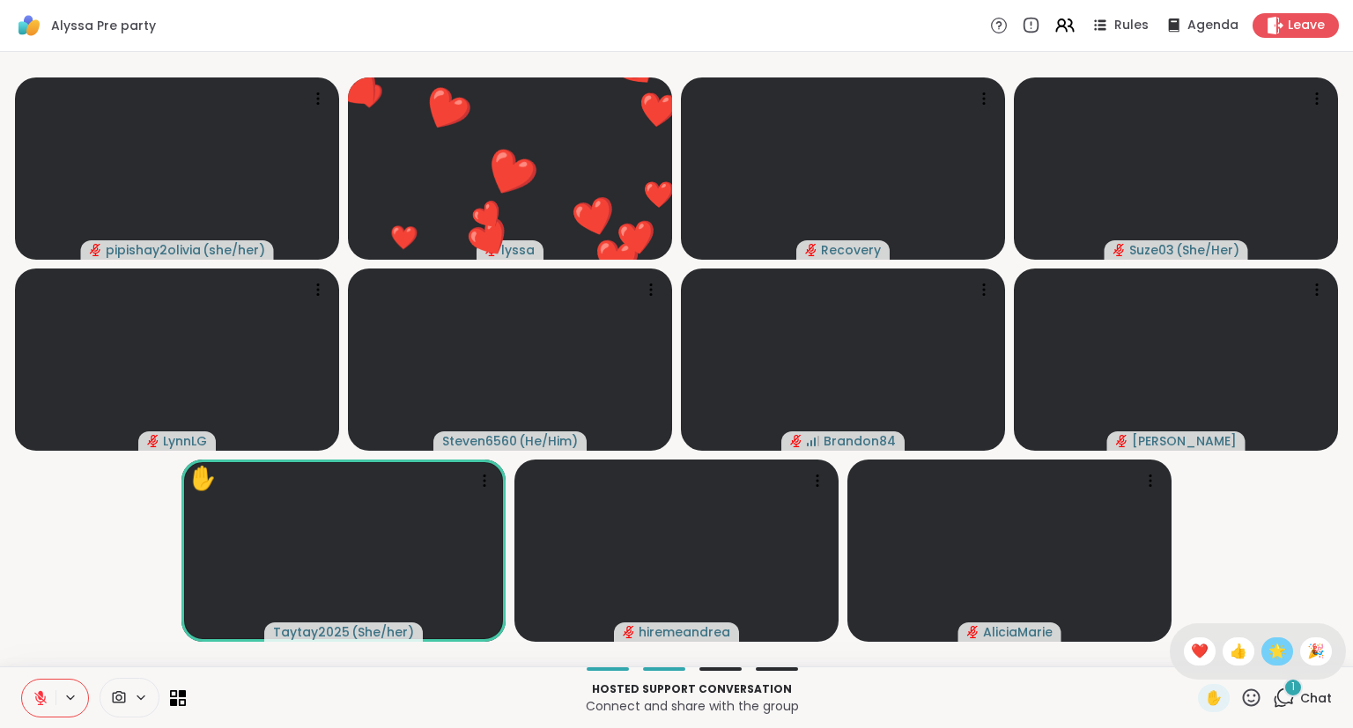
click at [1277, 643] on span "🌟" at bounding box center [1277, 651] width 18 height 21
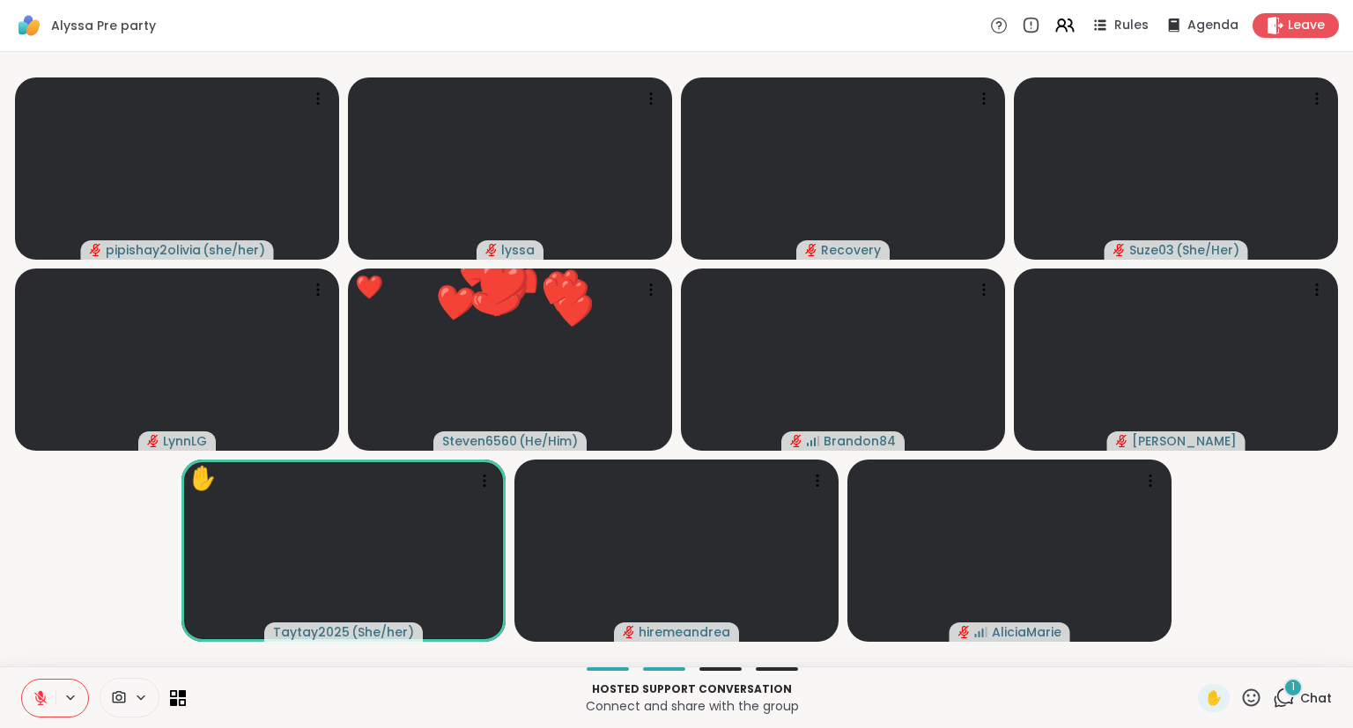
click at [48, 712] on button at bounding box center [38, 698] width 33 height 37
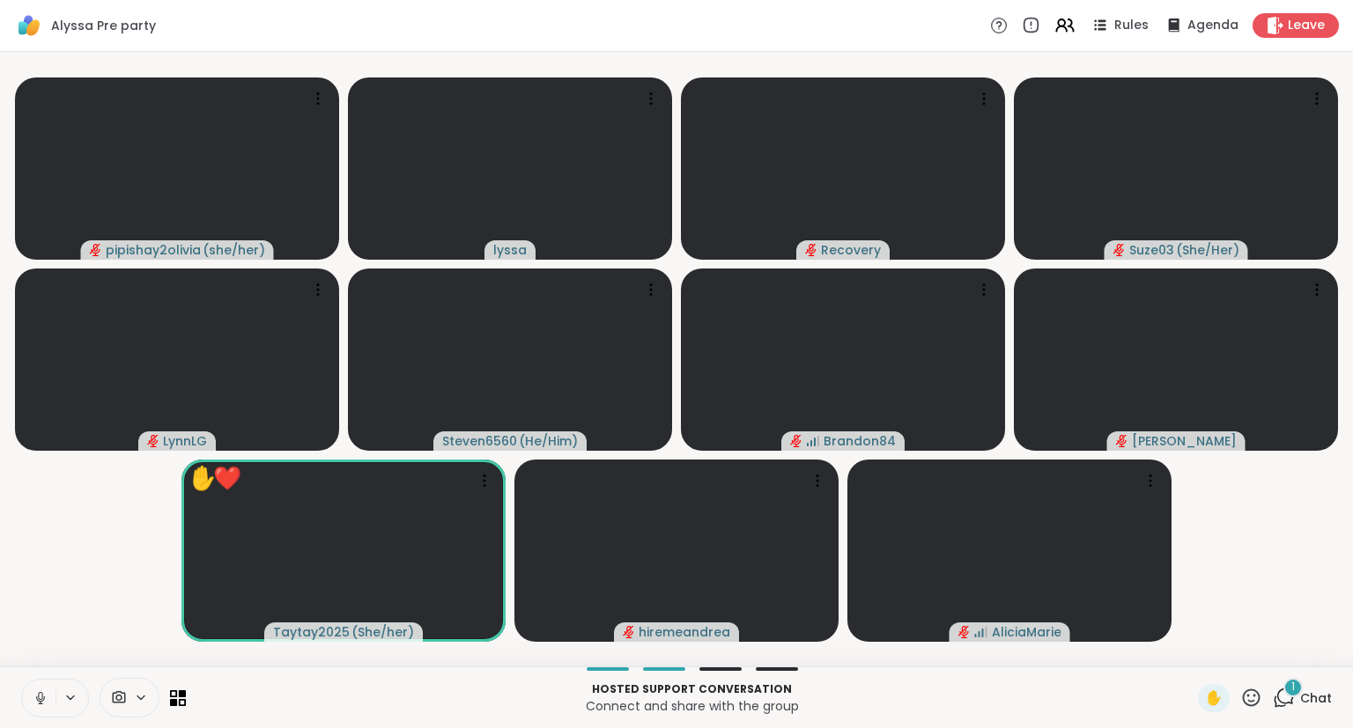
click at [1254, 697] on icon at bounding box center [1251, 698] width 22 height 22
click at [1196, 646] on span "❤️" at bounding box center [1200, 651] width 18 height 21
click at [1245, 697] on icon at bounding box center [1252, 698] width 18 height 18
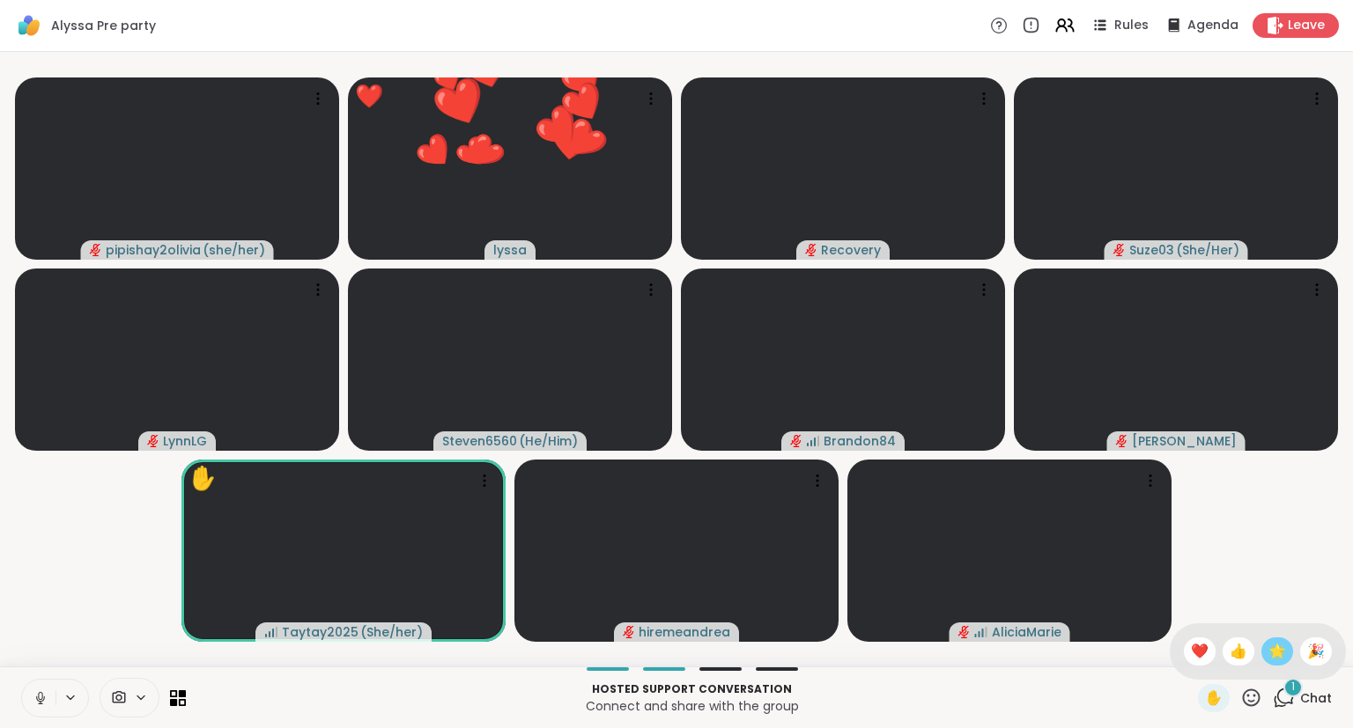
click at [1263, 643] on div "🌟" at bounding box center [1277, 652] width 32 height 28
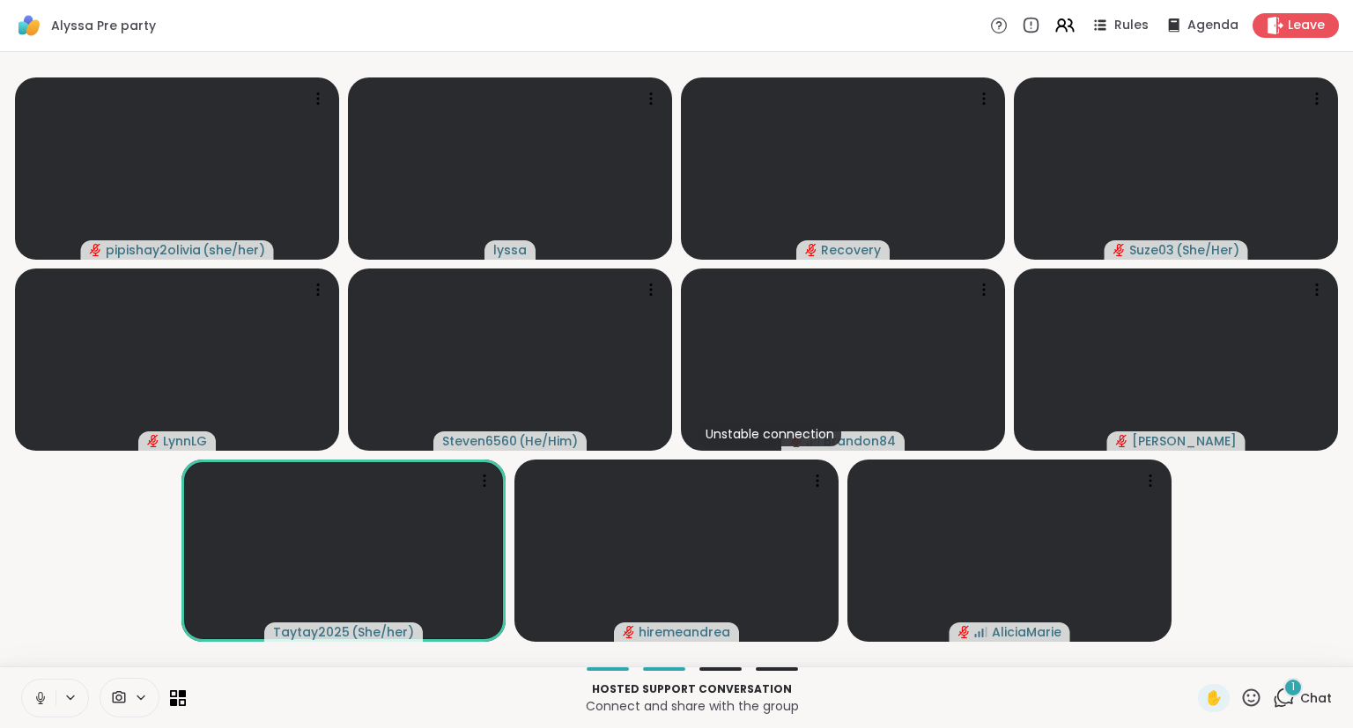
click at [45, 697] on icon at bounding box center [41, 698] width 16 height 16
click at [44, 698] on icon at bounding box center [41, 698] width 16 height 16
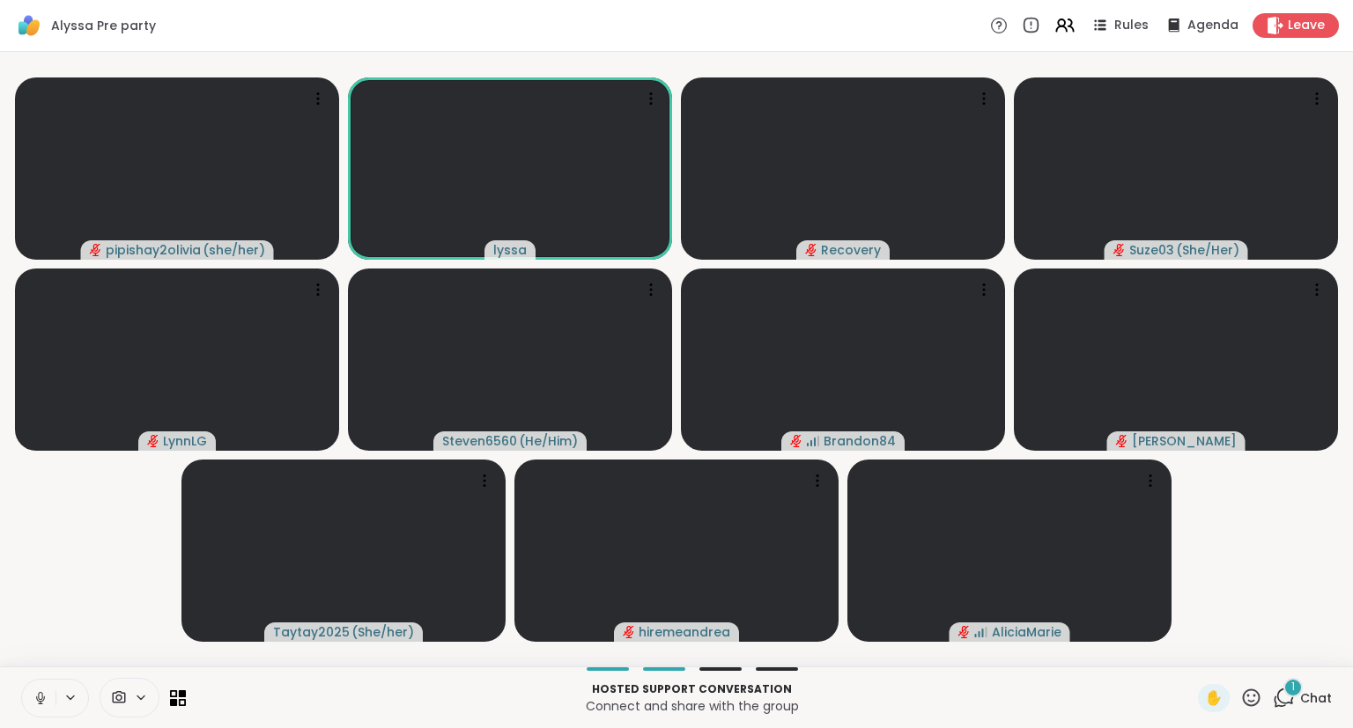
click at [40, 706] on icon at bounding box center [41, 698] width 16 height 16
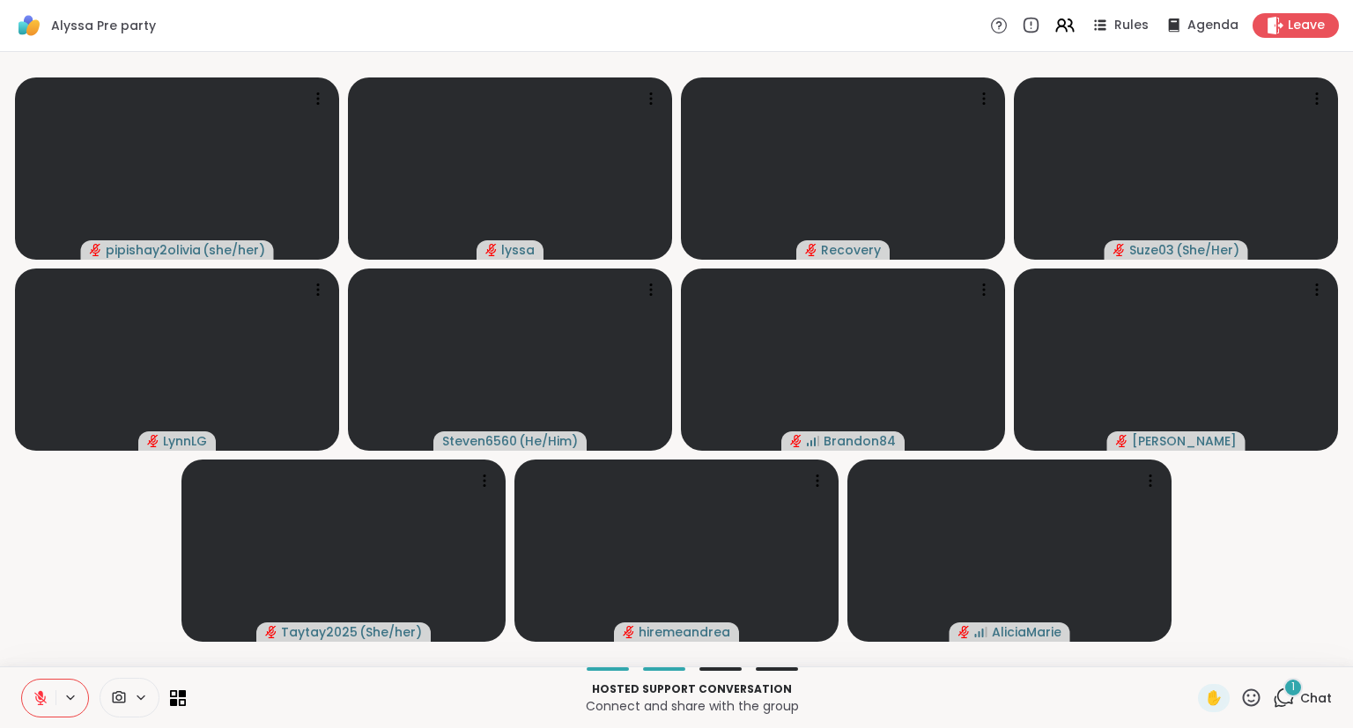
click at [42, 696] on icon at bounding box center [40, 693] width 5 height 7
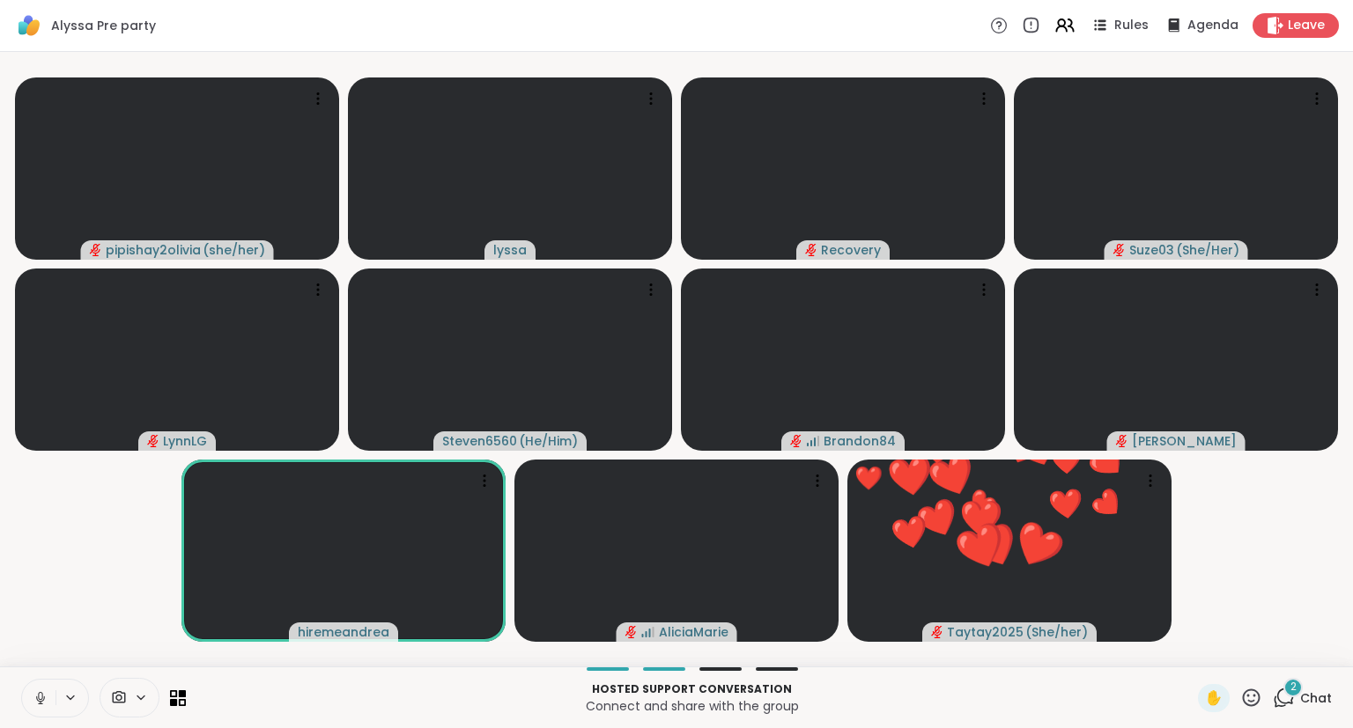
click at [34, 690] on button at bounding box center [38, 698] width 33 height 37
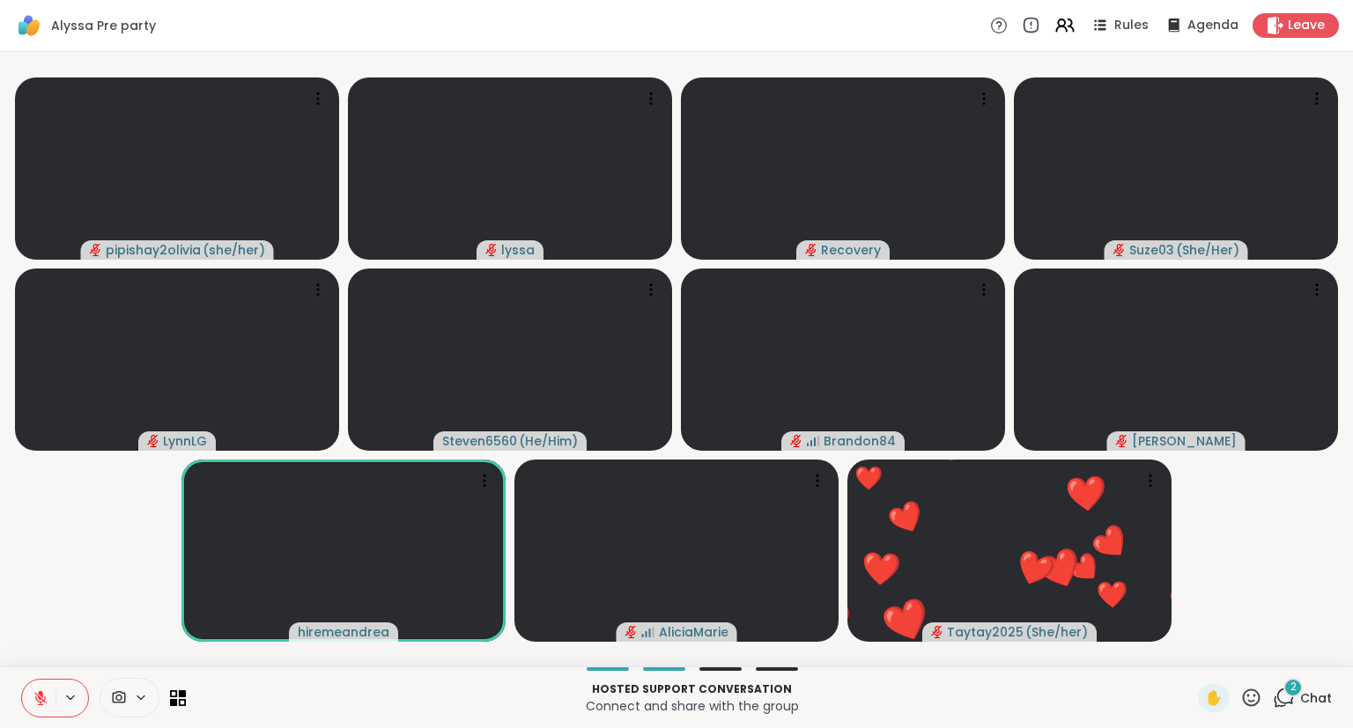
click at [37, 690] on button at bounding box center [38, 698] width 33 height 37
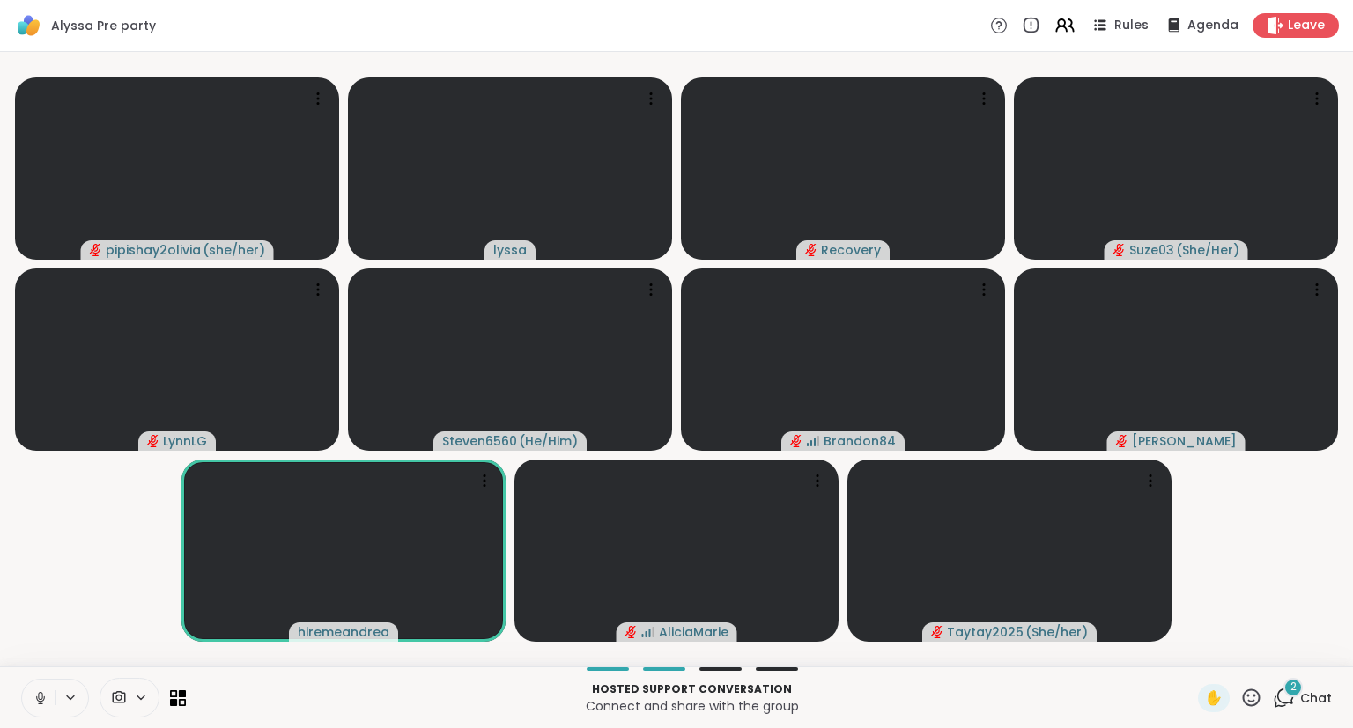
click at [15, 646] on video-player-container "pipishay2olivia ( she/her ) lyssa Recovery Suze03 ( She/Her ) LynnLG Steven6560…" at bounding box center [677, 359] width 1332 height 601
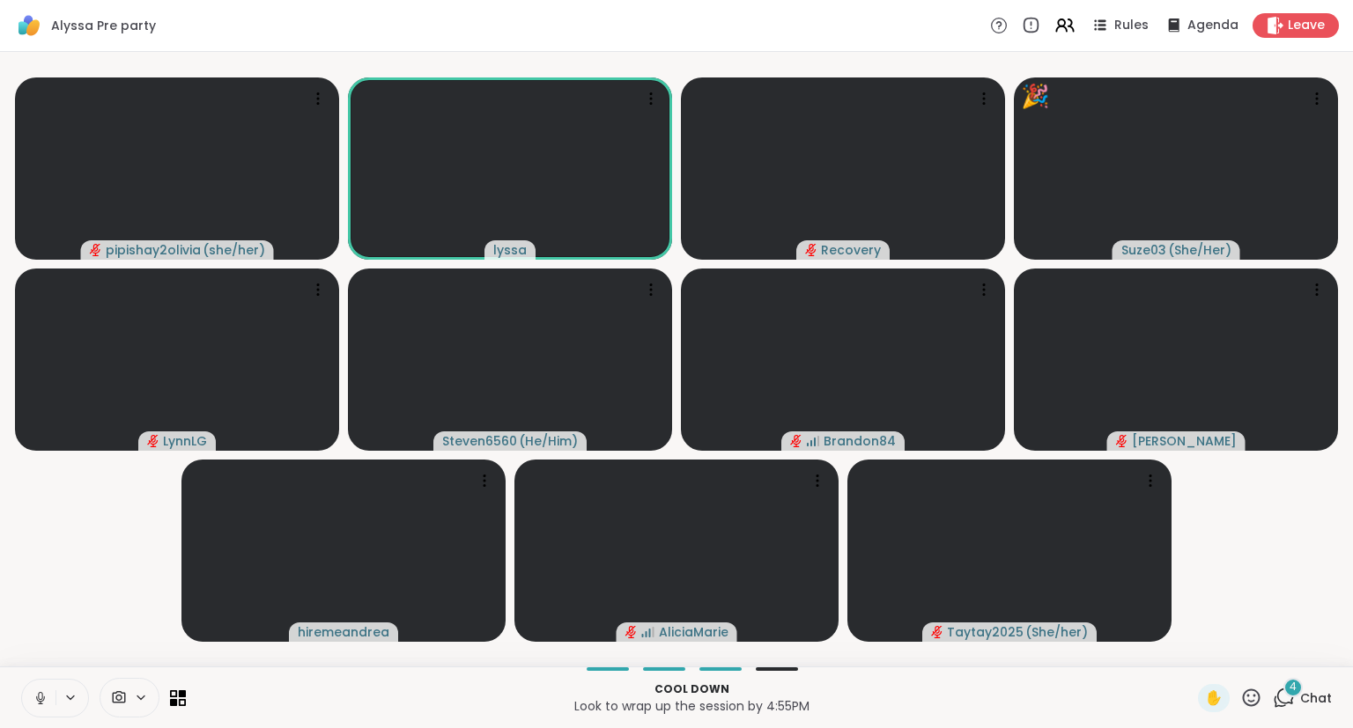
click at [38, 688] on button at bounding box center [38, 698] width 33 height 37
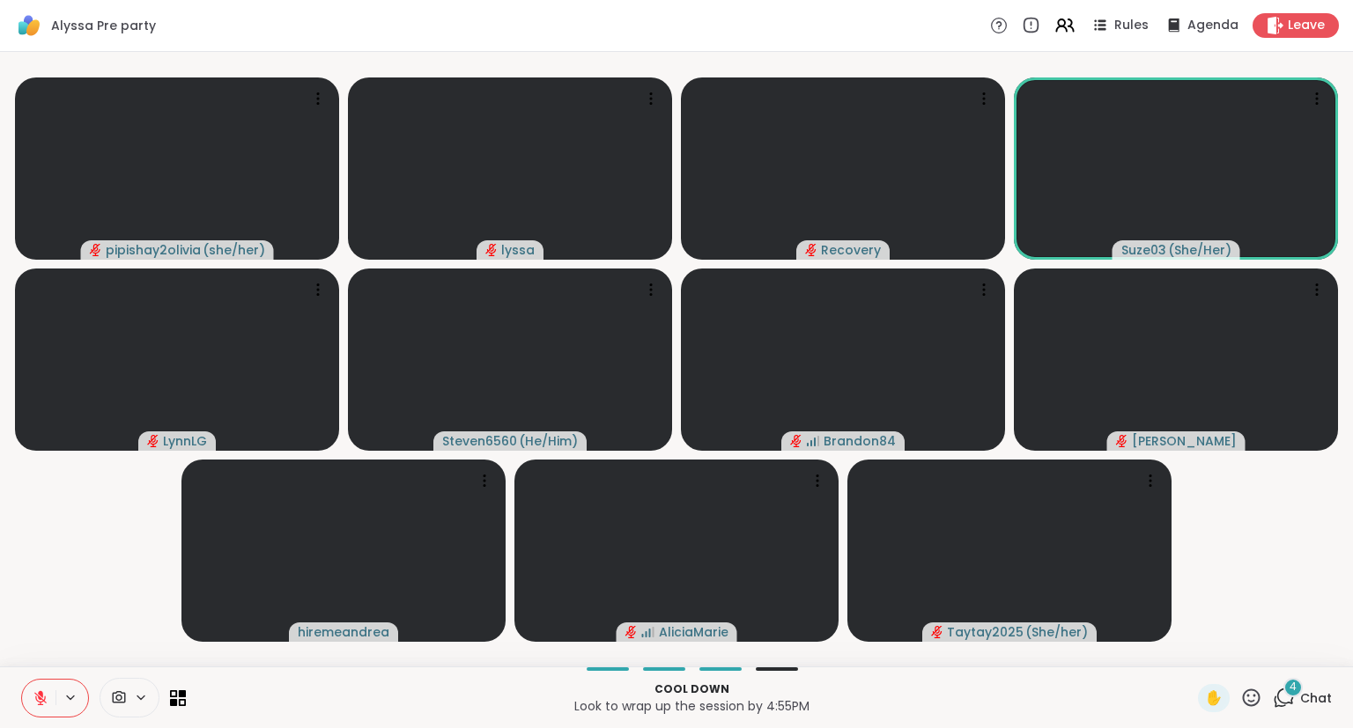
click at [41, 690] on button at bounding box center [38, 698] width 33 height 37
click at [37, 684] on button at bounding box center [38, 698] width 33 height 37
click at [37, 696] on icon at bounding box center [40, 698] width 12 height 12
click at [54, 638] on video-player-container "pipishay2olivia ( she/her ) lyssa Recovery Suze03 ( She/Her ) LynnLG Steven6560…" at bounding box center [677, 359] width 1332 height 601
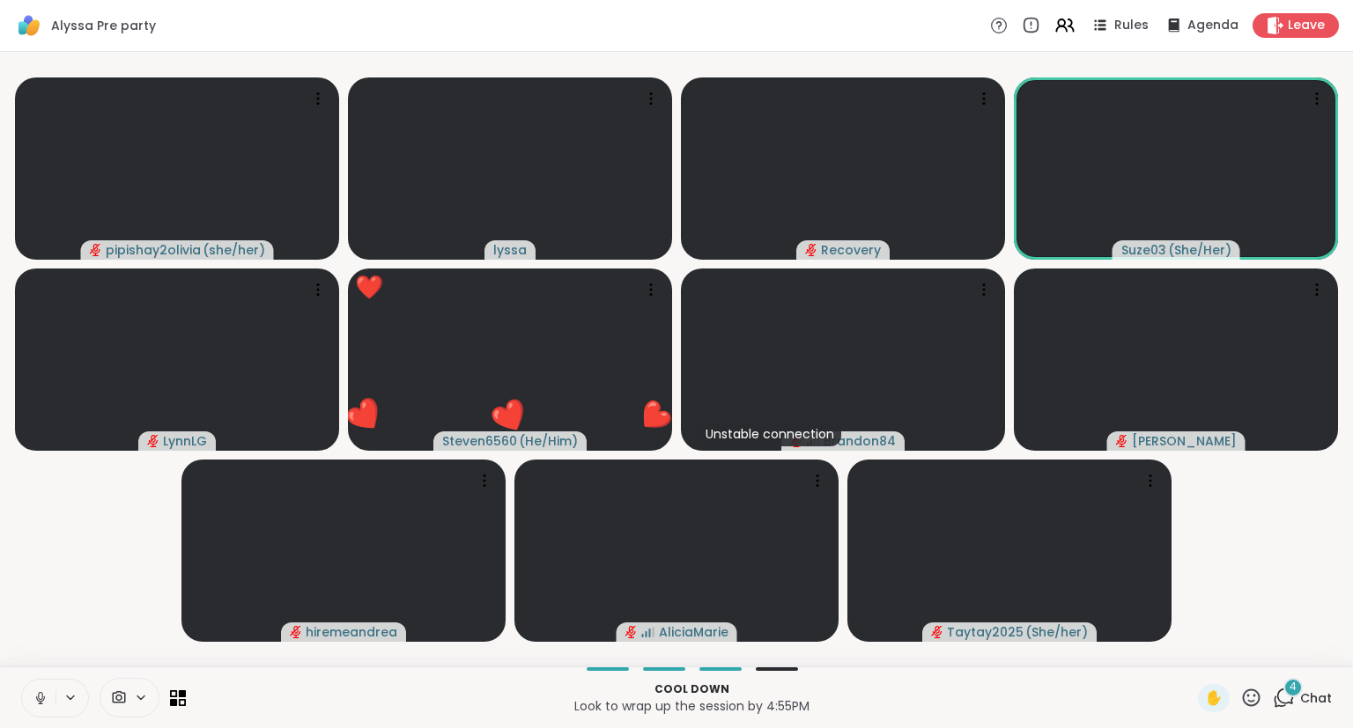
click at [1252, 703] on icon at bounding box center [1252, 698] width 18 height 18
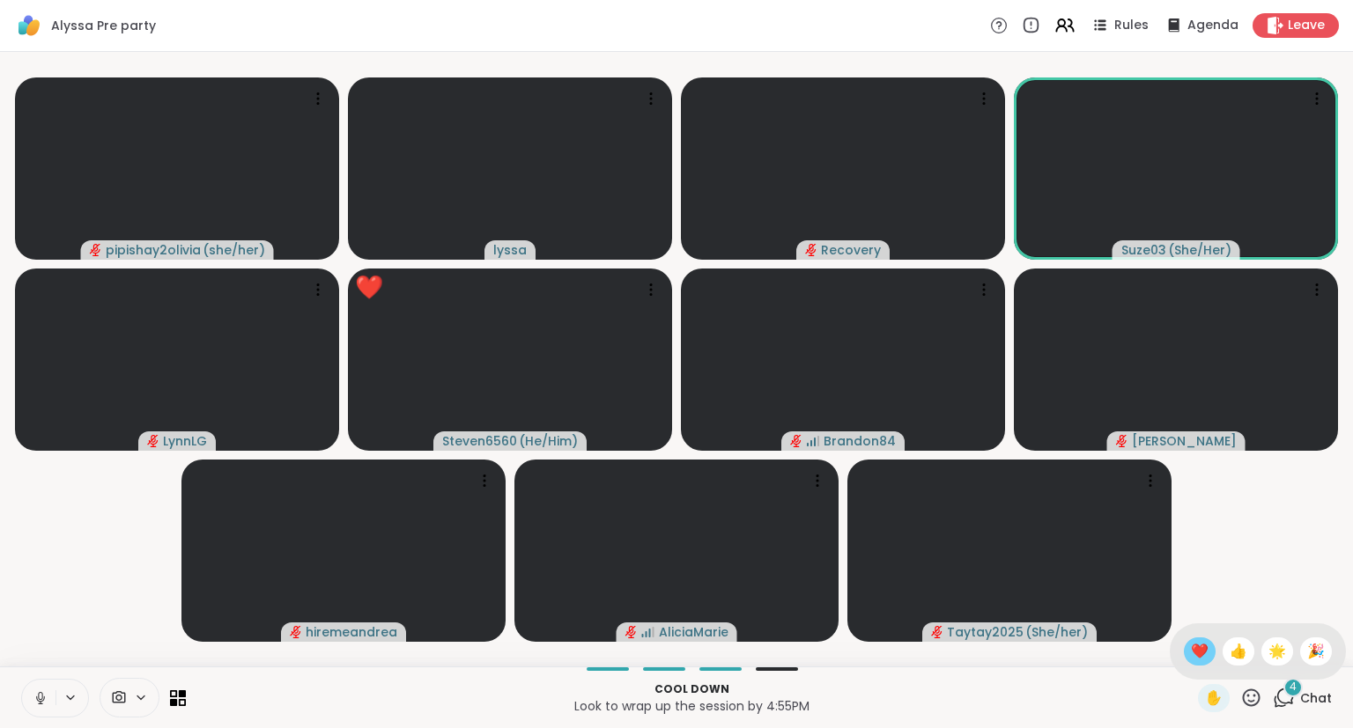
click at [1191, 656] on span "❤️" at bounding box center [1200, 651] width 18 height 21
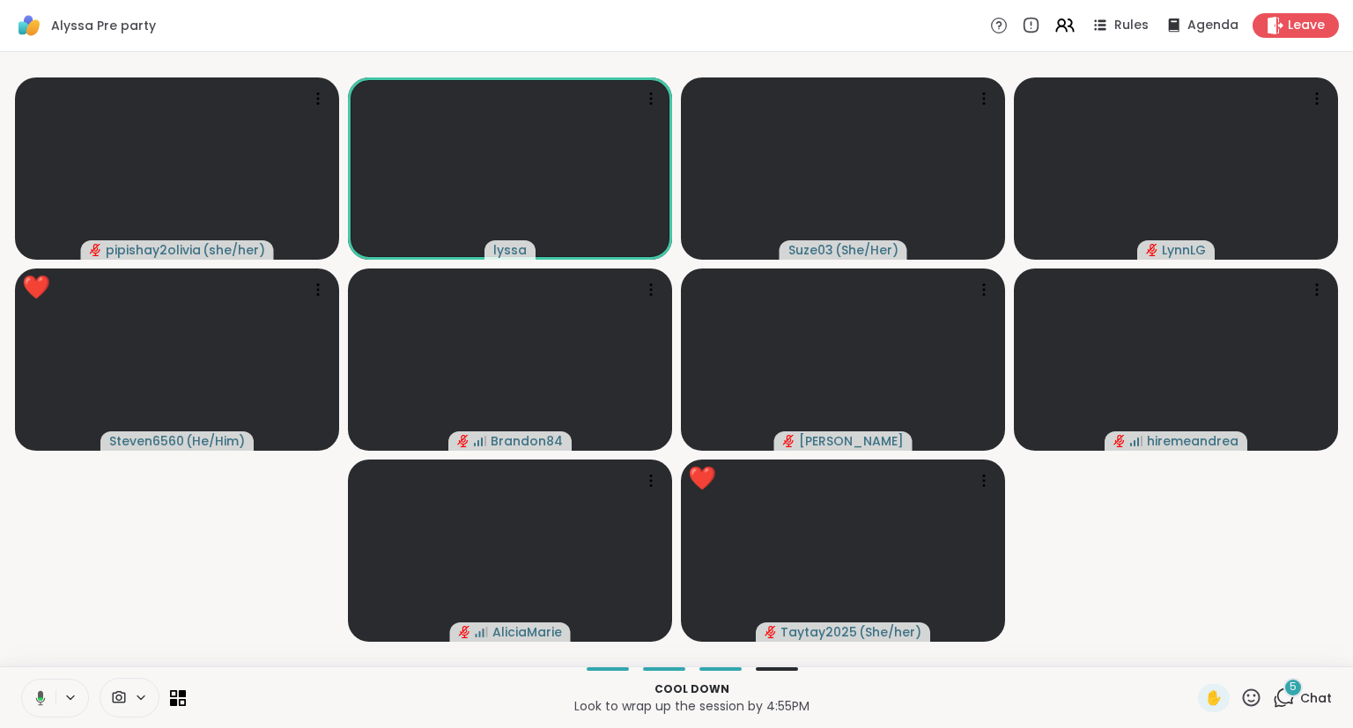
click at [41, 697] on icon at bounding box center [41, 697] width 10 height 15
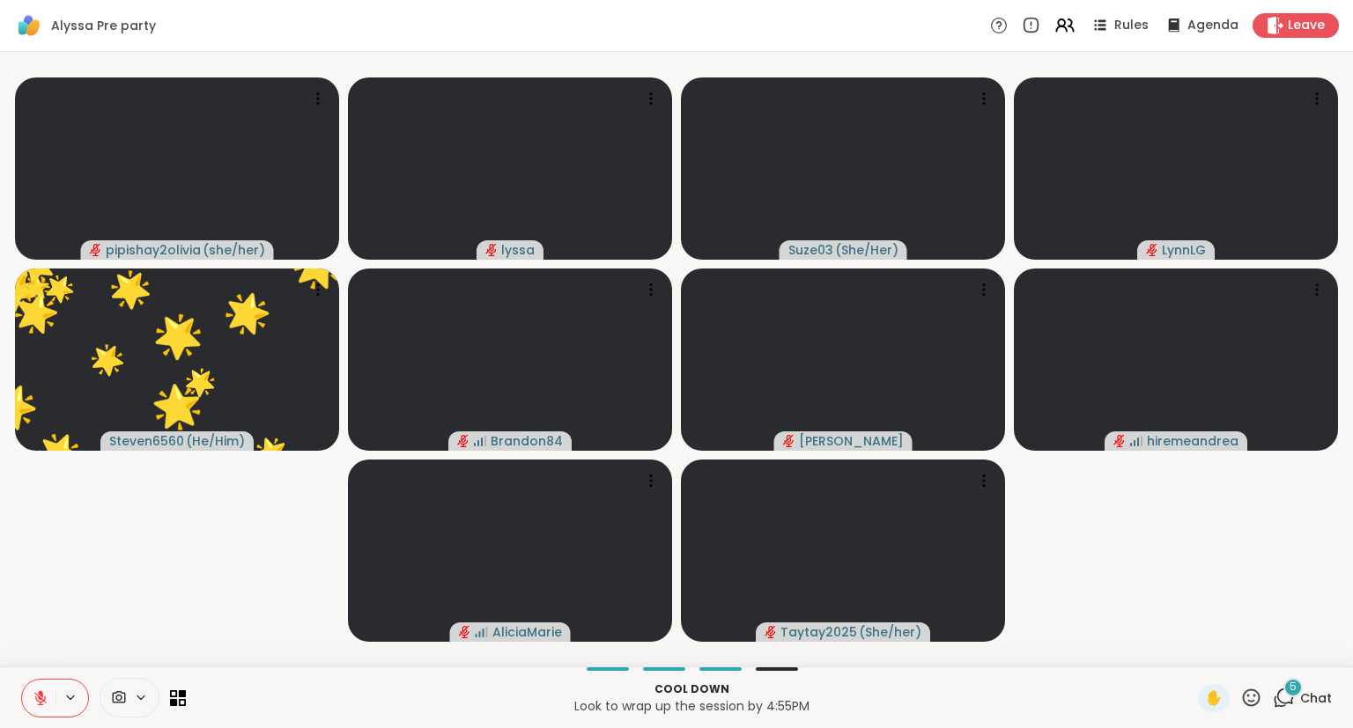
click at [44, 695] on icon at bounding box center [41, 698] width 16 height 16
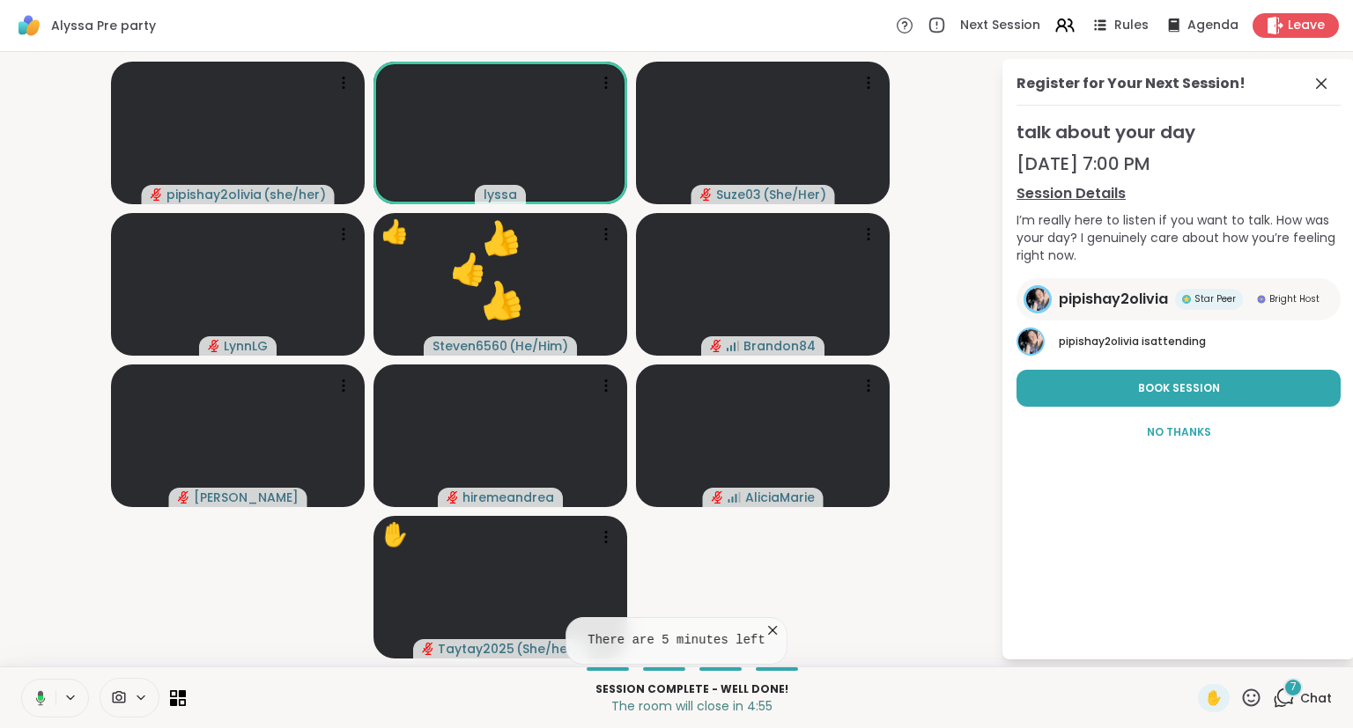
click at [1312, 93] on div "Register for Your Next Session!" at bounding box center [1178, 89] width 324 height 33
click at [1326, 87] on icon at bounding box center [1321, 83] width 11 height 11
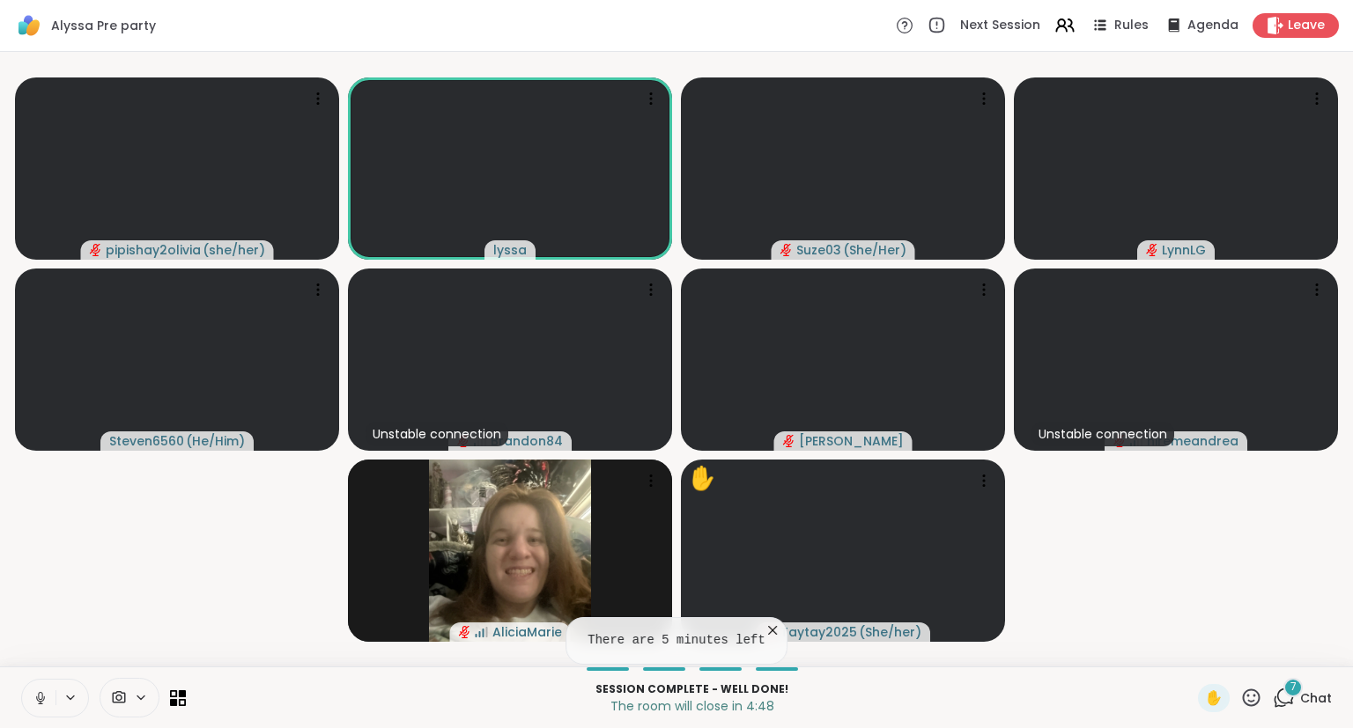
click at [41, 689] on button at bounding box center [38, 698] width 33 height 37
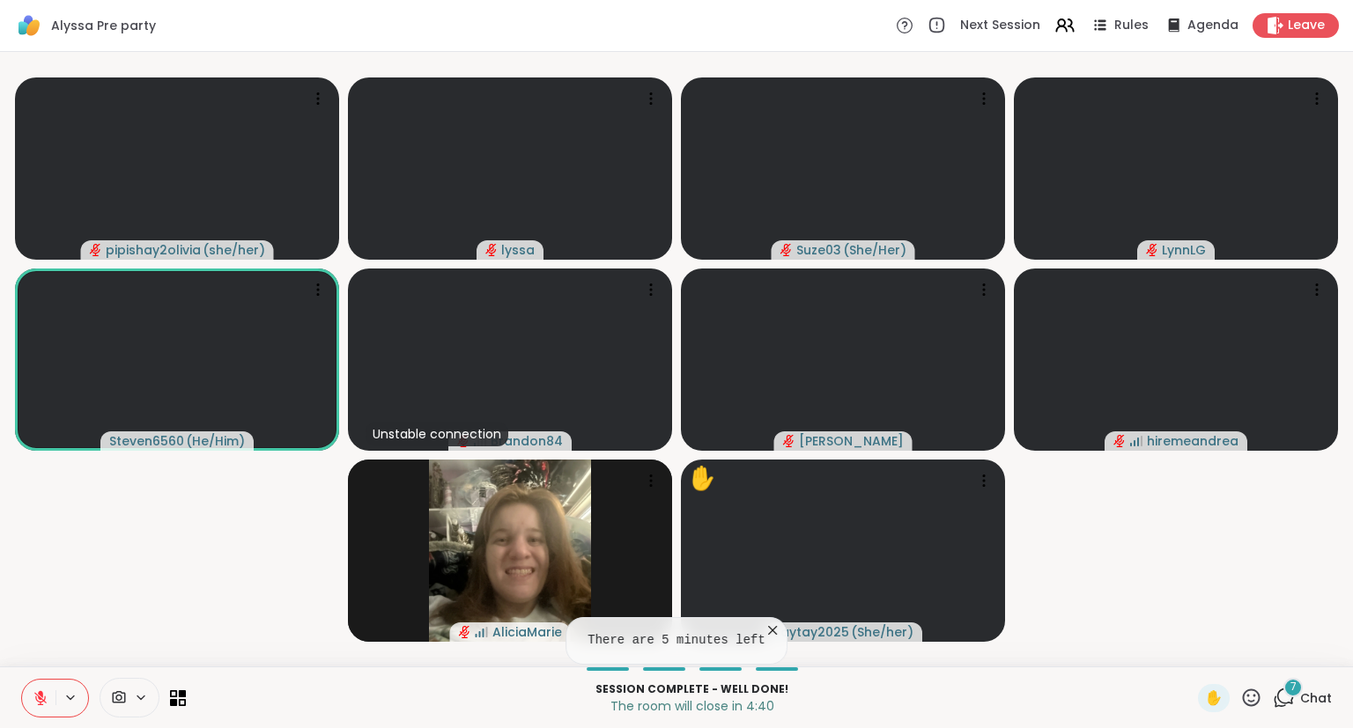
click at [764, 625] on icon at bounding box center [773, 631] width 18 height 18
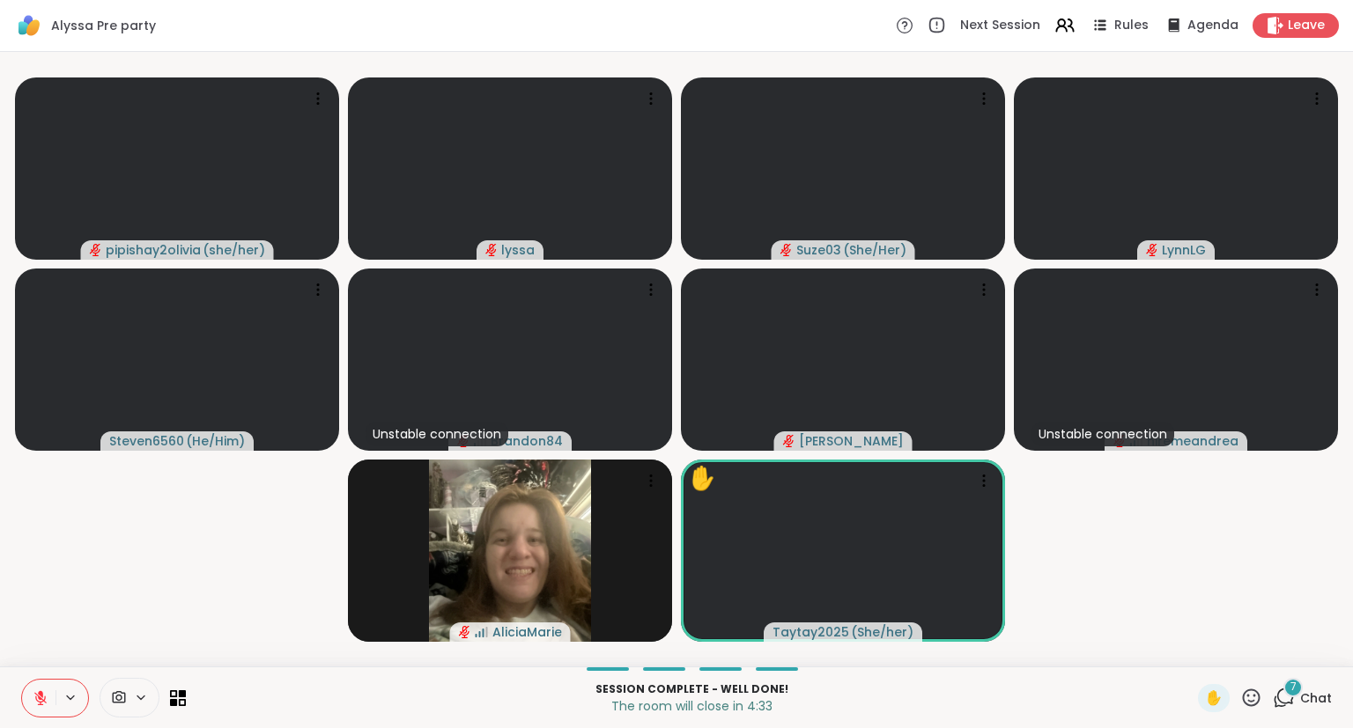
click at [1310, 684] on div "Session Complete - well done! The room will close in 4:33 ✋ 7 Chat" at bounding box center [676, 698] width 1353 height 62
click at [1292, 687] on span "7" at bounding box center [1293, 687] width 6 height 15
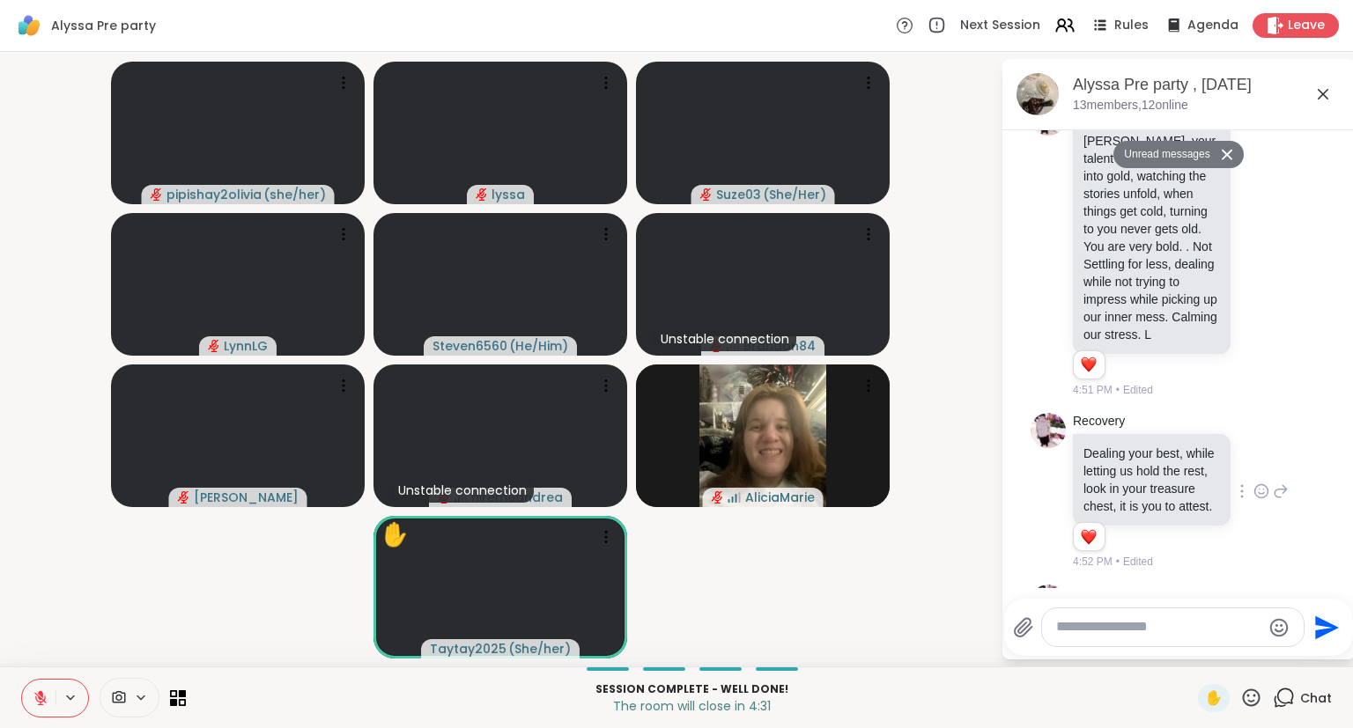
scroll to position [10141, 0]
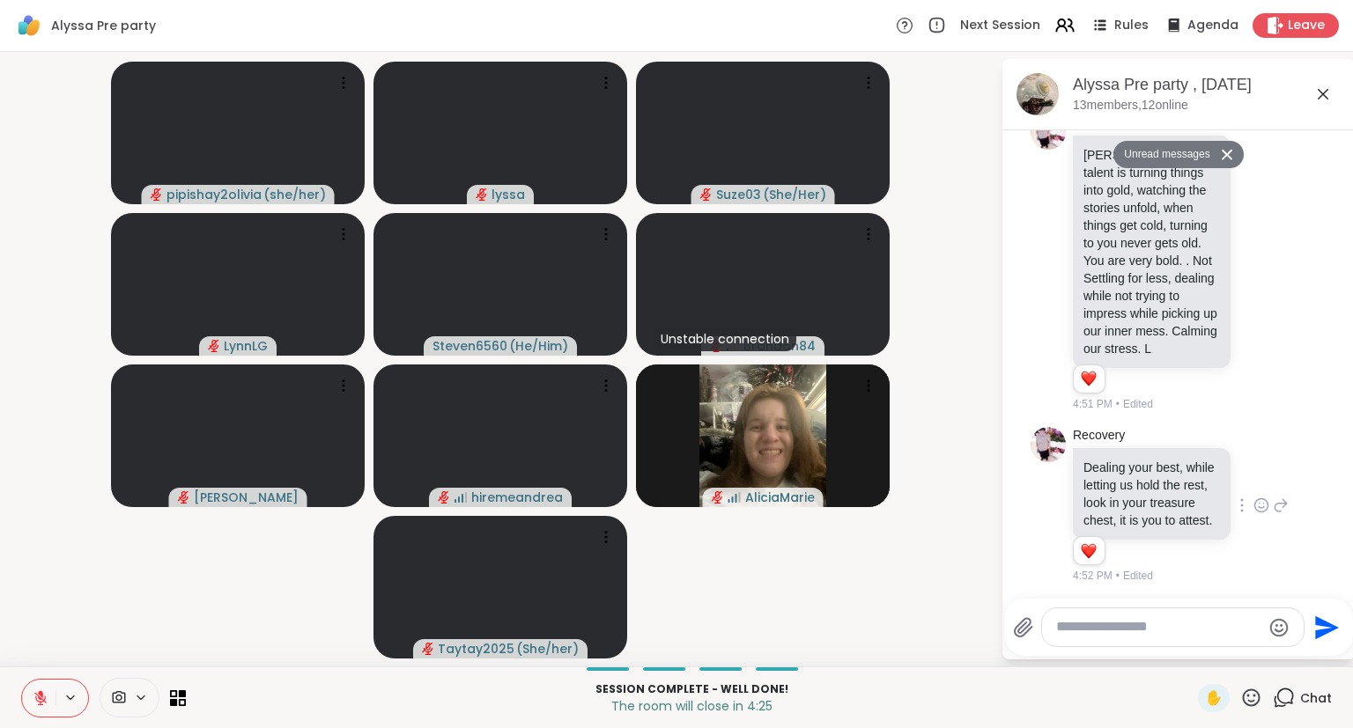
click at [1261, 498] on icon at bounding box center [1261, 504] width 13 height 13
click at [1127, 469] on div "Select Reaction: Heart" at bounding box center [1121, 477] width 16 height 16
click at [47, 678] on div "Session Complete - well done! The room will close in 4:23 ✋ Chat" at bounding box center [676, 698] width 1353 height 62
click at [38, 695] on icon at bounding box center [41, 698] width 16 height 16
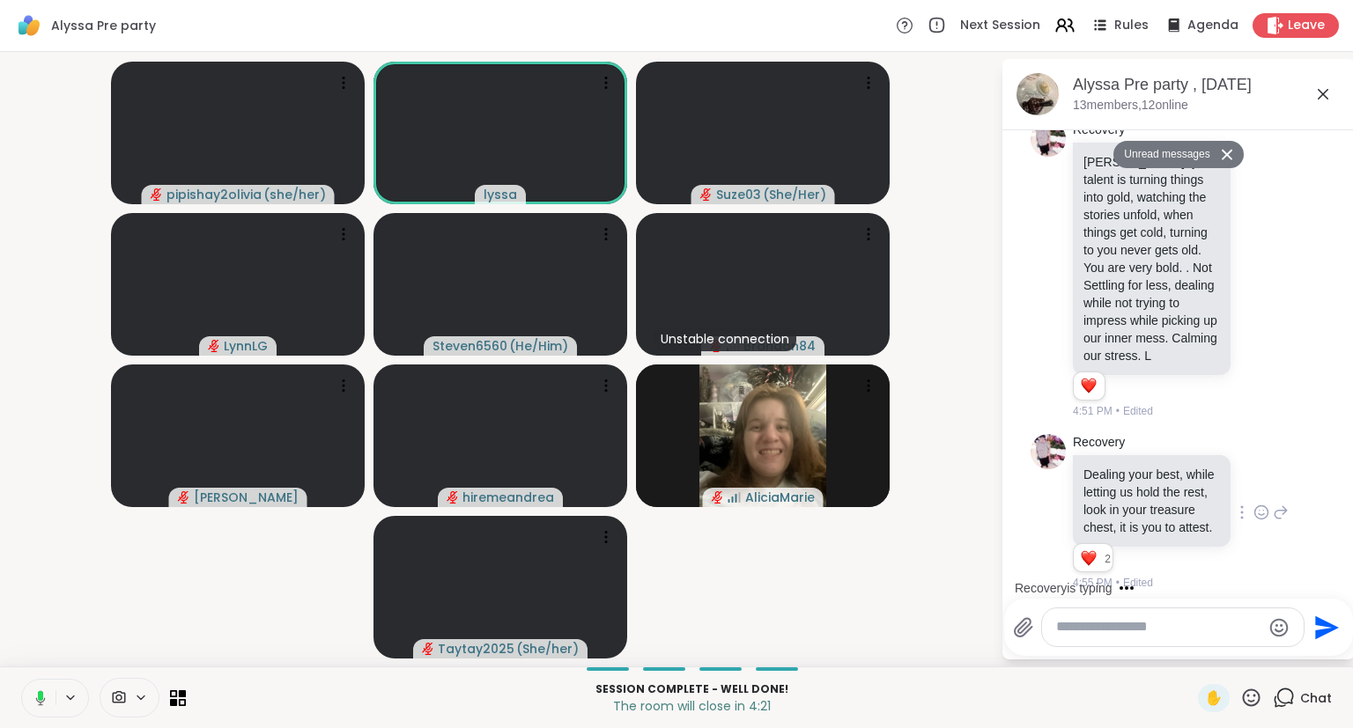
scroll to position [10133, 0]
click at [1281, 503] on icon at bounding box center [1281, 513] width 16 height 21
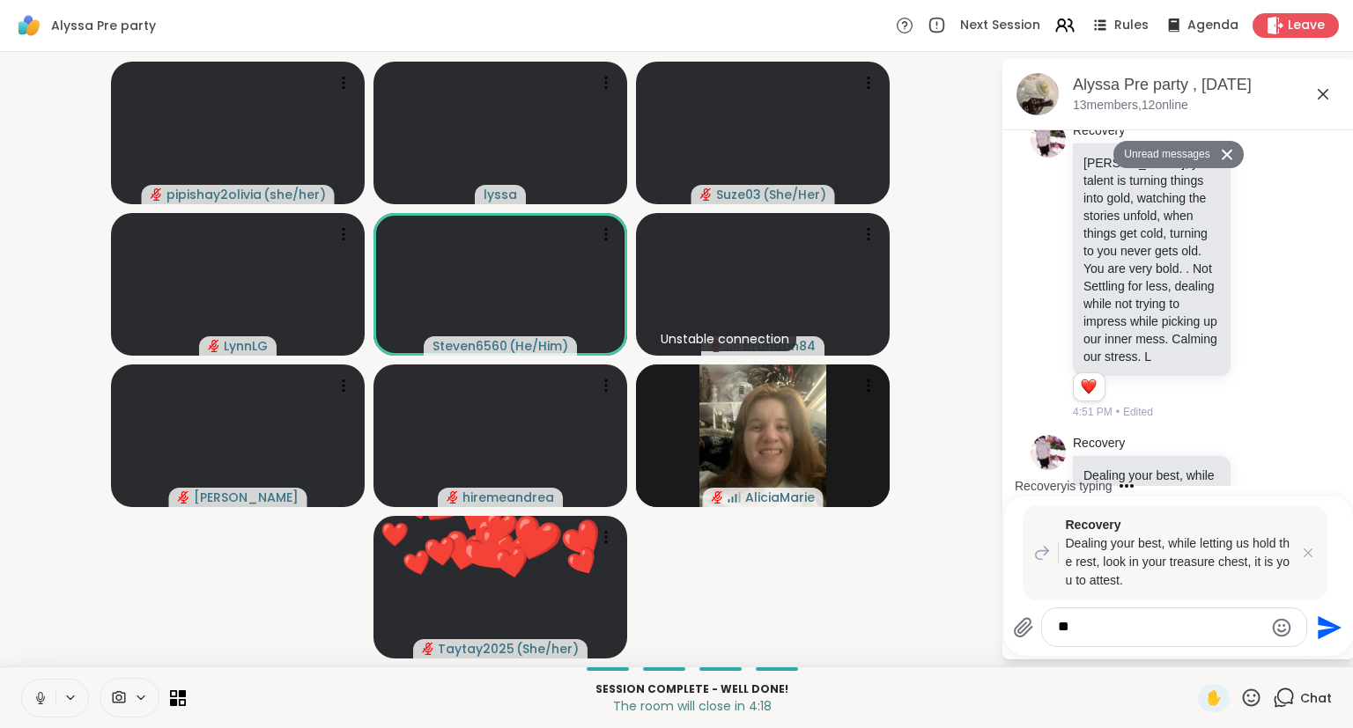
type textarea "*"
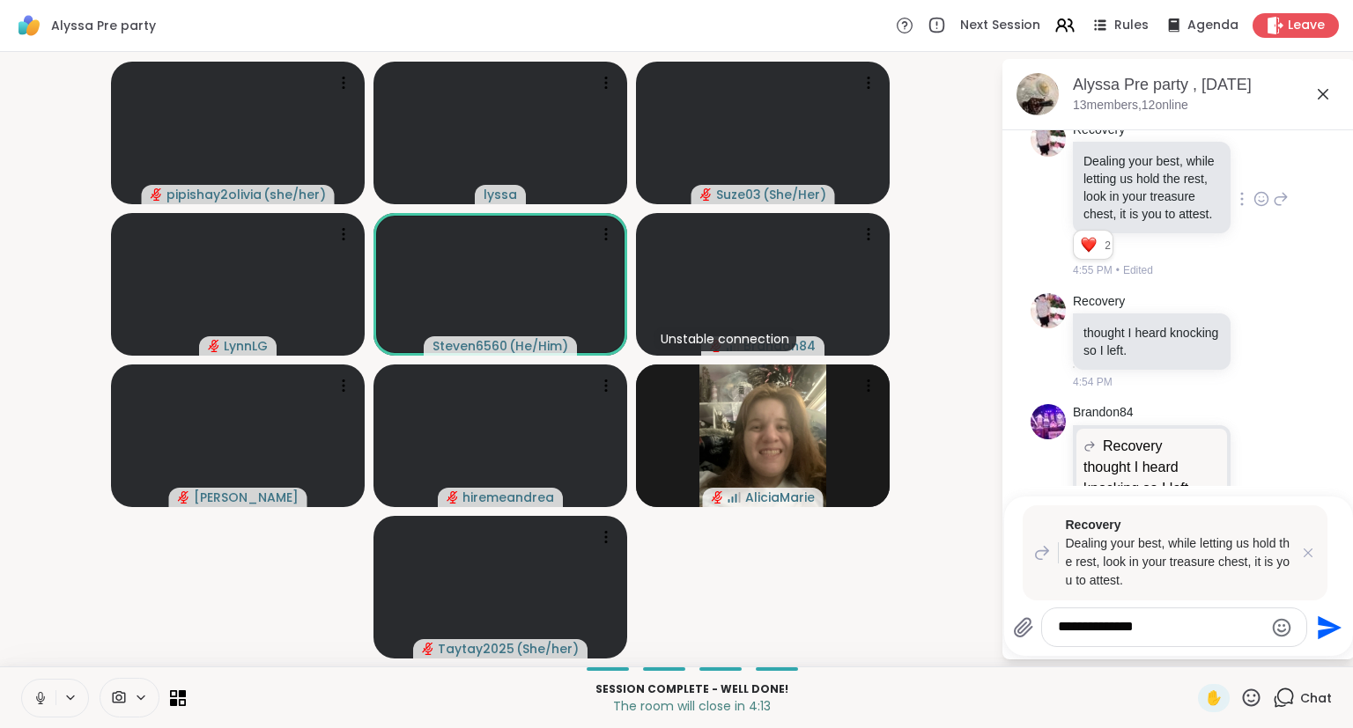
type textarea "**********"
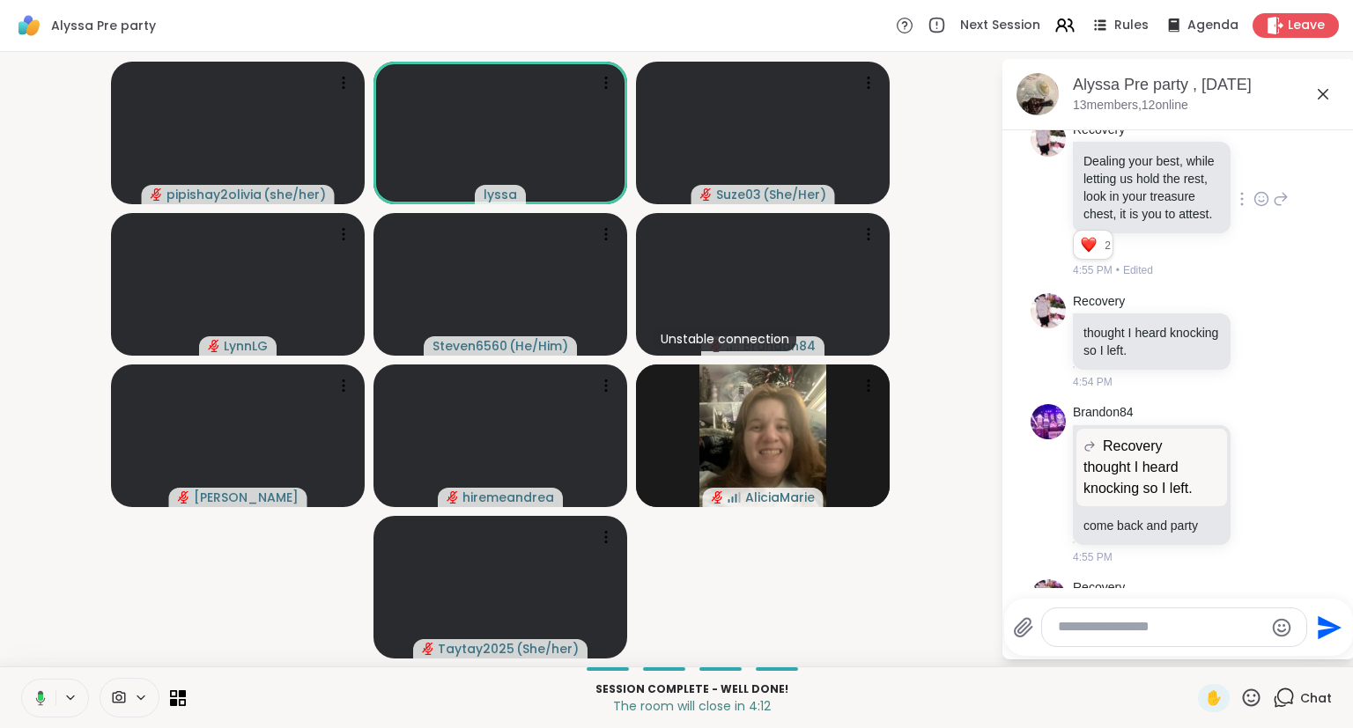
scroll to position [10498, 0]
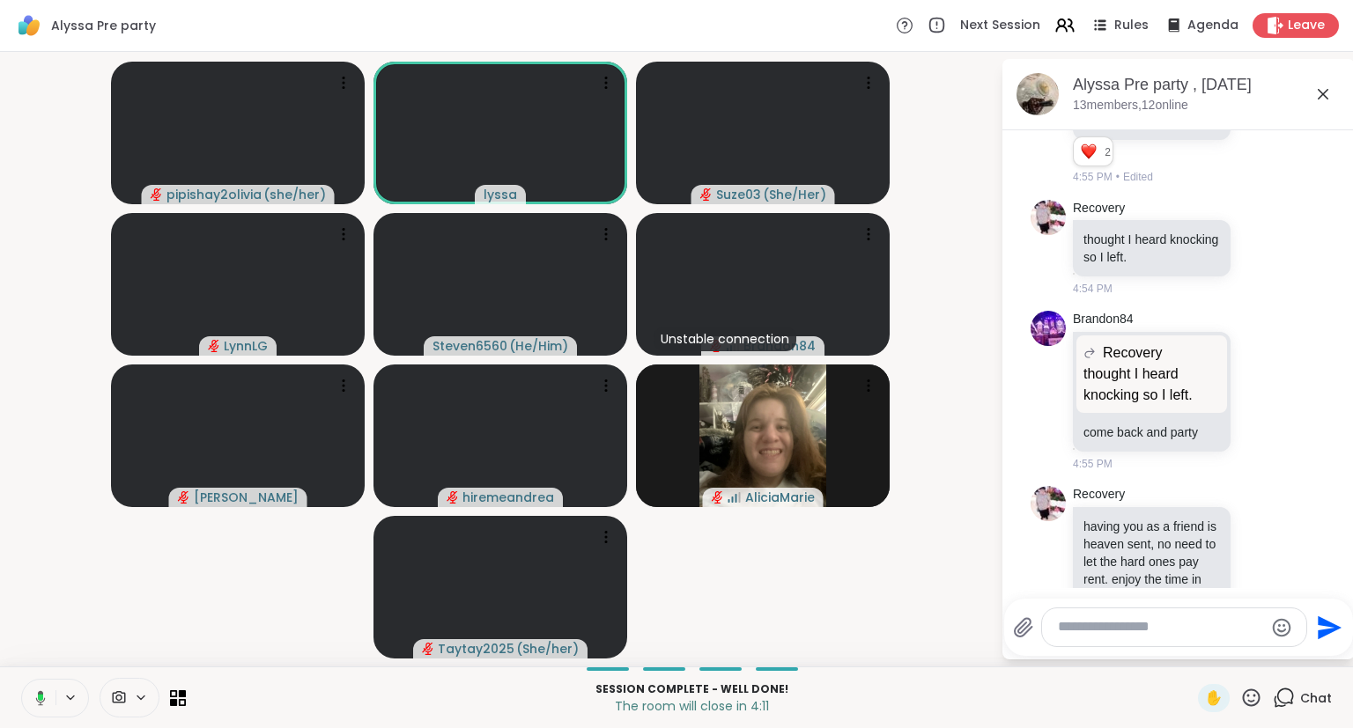
click at [1329, 94] on icon at bounding box center [1322, 94] width 21 height 21
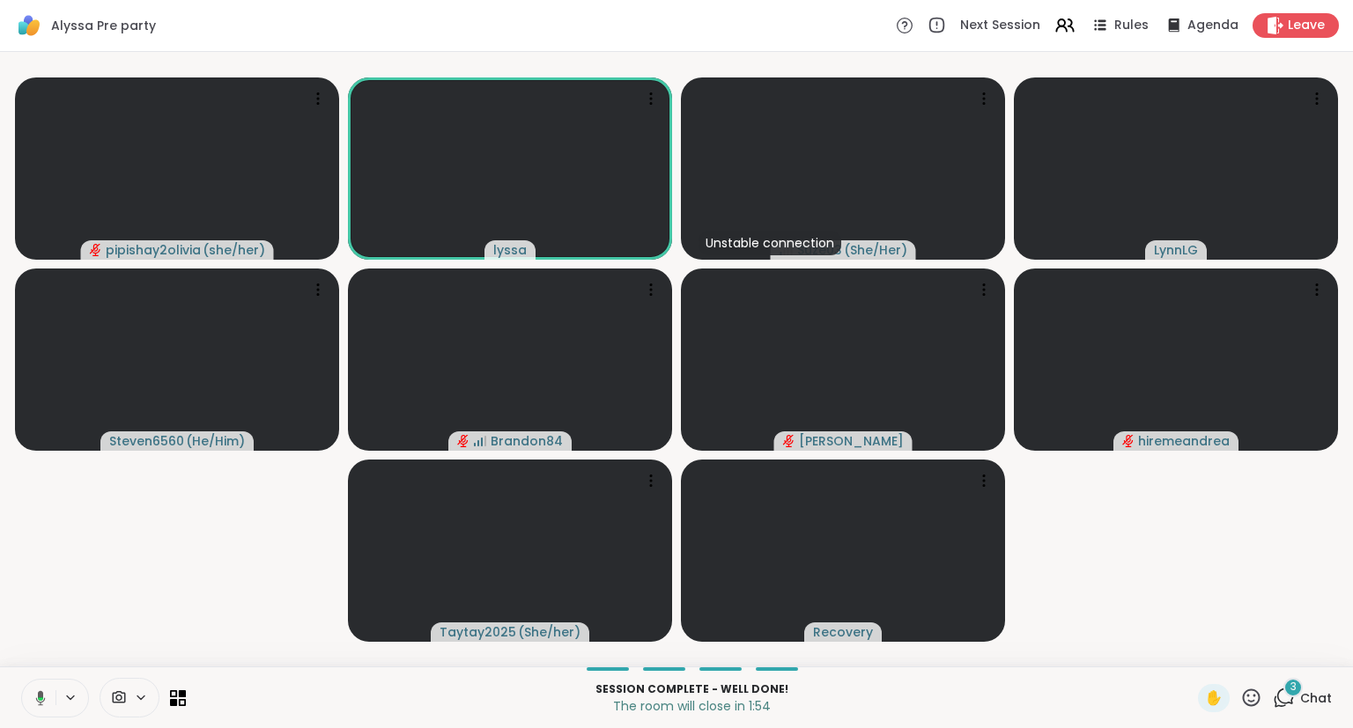
click at [1321, 701] on span "Chat" at bounding box center [1316, 699] width 32 height 18
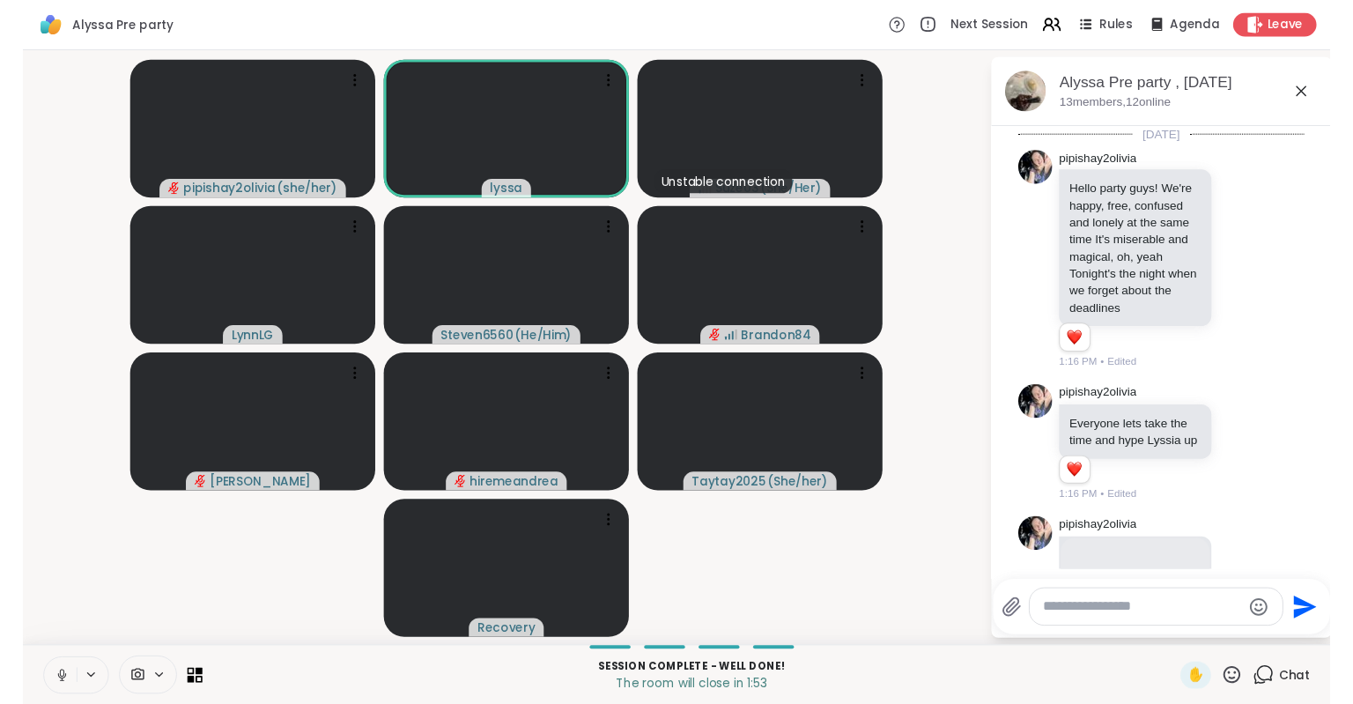
scroll to position [11151, 0]
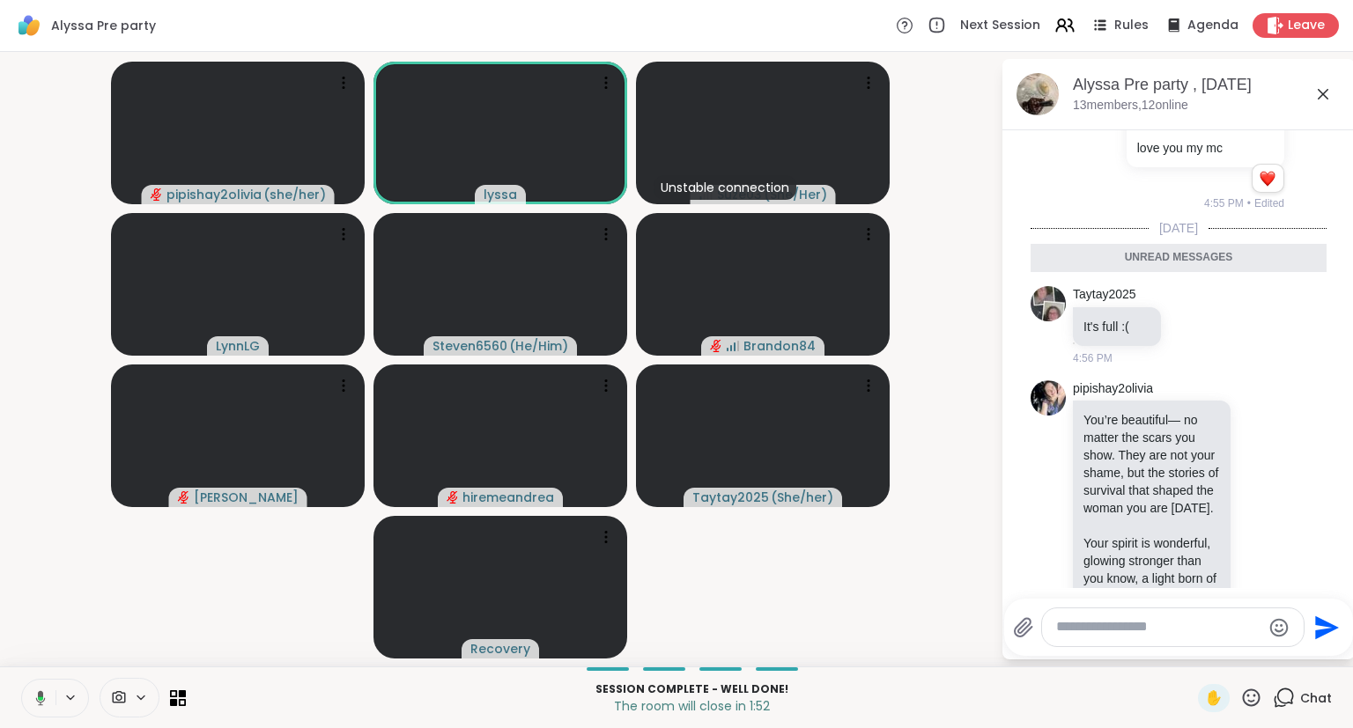
click at [1325, 90] on icon at bounding box center [1322, 94] width 21 height 21
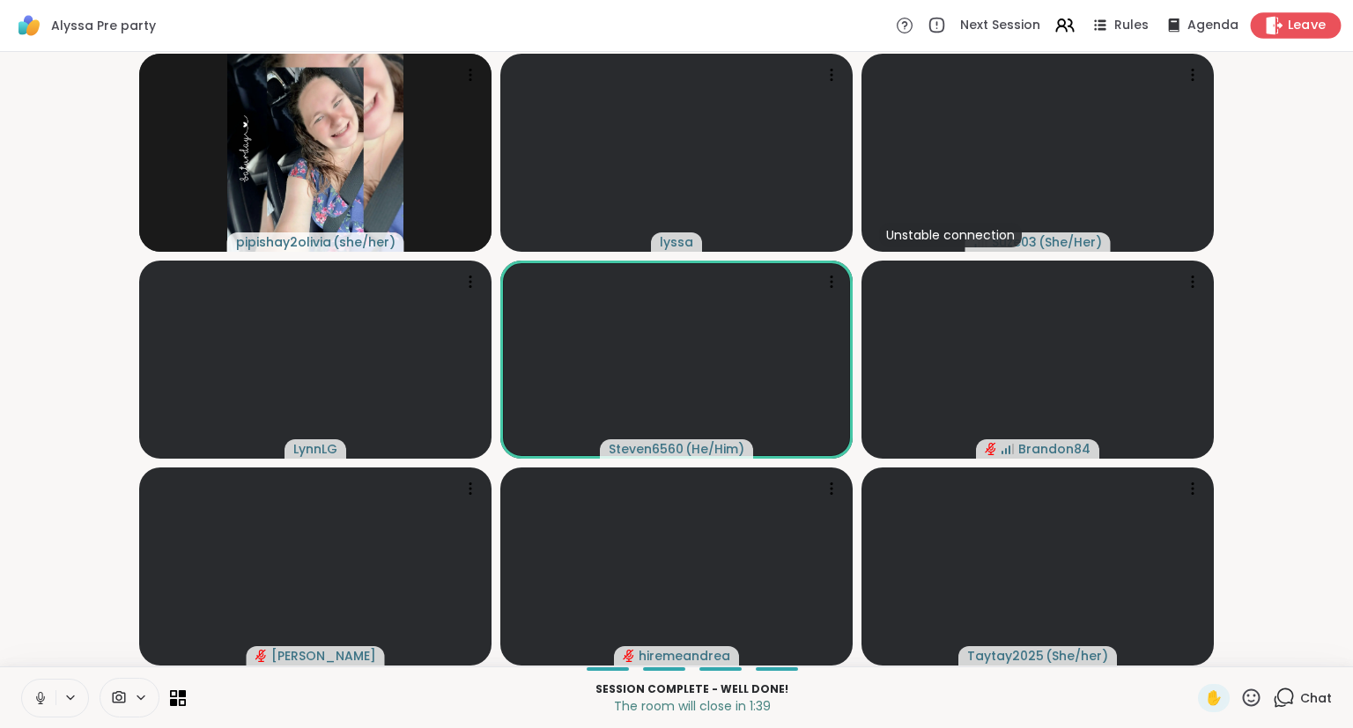
click at [1294, 24] on span "Leave" at bounding box center [1307, 26] width 39 height 18
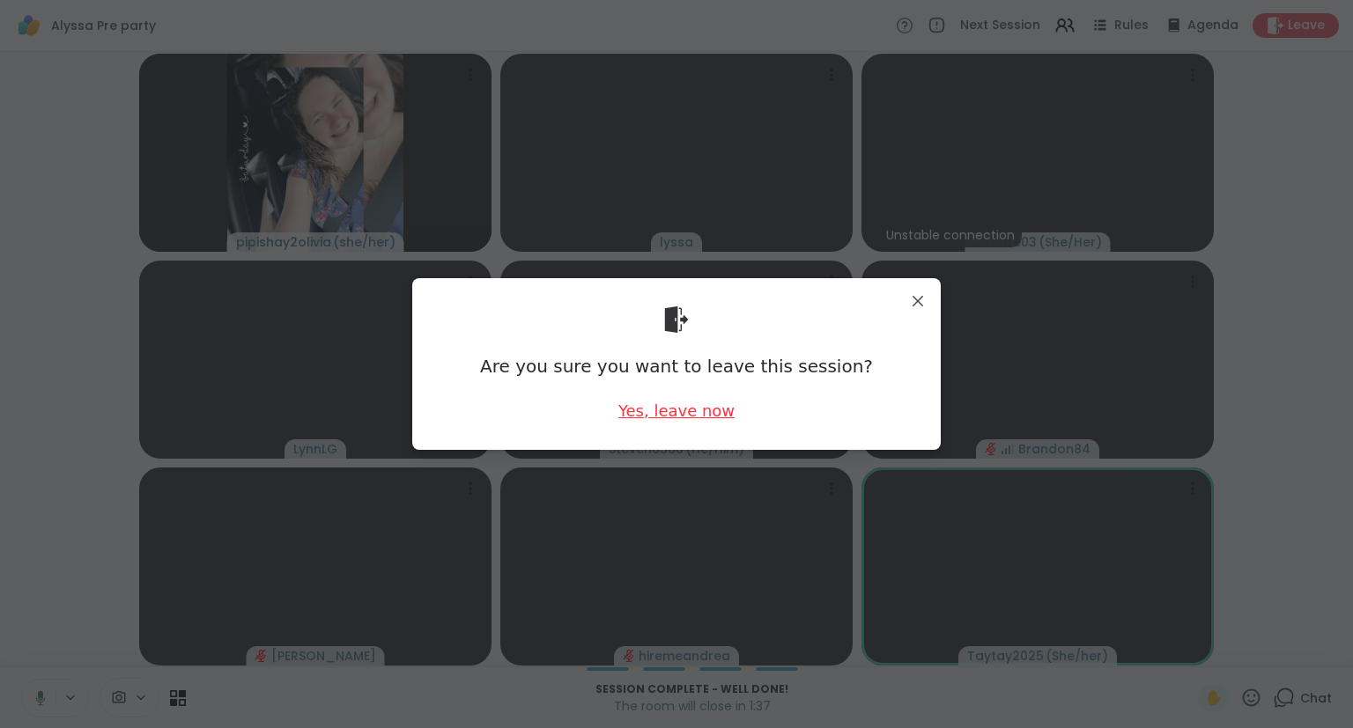
click at [690, 416] on div "Yes, leave now" at bounding box center [676, 411] width 116 height 22
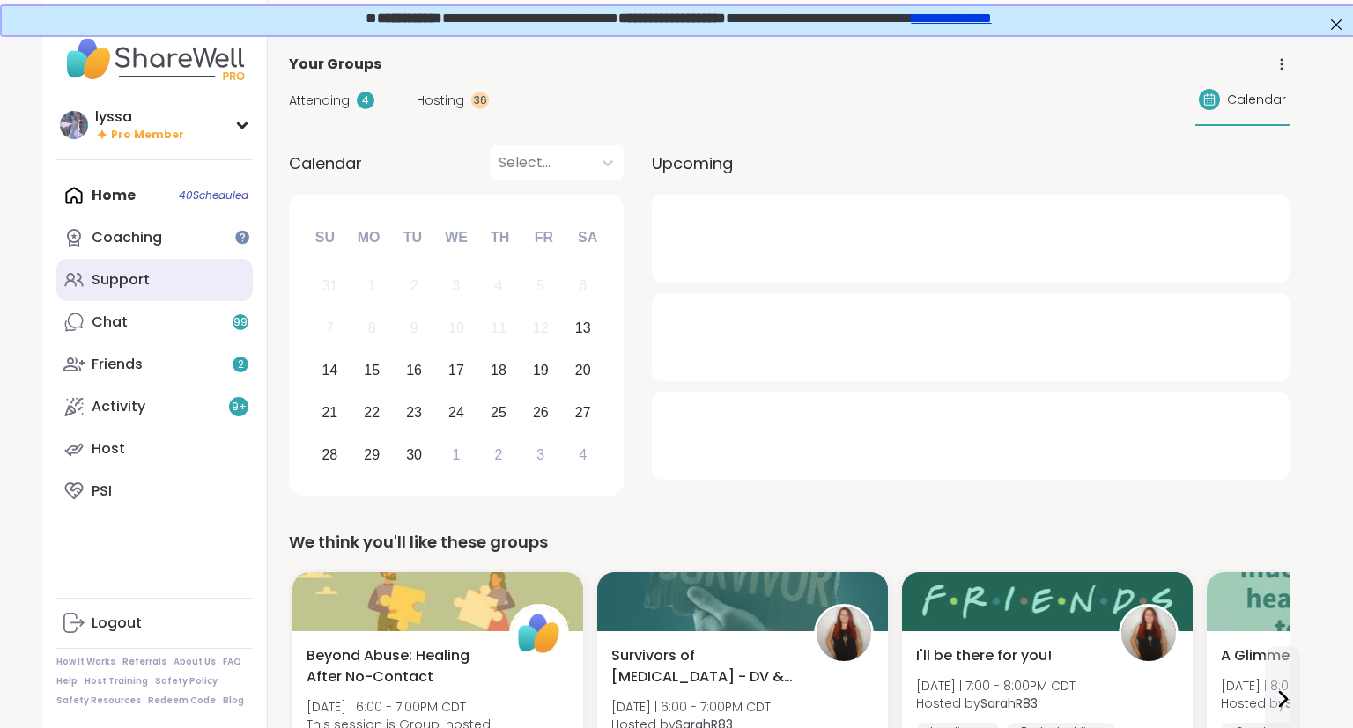
click at [129, 292] on link "Support" at bounding box center [154, 280] width 196 height 42
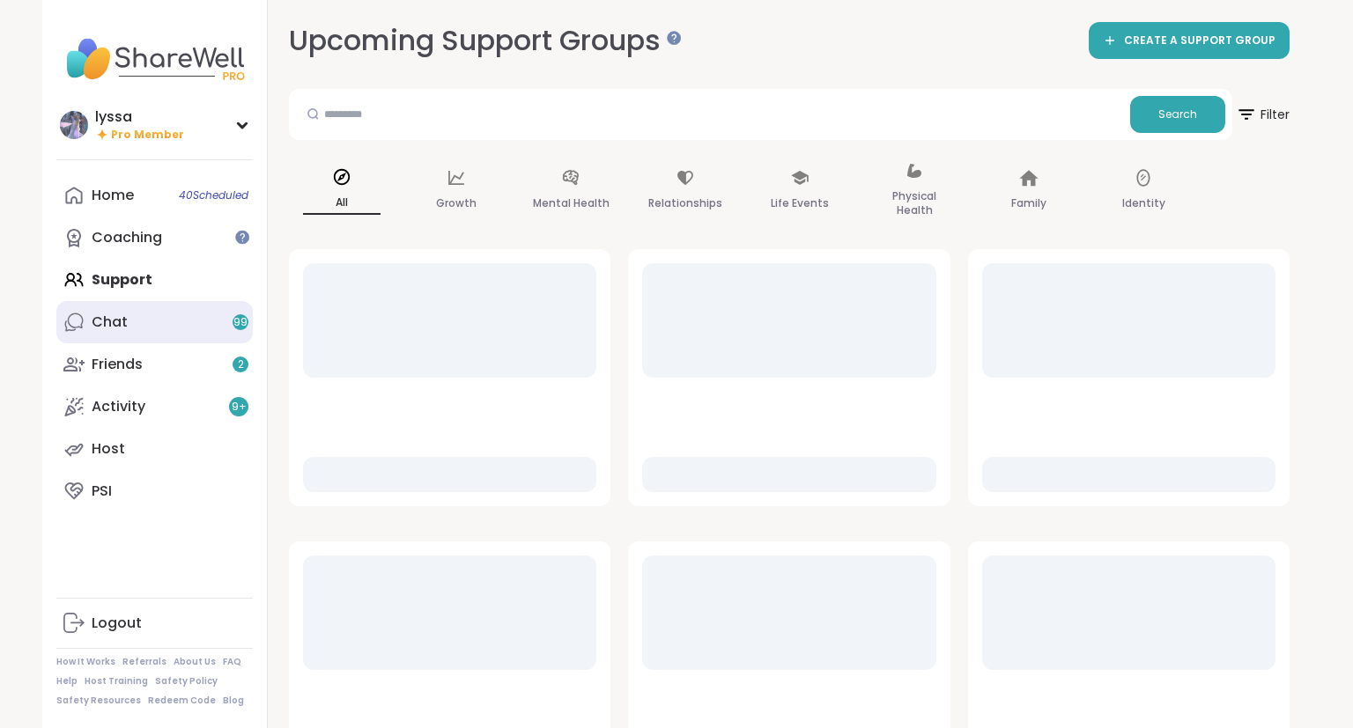
click at [122, 330] on div "Chat 99" at bounding box center [110, 322] width 36 height 19
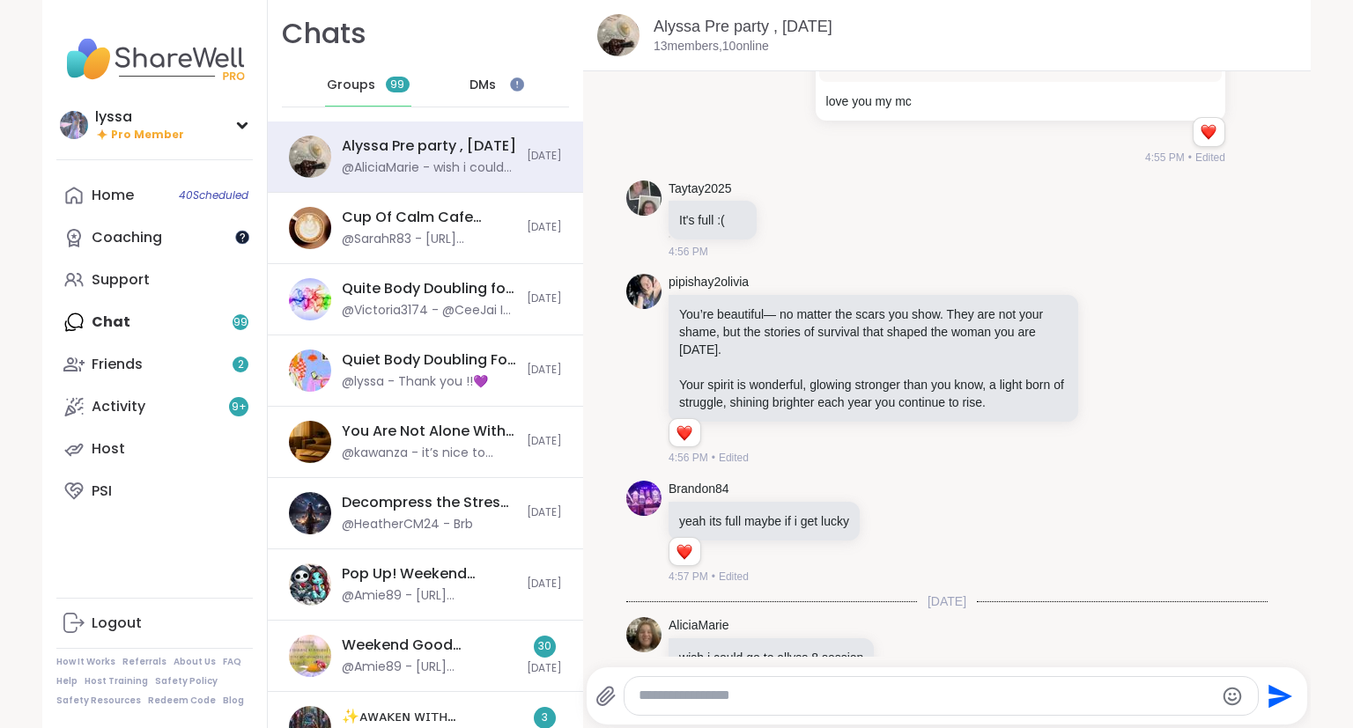
scroll to position [8278, 0]
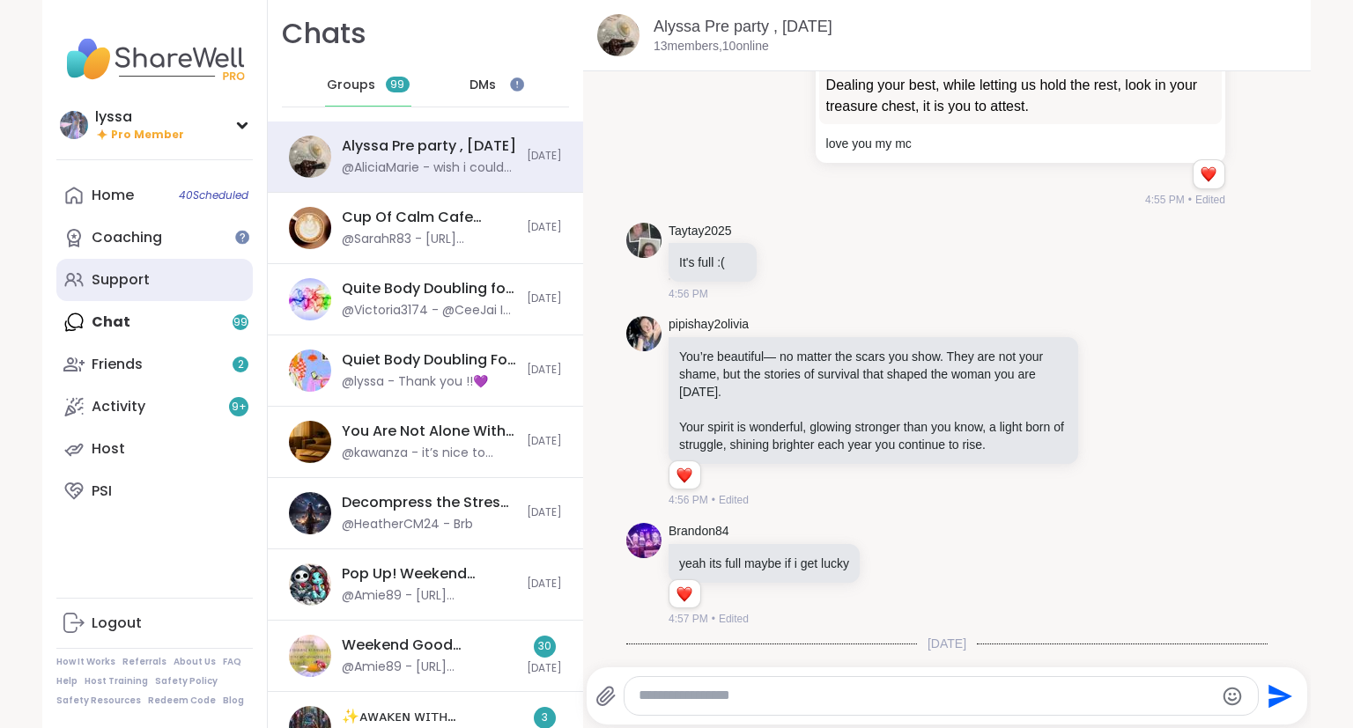
click at [170, 275] on link "Support" at bounding box center [154, 280] width 196 height 42
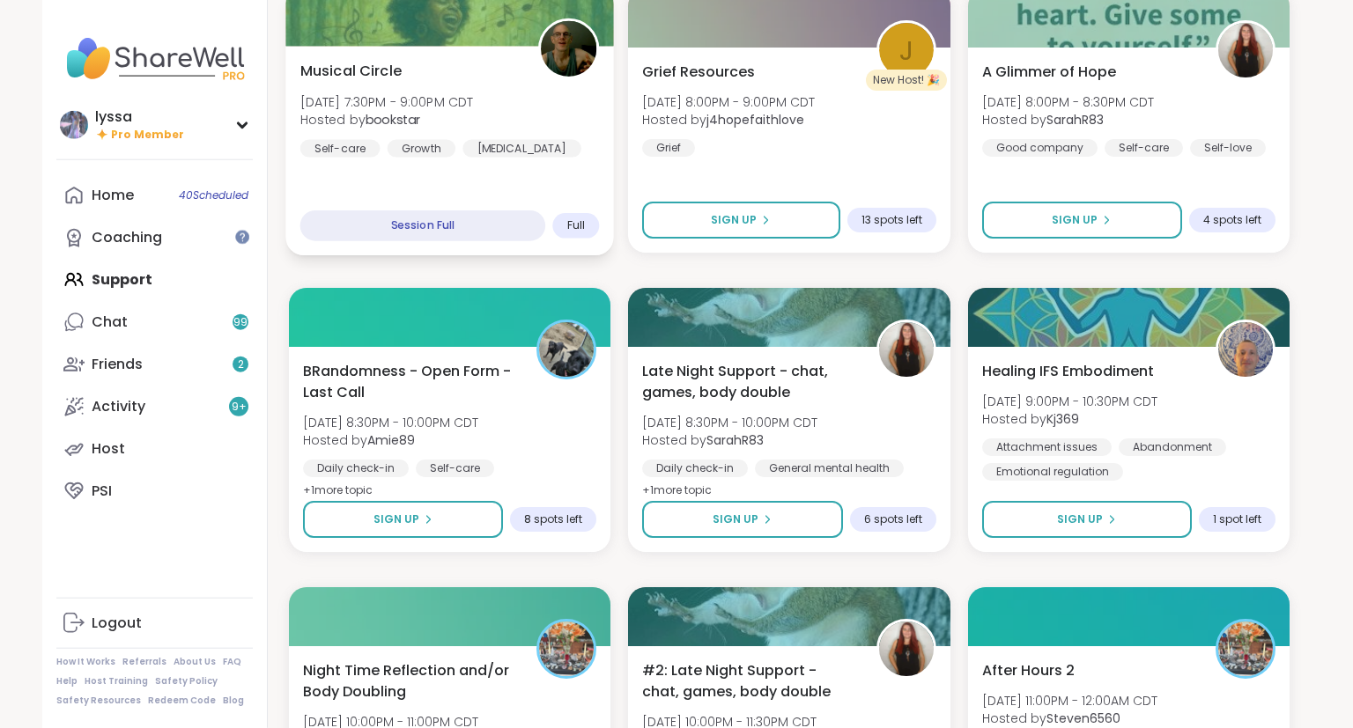
scroll to position [1493, 0]
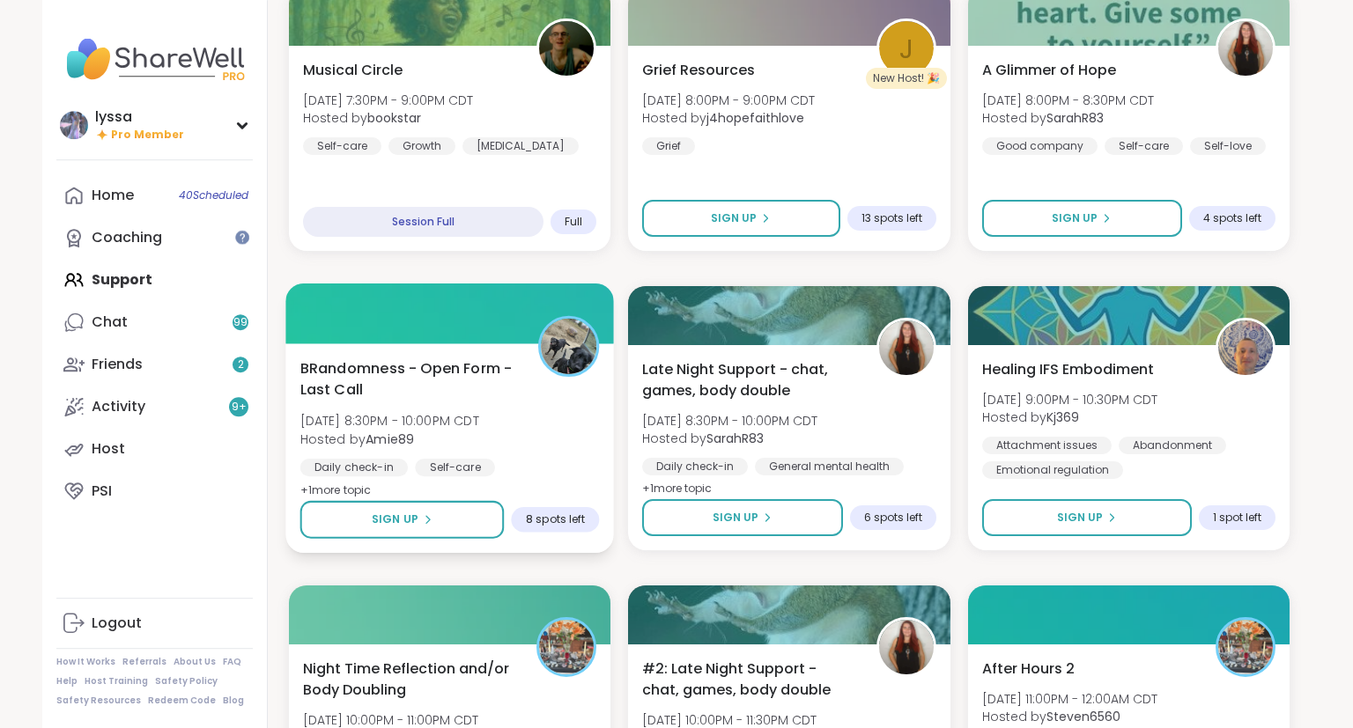
click at [499, 400] on span "BRandomness - Open Form - Last Call" at bounding box center [409, 379] width 218 height 43
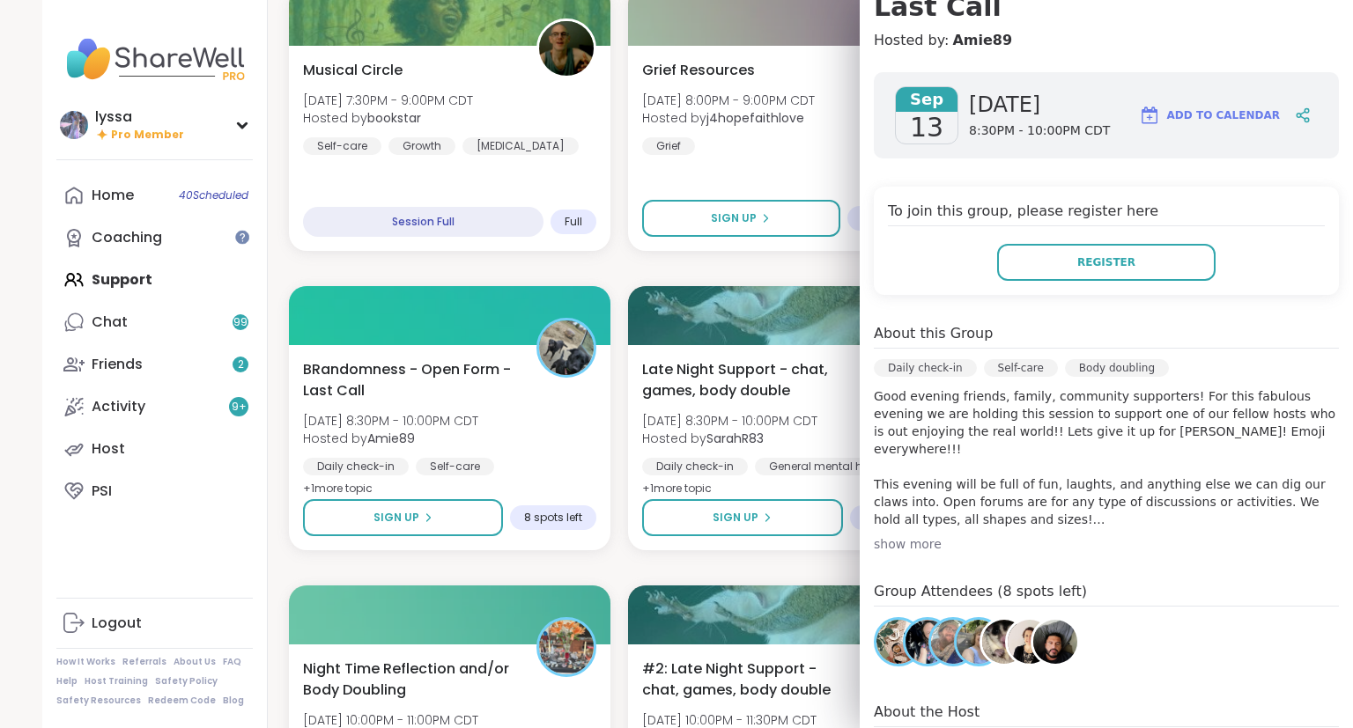
scroll to position [218, 0]
click at [1157, 243] on button "Register" at bounding box center [1106, 261] width 218 height 37
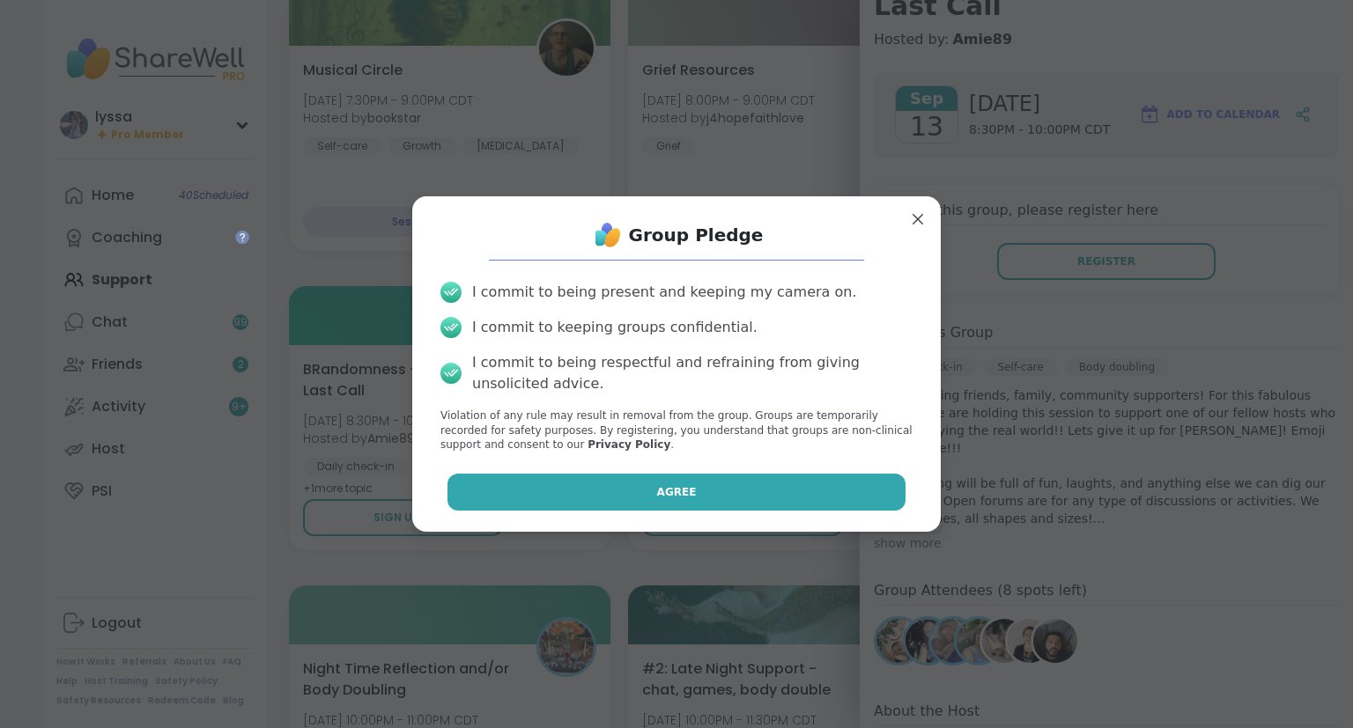
click at [817, 492] on button "Agree" at bounding box center [676, 492] width 459 height 37
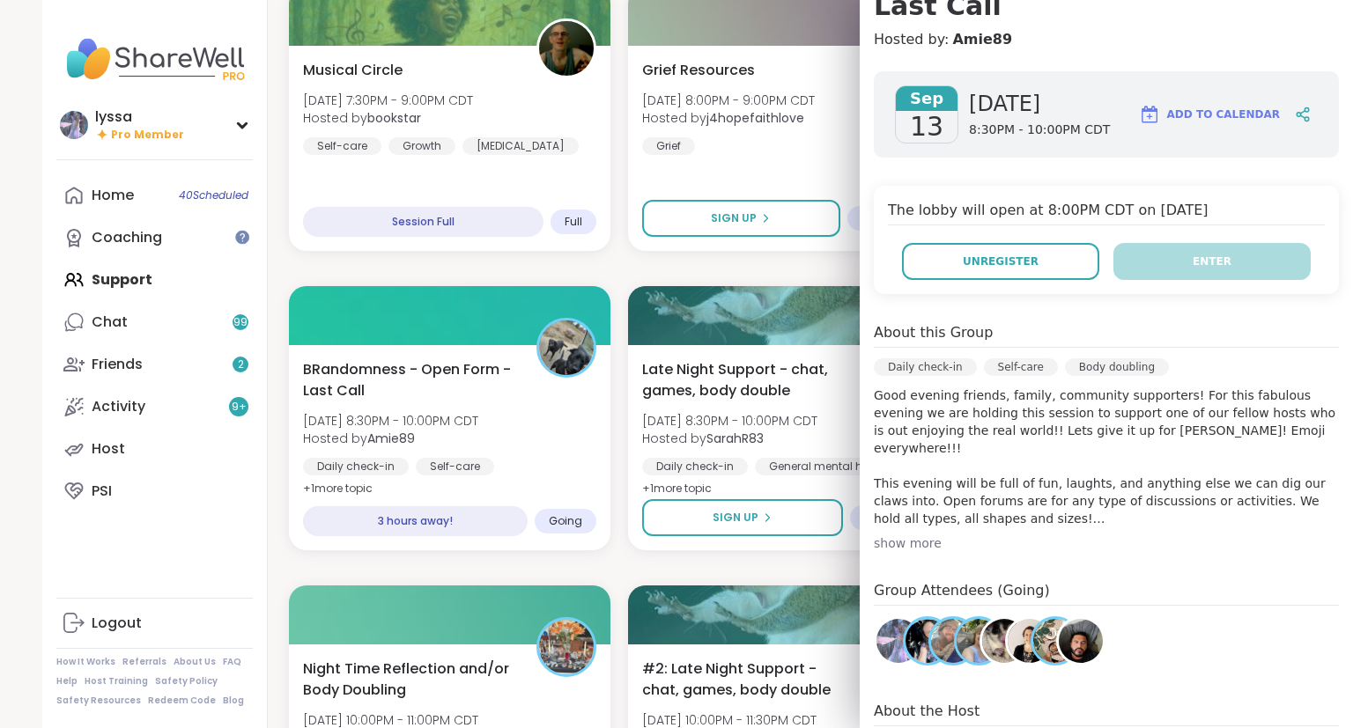
scroll to position [0, 0]
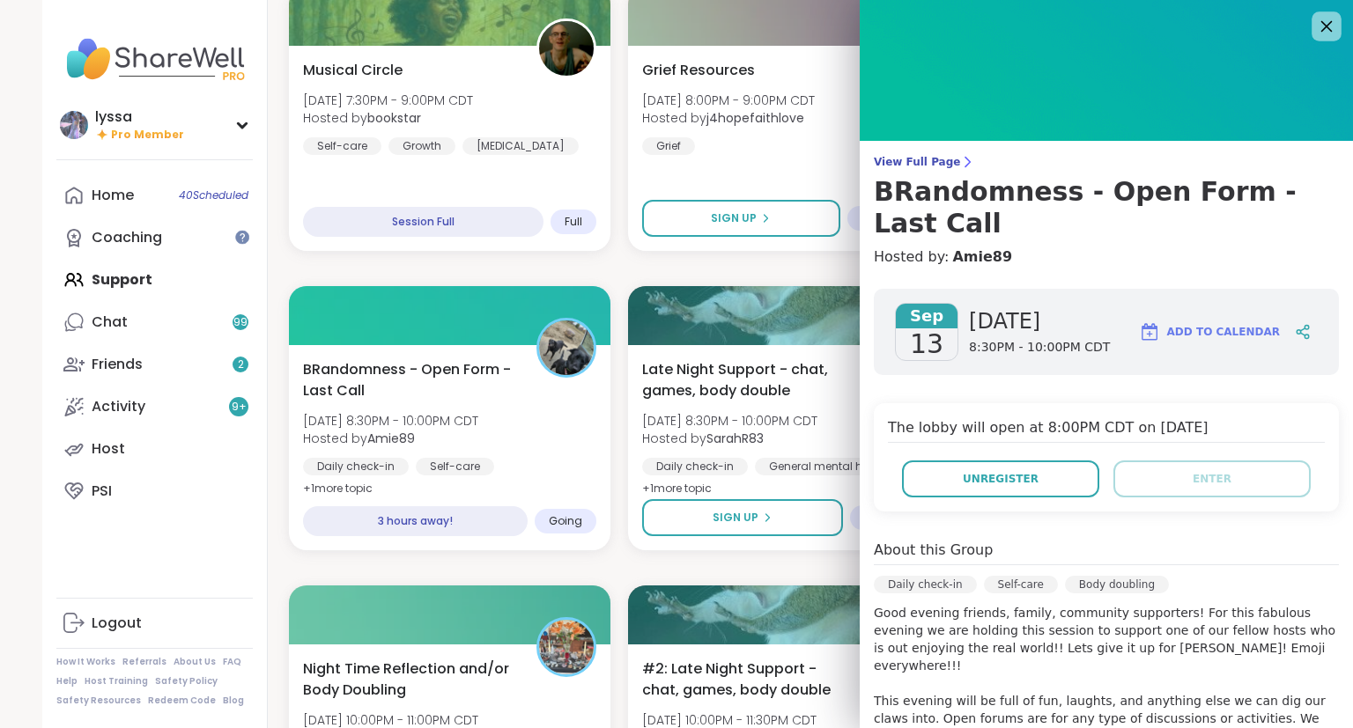
click at [1319, 26] on icon at bounding box center [1326, 26] width 22 height 22
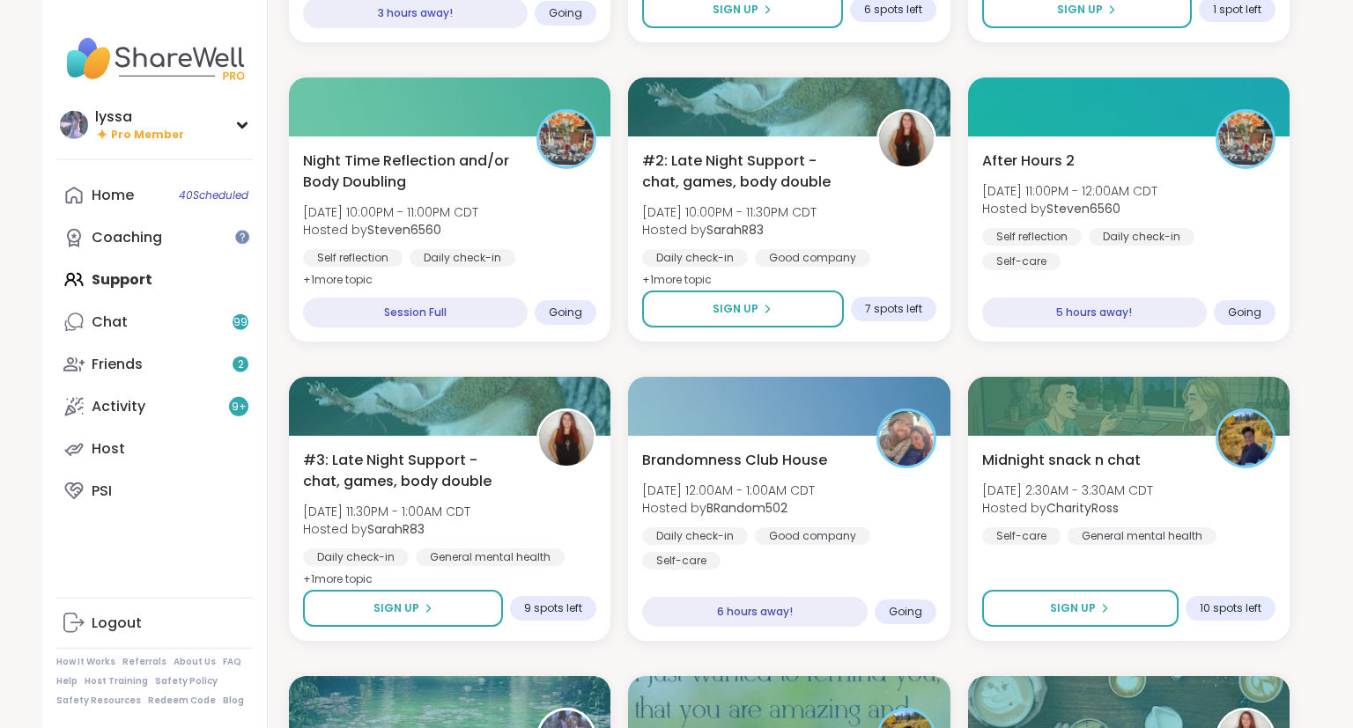
scroll to position [2002, 0]
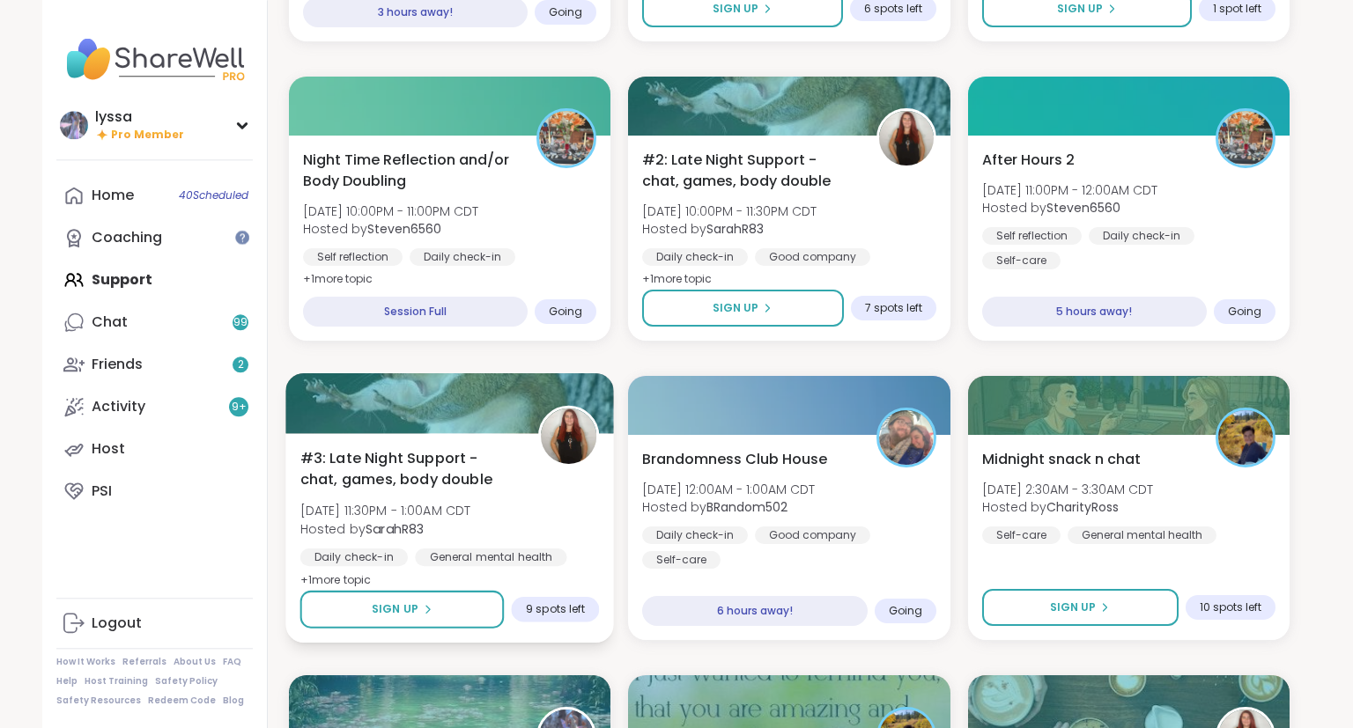
click at [594, 514] on div "#3: Late Night Support - chat, games, body double [DATE] 11:30PM - 1:00AM CDT H…" at bounding box center [449, 519] width 299 height 144
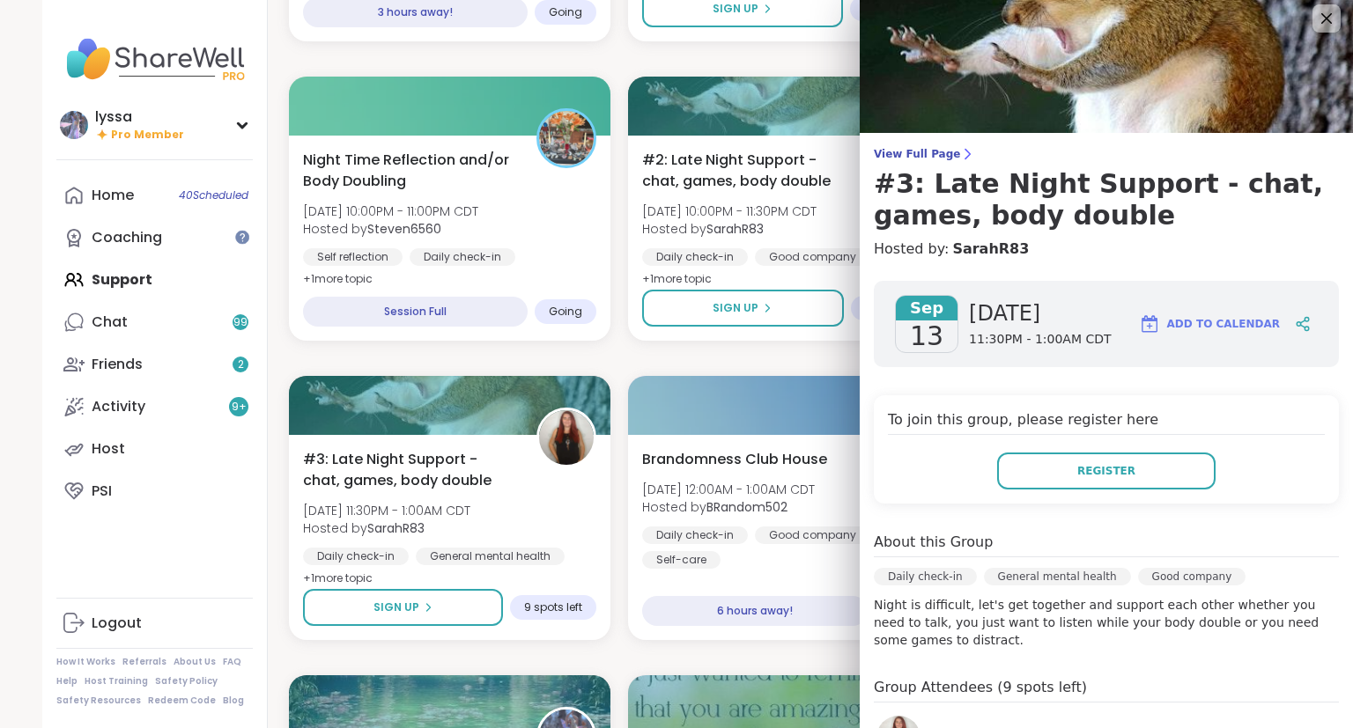
scroll to position [0, 0]
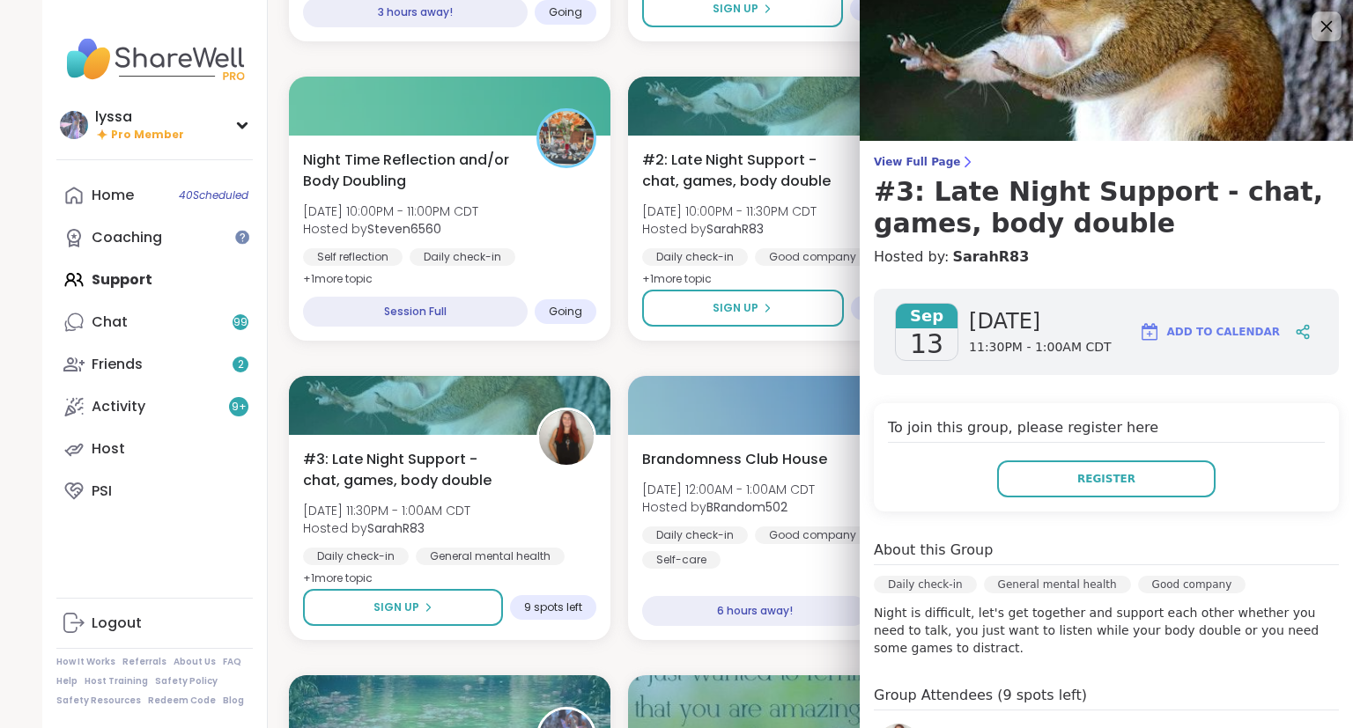
click at [1334, 22] on icon at bounding box center [1326, 26] width 22 height 22
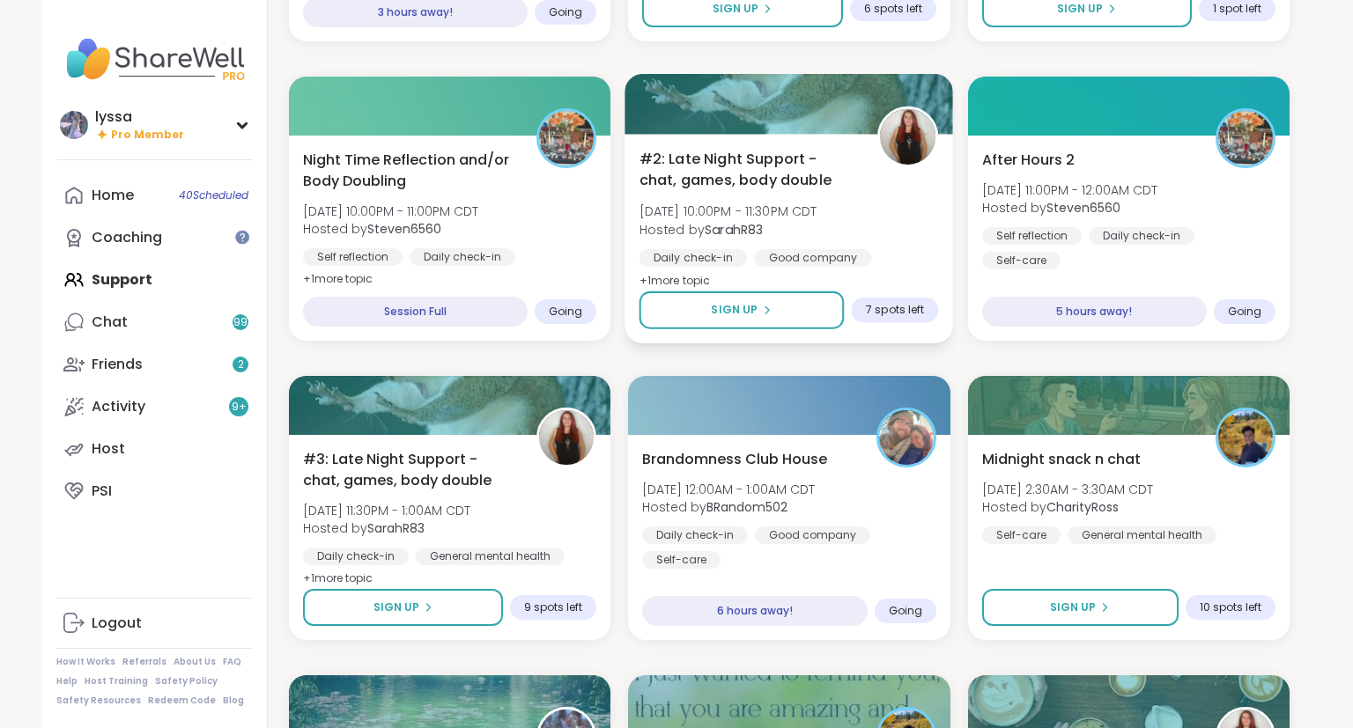
click at [815, 160] on span "#2: Late Night Support - chat, games, body double" at bounding box center [748, 169] width 218 height 43
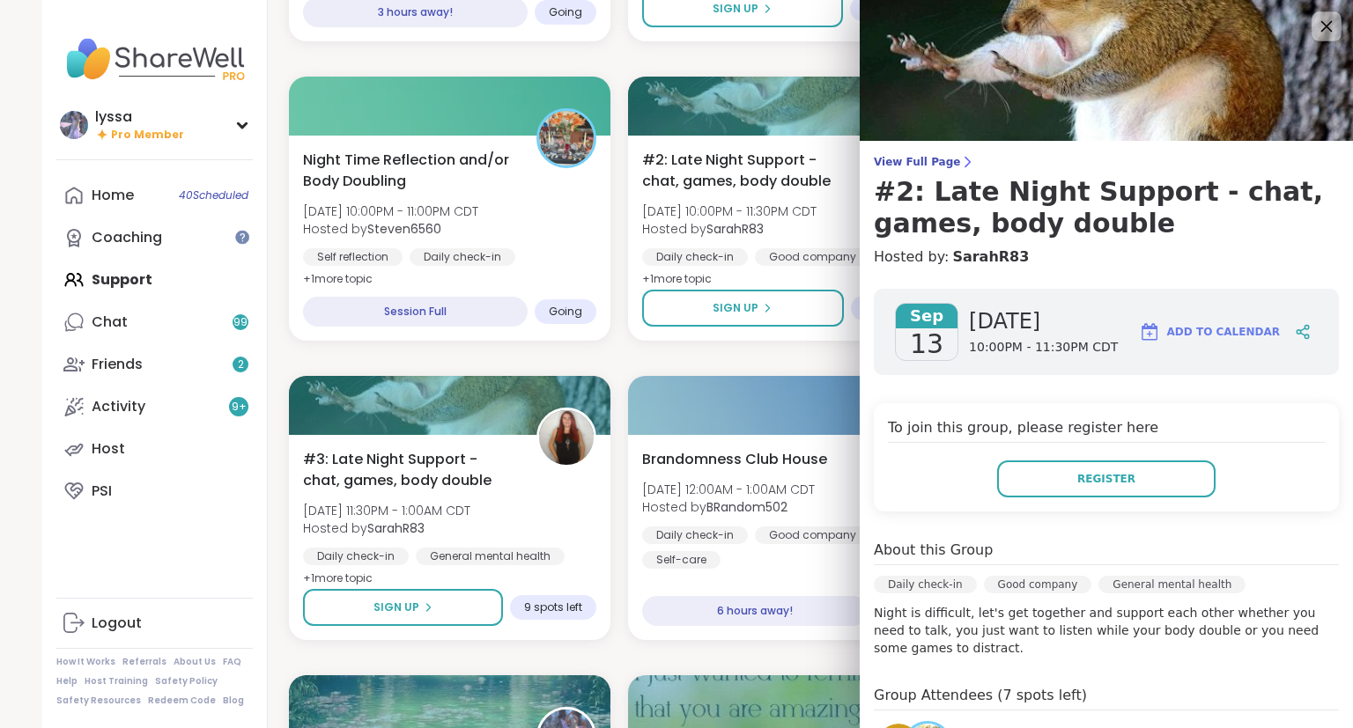
click at [1332, 30] on icon at bounding box center [1326, 26] width 22 height 22
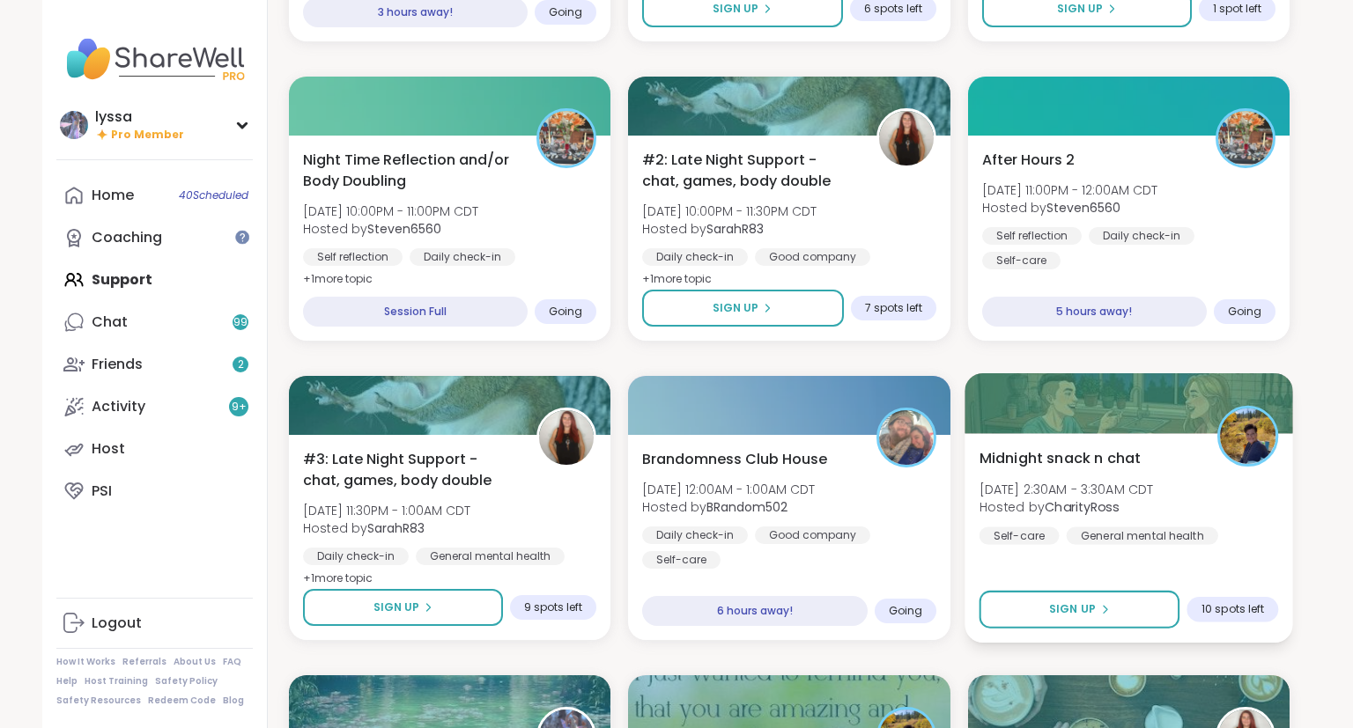
click at [1193, 454] on div "Midnight snack n chat [DATE] 2:30AM - 3:30AM CDT Hosted by CharityRoss Self-car…" at bounding box center [1127, 495] width 299 height 97
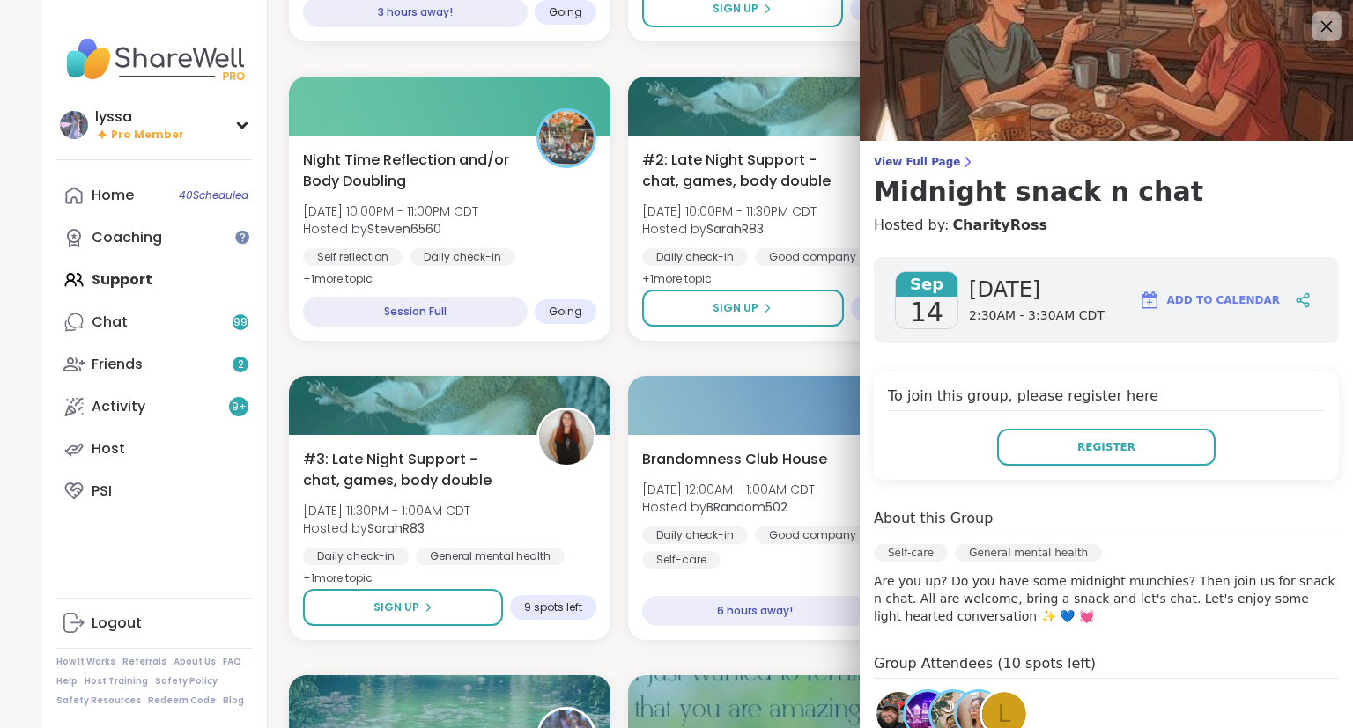
click at [1324, 33] on icon at bounding box center [1326, 26] width 22 height 22
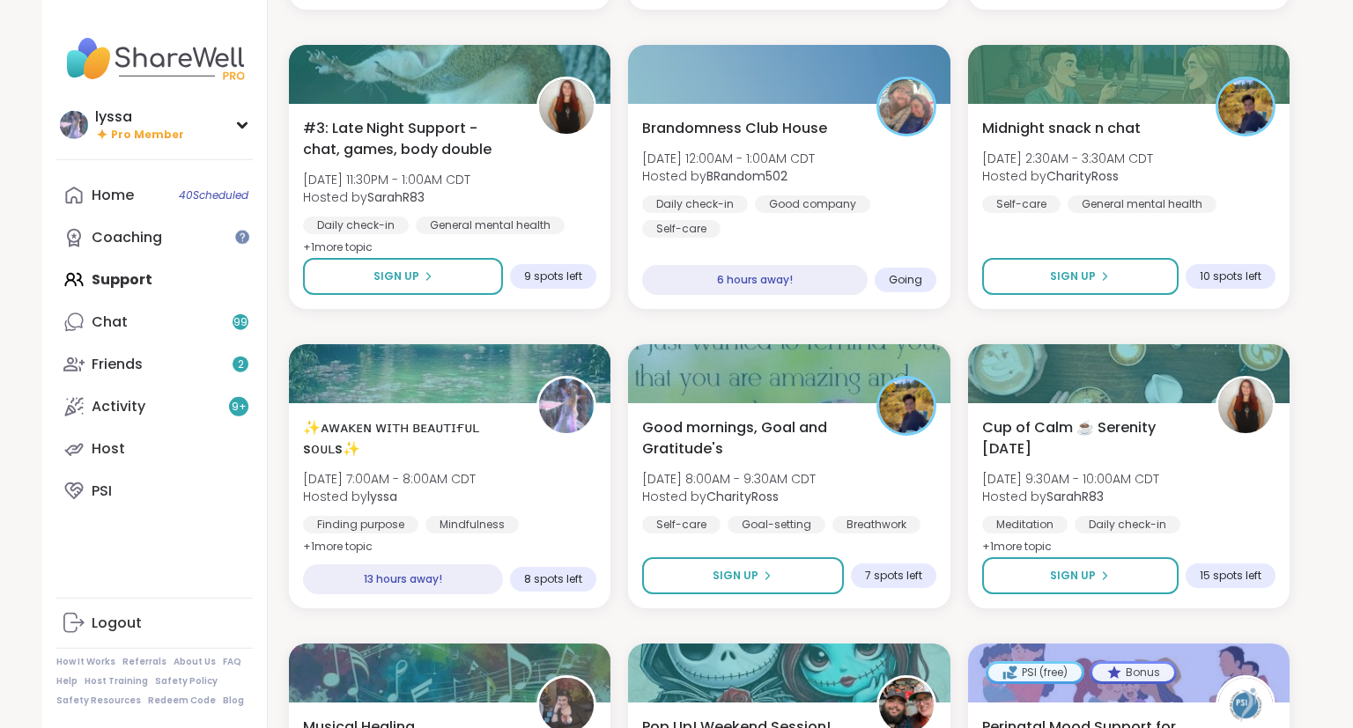
scroll to position [2335, 0]
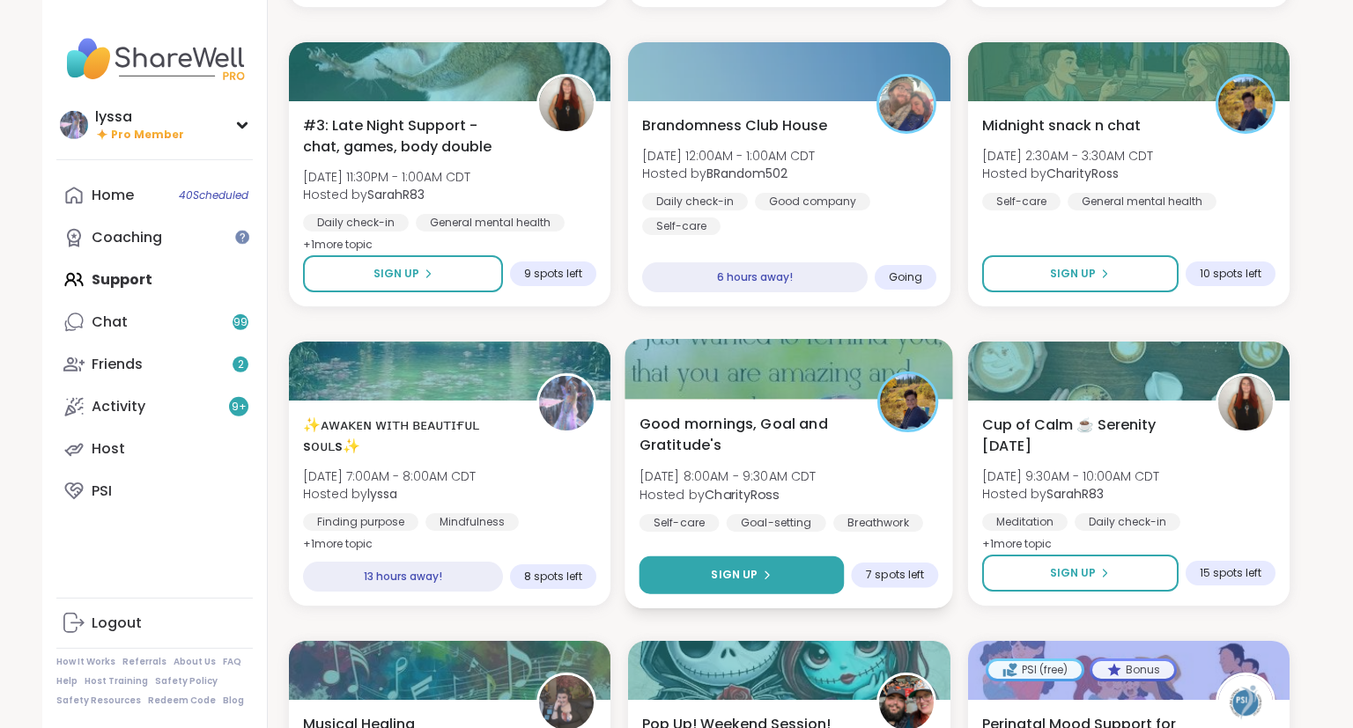
click at [784, 579] on button "Sign Up" at bounding box center [741, 576] width 205 height 38
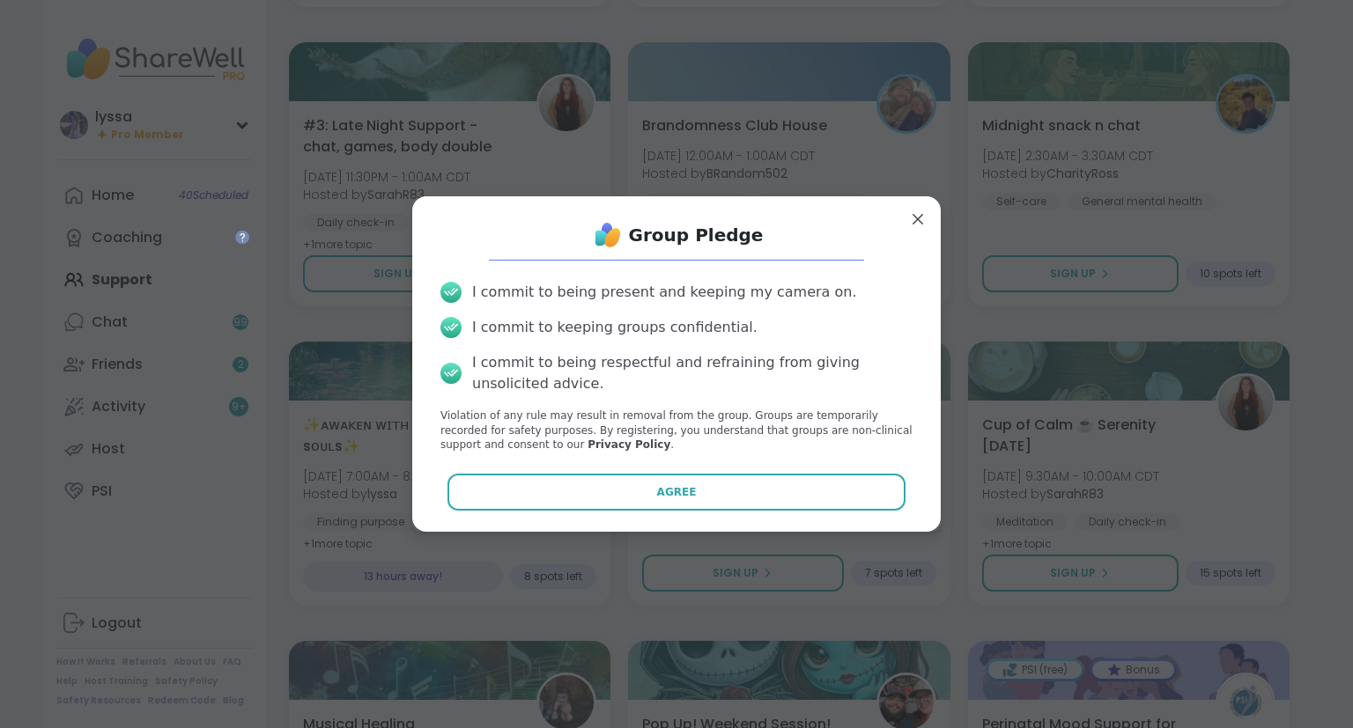
click at [704, 473] on div "Group Pledge I commit to being present and keeping my camera on. I commit to ke…" at bounding box center [676, 363] width 500 height 307
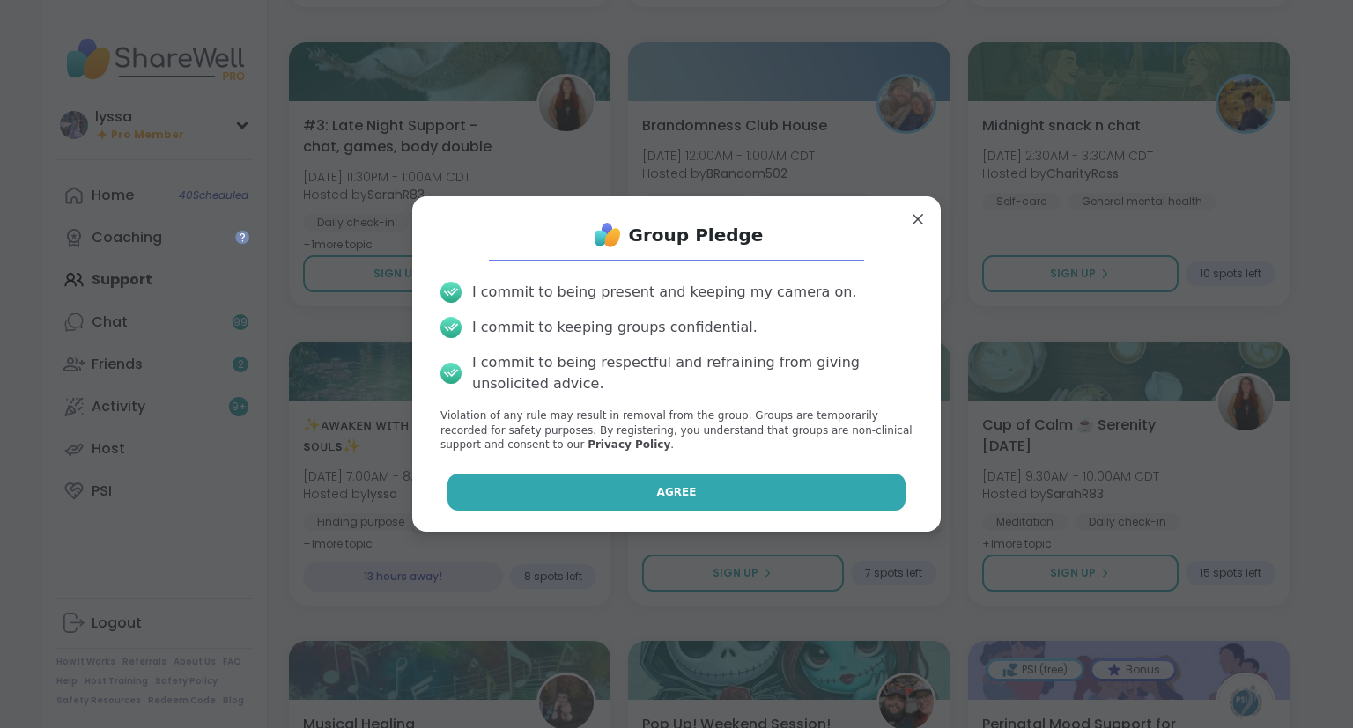
click at [775, 483] on button "Agree" at bounding box center [676, 492] width 459 height 37
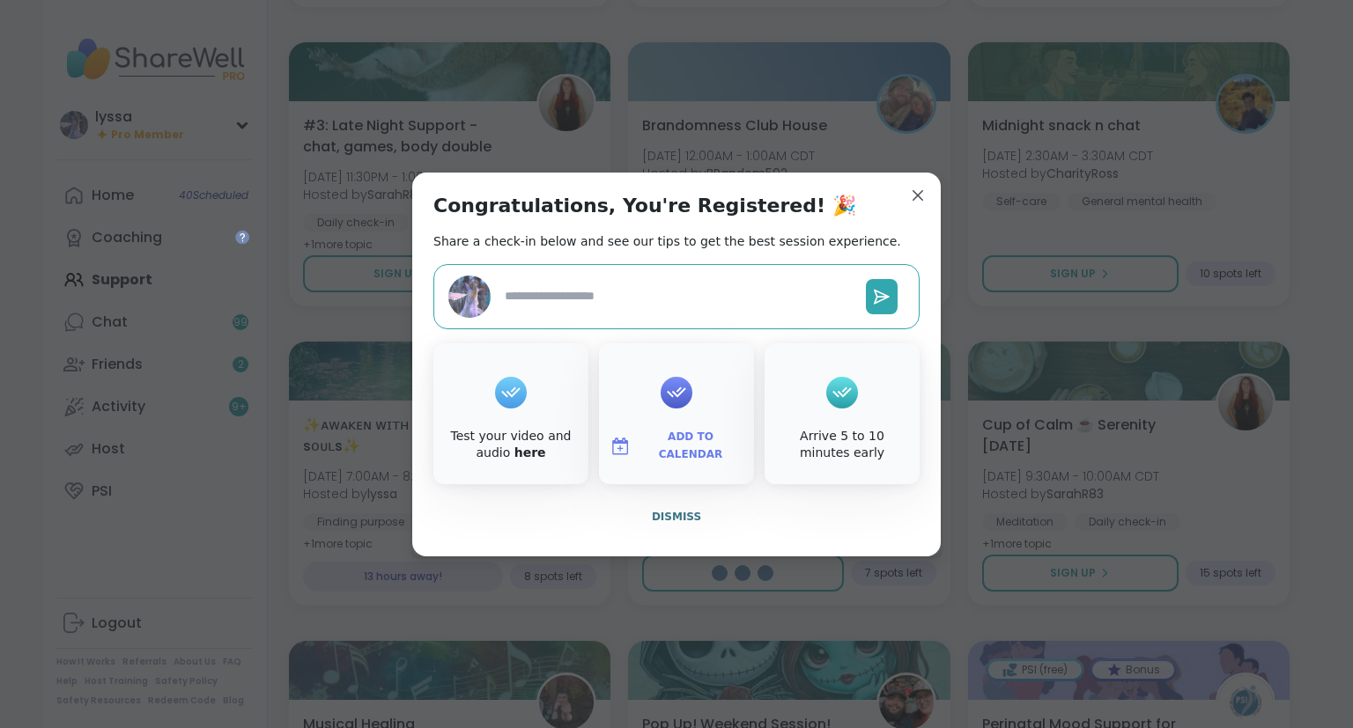
type textarea "*"
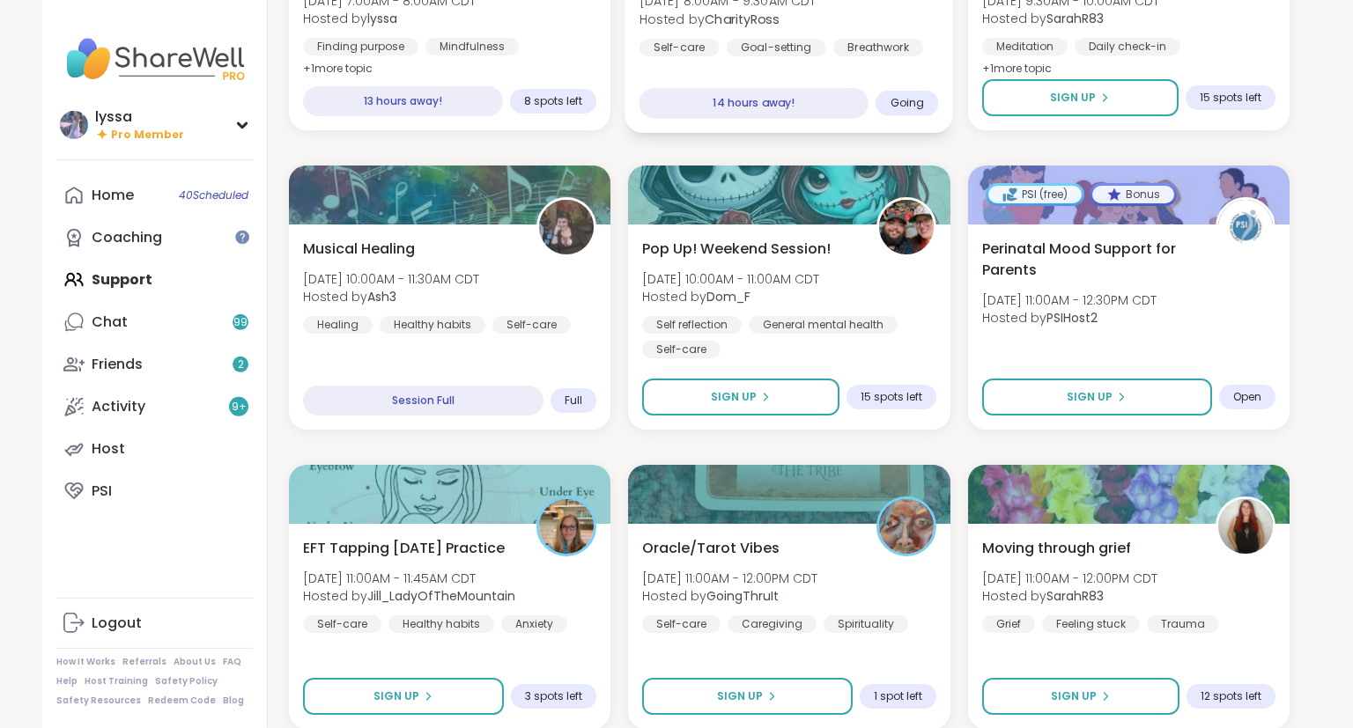
scroll to position [3182, 0]
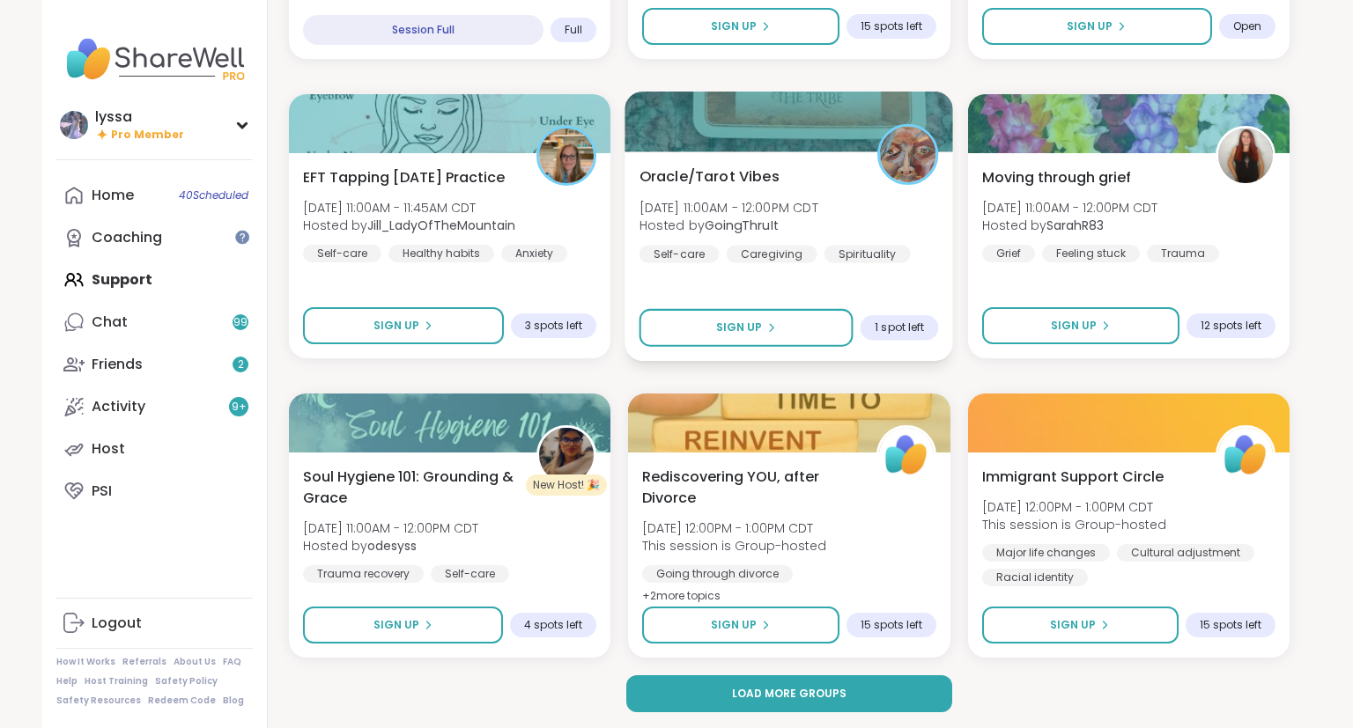
click at [874, 170] on div "Oracle/Tarot Vibes [DATE] 11:00AM - 12:00PM CDT Hosted by GoingThruIt Self-care…" at bounding box center [788, 214] width 299 height 97
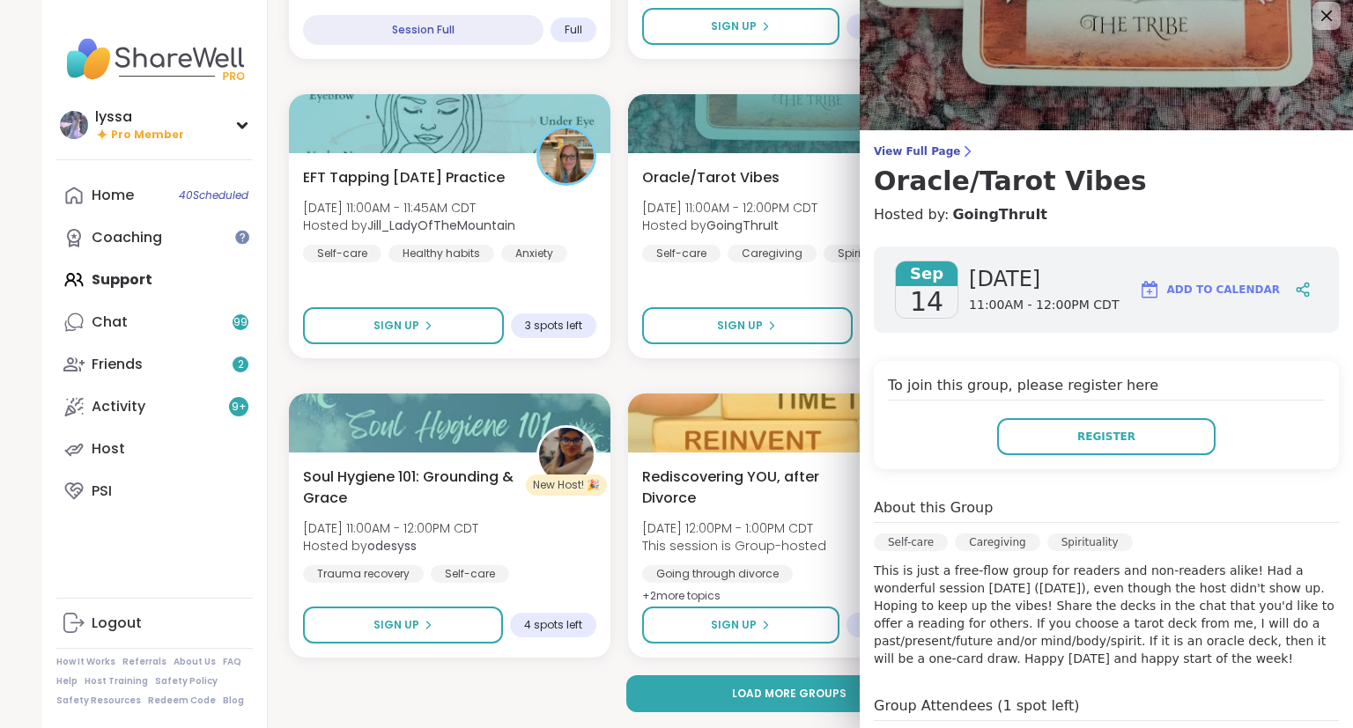
scroll to position [0, 0]
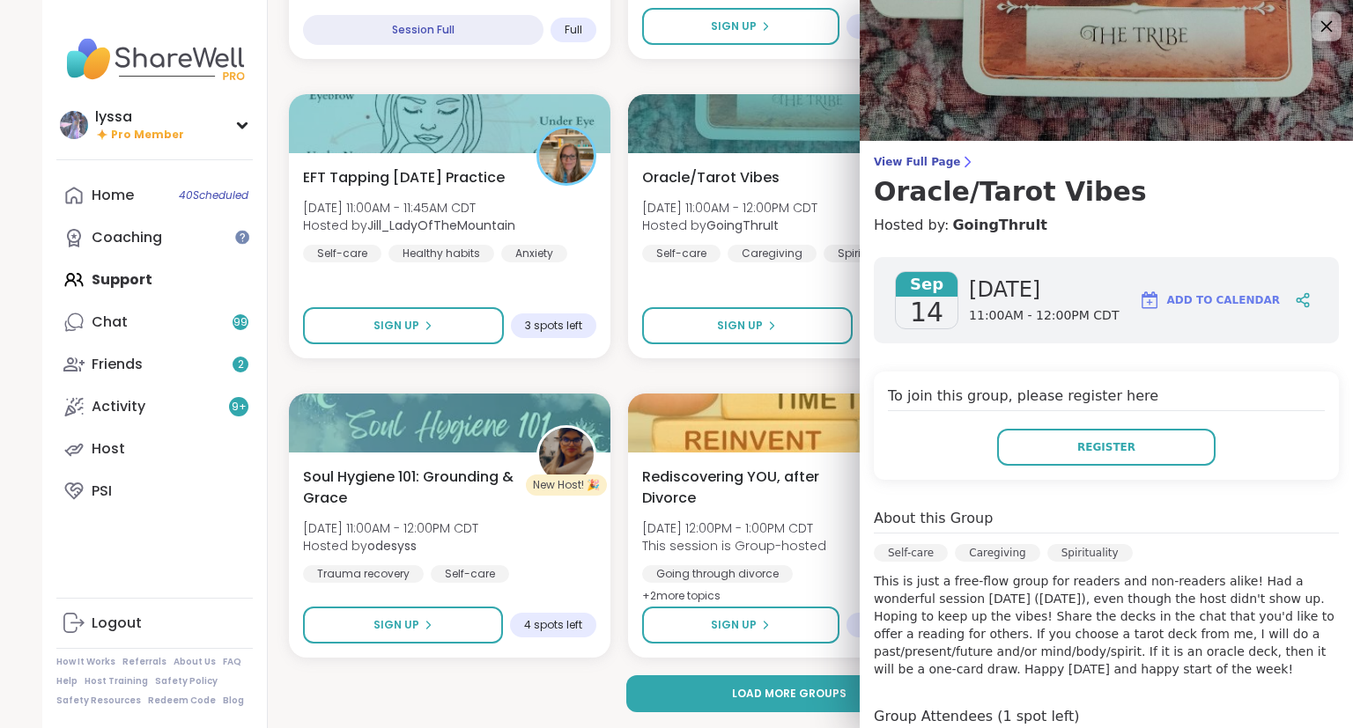
click at [1322, 22] on icon at bounding box center [1326, 26] width 11 height 11
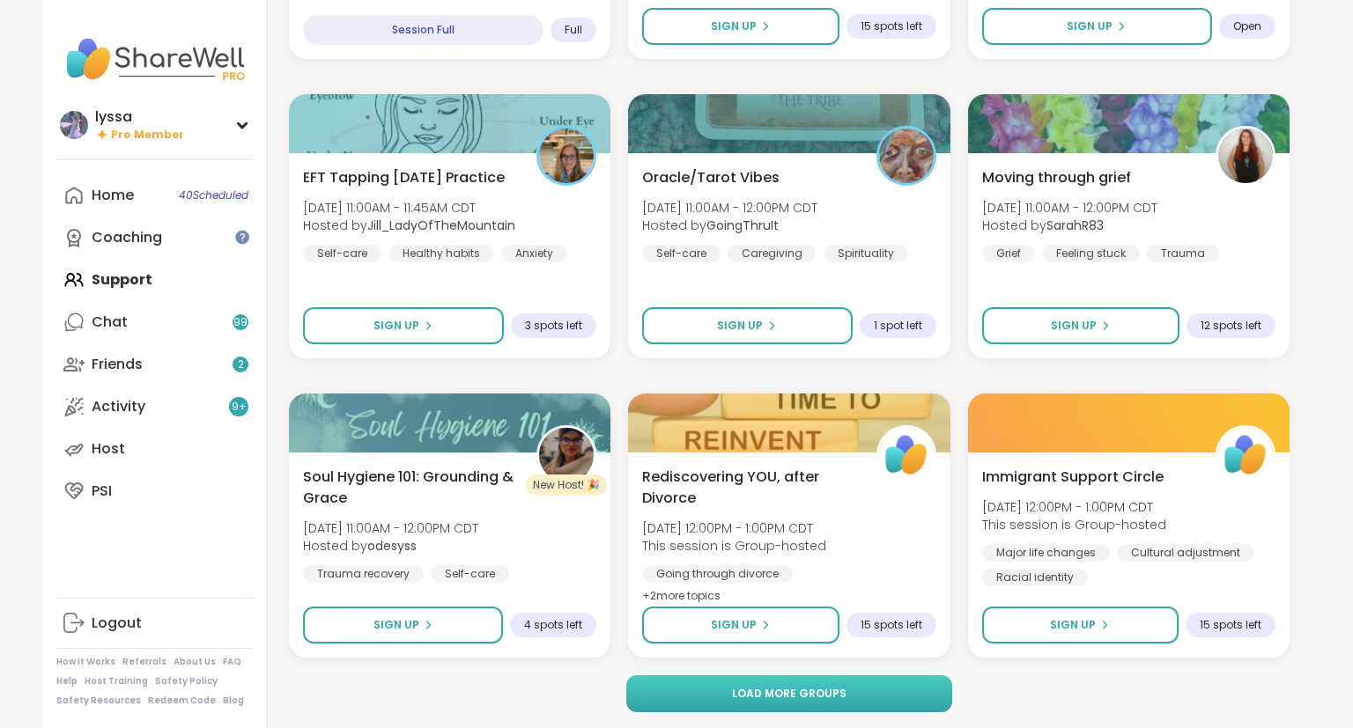
click at [812, 688] on span "Load more groups" at bounding box center [789, 694] width 114 height 16
